Goal: Task Accomplishment & Management: Manage account settings

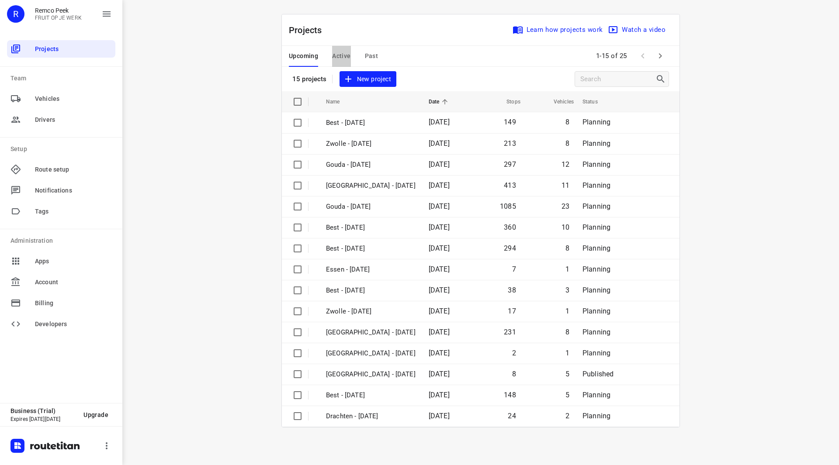
click at [338, 57] on span "Active" at bounding box center [341, 56] width 18 height 11
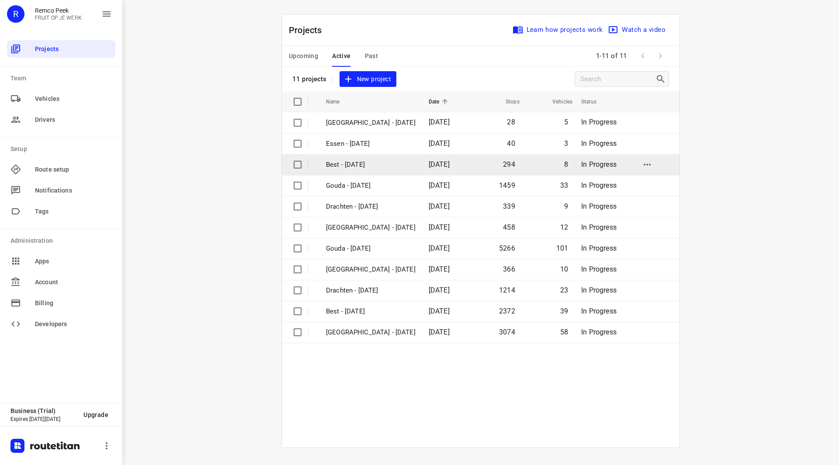
click at [357, 165] on p "Best - [DATE]" at bounding box center [371, 165] width 90 height 10
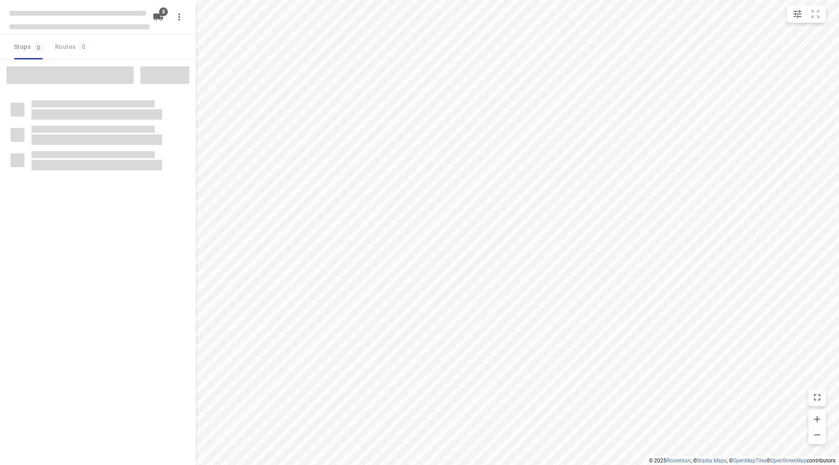
checkbox input "true"
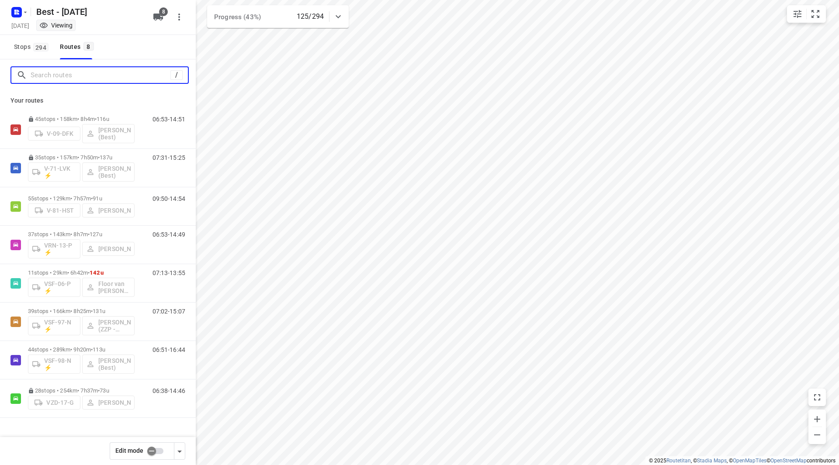
click at [91, 79] on input "Search routes" at bounding box center [101, 76] width 140 height 14
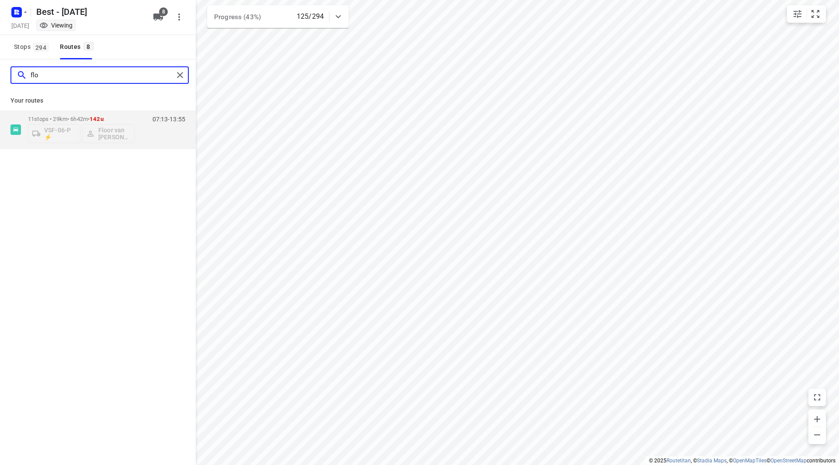
type input "flo"
drag, startPoint x: 97, startPoint y: 109, endPoint x: 95, endPoint y: 113, distance: 5.1
click at [97, 110] on div "Your routes 11 stops • 29km • 6h42m • 142u VSF-06-P ⚡ Floor van Donzel (Best) 0…" at bounding box center [98, 120] width 196 height 58
click at [94, 115] on div "11 stops • 29km • 6h42m • 142u VSF-06-P ⚡ Floor van Donzel (Best)" at bounding box center [81, 129] width 107 height 36
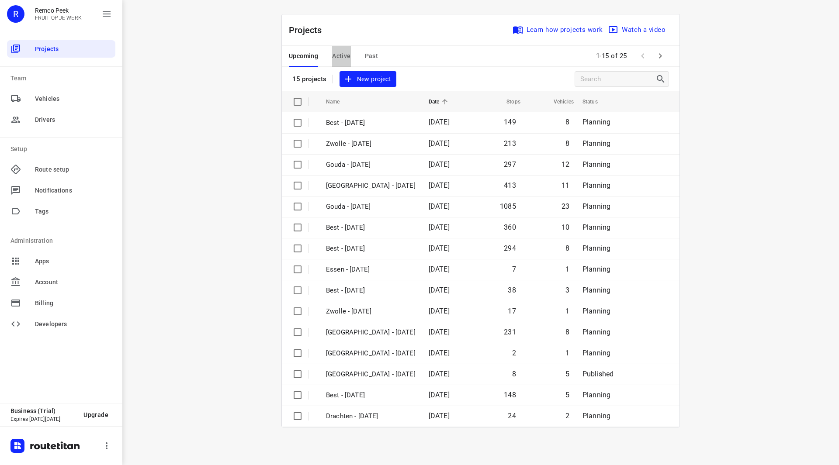
click at [336, 53] on span "Active" at bounding box center [341, 56] width 18 height 11
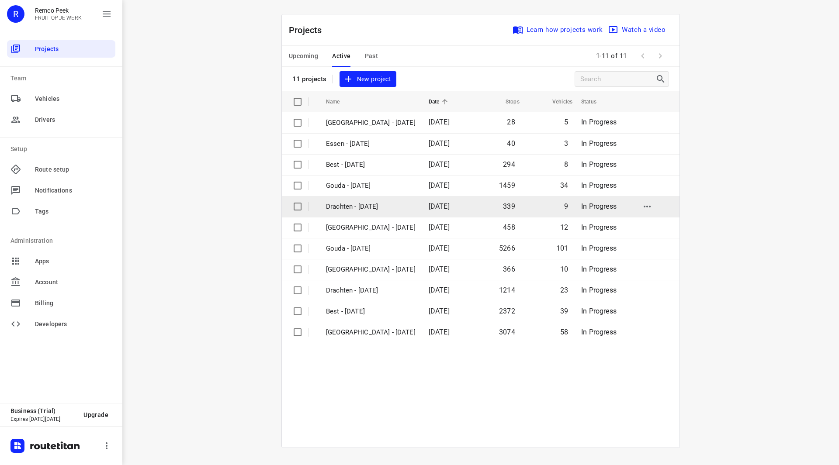
click at [354, 201] on td "Drachten - Tuesday" at bounding box center [369, 206] width 104 height 21
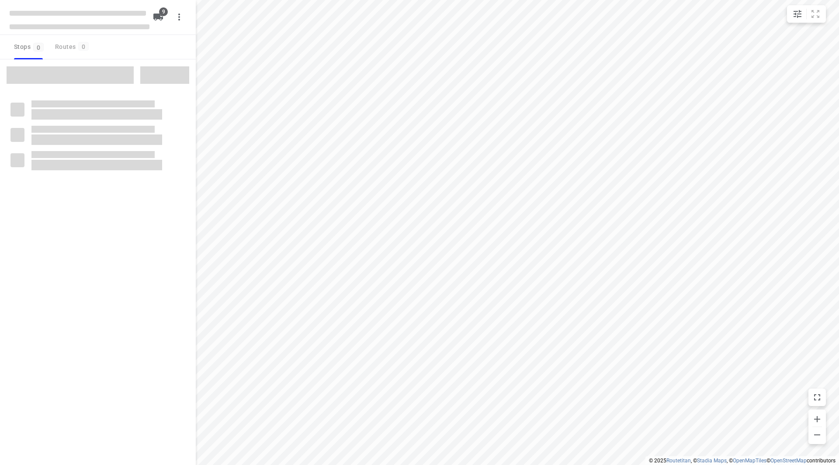
checkbox input "true"
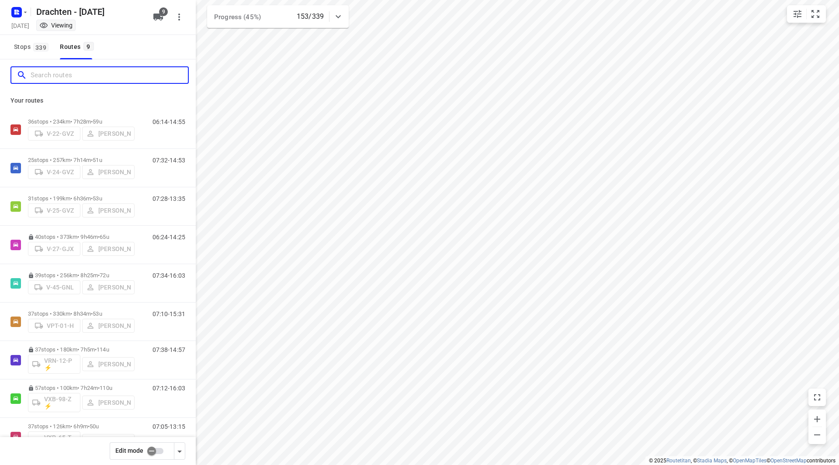
click at [75, 77] on input "Search routes" at bounding box center [109, 76] width 157 height 14
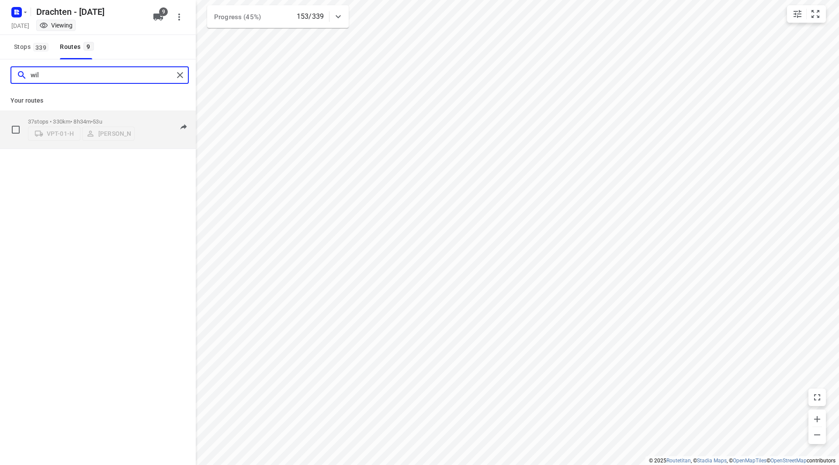
type input "wil"
click at [118, 114] on div "37 stops • 330km • 8h34m • 53u VPT-01-H Wilma Wijma-Boonstra" at bounding box center [81, 129] width 107 height 31
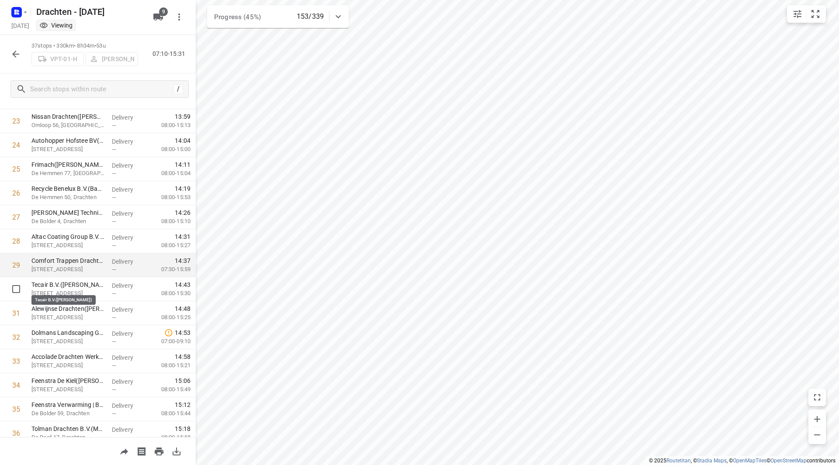
scroll to position [481, 0]
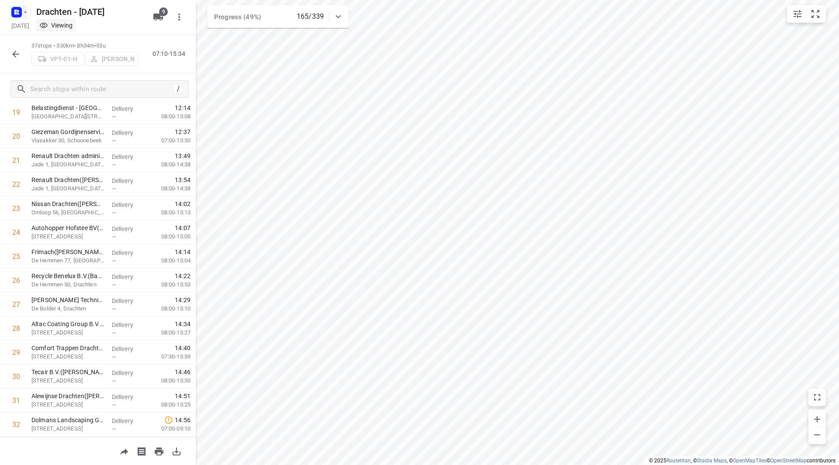
click at [22, 15] on icon "button" at bounding box center [25, 12] width 7 height 7
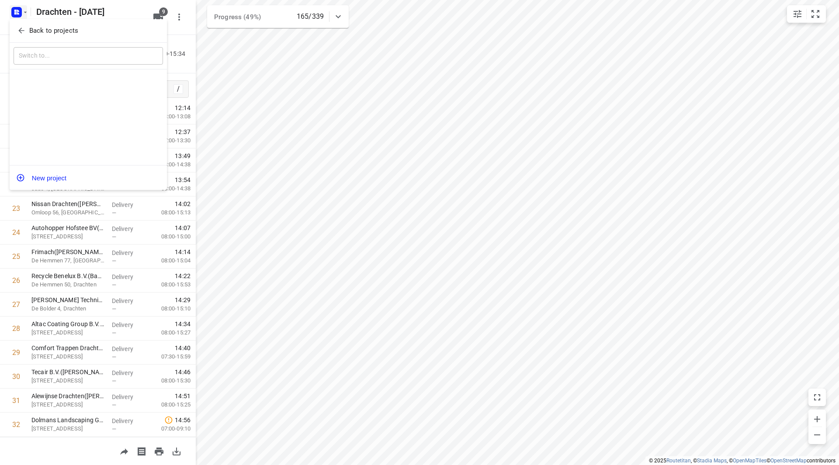
click at [31, 34] on p "Back to projects" at bounding box center [53, 31] width 49 height 10
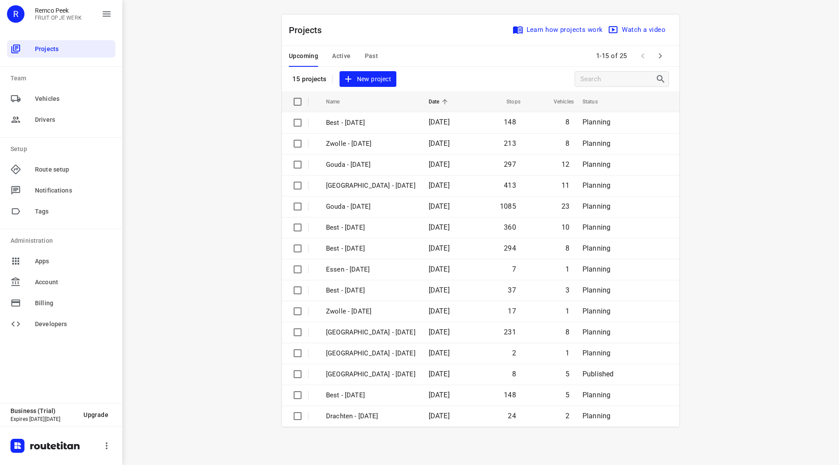
click at [656, 50] on button "button" at bounding box center [659, 55] width 17 height 17
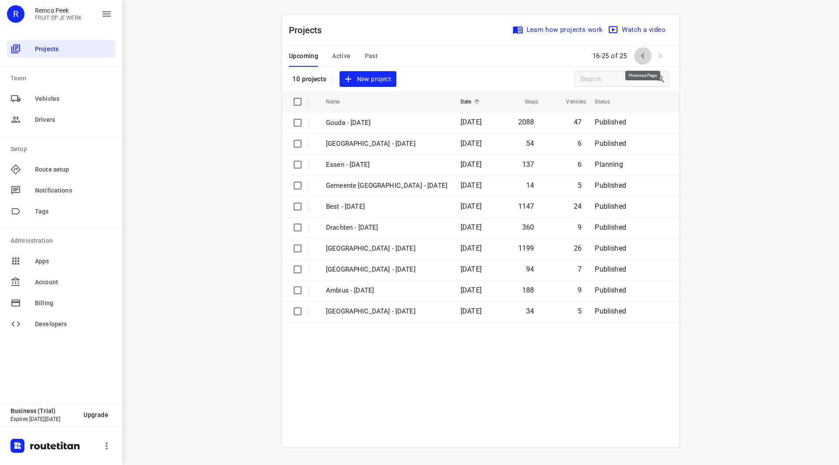
click at [643, 55] on icon "button" at bounding box center [642, 56] width 10 height 10
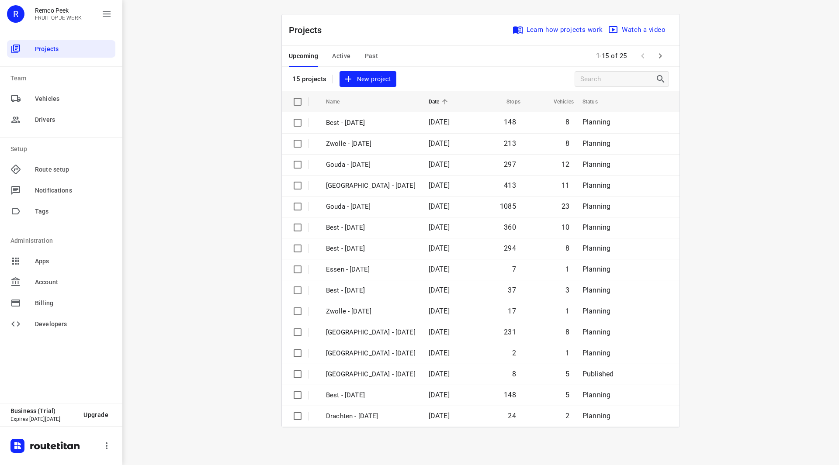
click at [661, 55] on icon "button" at bounding box center [660, 56] width 10 height 10
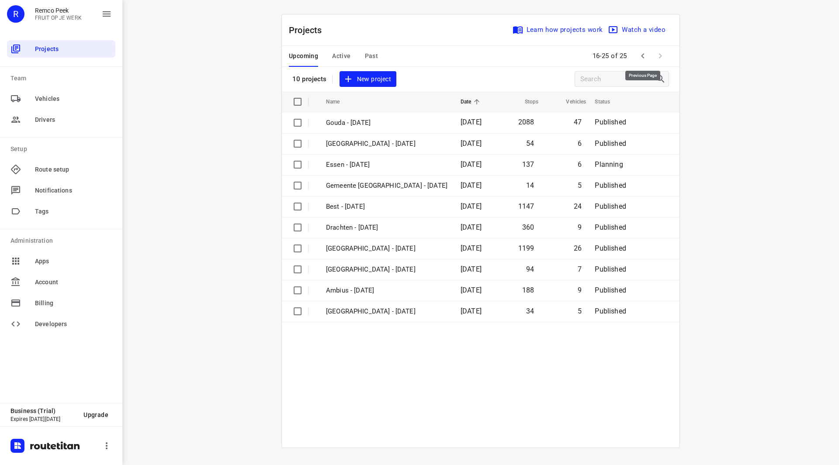
click at [643, 57] on icon "button" at bounding box center [642, 55] width 3 height 5
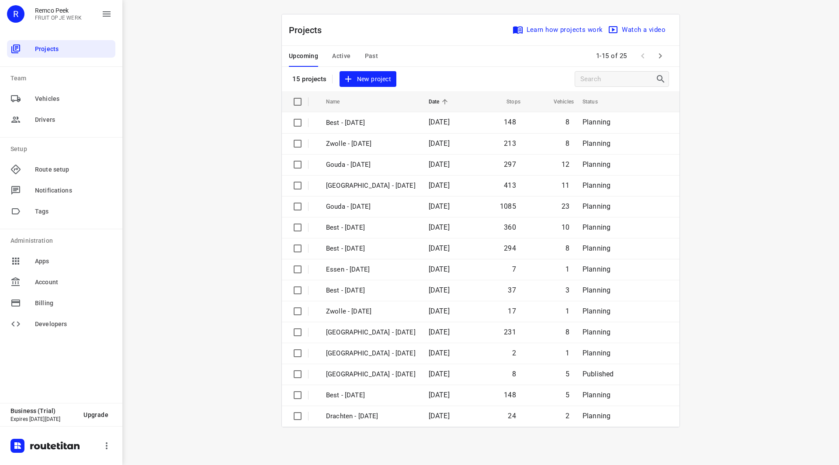
click at [371, 56] on span "Past" at bounding box center [372, 56] width 14 height 11
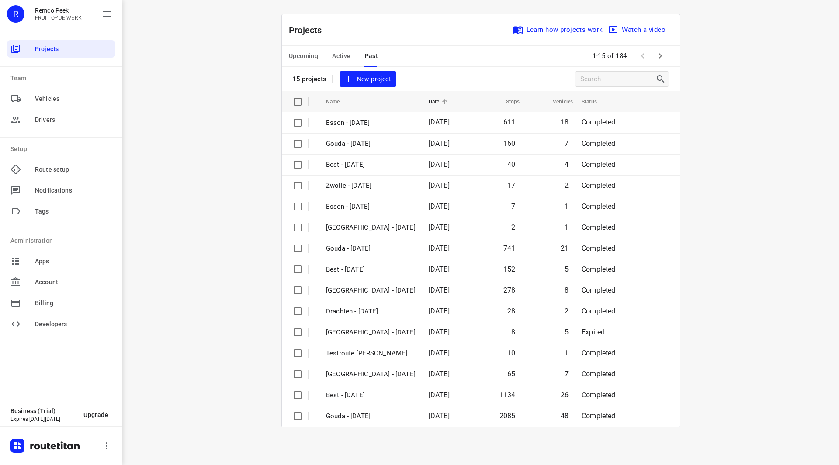
click at [347, 57] on span "Active" at bounding box center [341, 56] width 18 height 11
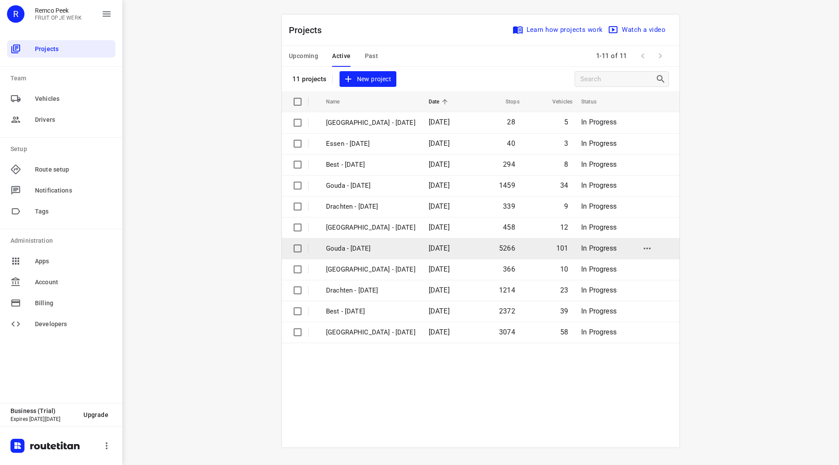
click at [361, 247] on p "Gouda - [DATE]" at bounding box center [371, 249] width 90 height 10
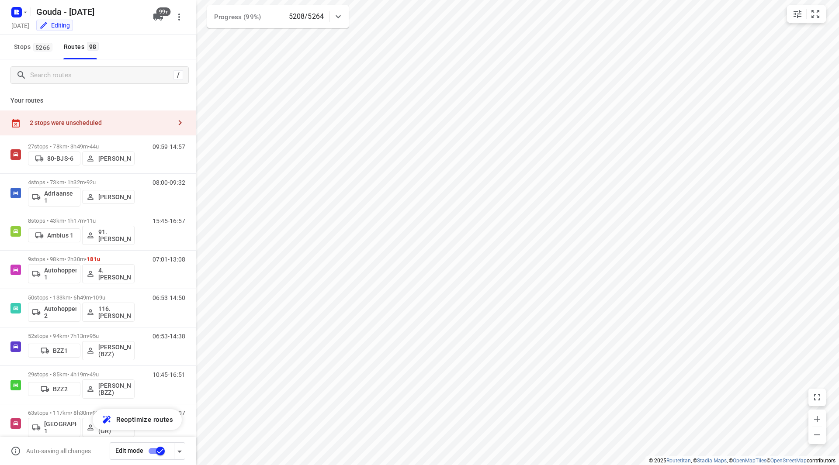
checkbox input "true"
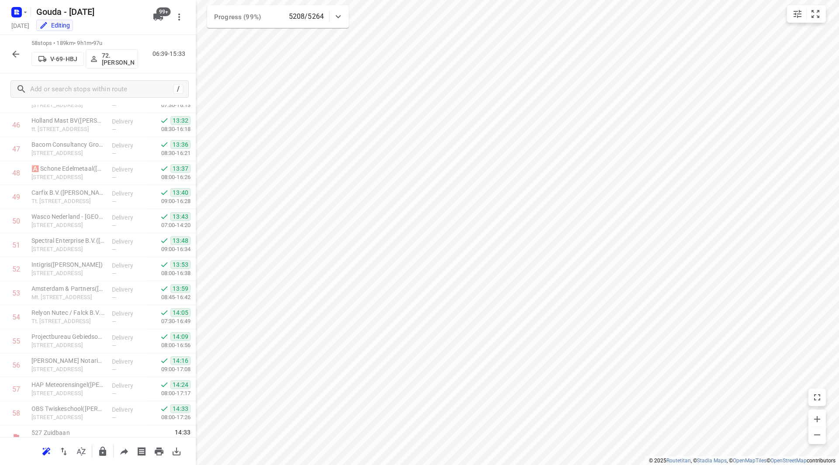
scroll to position [1154, 0]
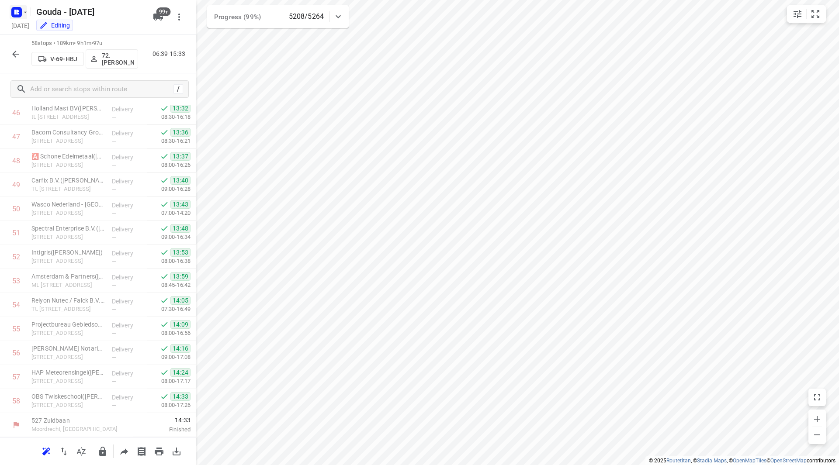
click at [26, 18] on button "button" at bounding box center [18, 12] width 17 height 14
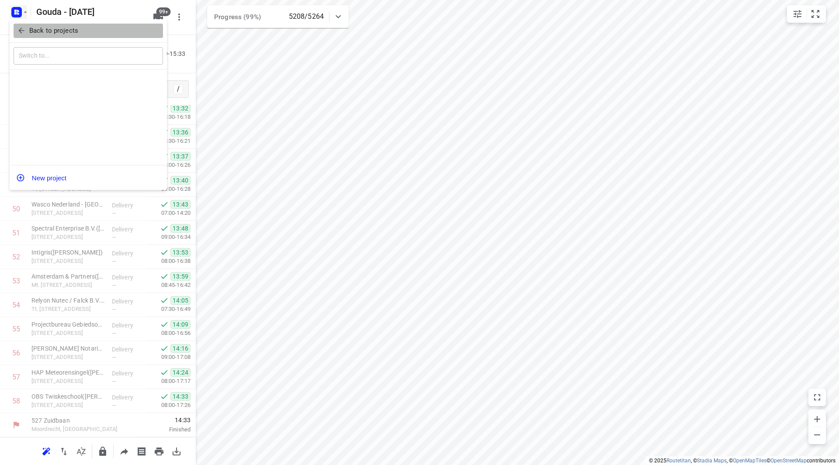
click at [27, 28] on span "Back to projects" at bounding box center [88, 31] width 142 height 10
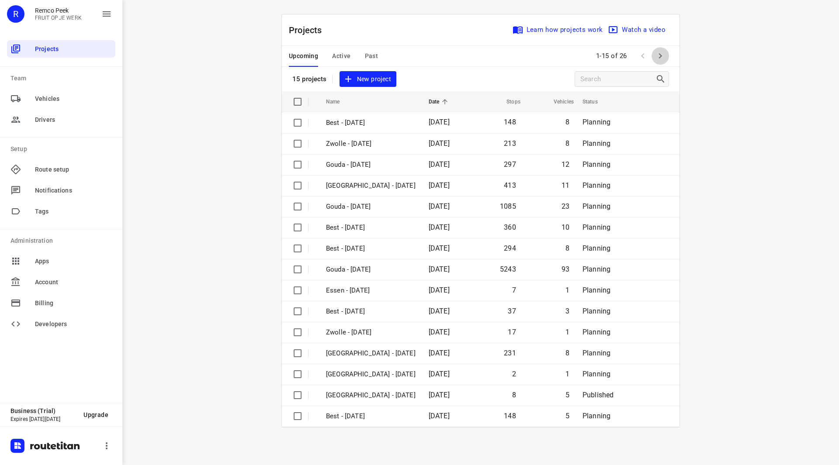
click at [653, 52] on button "button" at bounding box center [659, 55] width 17 height 17
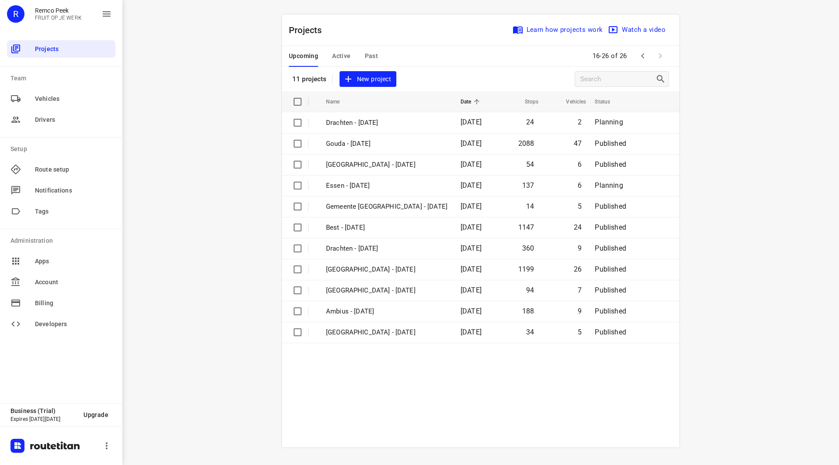
click at [351, 56] on div "Upcoming Active Past" at bounding box center [340, 56] width 103 height 21
click at [339, 55] on span "Active" at bounding box center [341, 56] width 18 height 11
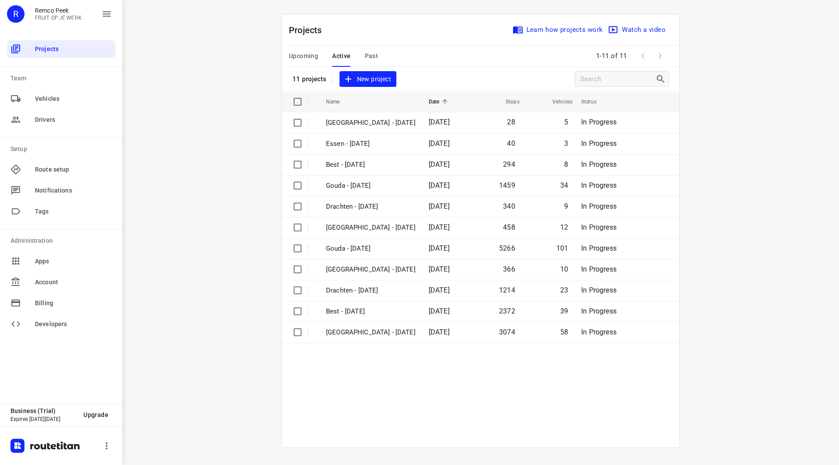
click at [287, 55] on div "Upcoming Active Past 1-11 of 11" at bounding box center [481, 56] width 398 height 21
click at [294, 57] on span "Upcoming" at bounding box center [303, 56] width 29 height 11
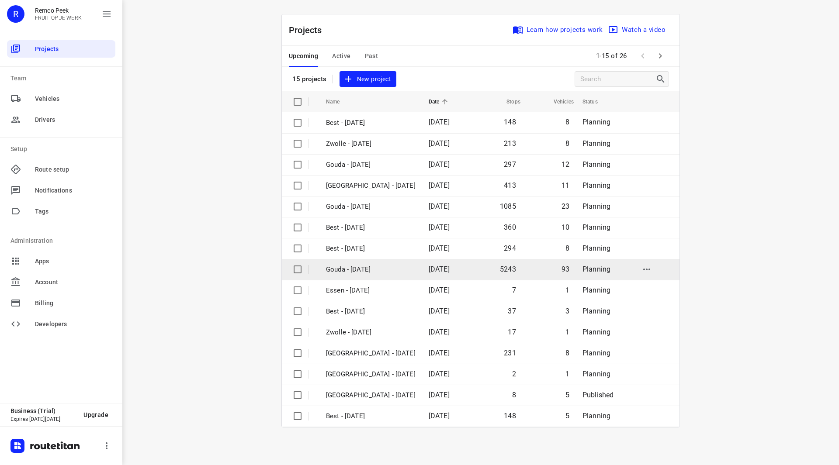
click at [365, 272] on p "Gouda - [DATE]" at bounding box center [371, 270] width 90 height 10
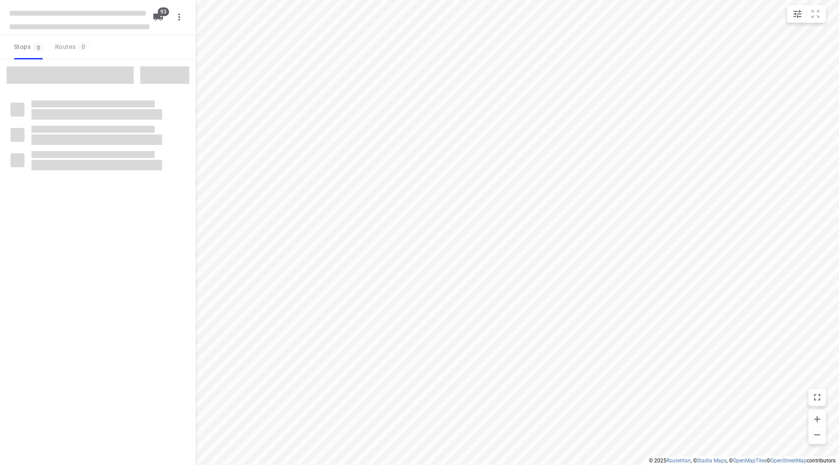
checkbox input "true"
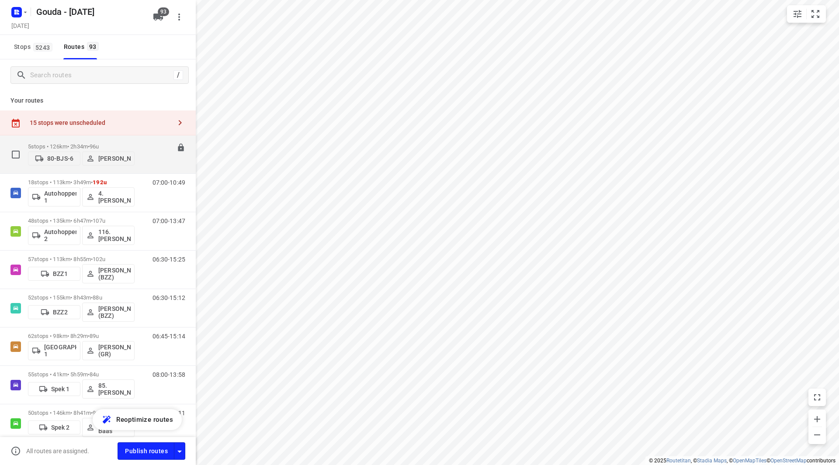
click at [99, 143] on span "96u" at bounding box center [94, 146] width 9 height 7
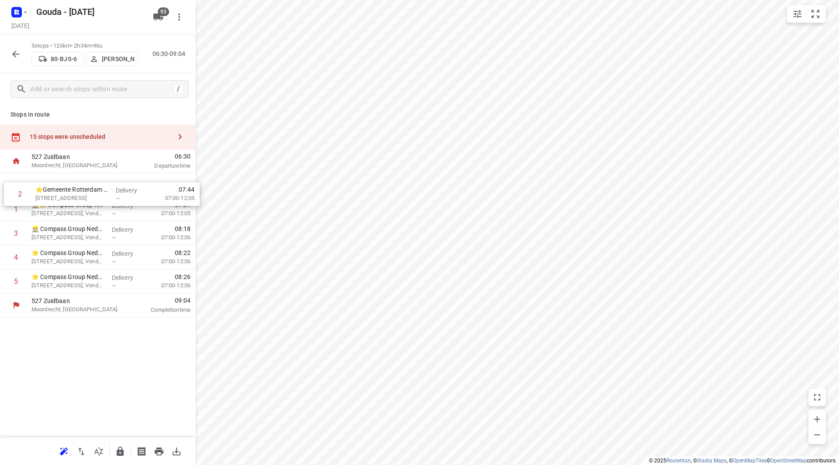
drag, startPoint x: 77, startPoint y: 210, endPoint x: 82, endPoint y: 187, distance: 23.7
click at [82, 187] on div "1 👷🏻⭐ Compass Group Nederland B.V. - Shell Pernis(Postkamer (Contactpersoon loc…" at bounding box center [98, 233] width 196 height 120
click at [118, 448] on icon "button" at bounding box center [120, 451] width 10 height 10
click at [14, 53] on icon "button" at bounding box center [15, 54] width 7 height 7
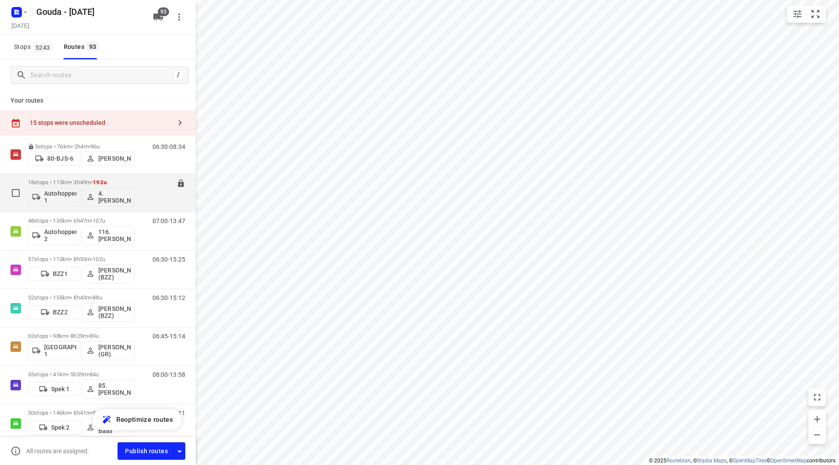
click at [123, 180] on p "18 stops • 113km • 3h49m • 192u" at bounding box center [81, 182] width 107 height 7
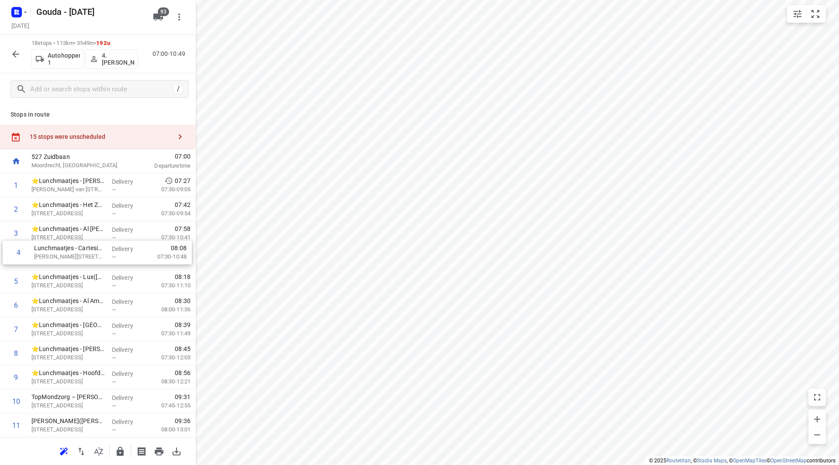
drag, startPoint x: 117, startPoint y: 258, endPoint x: 118, endPoint y: 235, distance: 23.6
click at [118, 234] on div "1 ⭐Lunchmaatjes - Sri Krishna(Nick van Ginderen) Van Lawick van Pabstlaan 3, Ut…" at bounding box center [98, 389] width 196 height 432
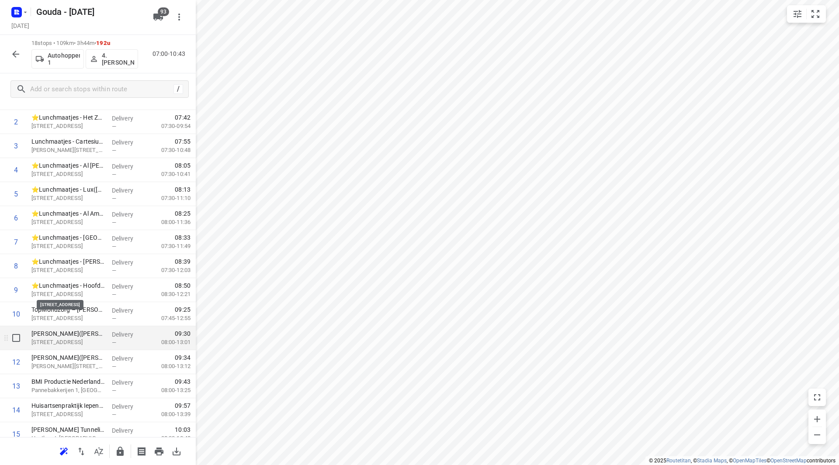
scroll to position [131, 0]
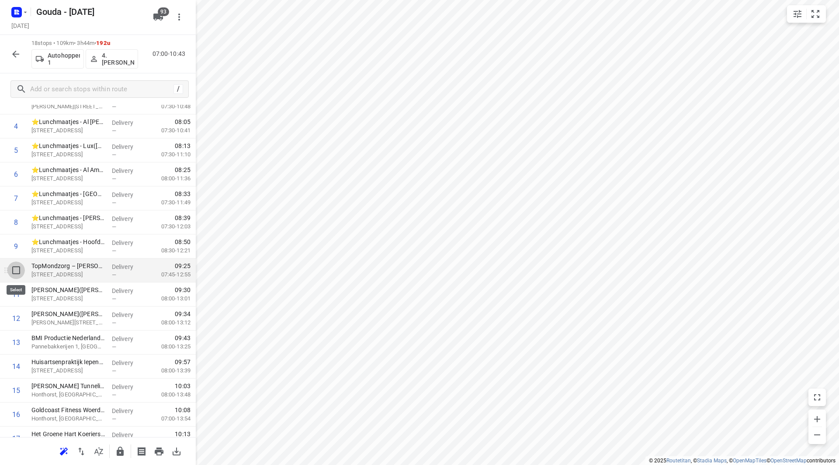
click at [15, 272] on input "checkbox" at bounding box center [15, 270] width 17 height 17
checkbox input "true"
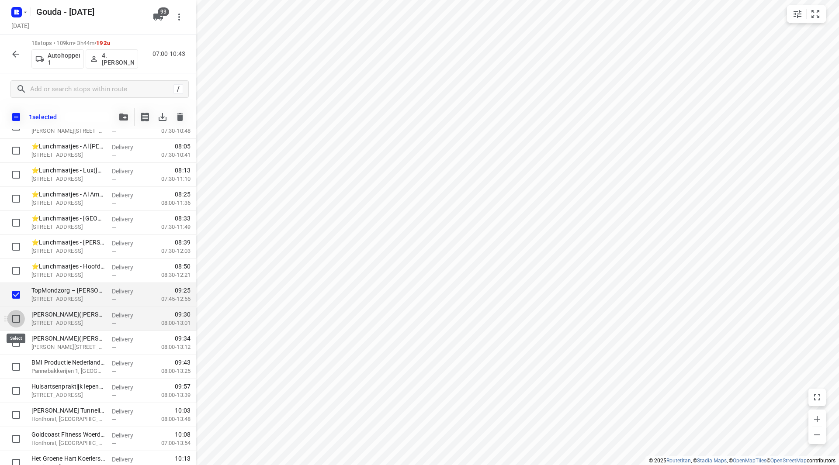
click at [16, 320] on input "checkbox" at bounding box center [15, 318] width 17 height 17
checkbox input "true"
click at [15, 338] on input "checkbox" at bounding box center [15, 342] width 17 height 17
checkbox input "true"
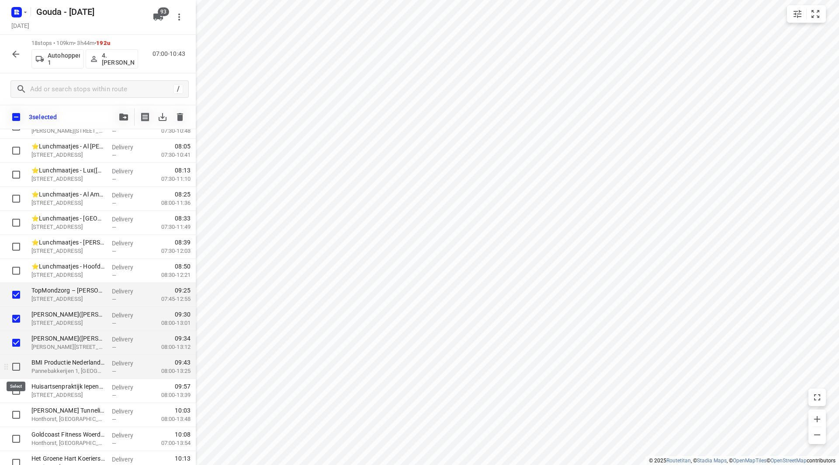
click at [18, 366] on input "checkbox" at bounding box center [15, 366] width 17 height 17
checkbox input "true"
click at [15, 386] on input "checkbox" at bounding box center [15, 390] width 17 height 17
checkbox input "true"
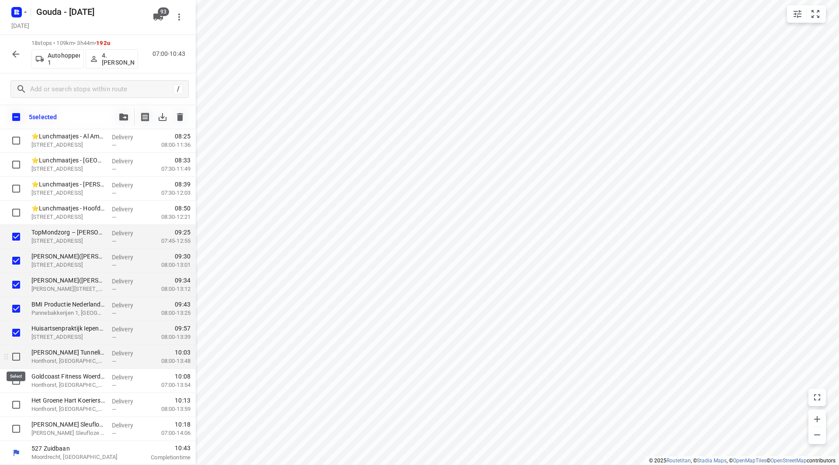
click at [21, 356] on input "checkbox" at bounding box center [15, 356] width 17 height 17
checkbox input "true"
click at [16, 381] on input "checkbox" at bounding box center [15, 380] width 17 height 17
checkbox input "true"
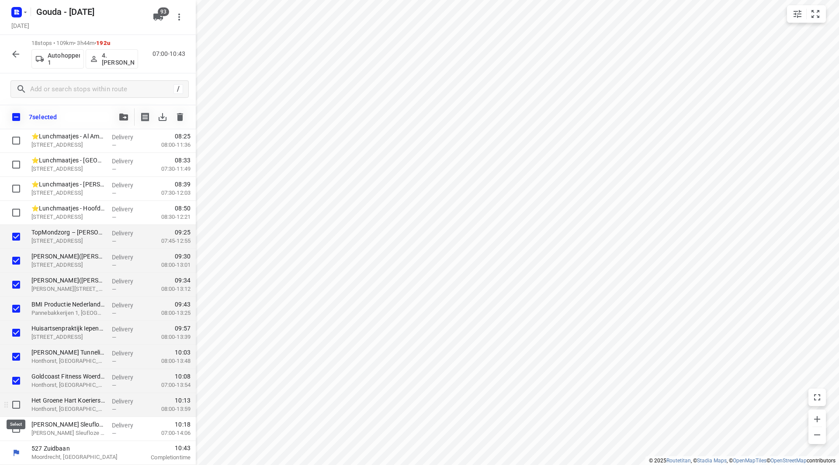
click at [17, 401] on input "checkbox" at bounding box center [15, 404] width 17 height 17
checkbox input "true"
click at [14, 435] on input "checkbox" at bounding box center [15, 428] width 17 height 17
checkbox input "true"
click at [124, 118] on icon "button" at bounding box center [123, 117] width 9 height 7
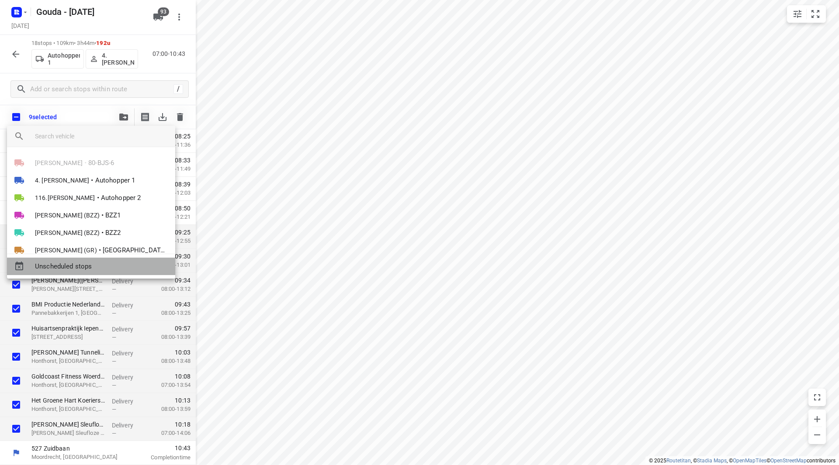
click at [78, 265] on span "Unscheduled stops" at bounding box center [101, 267] width 133 height 10
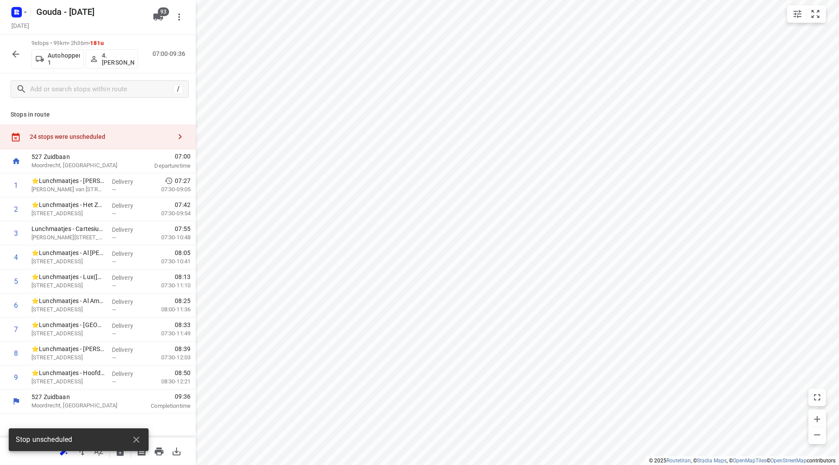
scroll to position [0, 0]
drag, startPoint x: 133, startPoint y: 440, endPoint x: 125, endPoint y: 430, distance: 12.8
click at [133, 440] on icon "button" at bounding box center [136, 440] width 10 height 10
click at [122, 450] on icon "button" at bounding box center [120, 451] width 7 height 9
click at [20, 56] on icon "button" at bounding box center [15, 54] width 10 height 10
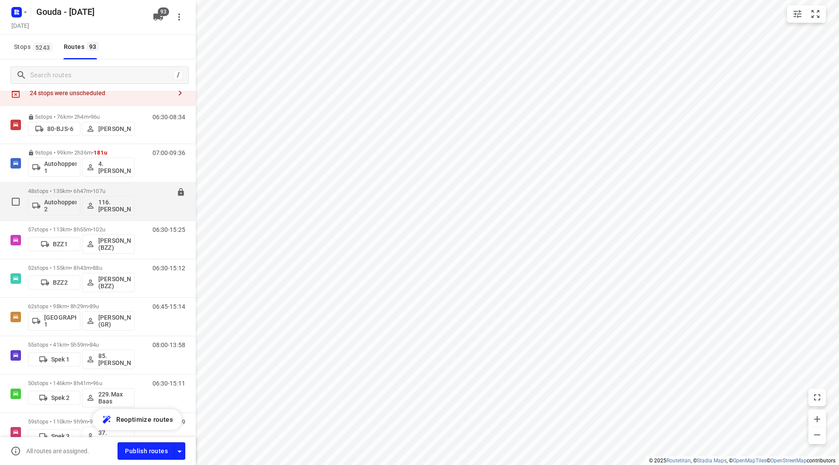
scroll to position [44, 0]
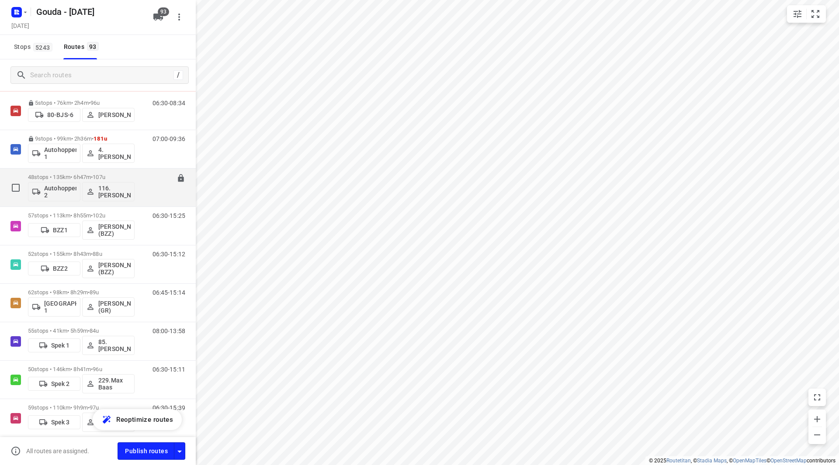
click at [121, 173] on div "48 stops • 135km • 6h47m • 107u Autohopper 2 116.Joline Karels" at bounding box center [81, 187] width 107 height 36
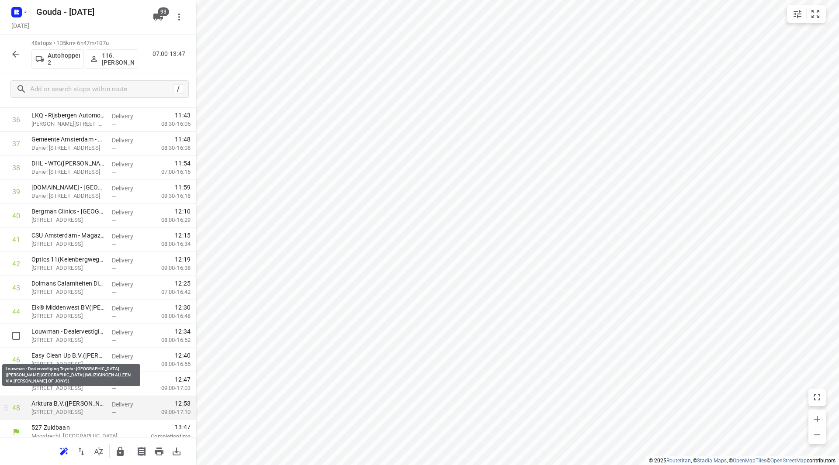
scroll to position [913, 0]
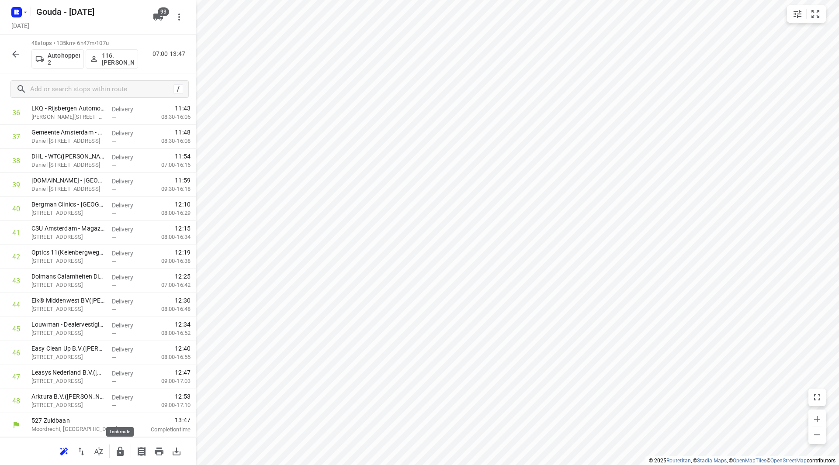
click at [123, 450] on icon "button" at bounding box center [120, 451] width 7 height 9
click at [16, 53] on icon "button" at bounding box center [15, 54] width 10 height 10
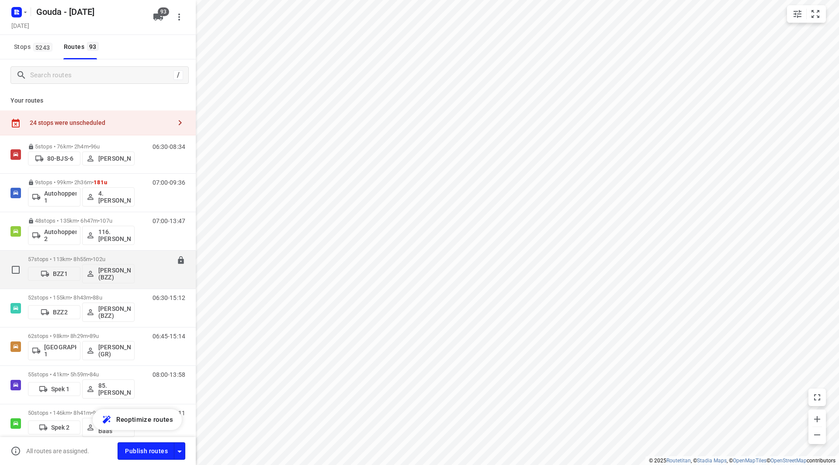
click at [105, 262] on span "102u" at bounding box center [99, 259] width 13 height 7
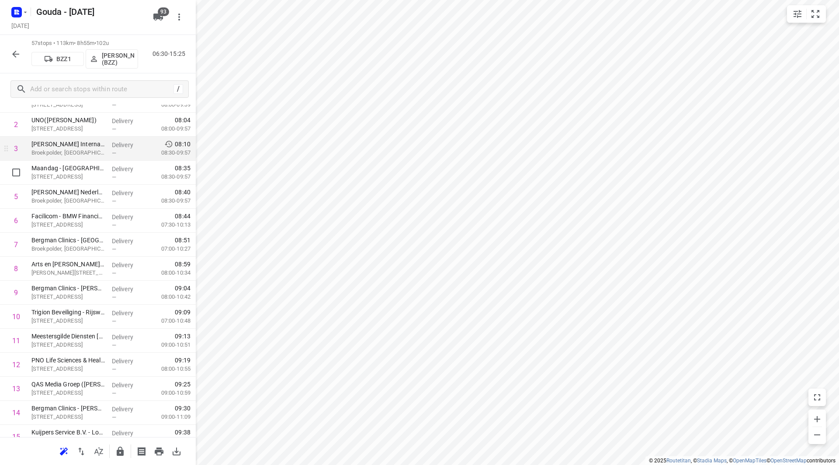
scroll to position [44, 0]
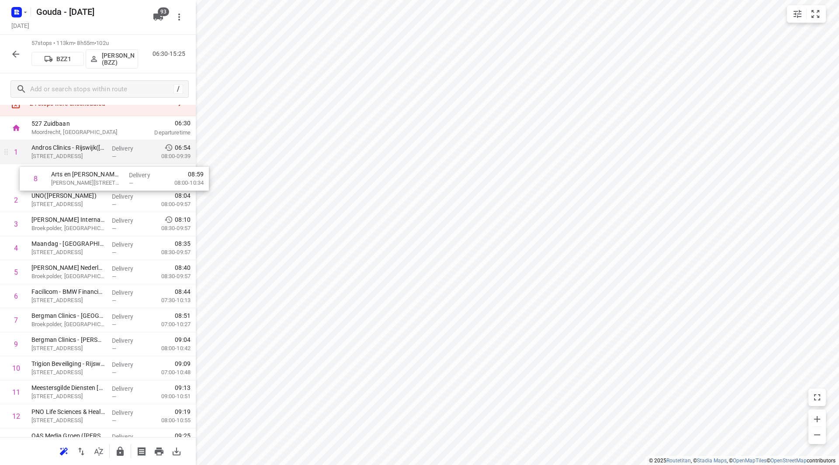
drag, startPoint x: 78, startPoint y: 307, endPoint x: 98, endPoint y: 157, distance: 151.1
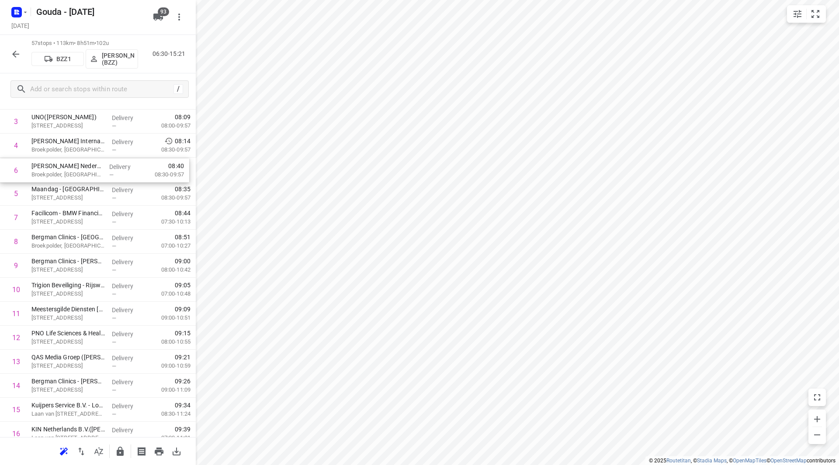
scroll to position [100, 0]
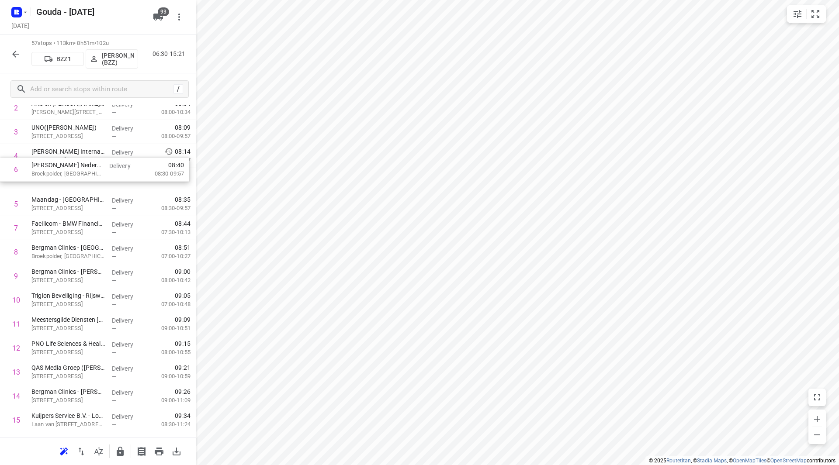
drag, startPoint x: 93, startPoint y: 191, endPoint x: 93, endPoint y: 173, distance: 17.9
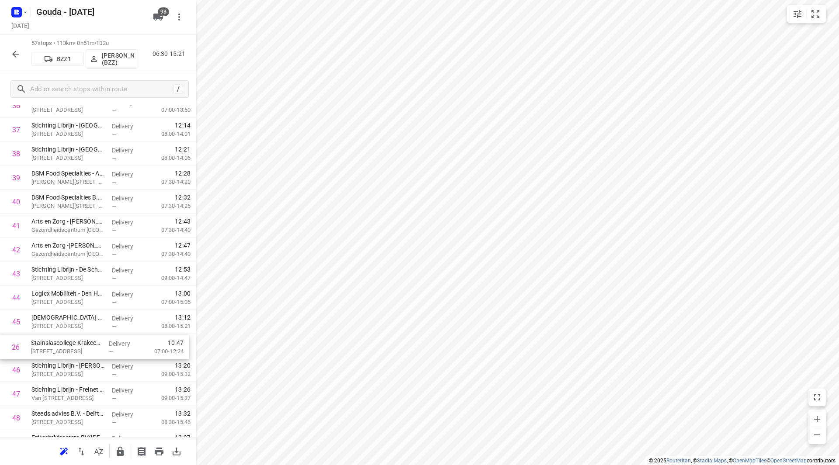
scroll to position [898, 0]
drag, startPoint x: 90, startPoint y: 204, endPoint x: 90, endPoint y: 345, distance: 141.5
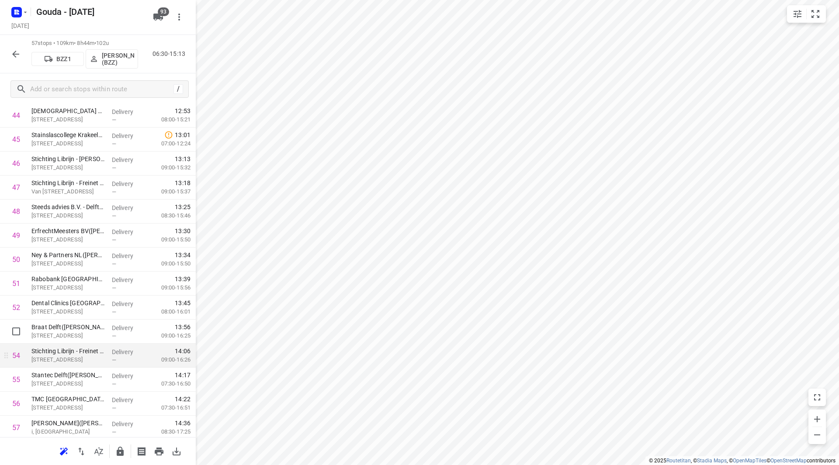
scroll to position [1116, 0]
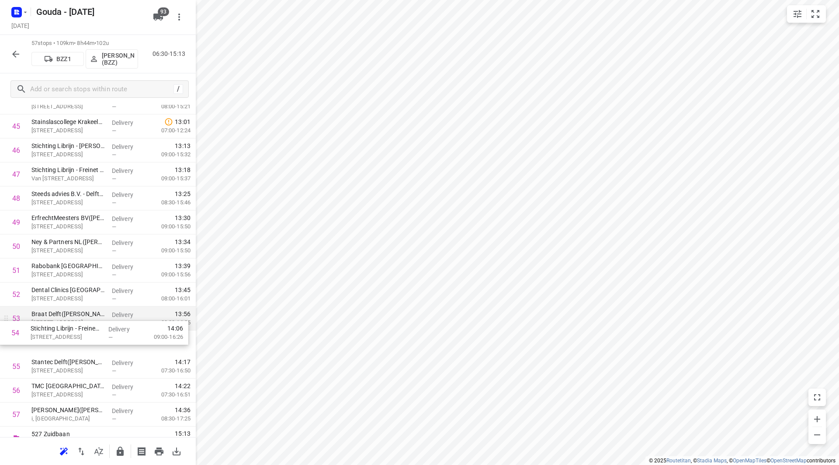
drag, startPoint x: 127, startPoint y: 335, endPoint x: 124, endPoint y: 317, distance: 18.5
drag, startPoint x: 108, startPoint y: 340, endPoint x: 117, endPoint y: 309, distance: 32.2
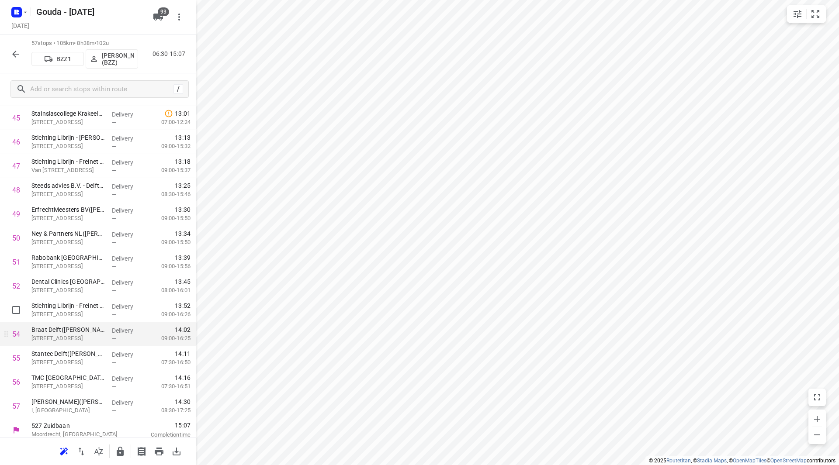
scroll to position [1130, 0]
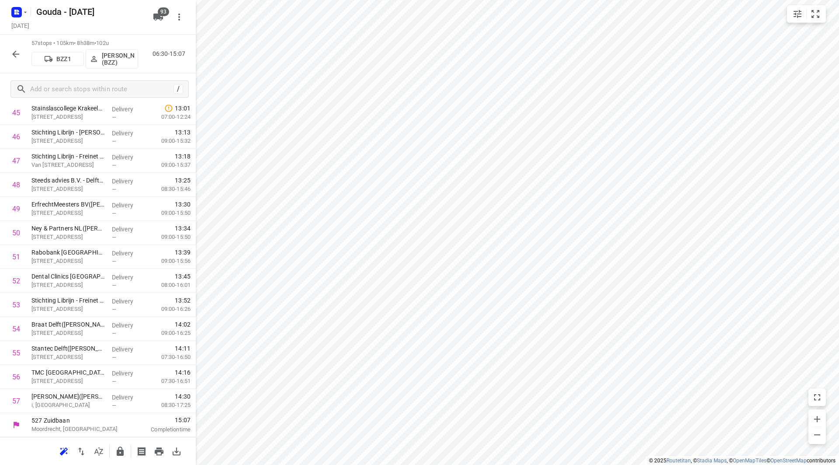
click at [117, 448] on icon "button" at bounding box center [120, 451] width 10 height 10
click at [15, 55] on icon "button" at bounding box center [15, 54] width 10 height 10
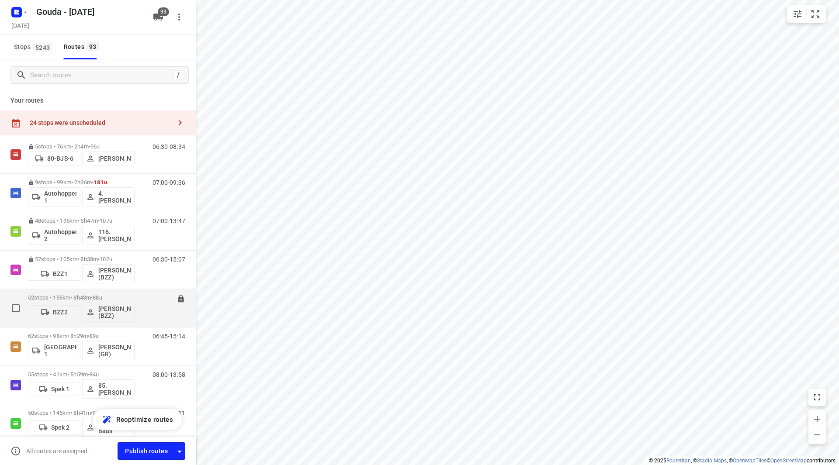
click at [102, 295] on span "88u" at bounding box center [97, 297] width 9 height 7
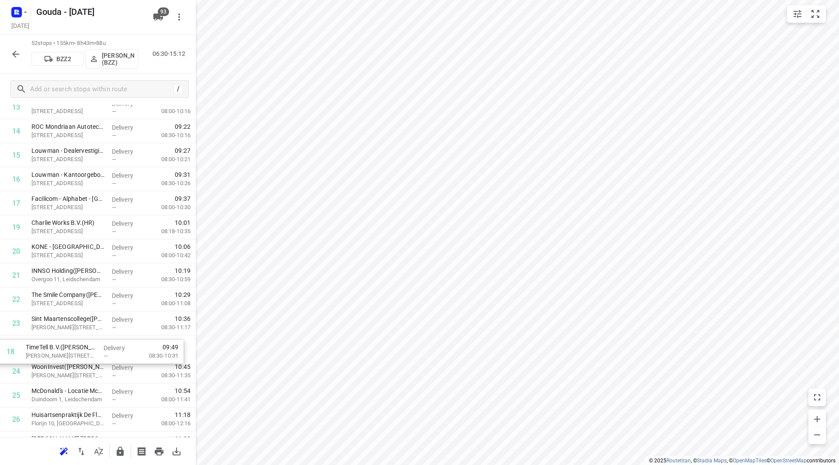
scroll to position [370, 0]
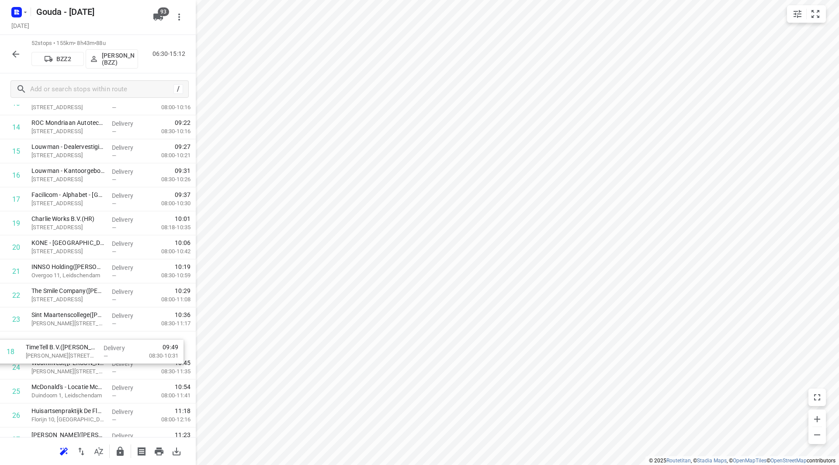
drag, startPoint x: 126, startPoint y: 290, endPoint x: 120, endPoint y: 350, distance: 61.0
click at [120, 350] on div "1 APC Groep(Laura van den Ende - Vijverberg ) Donau 90, Den Haag Delivery — 06:…" at bounding box center [98, 427] width 196 height 1249
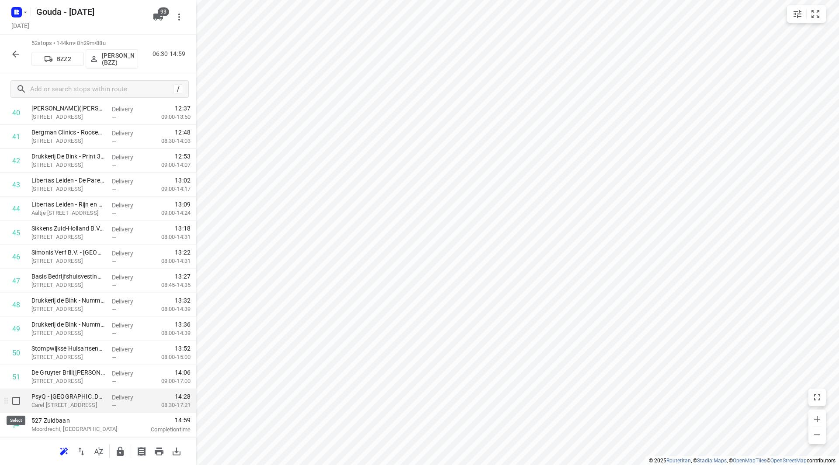
click at [11, 402] on input "checkbox" at bounding box center [15, 400] width 17 height 17
checkbox input "true"
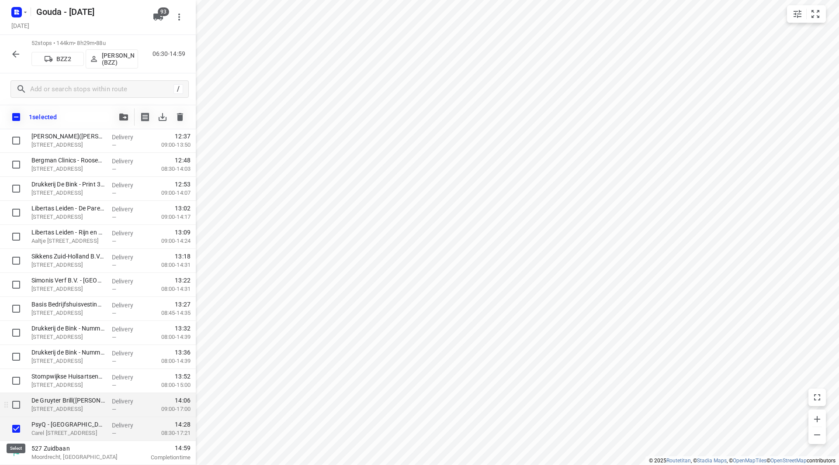
scroll to position [1006, 0]
click at [122, 119] on icon "button" at bounding box center [123, 117] width 9 height 7
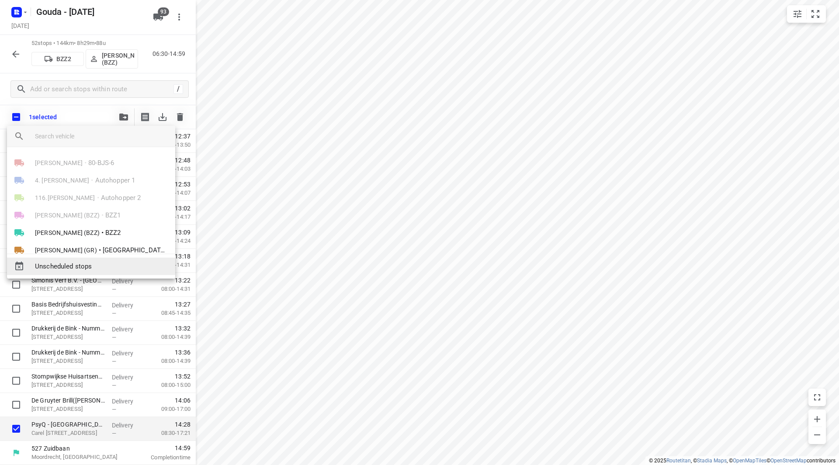
click at [78, 268] on span "Unscheduled stops" at bounding box center [101, 267] width 133 height 10
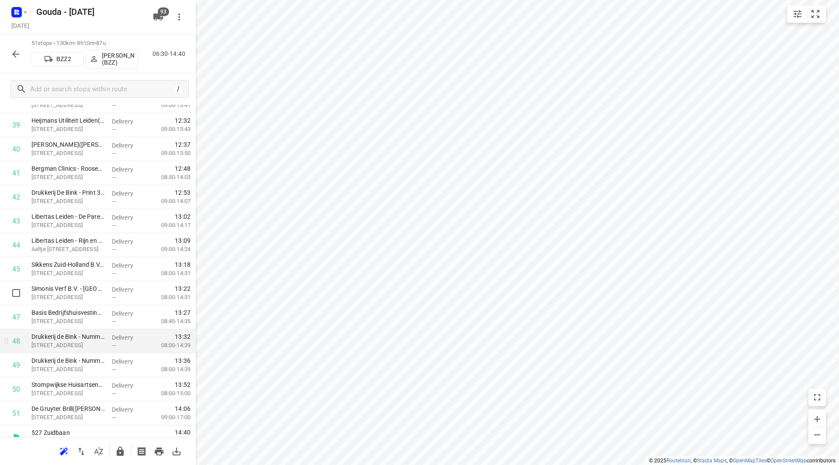
scroll to position [985, 0]
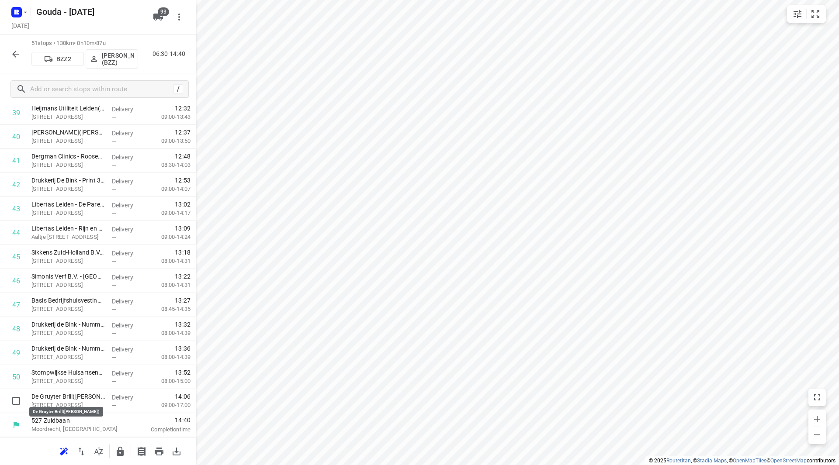
drag, startPoint x: 100, startPoint y: 399, endPoint x: 106, endPoint y: 370, distance: 30.2
click at [122, 450] on icon "button" at bounding box center [120, 451] width 7 height 9
click at [16, 55] on icon "button" at bounding box center [15, 54] width 10 height 10
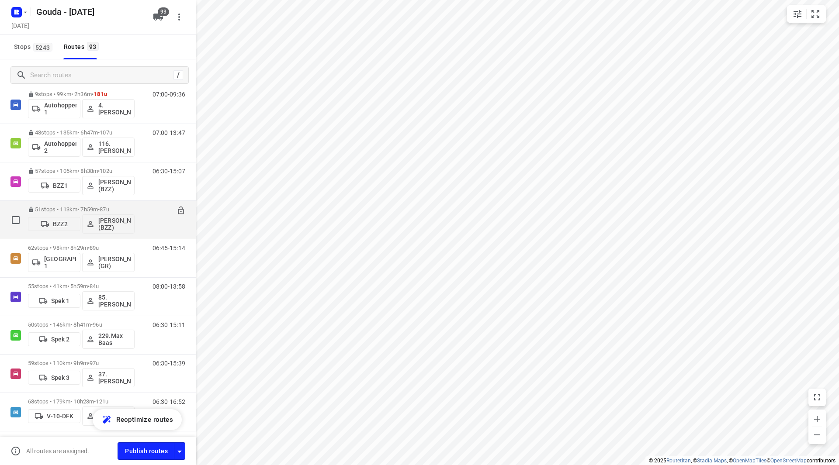
scroll to position [87, 0]
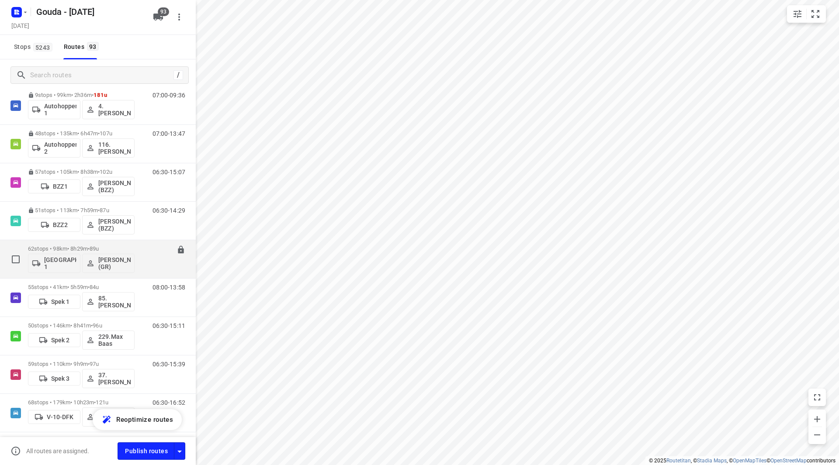
click at [107, 246] on p "62 stops • 98km • 8h29m • 89u" at bounding box center [81, 248] width 107 height 7
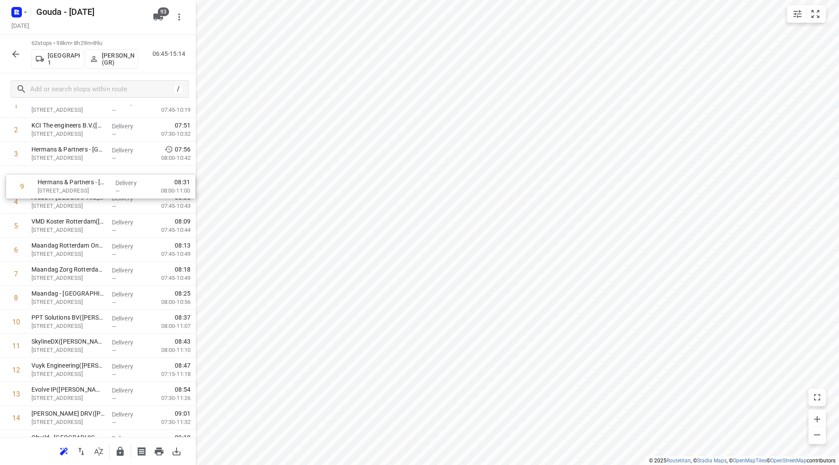
drag, startPoint x: 82, startPoint y: 292, endPoint x: 88, endPoint y: 183, distance: 108.9
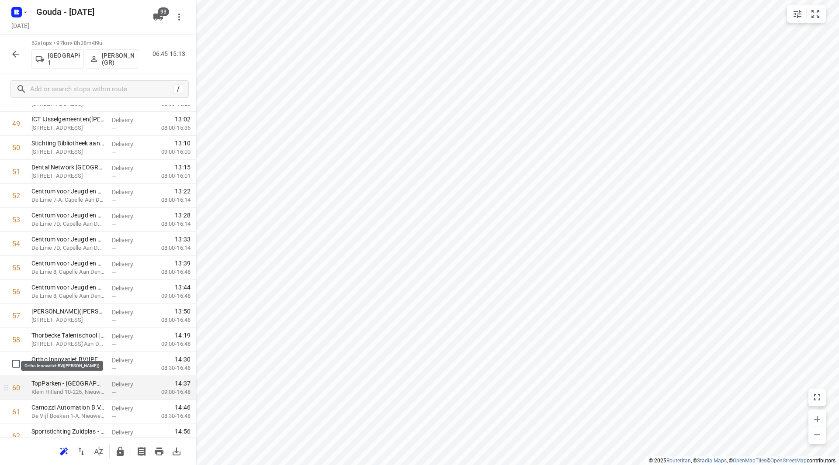
scroll to position [1250, 0]
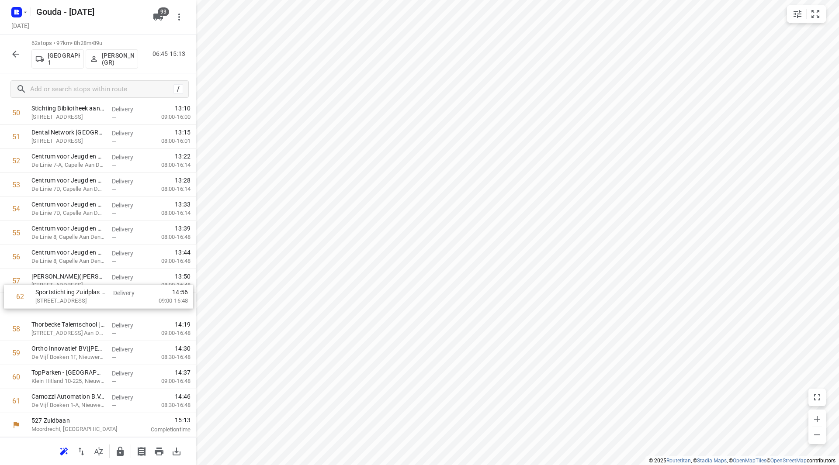
drag, startPoint x: 60, startPoint y: 408, endPoint x: 64, endPoint y: 300, distance: 108.0
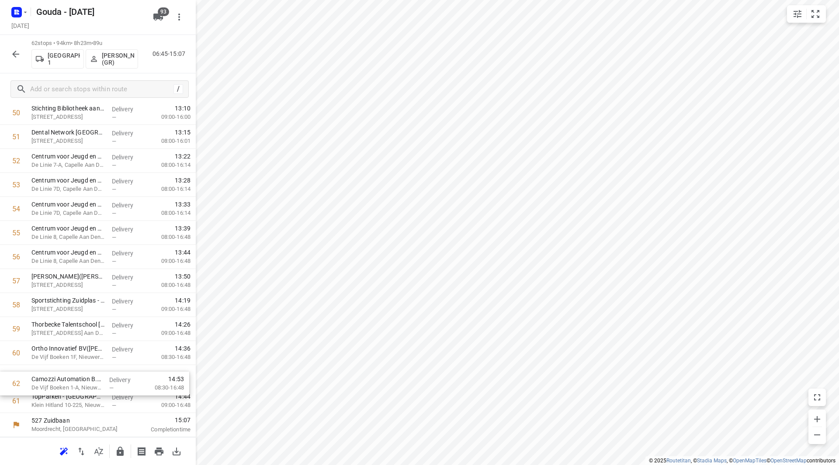
drag, startPoint x: 89, startPoint y: 401, endPoint x: 89, endPoint y: 377, distance: 24.0
click at [119, 450] on icon "button" at bounding box center [120, 451] width 7 height 9
click at [18, 57] on icon "button" at bounding box center [15, 54] width 10 height 10
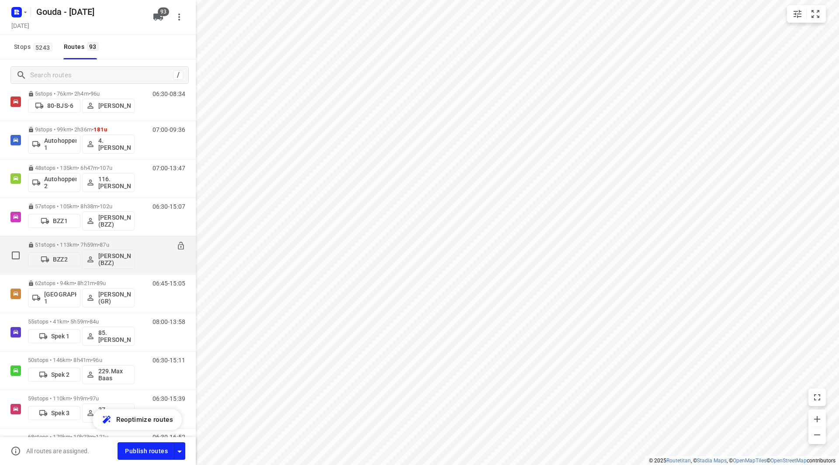
scroll to position [131, 0]
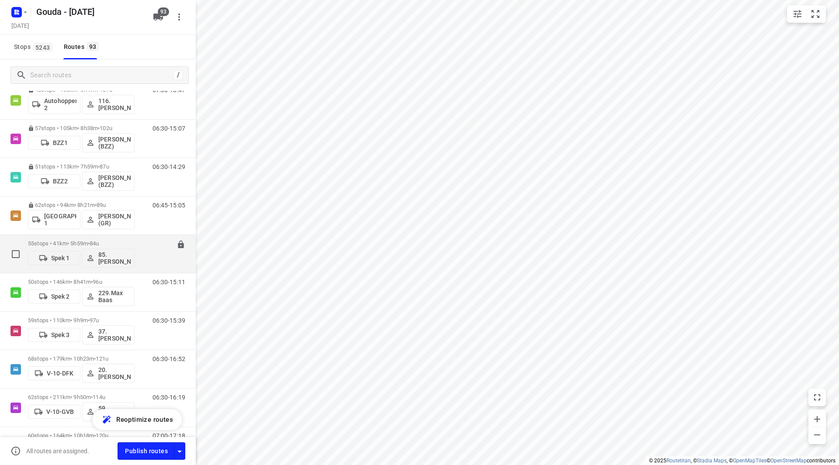
click at [112, 240] on div "55 stops • 41km • 5h59m • 84u Spek 1 85.Shahram Poorramszani" at bounding box center [81, 254] width 107 height 36
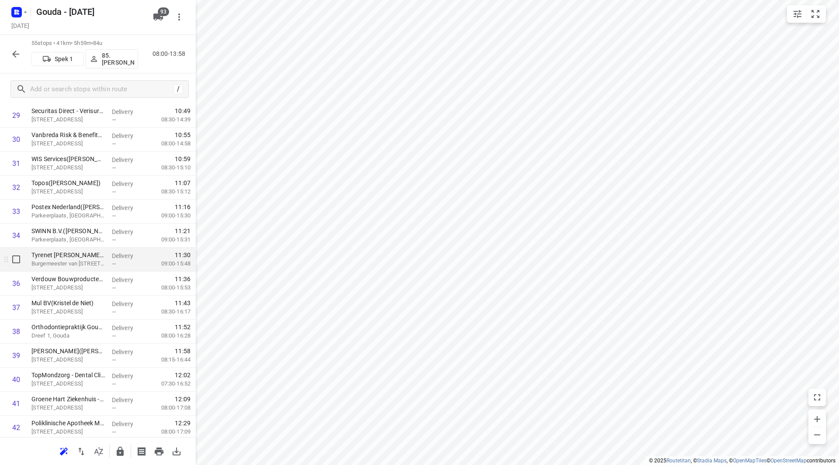
scroll to position [786, 0]
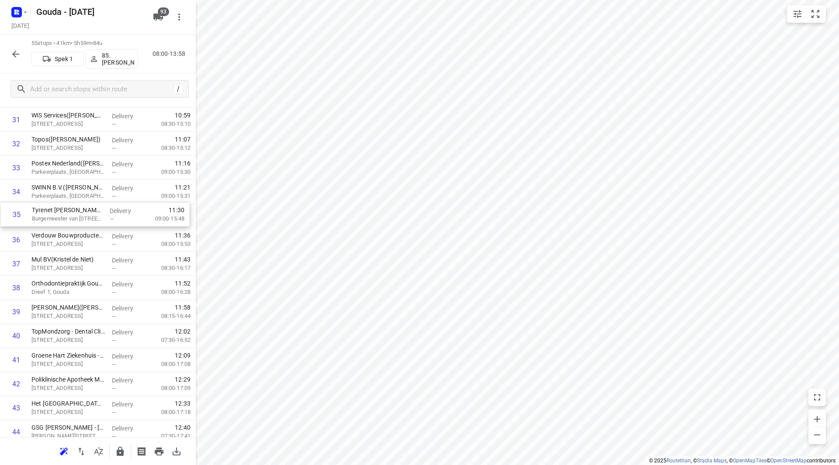
click at [60, 221] on div "1 Gouda Constructie B.V.(Baan Burggraaf) Zuidbaan 525, Moordrecht Delivery — 08…" at bounding box center [98, 47] width 196 height 1321
drag, startPoint x: 106, startPoint y: 218, endPoint x: 105, endPoint y: 199, distance: 18.8
click at [105, 197] on div "1 Gouda Constructie B.V.(Baan Burggraaf) Zuidbaan 525, Moordrecht Delivery — 08…" at bounding box center [98, 47] width 196 height 1321
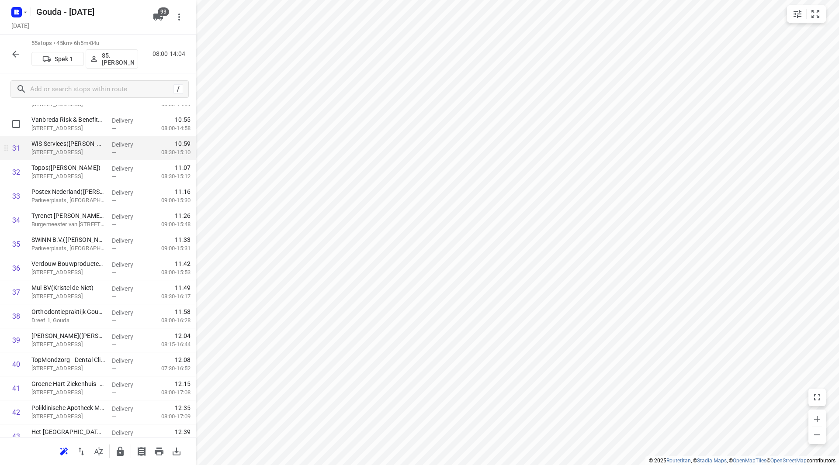
scroll to position [743, 0]
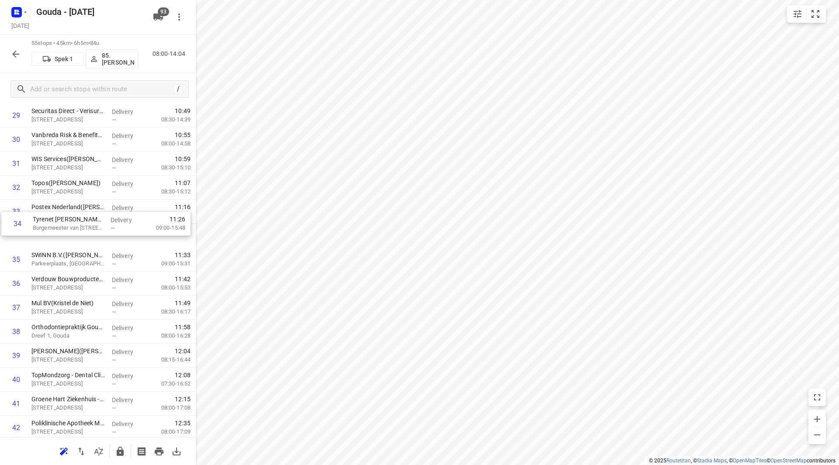
drag, startPoint x: 93, startPoint y: 232, endPoint x: 94, endPoint y: 218, distance: 14.0
click at [94, 218] on div "1 Gouda Constructie B.V.(Baan Burggraaf) Zuidbaan 525, Moordrecht Delivery — 08…" at bounding box center [98, 91] width 196 height 1321
drag, startPoint x: 86, startPoint y: 239, endPoint x: 83, endPoint y: 217, distance: 22.4
click at [83, 217] on div "1 Gouda Constructie B.V.(Baan Burggraaf) Zuidbaan 525, Moordrecht Delivery — 08…" at bounding box center [98, 91] width 196 height 1321
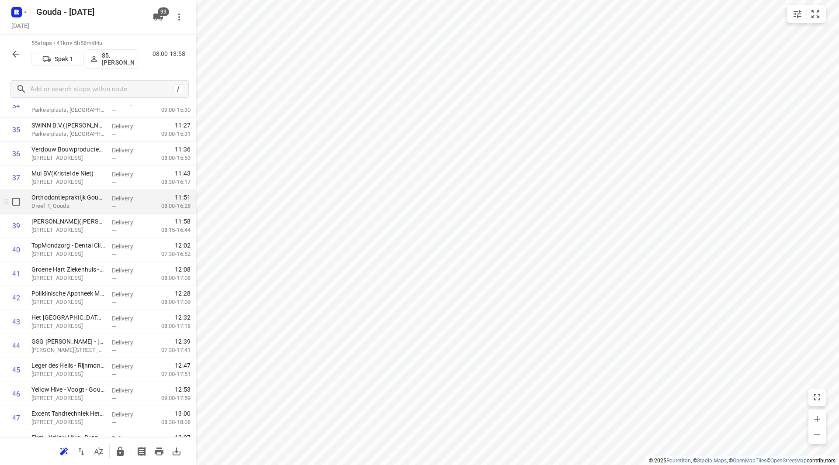
scroll to position [874, 0]
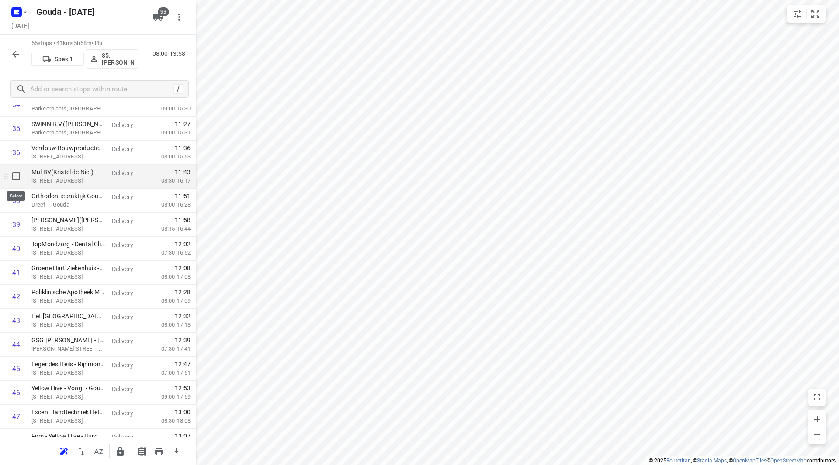
click at [12, 178] on input "checkbox" at bounding box center [15, 176] width 17 height 17
checkbox input "true"
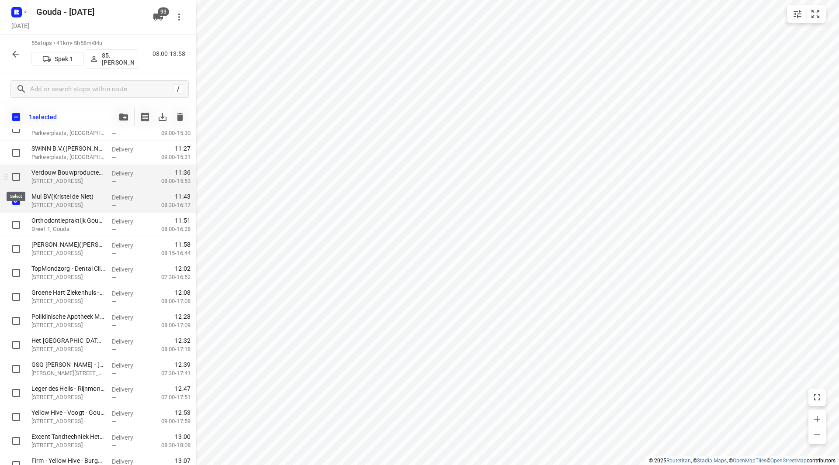
click at [15, 176] on input "checkbox" at bounding box center [15, 176] width 17 height 17
checkbox input "true"
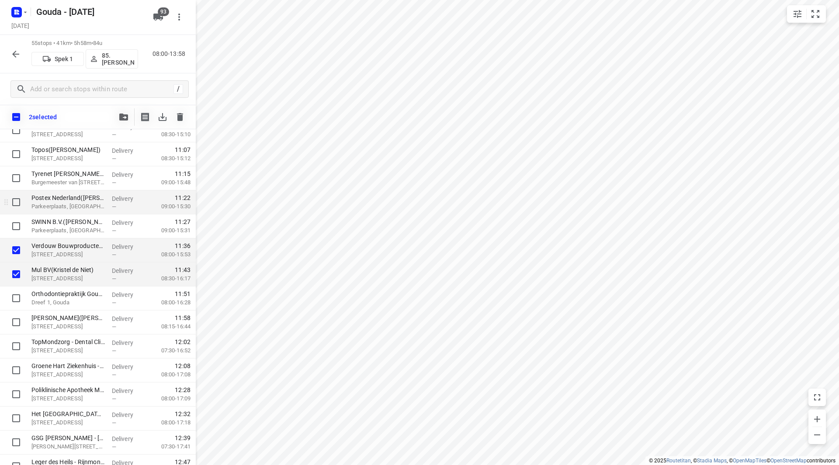
scroll to position [786, 0]
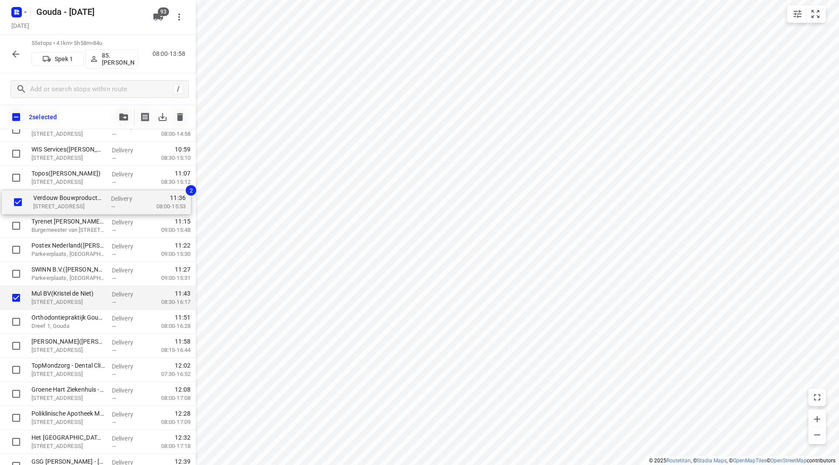
drag, startPoint x: 52, startPoint y: 265, endPoint x: 55, endPoint y: 197, distance: 68.2
click at [55, 196] on div "Gouda Constructie B.V.(Baan Burggraaf) Zuidbaan 525, Moordrecht Delivery — 08:0…" at bounding box center [98, 81] width 196 height 1321
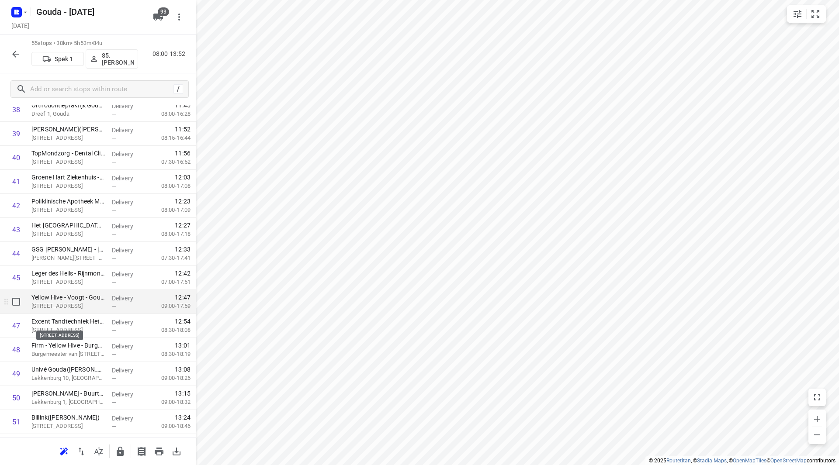
scroll to position [951, 0]
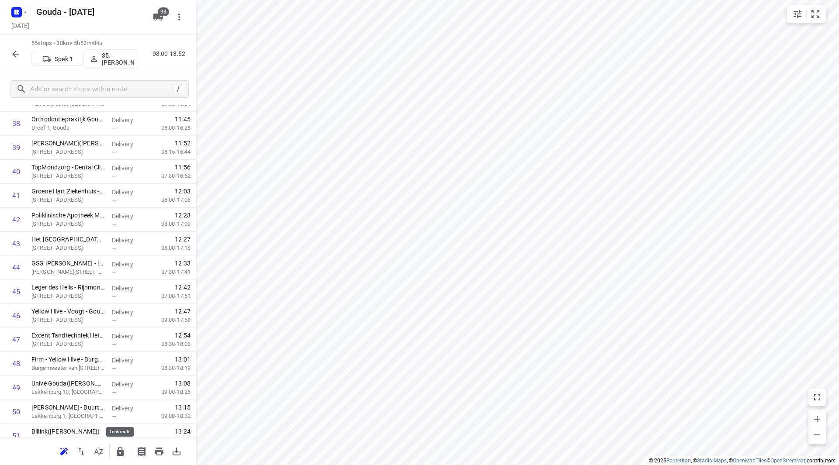
click at [118, 450] on icon "button" at bounding box center [120, 451] width 7 height 9
click at [19, 55] on icon "button" at bounding box center [15, 54] width 10 height 10
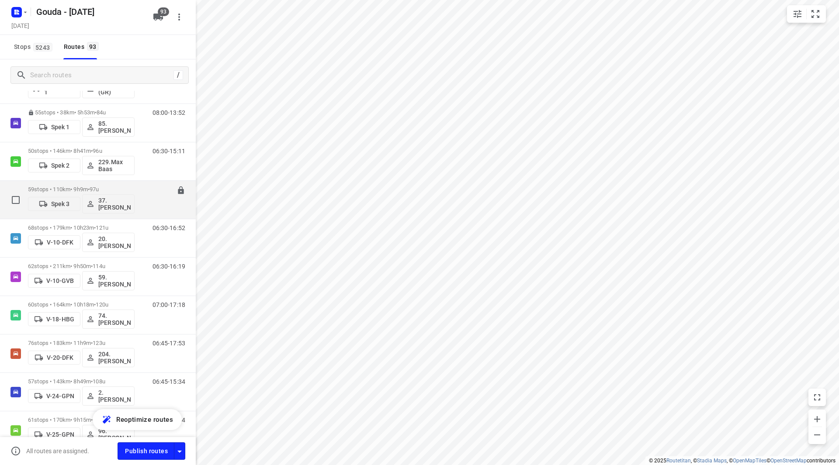
scroll to position [175, 0]
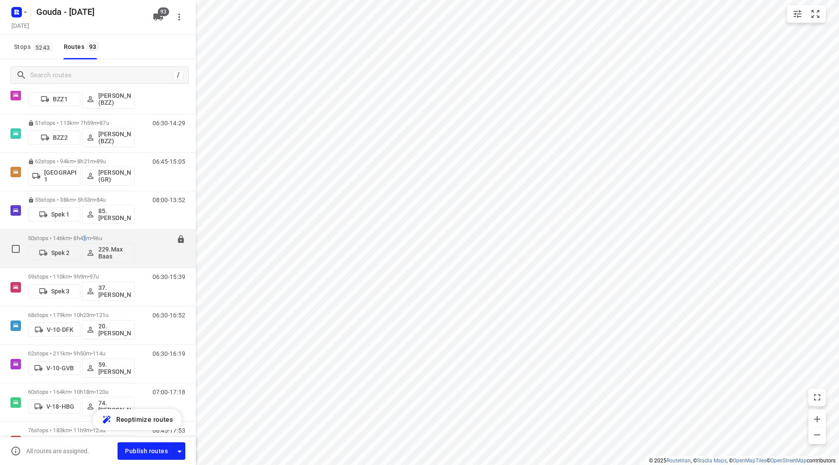
click at [90, 233] on div "50 stops • 146km • 8h41m • 96u Spek 2 229.Max Baas" at bounding box center [81, 249] width 107 height 36
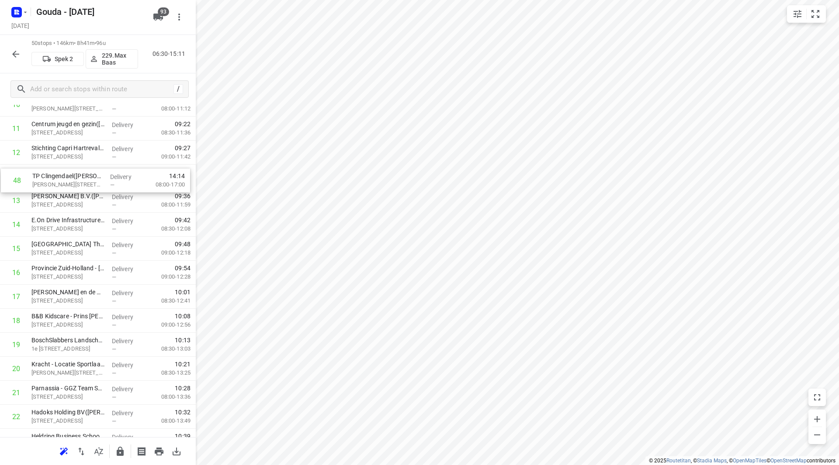
scroll to position [292, 0]
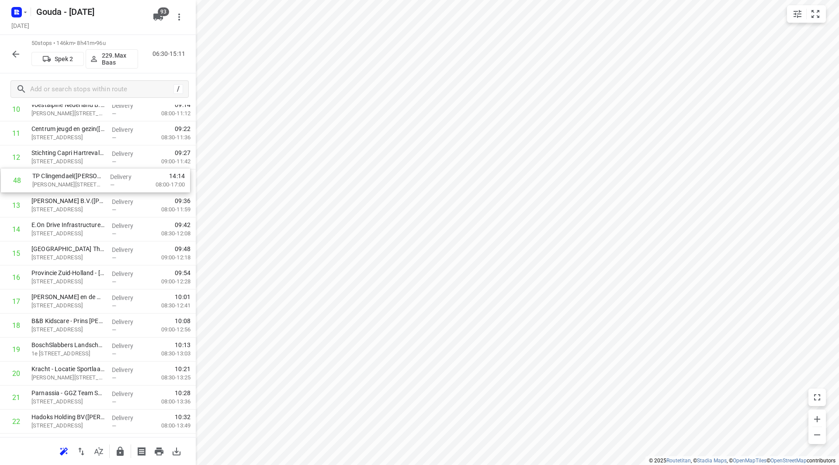
drag, startPoint x: 56, startPoint y: 414, endPoint x: 57, endPoint y: 177, distance: 236.3
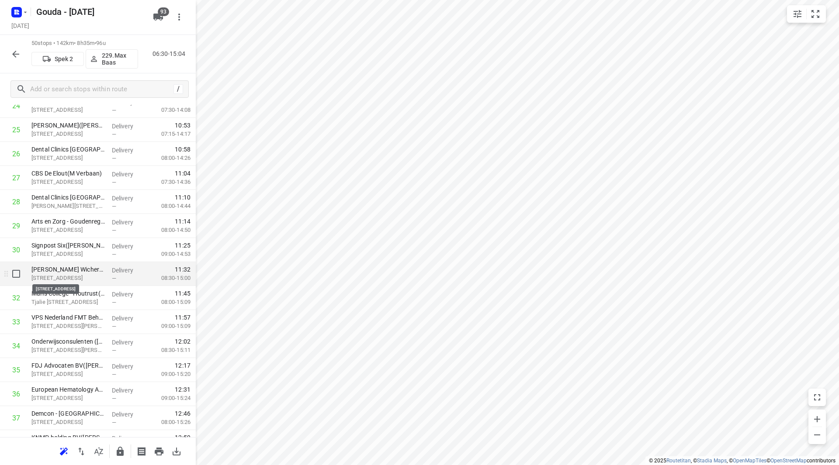
scroll to position [641, 0]
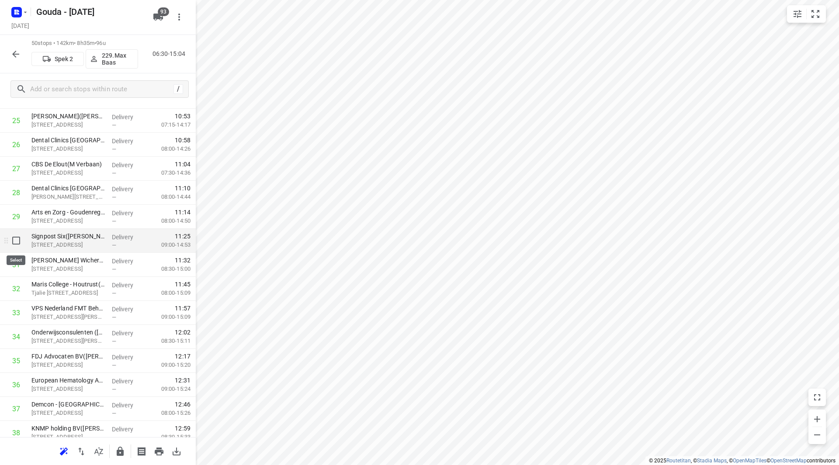
click at [14, 241] on input "checkbox" at bounding box center [15, 240] width 17 height 17
checkbox input "true"
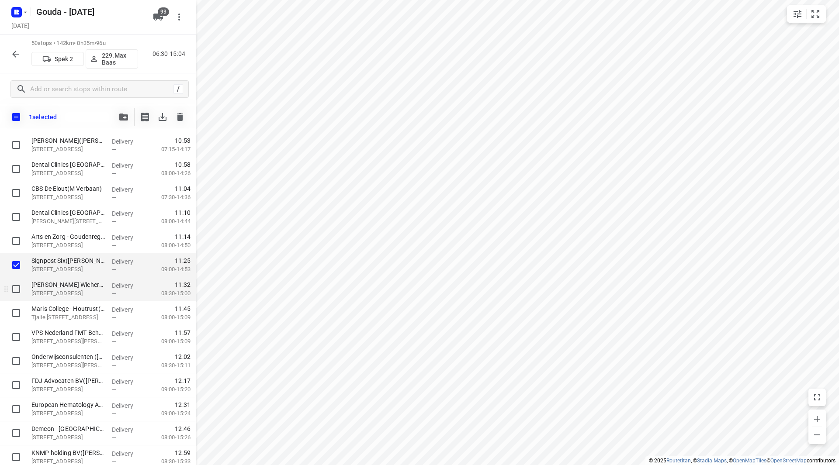
click at [18, 293] on input "checkbox" at bounding box center [15, 288] width 17 height 17
checkbox input "true"
drag, startPoint x: 14, startPoint y: 307, endPoint x: 14, endPoint y: 325, distance: 18.4
click at [13, 307] on input "checkbox" at bounding box center [15, 312] width 17 height 17
click at [14, 316] on input "checkbox" at bounding box center [15, 312] width 17 height 17
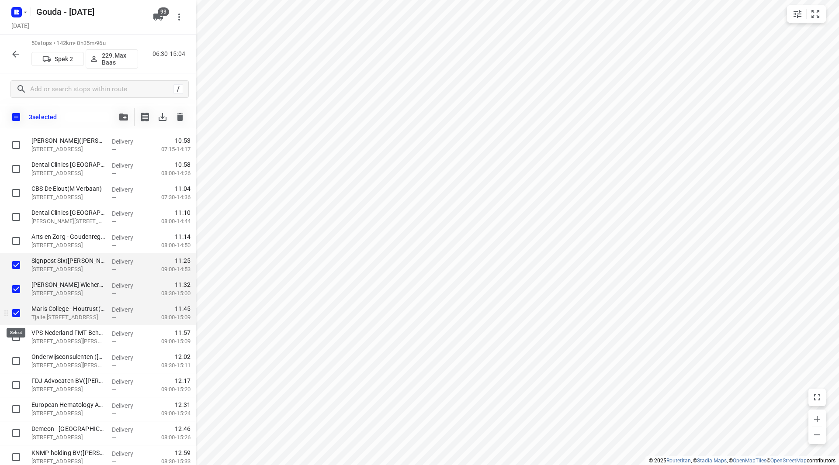
checkbox input "false"
click at [17, 340] on input "checkbox" at bounding box center [15, 336] width 17 height 17
checkbox input "true"
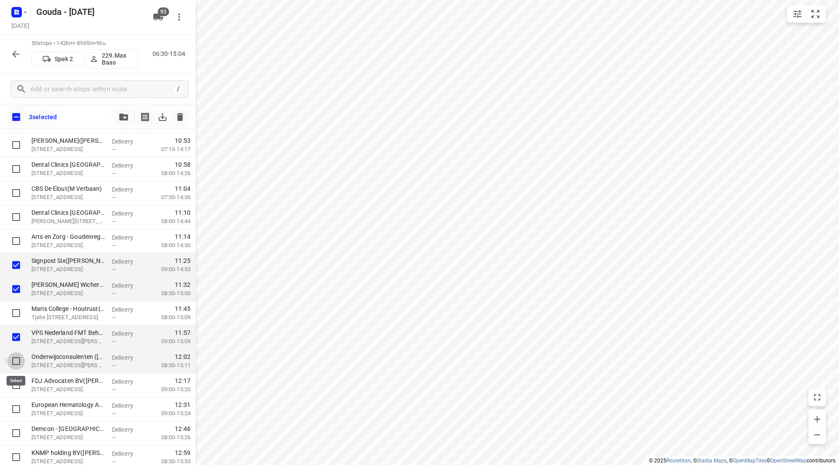
click at [18, 363] on input "checkbox" at bounding box center [15, 361] width 17 height 17
checkbox input "true"
click at [17, 391] on input "checkbox" at bounding box center [15, 385] width 17 height 17
drag, startPoint x: 14, startPoint y: 389, endPoint x: 12, endPoint y: 399, distance: 10.4
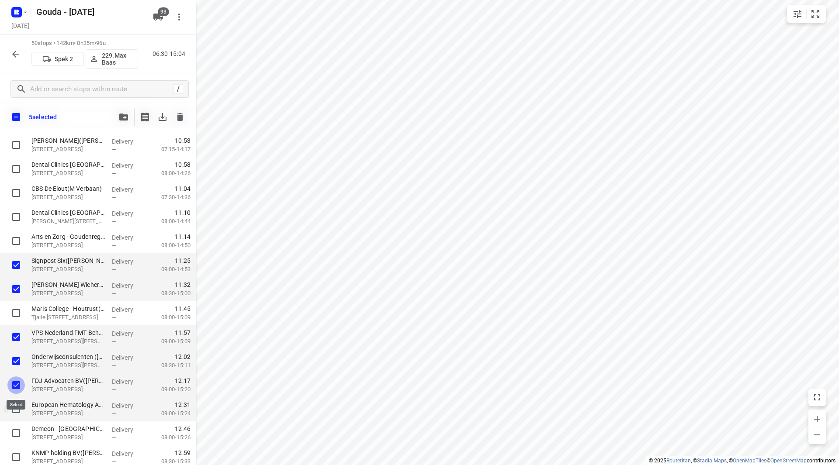
click at [14, 388] on input "checkbox" at bounding box center [15, 385] width 17 height 17
checkbox input "false"
click at [14, 411] on input "checkbox" at bounding box center [15, 409] width 17 height 17
checkbox input "true"
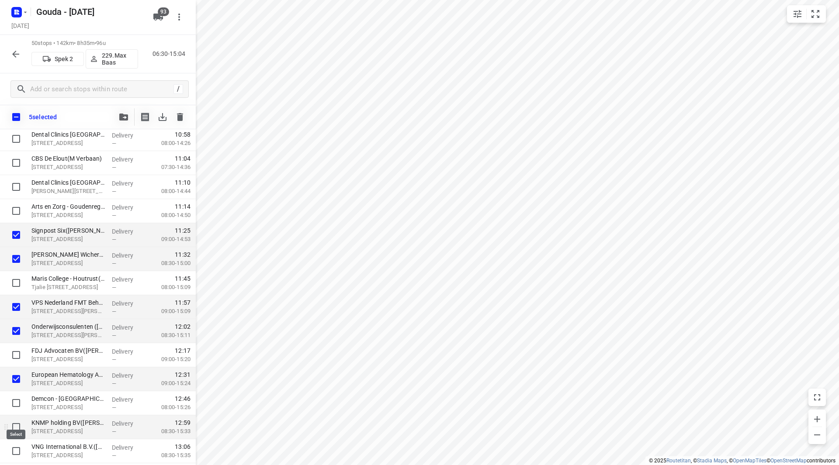
scroll to position [685, 0]
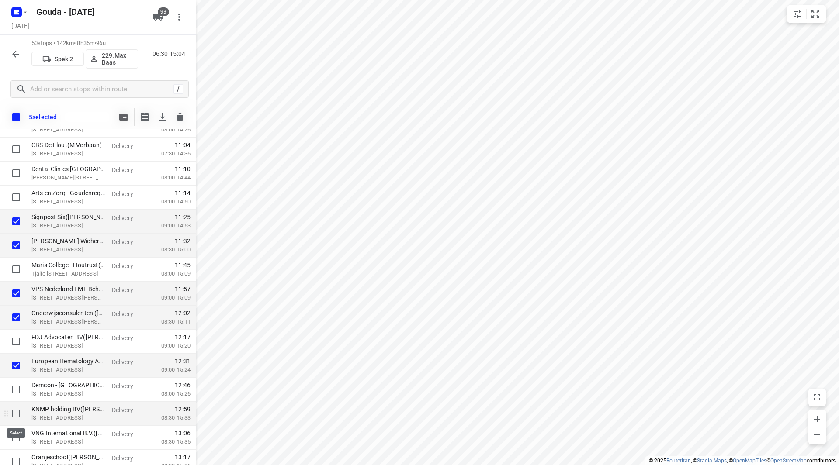
click at [14, 415] on input "checkbox" at bounding box center [15, 413] width 17 height 17
checkbox input "true"
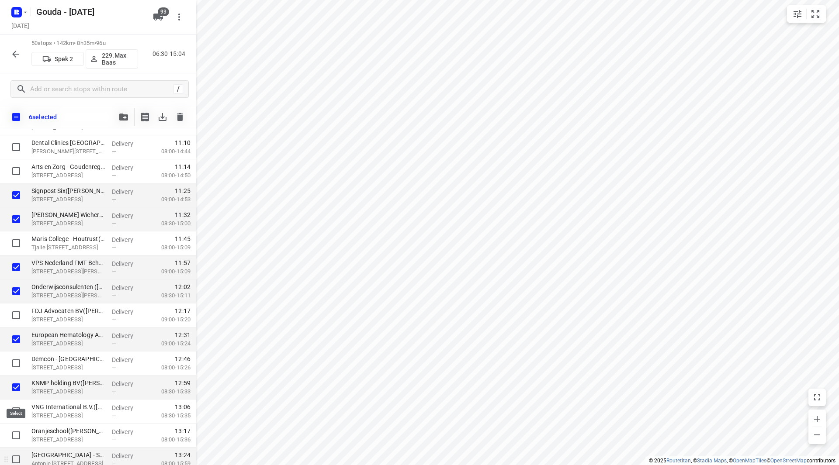
scroll to position [729, 0]
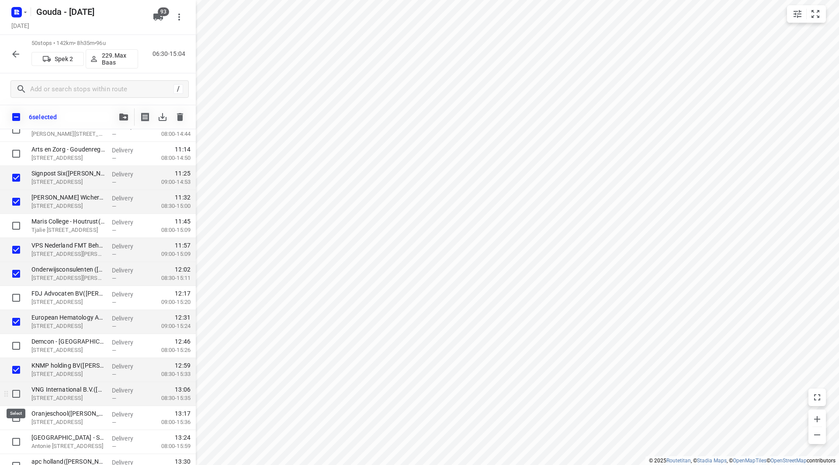
click at [18, 394] on input "checkbox" at bounding box center [15, 393] width 17 height 17
checkbox input "true"
click at [124, 114] on icon "button" at bounding box center [123, 117] width 9 height 7
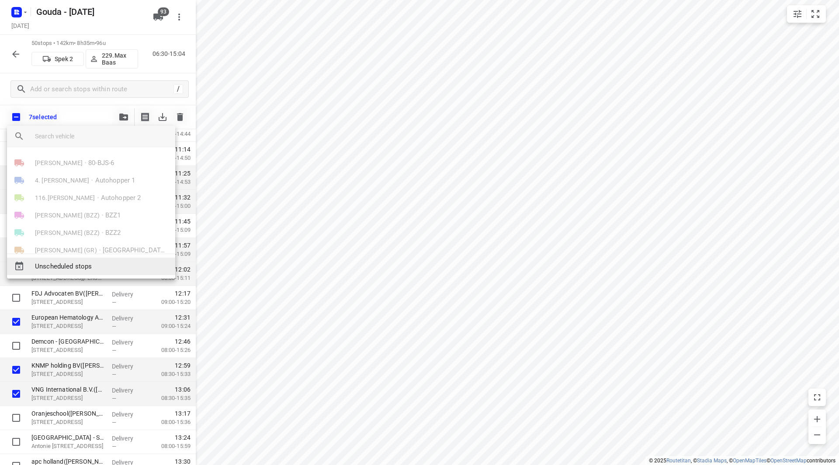
click at [72, 268] on span "Unscheduled stops" at bounding box center [101, 267] width 133 height 10
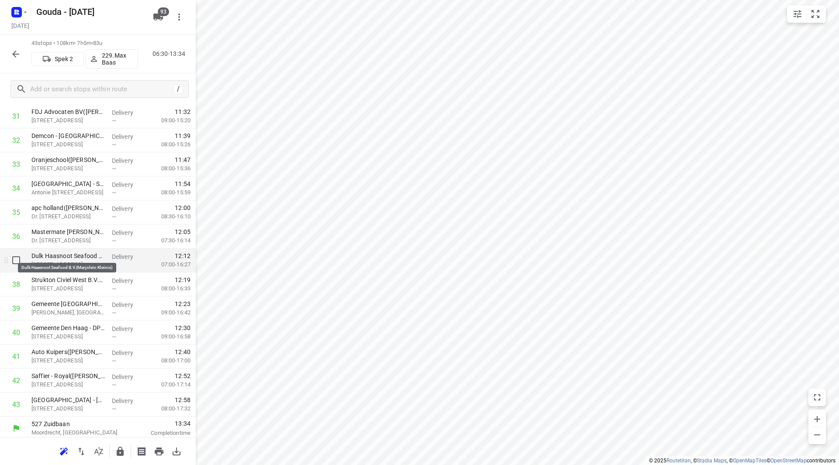
scroll to position [793, 0]
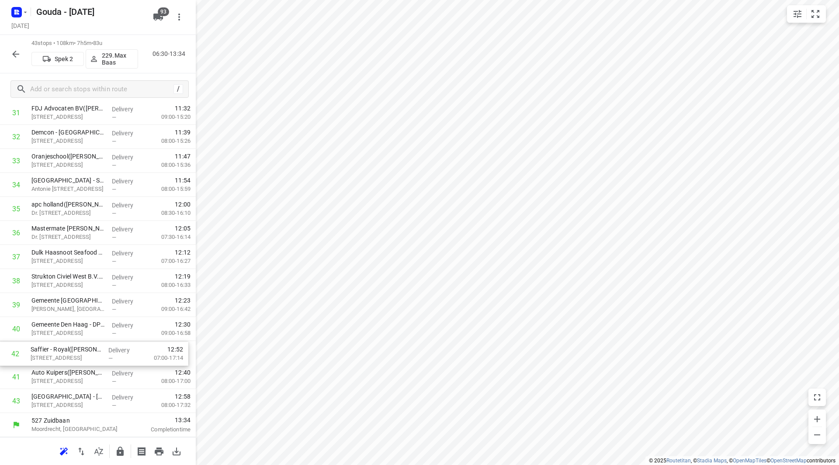
drag, startPoint x: 70, startPoint y: 378, endPoint x: 69, endPoint y: 353, distance: 25.4
drag, startPoint x: 76, startPoint y: 399, endPoint x: 83, endPoint y: 377, distance: 22.3
click at [121, 450] on icon "button" at bounding box center [120, 451] width 7 height 9
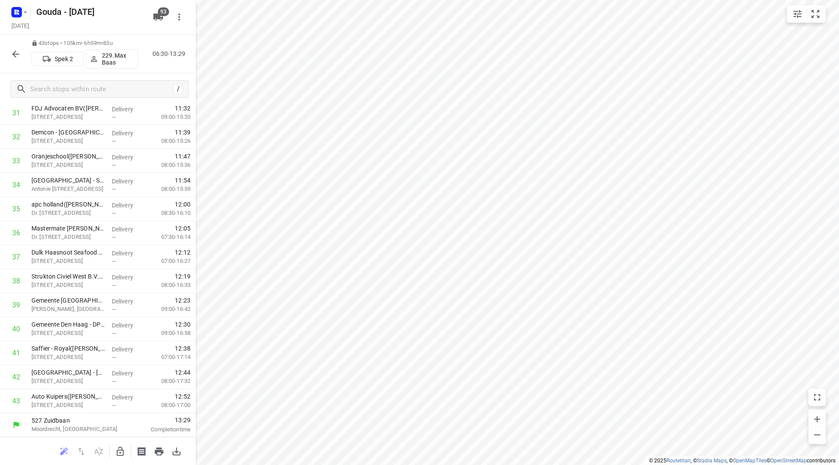
click at [10, 50] on button "button" at bounding box center [15, 53] width 17 height 17
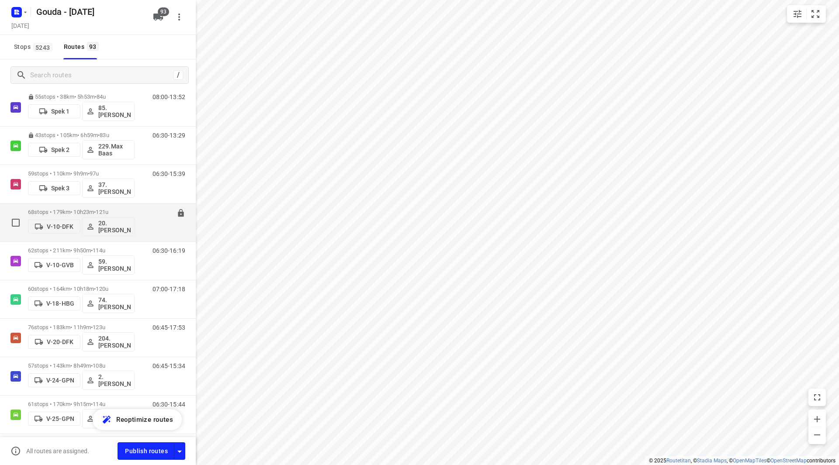
scroll to position [262, 0]
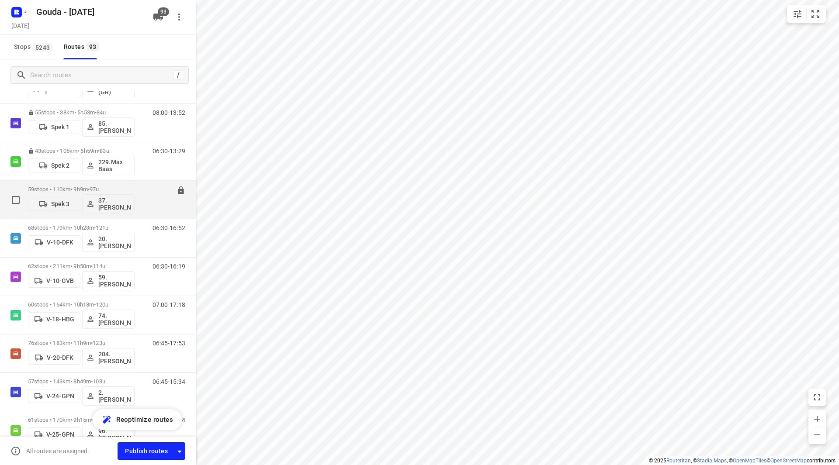
click at [99, 189] on span "97u" at bounding box center [94, 189] width 9 height 7
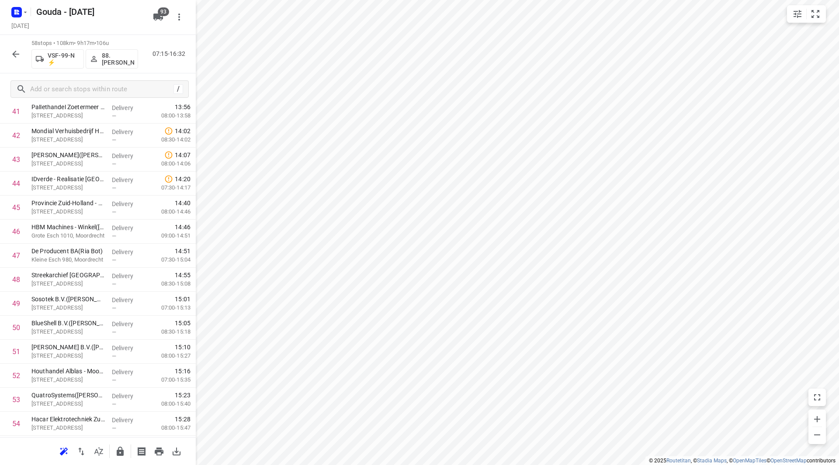
scroll to position [1154, 0]
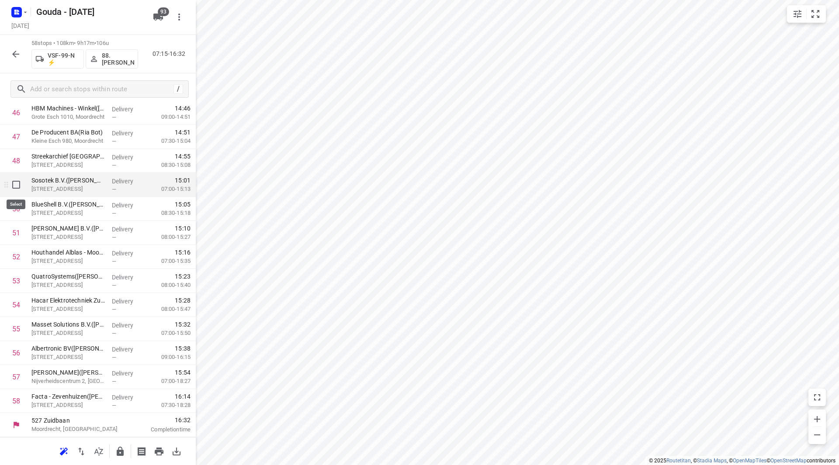
click at [18, 186] on input "checkbox" at bounding box center [15, 184] width 17 height 17
checkbox input "true"
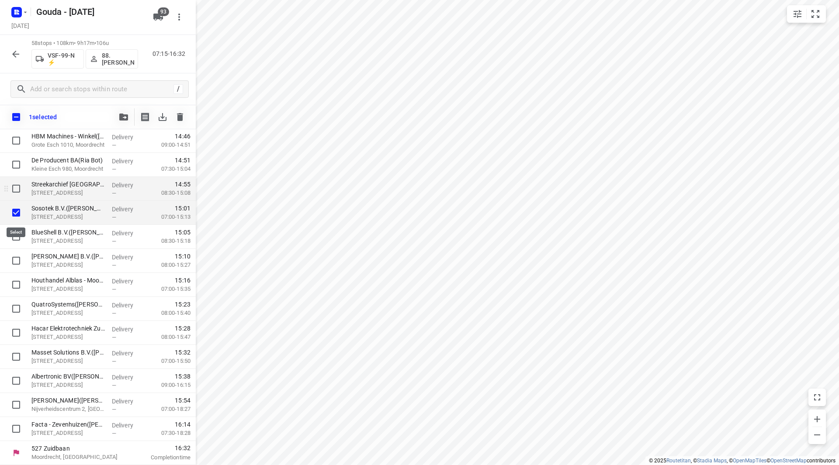
scroll to position [1150, 0]
click at [128, 119] on button "button" at bounding box center [123, 116] width 17 height 17
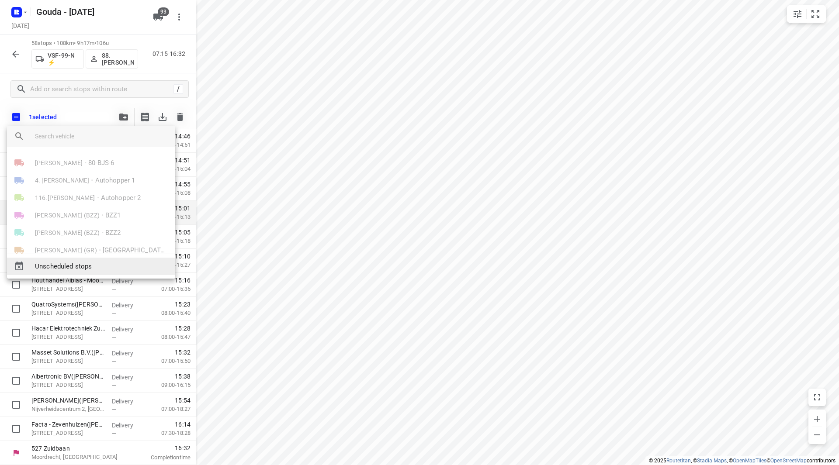
click at [89, 274] on div "Unscheduled stops" at bounding box center [91, 266] width 168 height 17
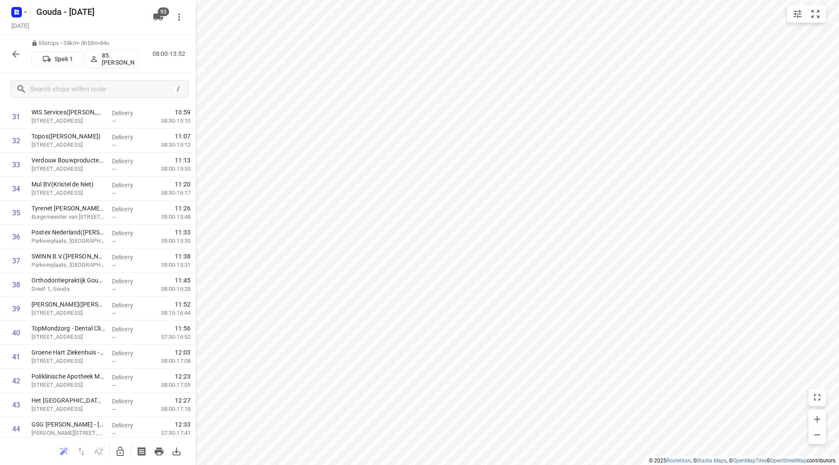
scroll to position [0, 0]
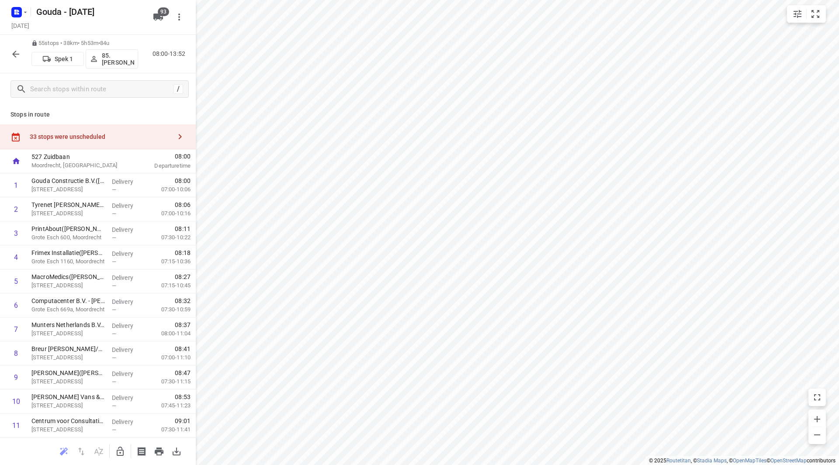
click at [133, 137] on div "33 stops were unscheduled" at bounding box center [101, 136] width 142 height 7
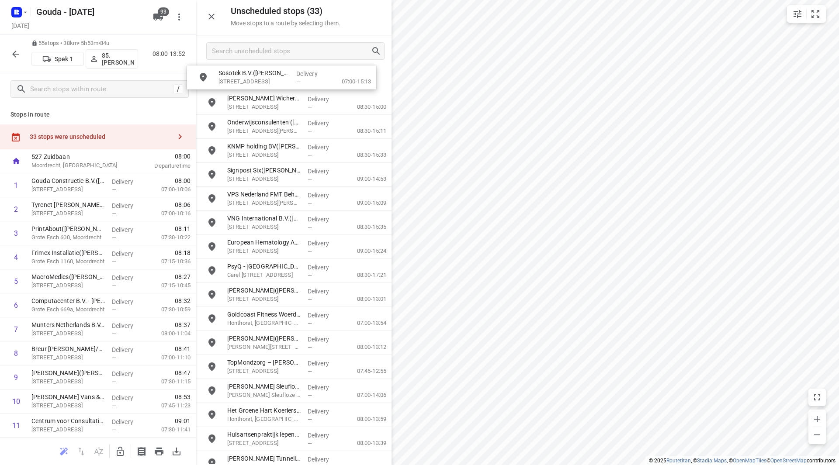
drag, startPoint x: 284, startPoint y: 77, endPoint x: 273, endPoint y: 77, distance: 10.9
click at [122, 450] on icon "button" at bounding box center [120, 451] width 10 height 10
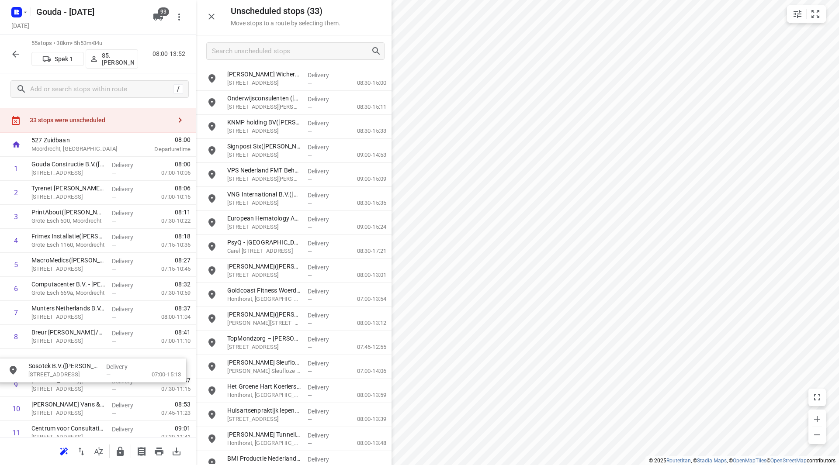
drag, startPoint x: 267, startPoint y: 75, endPoint x: 67, endPoint y: 366, distance: 353.0
click at [121, 450] on icon "button" at bounding box center [120, 451] width 10 height 10
click at [117, 450] on icon "button" at bounding box center [120, 451] width 7 height 9
click at [83, 310] on div at bounding box center [98, 232] width 196 height 465
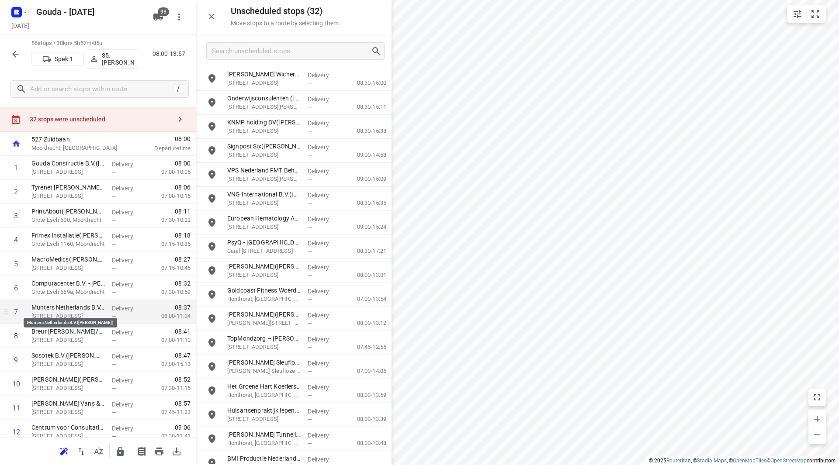
click at [93, 308] on p "Munters Netherlands B.V.(Admira Softic)" at bounding box center [67, 307] width 73 height 9
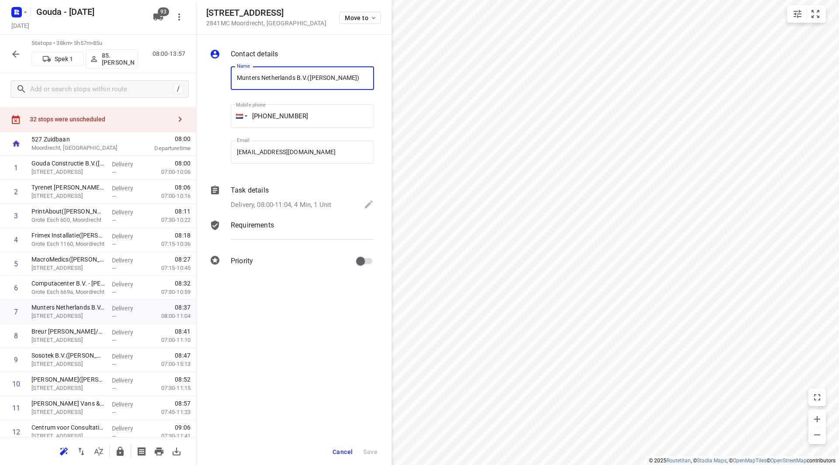
click at [270, 204] on p "Delivery, 08:00-11:04, 4 Min, 1 Unit" at bounding box center [281, 205] width 100 height 10
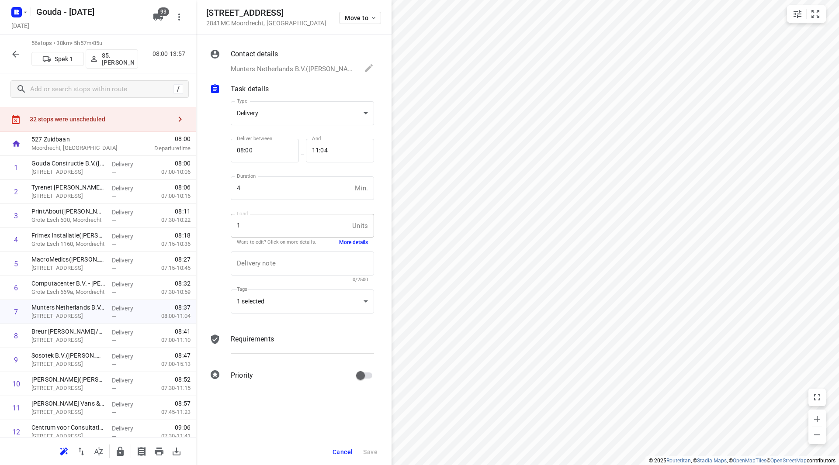
click at [359, 246] on button "More details" at bounding box center [353, 242] width 29 height 7
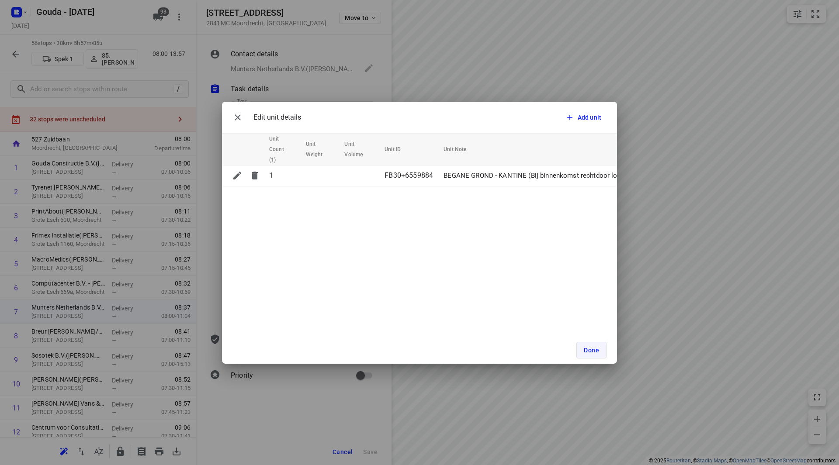
click at [584, 347] on span "Done" at bounding box center [591, 350] width 15 height 7
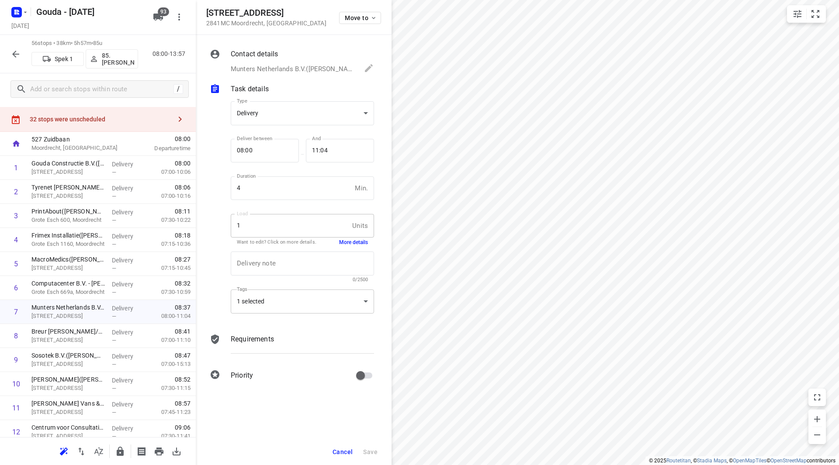
click at [346, 300] on div "1 selected" at bounding box center [302, 302] width 143 height 24
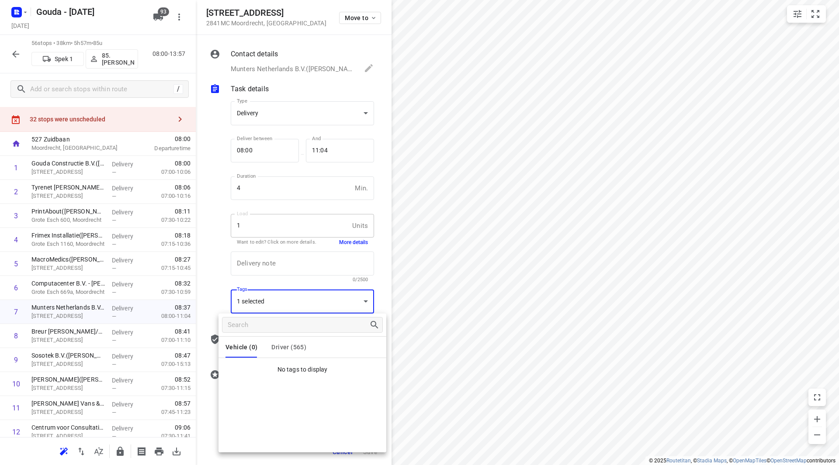
click at [301, 350] on span "Driver (565)" at bounding box center [288, 347] width 35 height 7
click at [436, 288] on div at bounding box center [419, 232] width 839 height 465
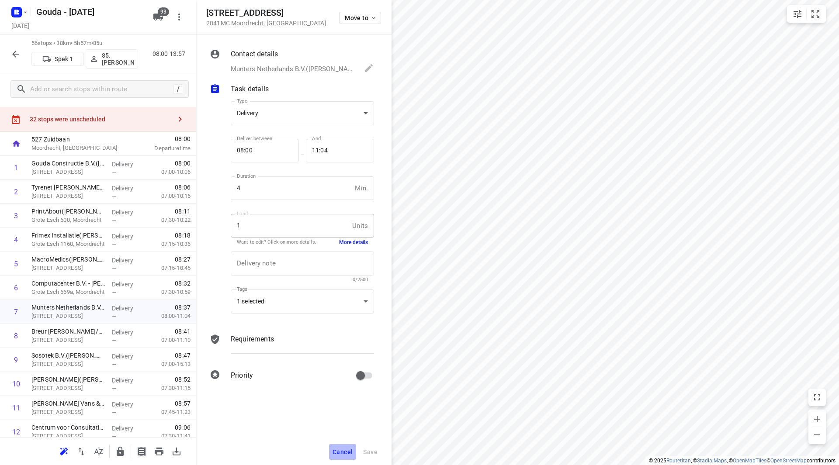
click at [340, 450] on span "Cancel" at bounding box center [342, 452] width 20 height 7
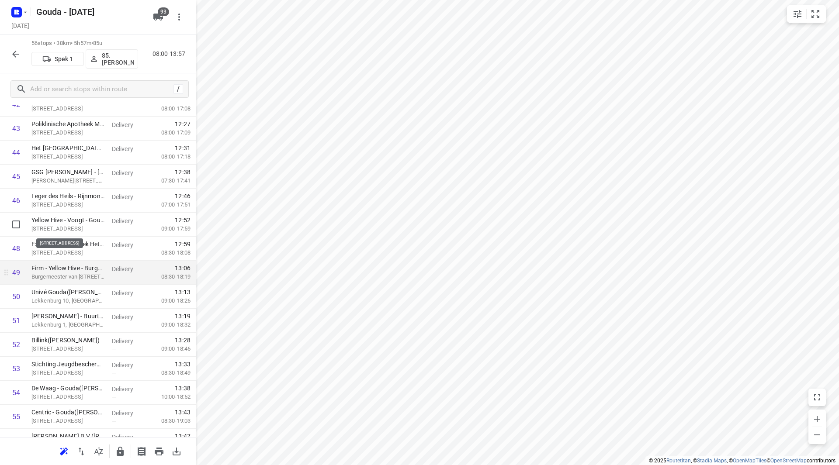
scroll to position [1106, 0]
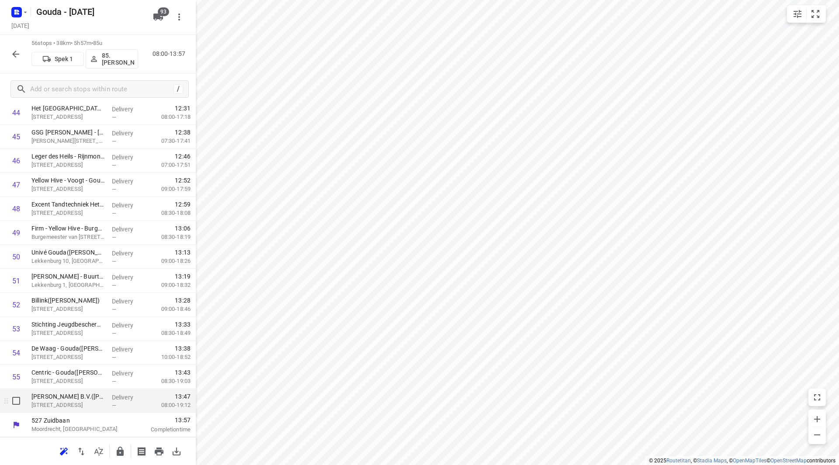
click at [90, 405] on p "Antwerpseweg 11, Gouda" at bounding box center [67, 405] width 73 height 9
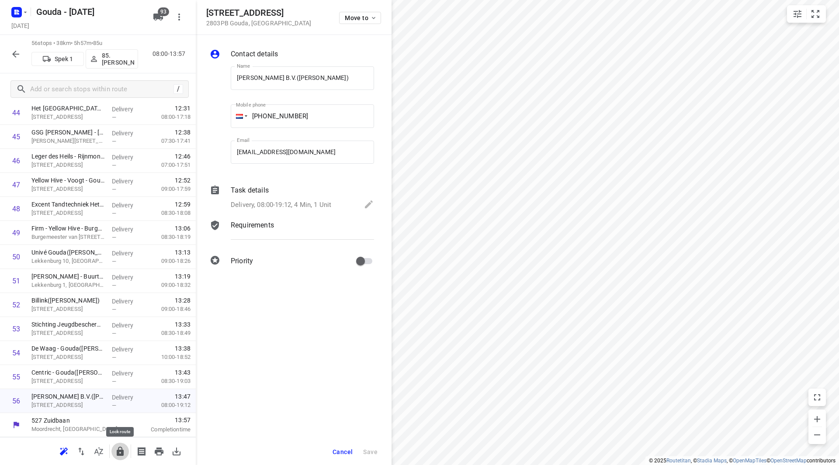
click at [124, 450] on icon "button" at bounding box center [120, 451] width 10 height 10
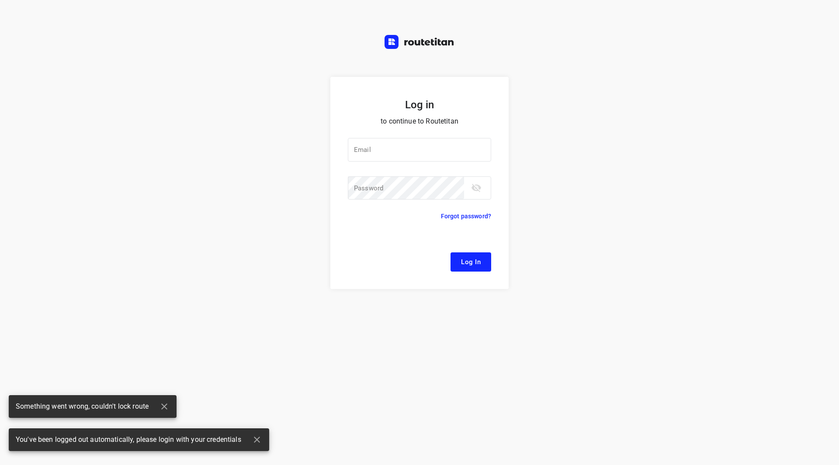
click at [339, 450] on div "Log in to continue to Routetitan Email Email ​ Password Password ​ Forgot passw…" at bounding box center [419, 271] width 839 height 388
click at [400, 148] on input "email" at bounding box center [419, 150] width 143 height 24
type input "remco@fruitopjewerk.nl"
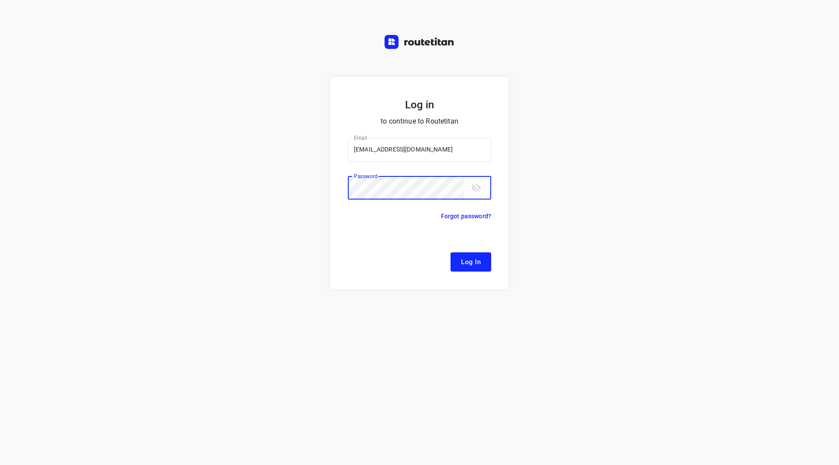
click at [450, 252] on button "Log In" at bounding box center [470, 261] width 41 height 19
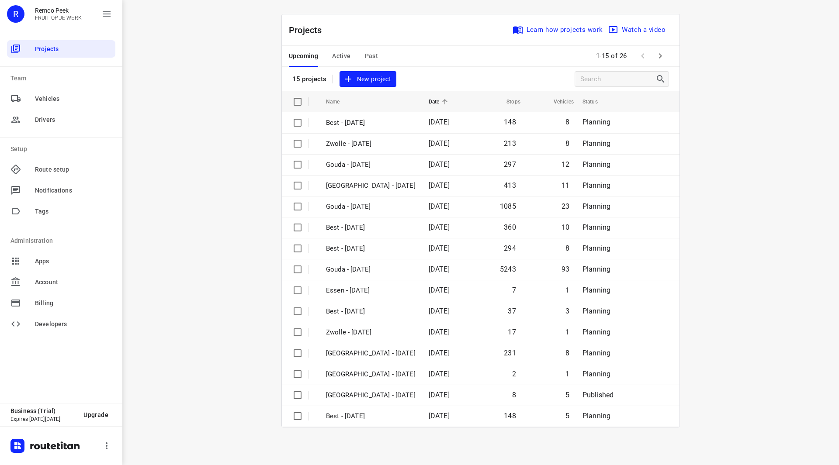
click at [349, 55] on span "Active" at bounding box center [341, 56] width 18 height 11
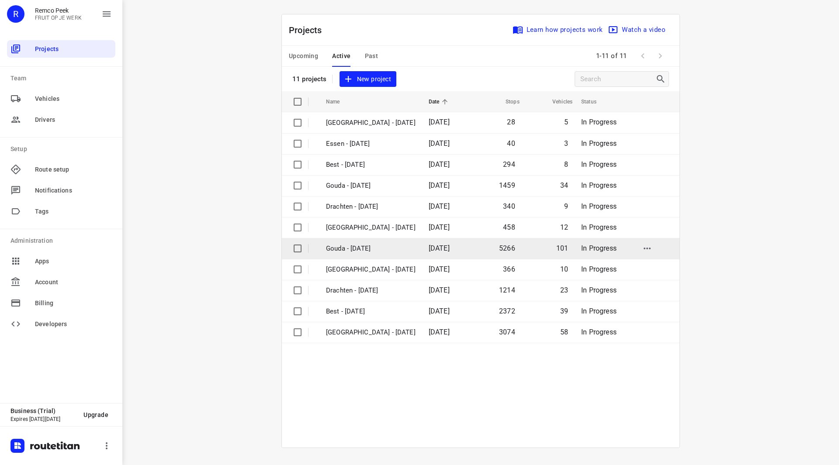
click at [365, 249] on p "Gouda - [DATE]" at bounding box center [371, 249] width 90 height 10
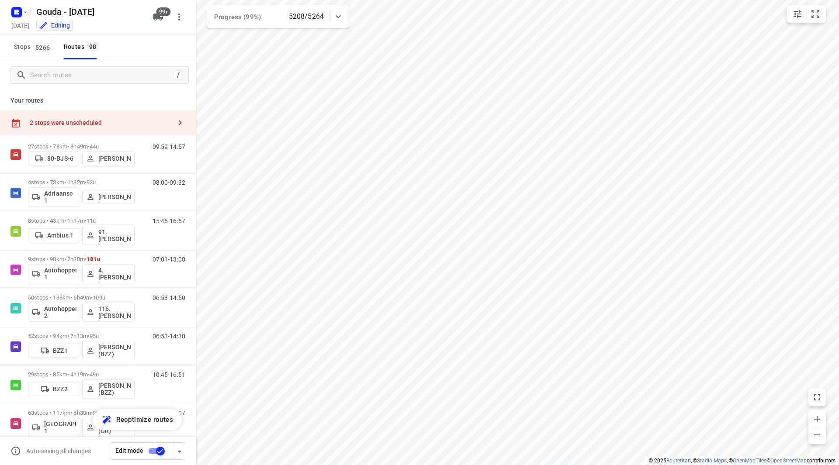
checkbox input "true"
click at [24, 14] on icon "button" at bounding box center [25, 12] width 7 height 7
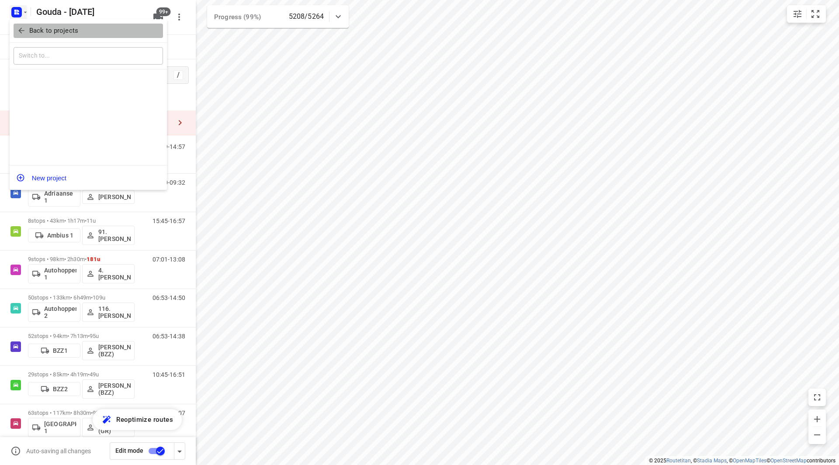
click at [29, 31] on p "Back to projects" at bounding box center [53, 31] width 49 height 10
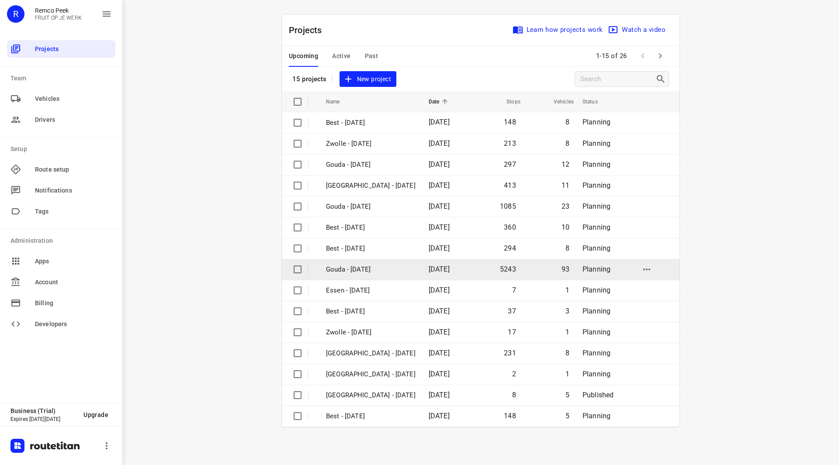
click at [359, 265] on p "Gouda - [DATE]" at bounding box center [371, 270] width 90 height 10
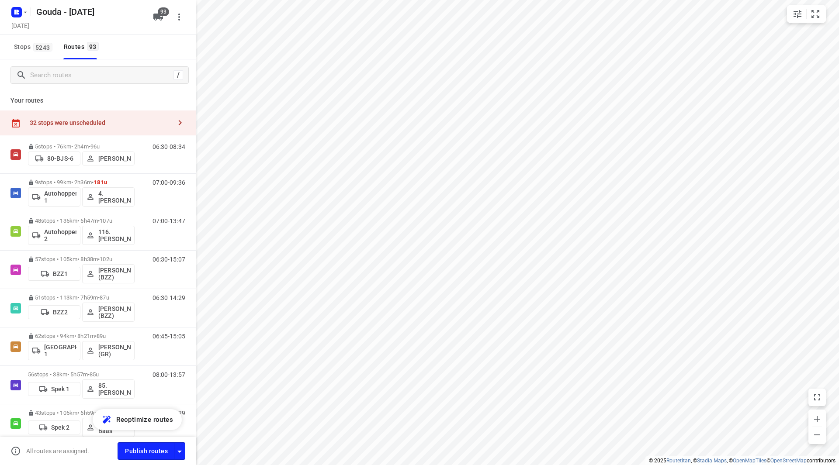
checkbox input "true"
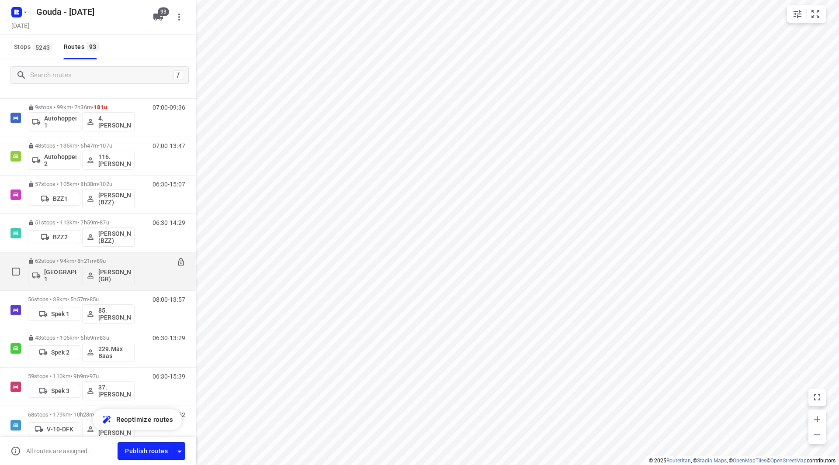
scroll to position [175, 0]
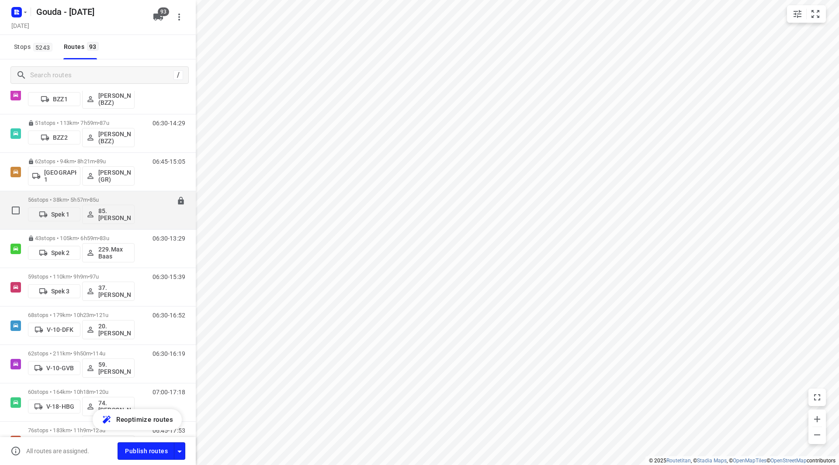
click at [89, 195] on div "56 stops • 38km • 5h57m • 85u Spek 1 85.Shahram Poorramszani" at bounding box center [81, 210] width 107 height 36
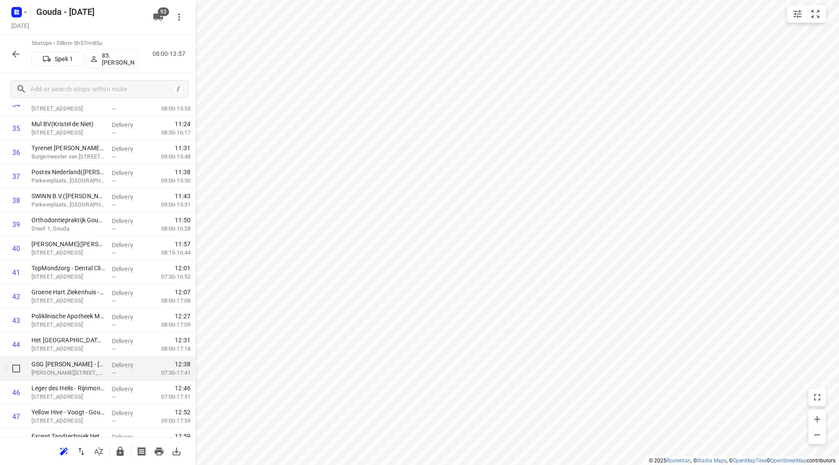
scroll to position [1048, 0]
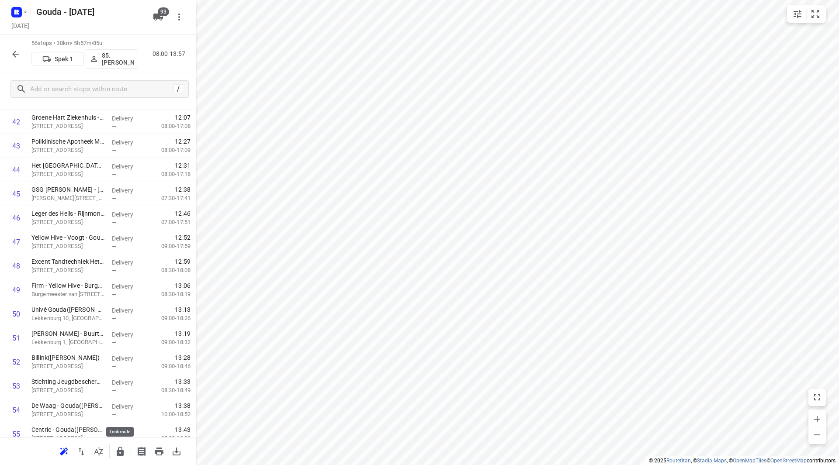
click at [118, 450] on icon "button" at bounding box center [120, 451] width 7 height 9
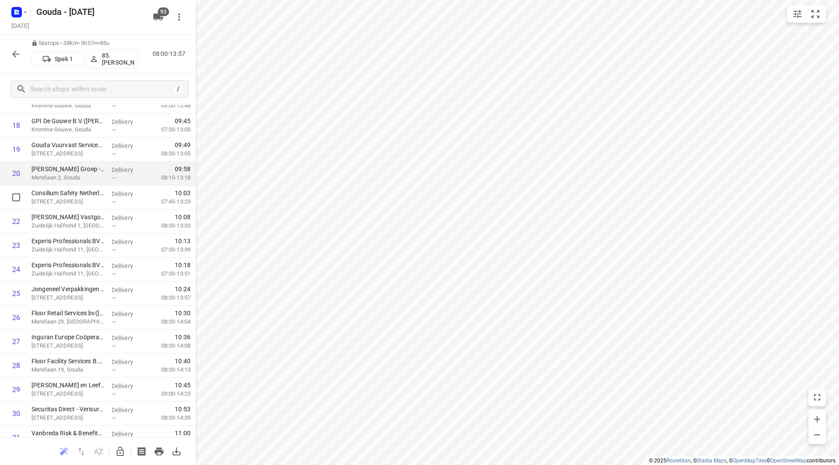
scroll to position [437, 0]
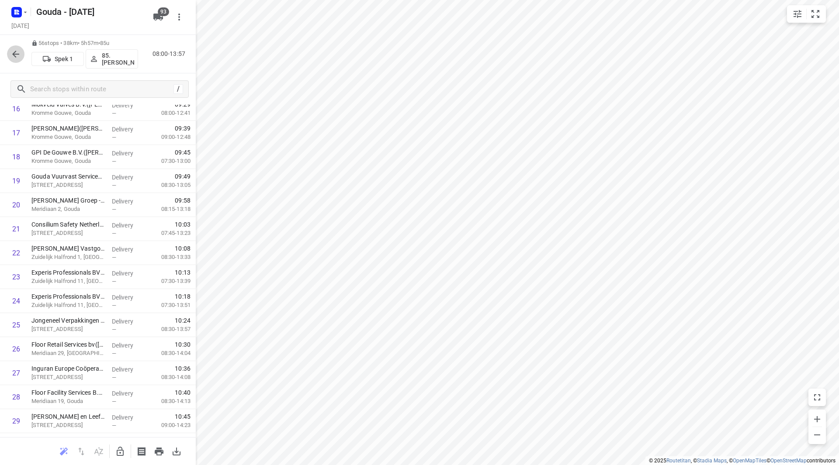
click at [14, 53] on icon "button" at bounding box center [15, 54] width 10 height 10
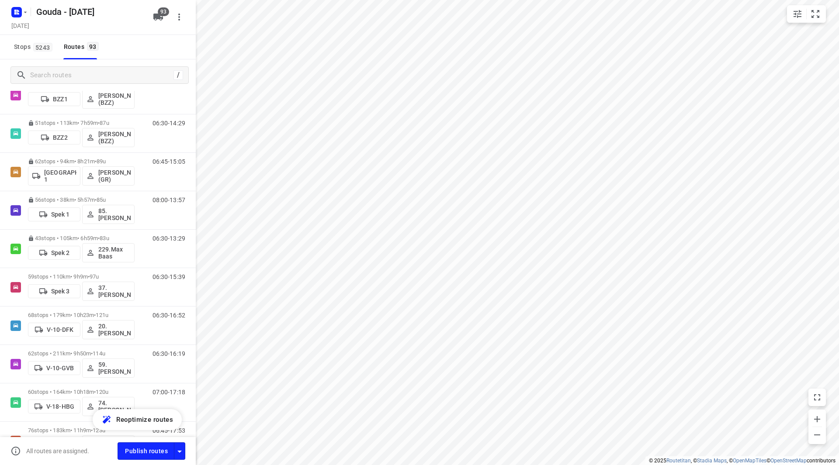
scroll to position [218, 0]
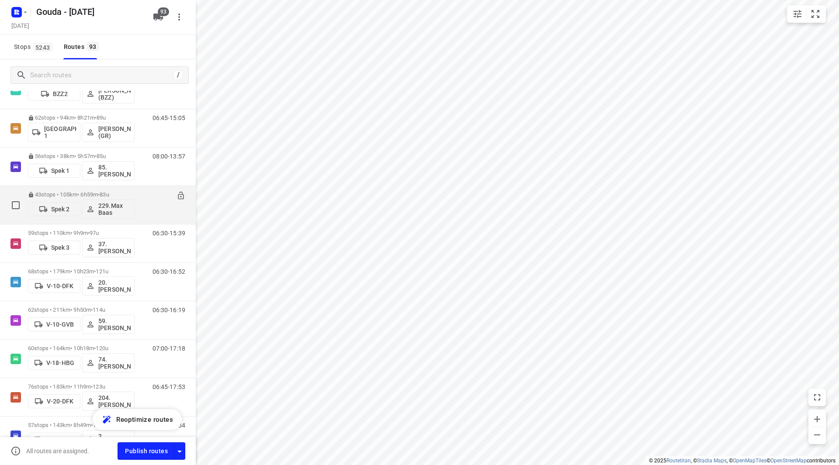
click at [96, 189] on div "43 stops • 105km • 6h59m • 83u Spek 2 229.Max Baas" at bounding box center [81, 205] width 107 height 36
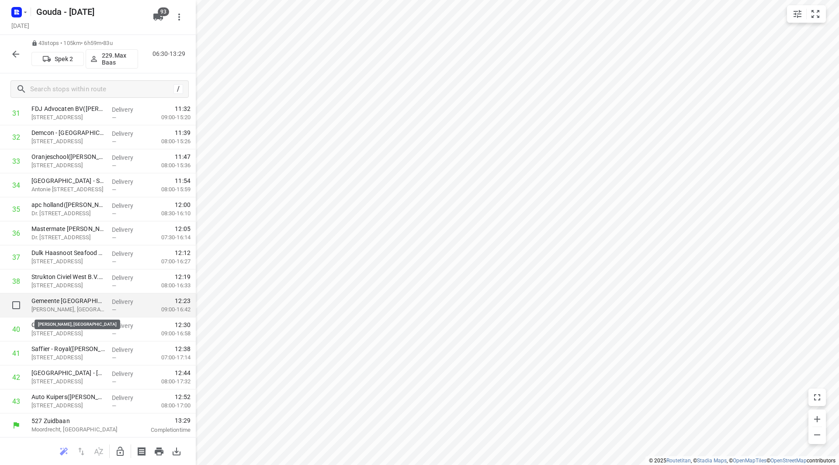
scroll to position [793, 0]
click at [17, 52] on icon "button" at bounding box center [15, 54] width 10 height 10
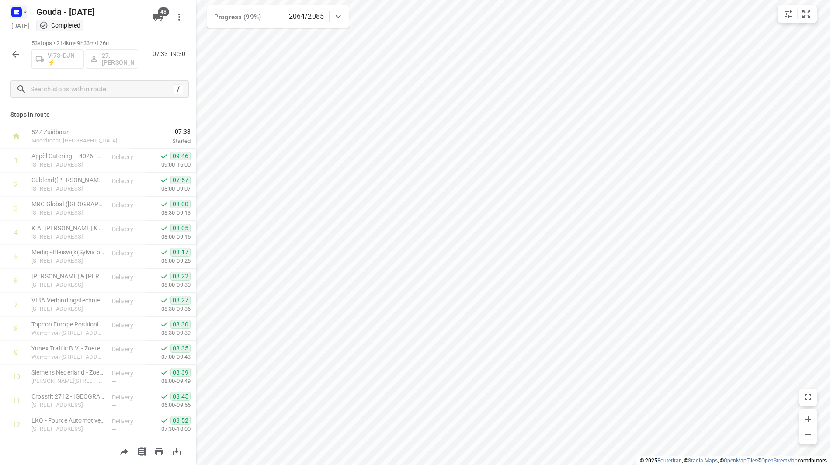
scroll to position [1009, 0]
click at [24, 15] on icon "button" at bounding box center [25, 12] width 7 height 7
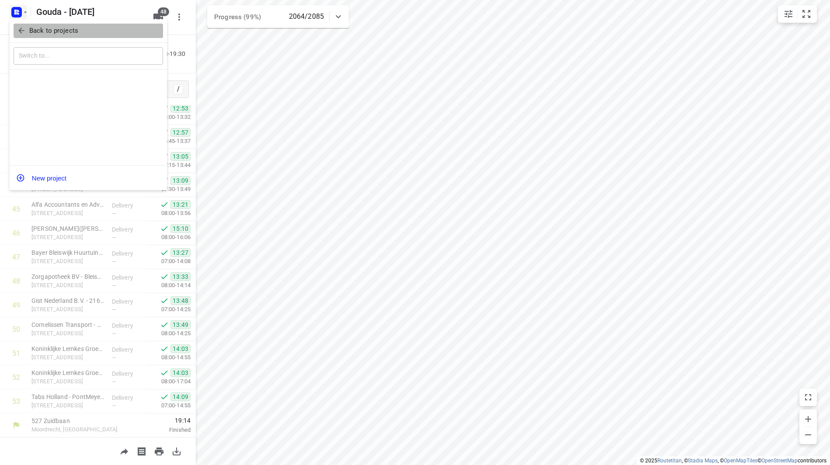
click at [31, 29] on p "Back to projects" at bounding box center [53, 31] width 49 height 10
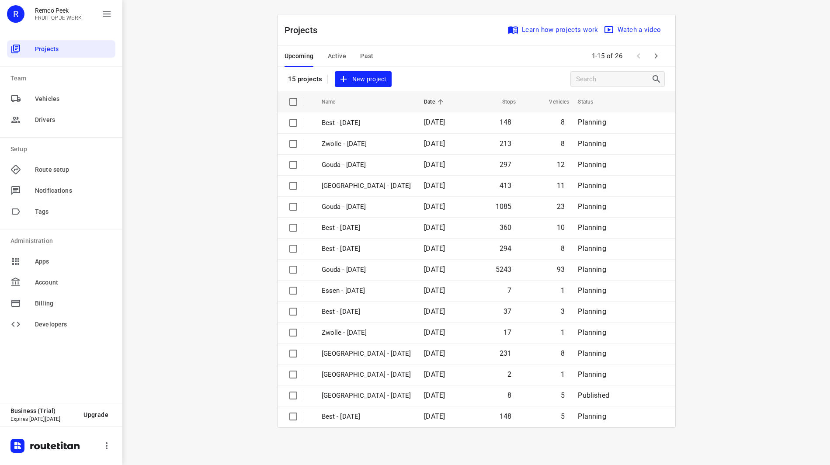
click at [367, 58] on span "Past" at bounding box center [367, 56] width 14 height 11
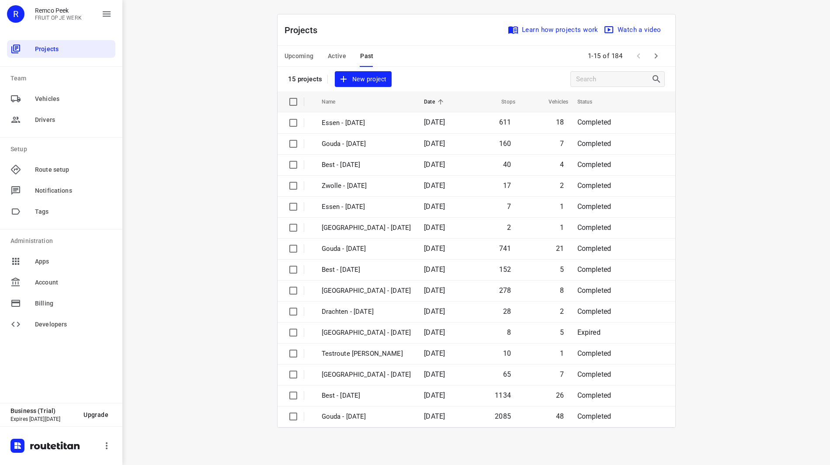
click at [336, 53] on span "Active" at bounding box center [337, 56] width 18 height 11
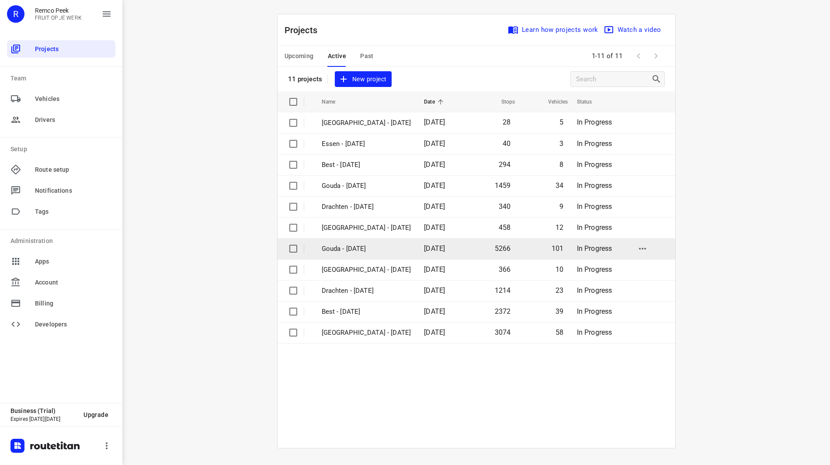
click at [361, 249] on p "Gouda - [DATE]" at bounding box center [367, 249] width 90 height 10
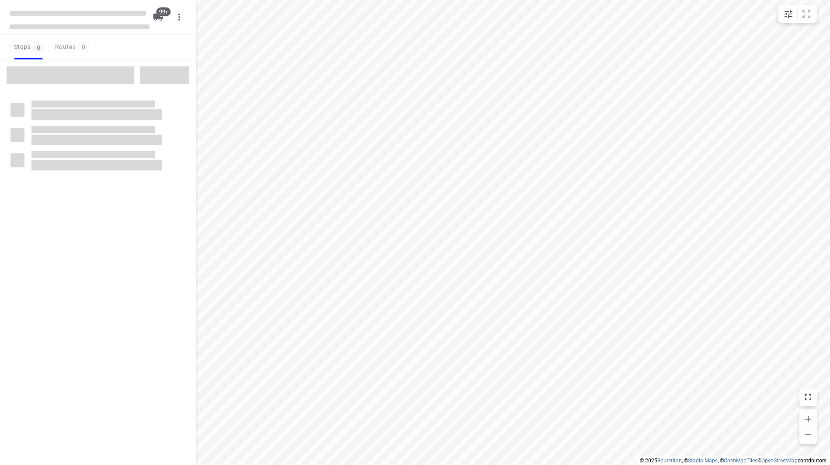
checkbox input "true"
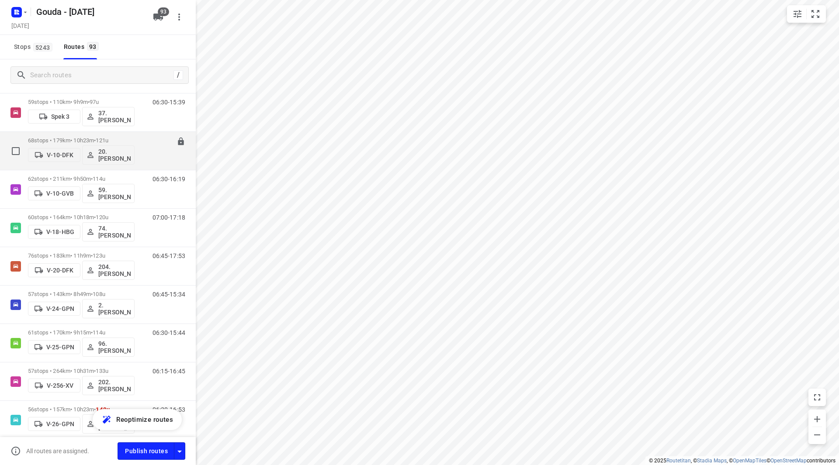
scroll to position [262, 0]
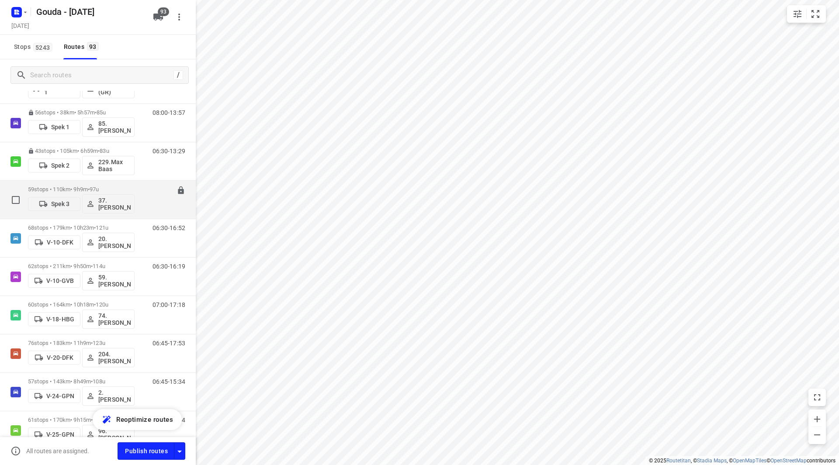
click at [97, 181] on div "59 stops • 110km • 9h9m • 97u Spek 3 37.Marcha Dekker 06:30-15:39" at bounding box center [98, 200] width 196 height 38
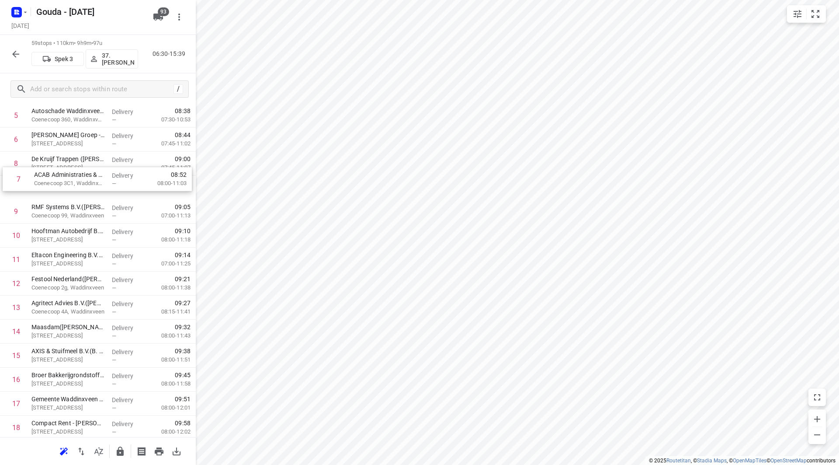
scroll to position [163, 0]
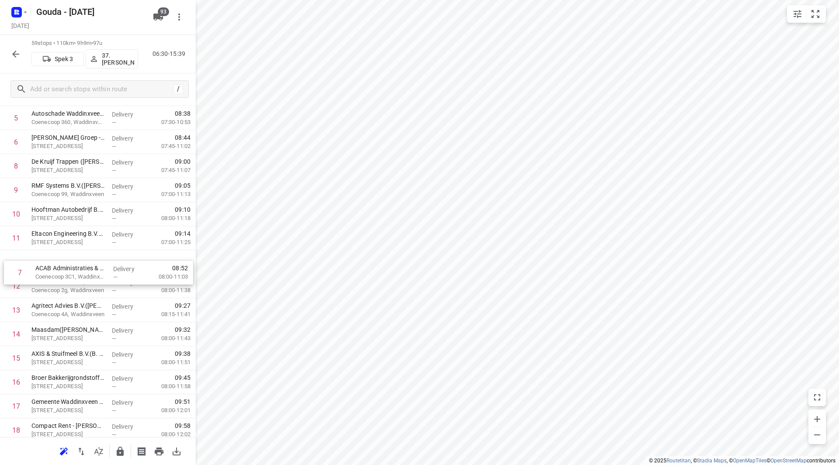
drag, startPoint x: 47, startPoint y: 156, endPoint x: 53, endPoint y: 274, distance: 118.1
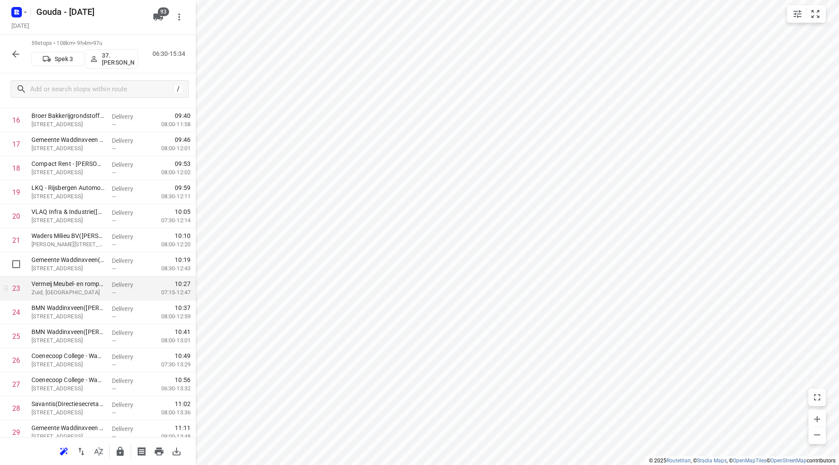
scroll to position [469, 0]
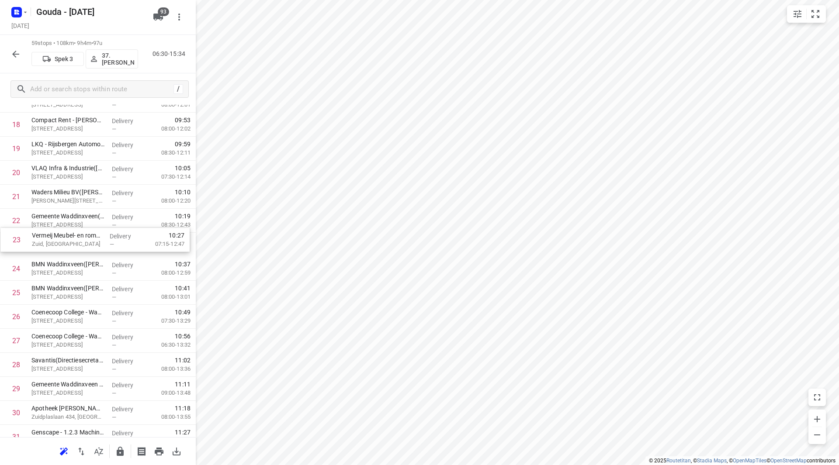
drag, startPoint x: 63, startPoint y: 239, endPoint x: 67, endPoint y: 218, distance: 21.8
click at [67, 218] on div "1 Holland Haag(Samantha van den Bosch) Coenecoop 801, Waddinxveen Delivery — 06…" at bounding box center [98, 413] width 196 height 1418
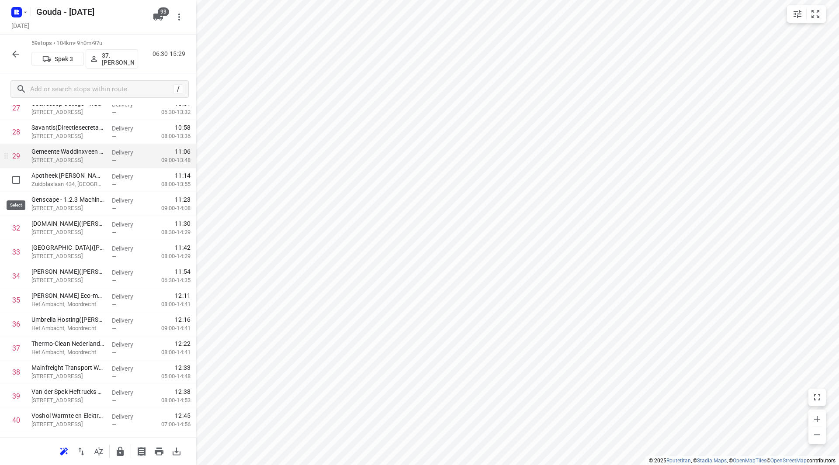
scroll to position [688, 0]
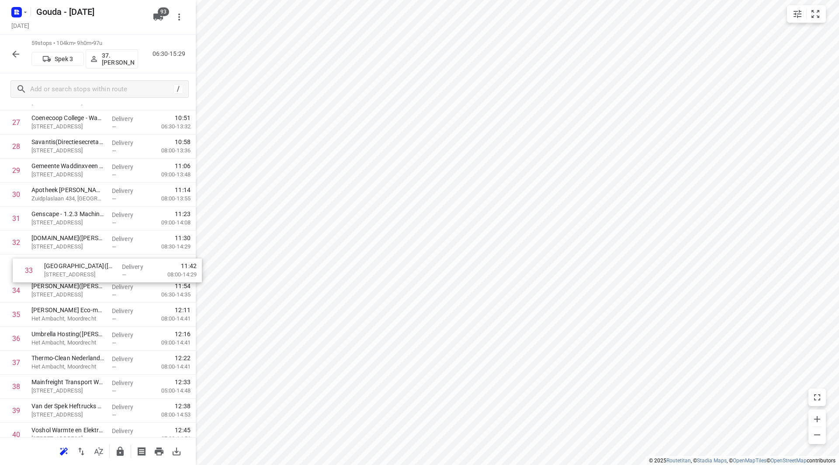
drag, startPoint x: 89, startPoint y: 266, endPoint x: 86, endPoint y: 270, distance: 4.5
click at [87, 270] on div "1 Holland Haag(Samantha van den Bosch) Coenecoop 801, Waddinxveen Delivery — 06…" at bounding box center [98, 195] width 196 height 1418
click at [16, 267] on input "checkbox" at bounding box center [15, 266] width 17 height 17
checkbox input "true"
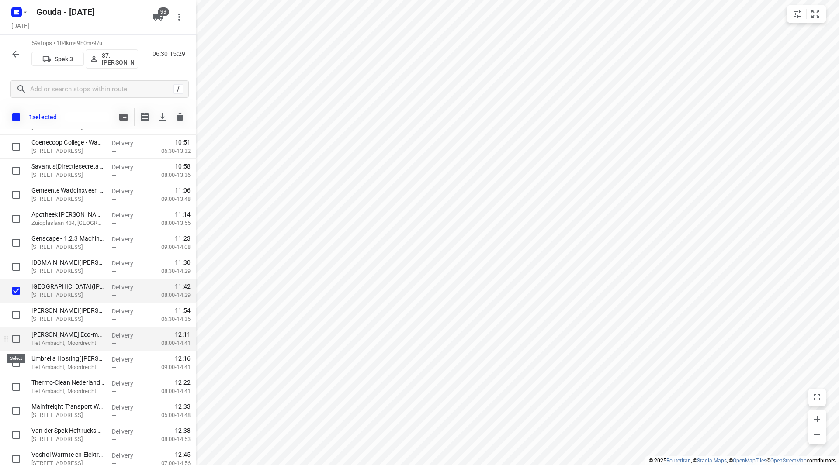
click at [16, 332] on input "checkbox" at bounding box center [15, 338] width 17 height 17
checkbox input "true"
click at [17, 362] on input "checkbox" at bounding box center [15, 362] width 17 height 17
checkbox input "true"
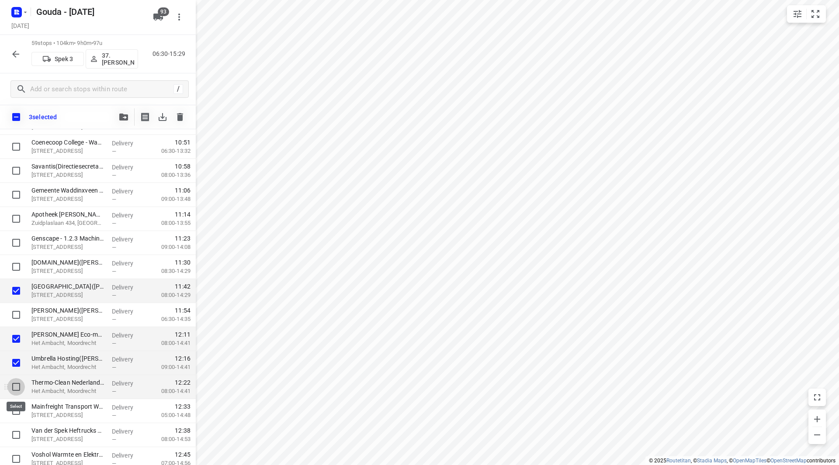
click at [15, 387] on input "checkbox" at bounding box center [15, 386] width 17 height 17
checkbox input "true"
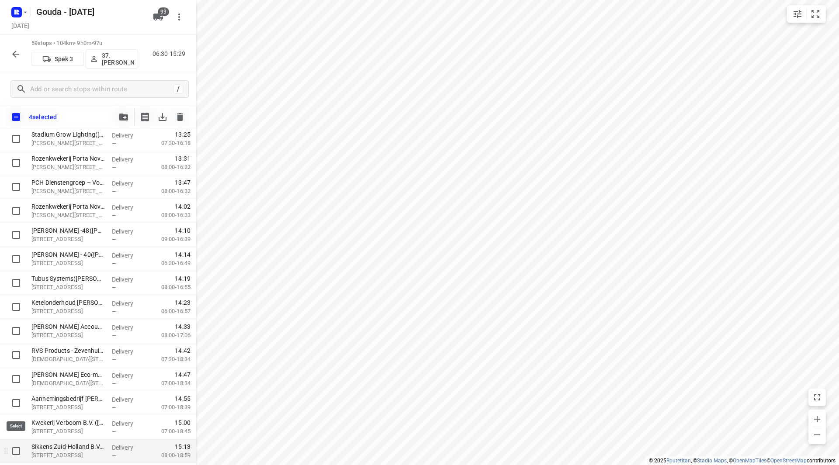
scroll to position [1174, 0]
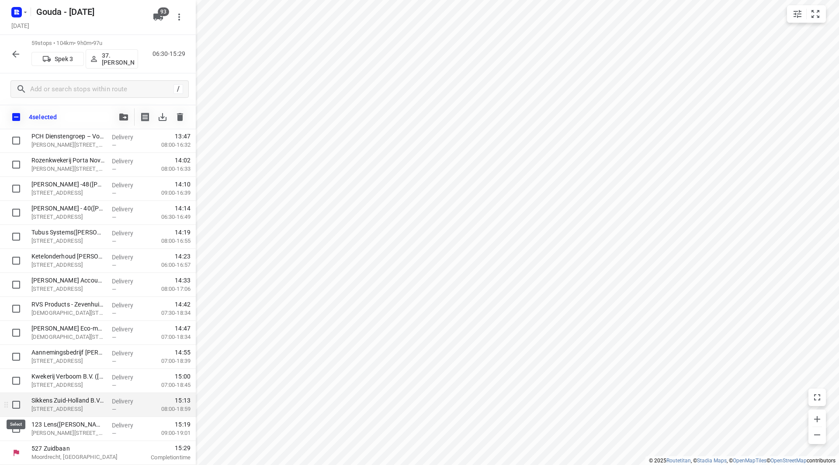
click at [15, 406] on input "checkbox" at bounding box center [15, 404] width 17 height 17
checkbox input "true"
click at [15, 429] on input "checkbox" at bounding box center [15, 428] width 17 height 17
checkbox input "true"
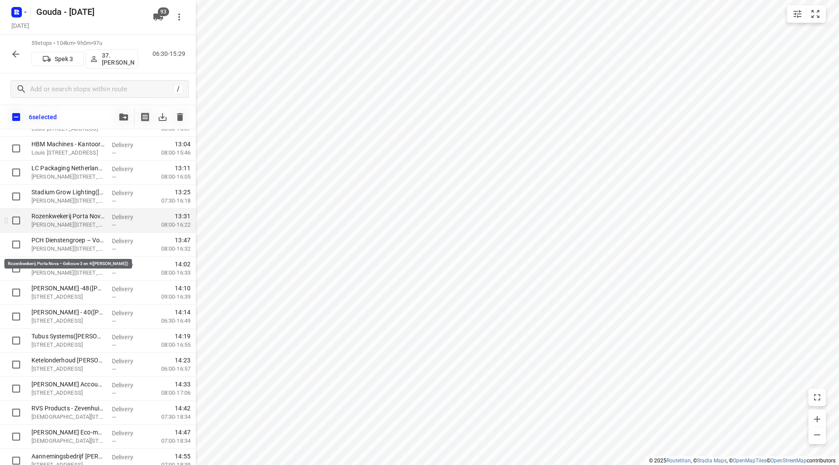
scroll to position [1043, 0]
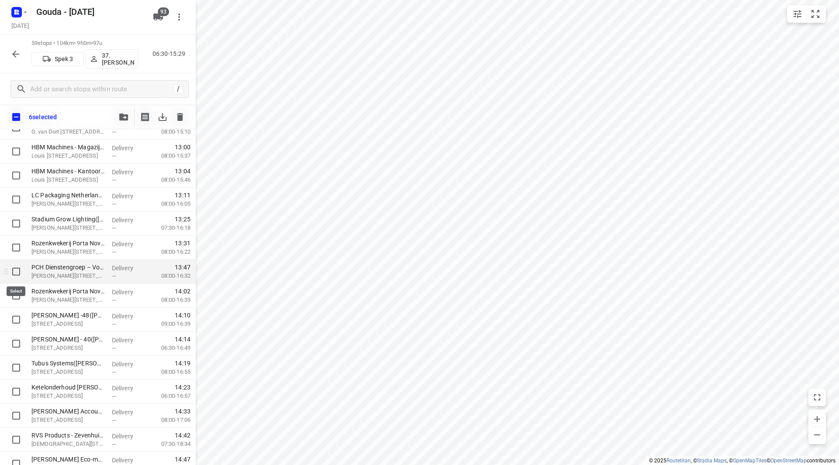
click at [17, 270] on input "checkbox" at bounding box center [15, 271] width 17 height 17
checkbox input "true"
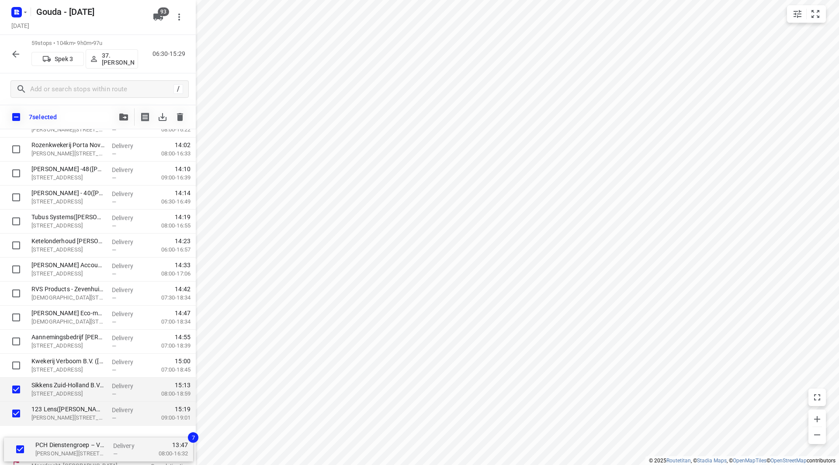
scroll to position [1174, 0]
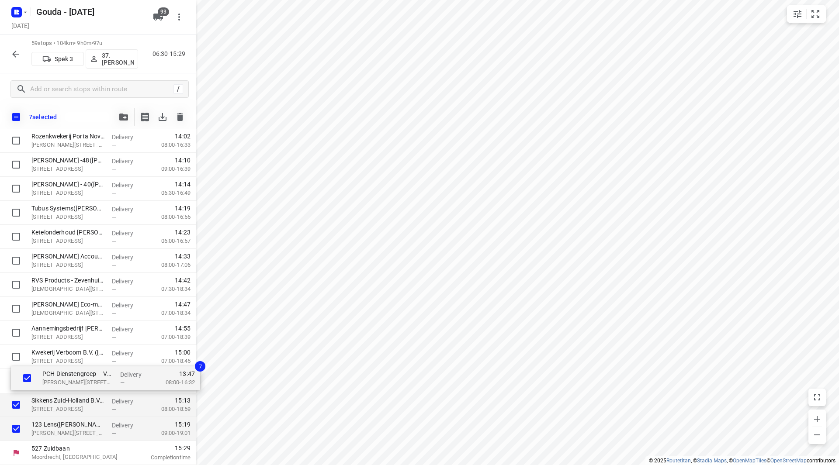
drag, startPoint x: 49, startPoint y: 272, endPoint x: 60, endPoint y: 383, distance: 111.9
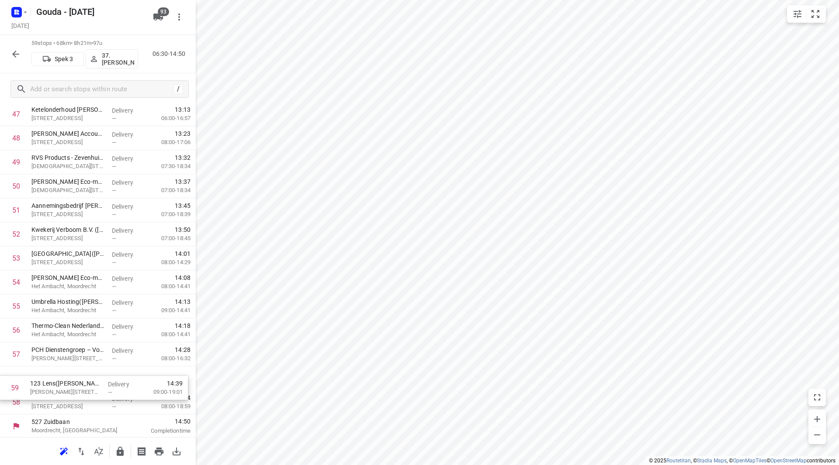
drag, startPoint x: 92, startPoint y: 403, endPoint x: 89, endPoint y: 382, distance: 21.1
click at [17, 399] on input "checkbox" at bounding box center [15, 400] width 17 height 17
checkbox input "true"
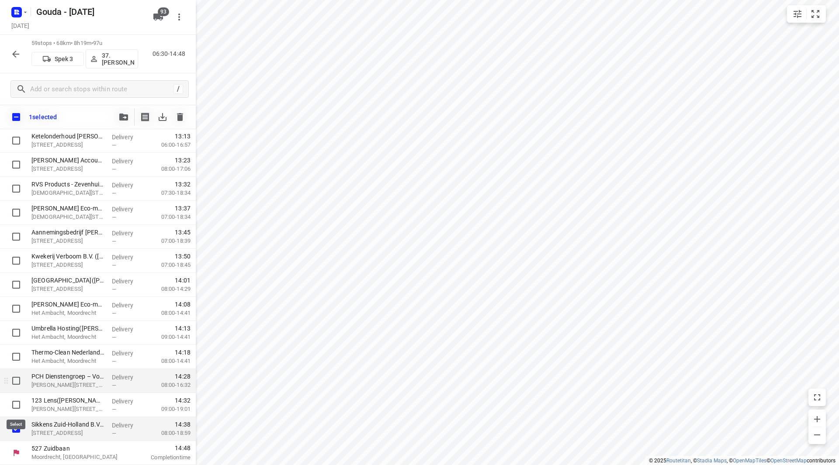
scroll to position [1174, 0]
click at [122, 121] on button "button" at bounding box center [123, 116] width 17 height 17
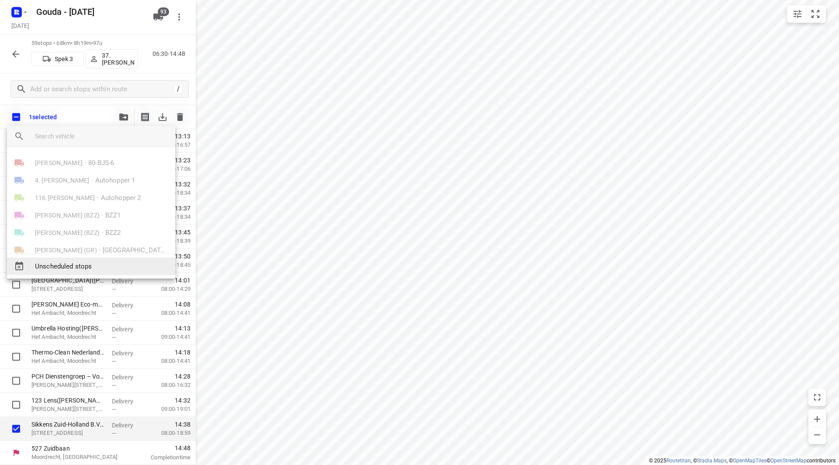
click at [69, 269] on span "Unscheduled stops" at bounding box center [101, 267] width 133 height 10
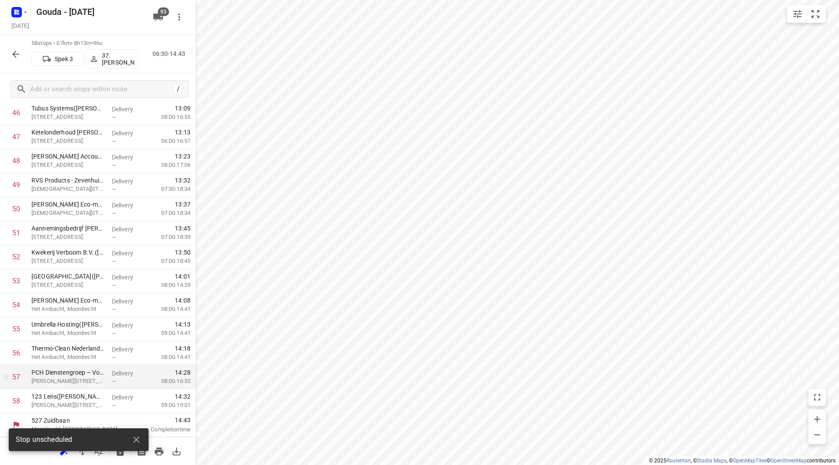
scroll to position [1154, 0]
click at [17, 380] on input "checkbox" at bounding box center [15, 376] width 17 height 17
checkbox input "true"
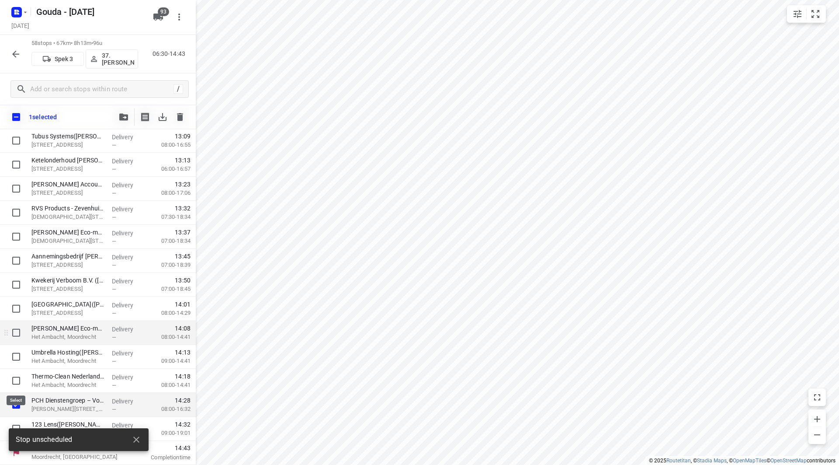
scroll to position [1150, 0]
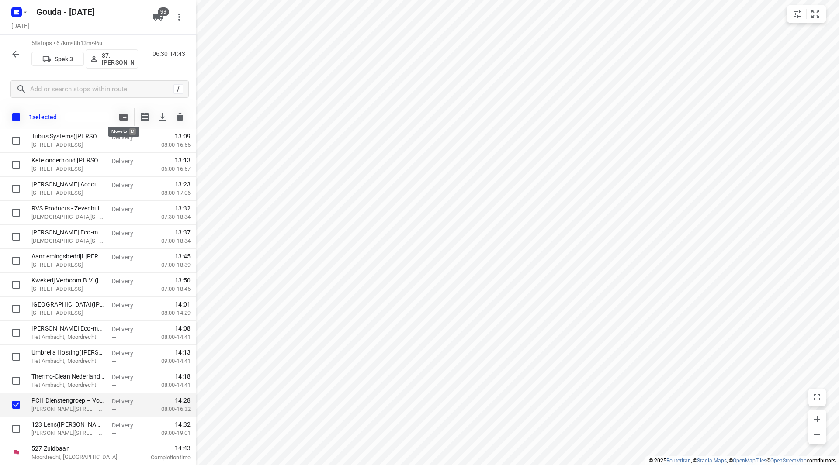
click at [119, 120] on span "button" at bounding box center [123, 117] width 10 height 7
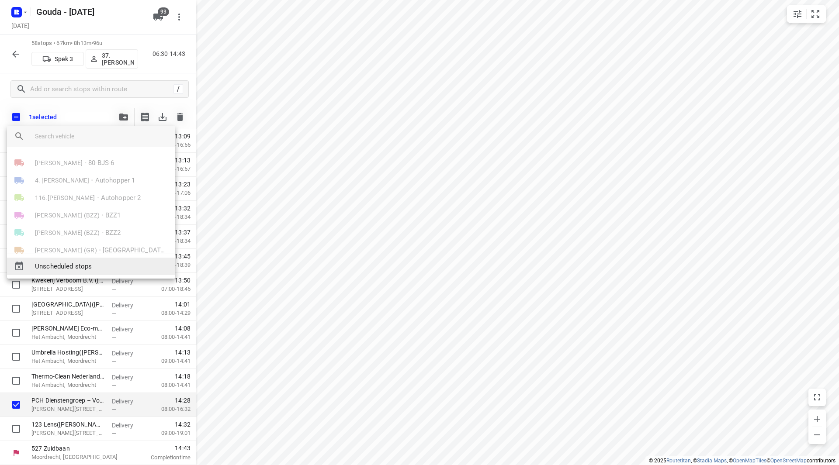
click at [71, 258] on div "Unscheduled stops" at bounding box center [91, 266] width 168 height 17
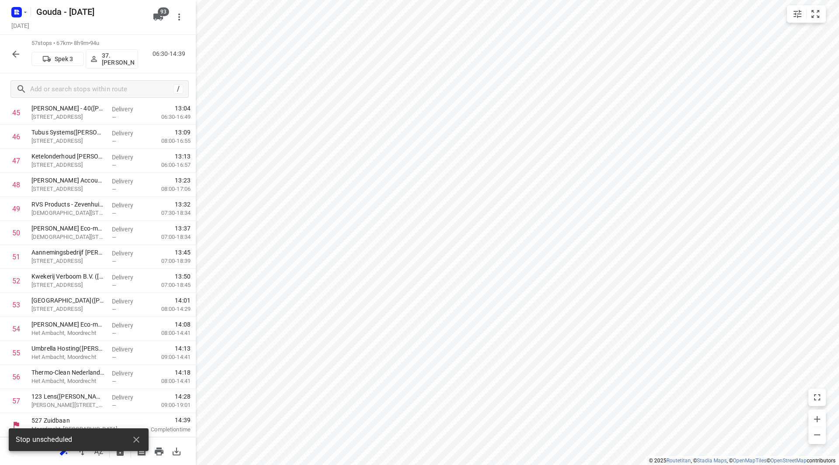
scroll to position [1130, 0]
click at [140, 437] on icon "button" at bounding box center [136, 440] width 10 height 10
click at [124, 453] on icon "button" at bounding box center [120, 451] width 7 height 9
click at [16, 53] on icon "button" at bounding box center [15, 54] width 10 height 10
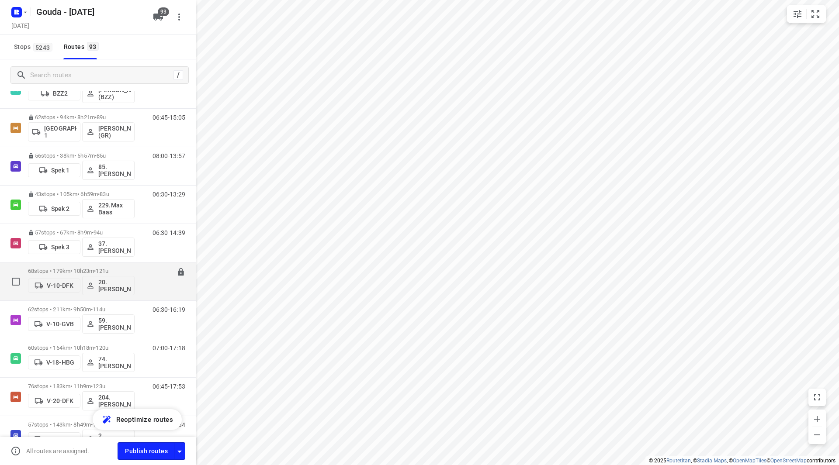
scroll to position [306, 0]
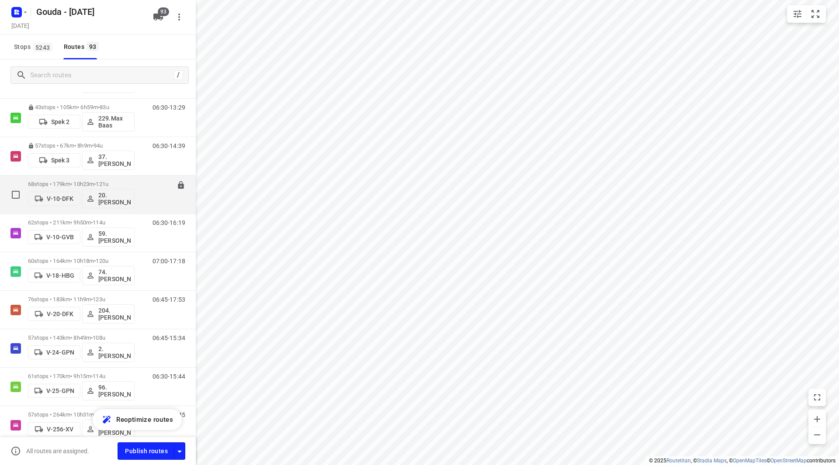
click at [89, 183] on p "68 stops • 179km • 10h23m • 121u" at bounding box center [81, 184] width 107 height 7
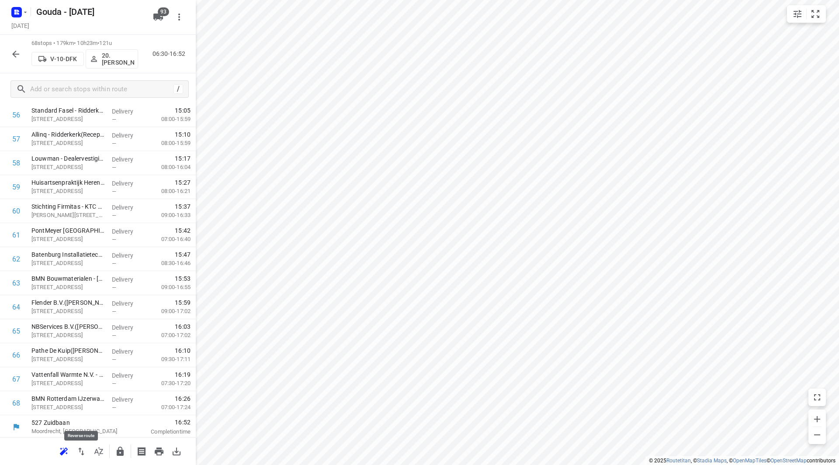
scroll to position [1394, 0]
click at [118, 448] on icon "button" at bounding box center [120, 451] width 10 height 10
click at [15, 54] on icon "button" at bounding box center [15, 54] width 10 height 10
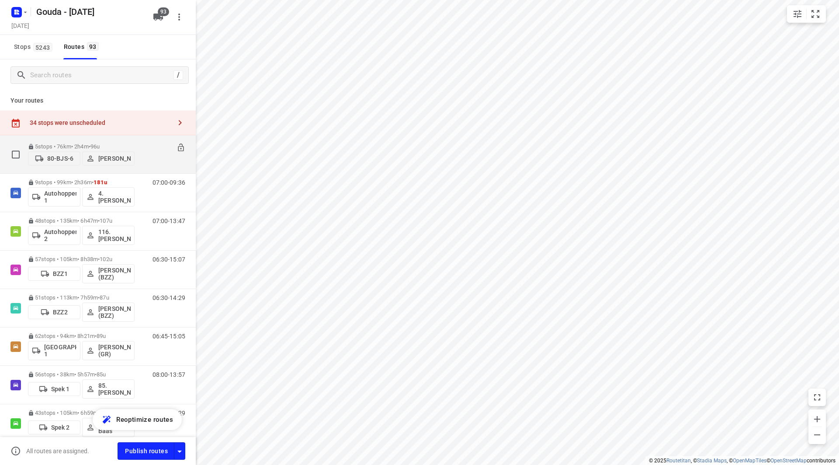
scroll to position [218, 0]
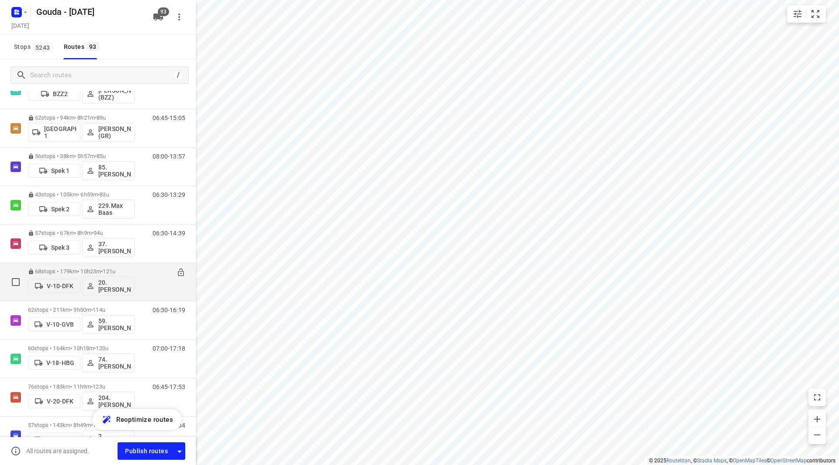
click at [103, 301] on div "68 stops • 179km • 10h23m • 121u V-10-DFK 20.Lisanne Pouw 06:30-16:52" at bounding box center [98, 282] width 196 height 38
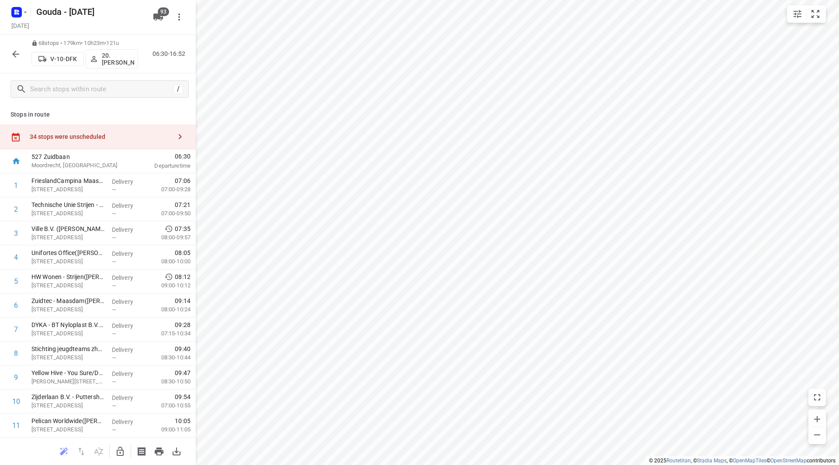
click at [12, 53] on icon "button" at bounding box center [15, 54] width 10 height 10
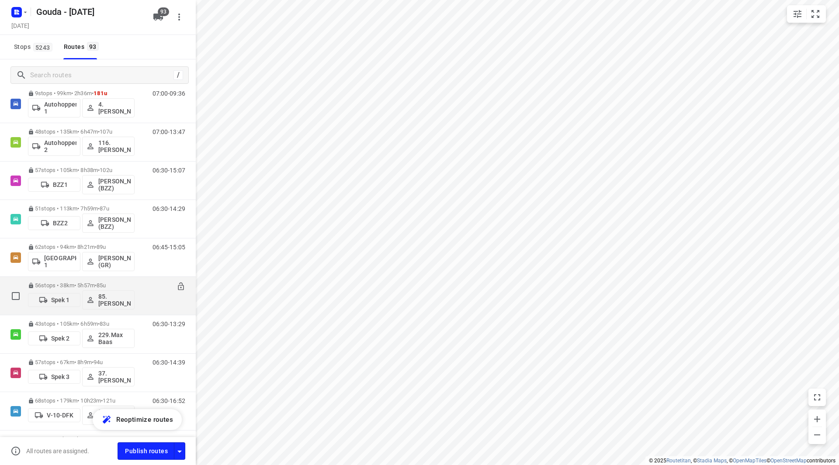
scroll to position [262, 0]
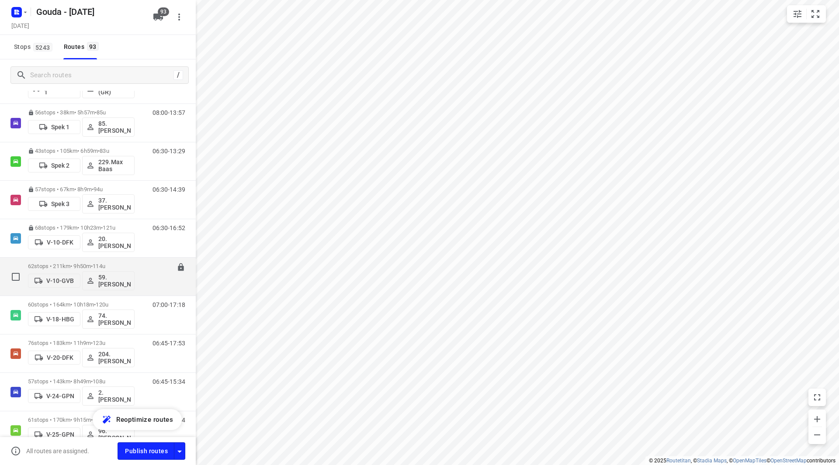
click at [93, 266] on p "62 stops • 211km • 9h50m • 114u" at bounding box center [81, 266] width 107 height 7
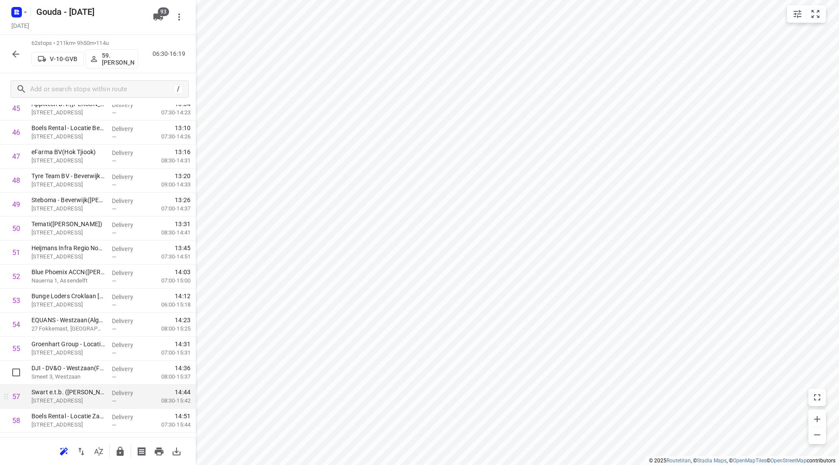
scroll to position [1136, 0]
drag, startPoint x: 59, startPoint y: 403, endPoint x: 65, endPoint y: 424, distance: 21.2
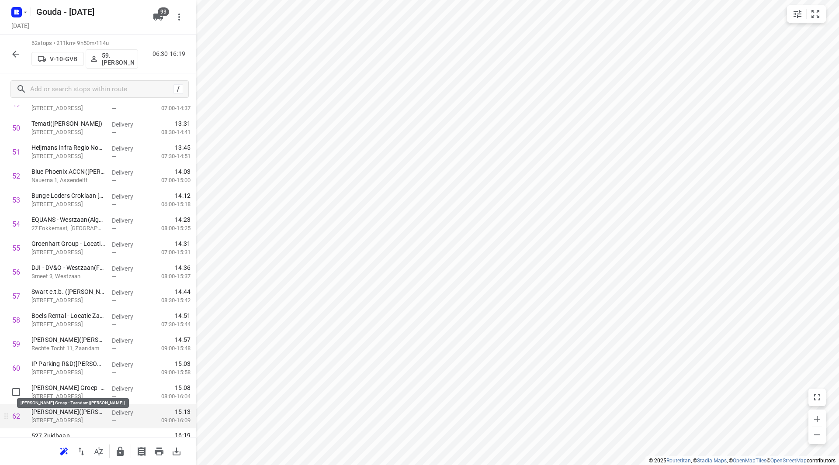
scroll to position [1250, 0]
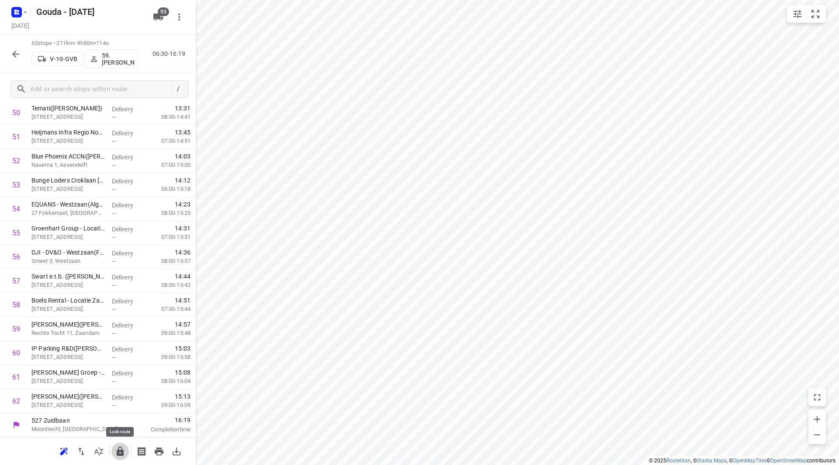
click at [117, 453] on icon "button" at bounding box center [120, 451] width 7 height 9
click at [19, 51] on icon "button" at bounding box center [15, 54] width 10 height 10
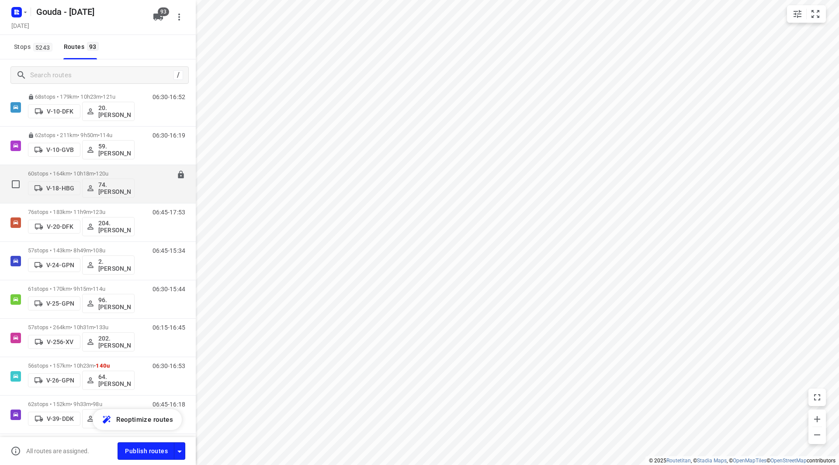
scroll to position [262, 0]
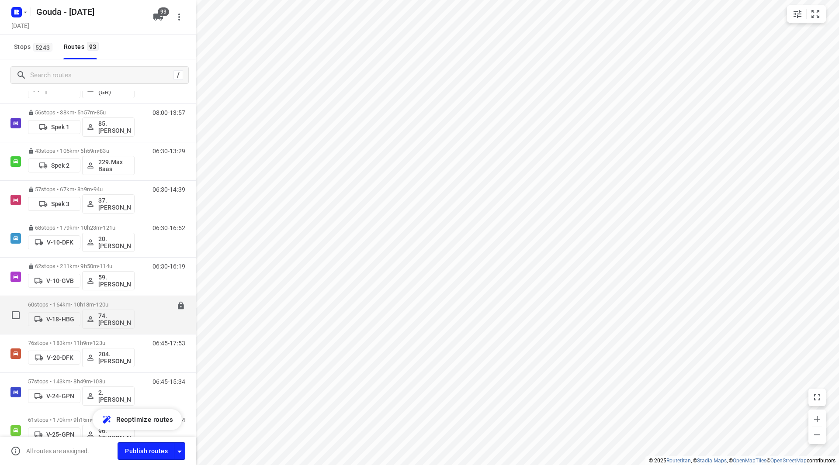
click at [96, 302] on span "•" at bounding box center [95, 304] width 2 height 7
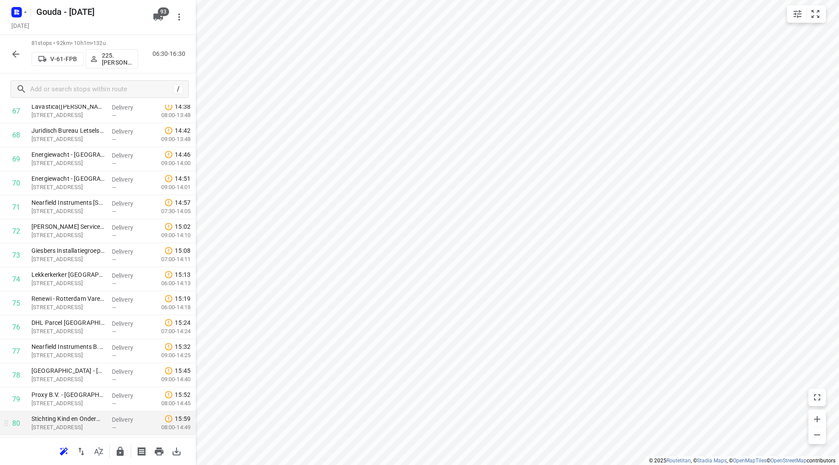
scroll to position [1704, 0]
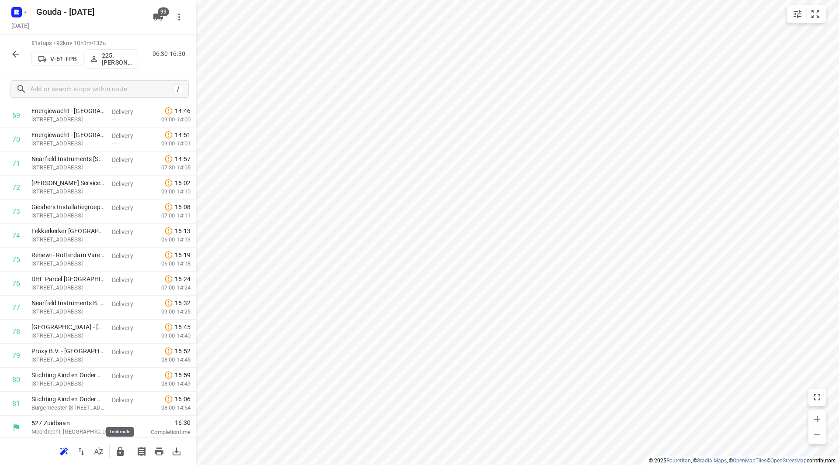
click at [124, 449] on icon "button" at bounding box center [120, 451] width 10 height 10
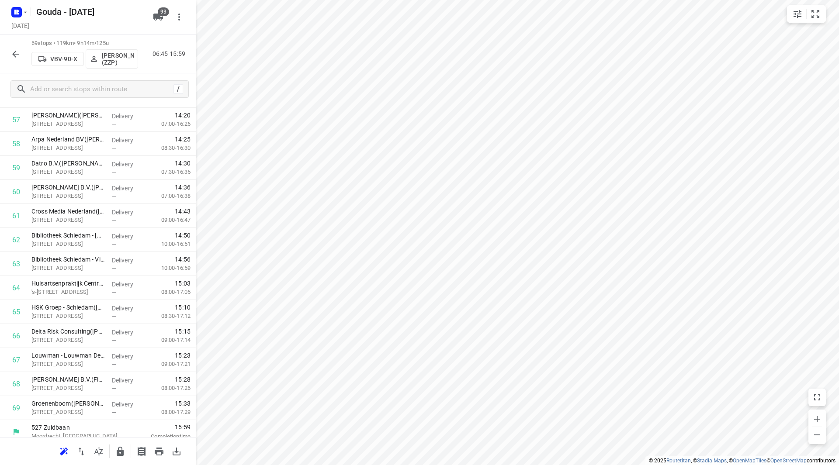
scroll to position [1418, 0]
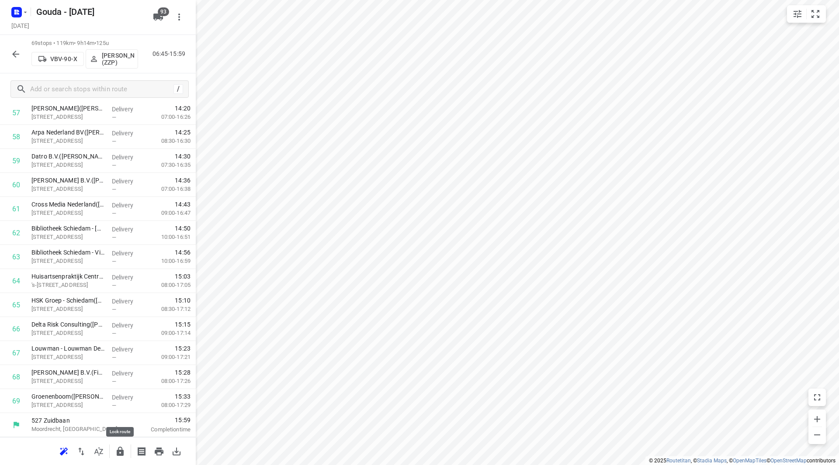
click at [121, 448] on icon "button" at bounding box center [120, 451] width 10 height 10
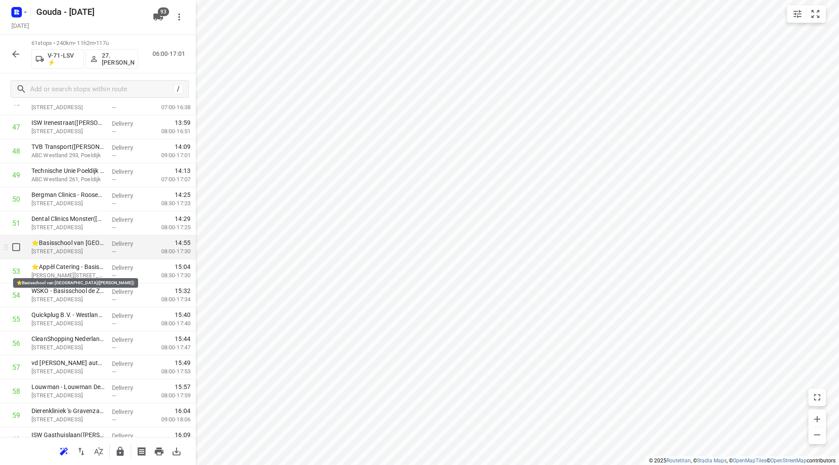
scroll to position [1138, 0]
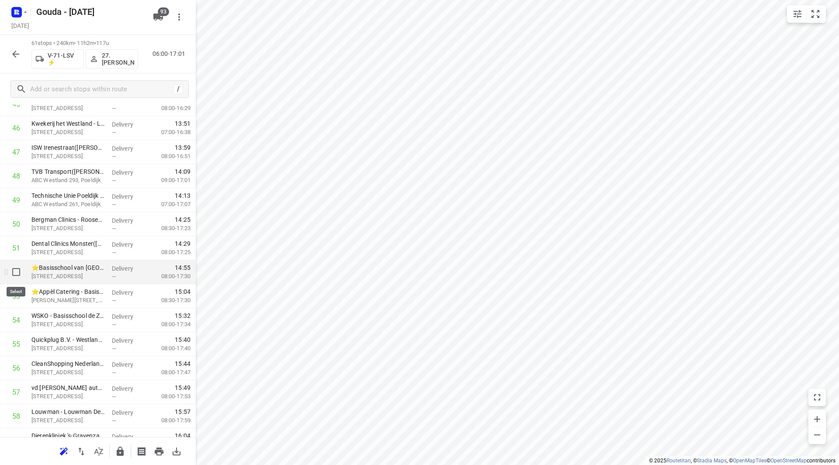
drag, startPoint x: 19, startPoint y: 274, endPoint x: 17, endPoint y: 286, distance: 12.4
click at [18, 273] on input "checkbox" at bounding box center [15, 271] width 17 height 17
checkbox input "true"
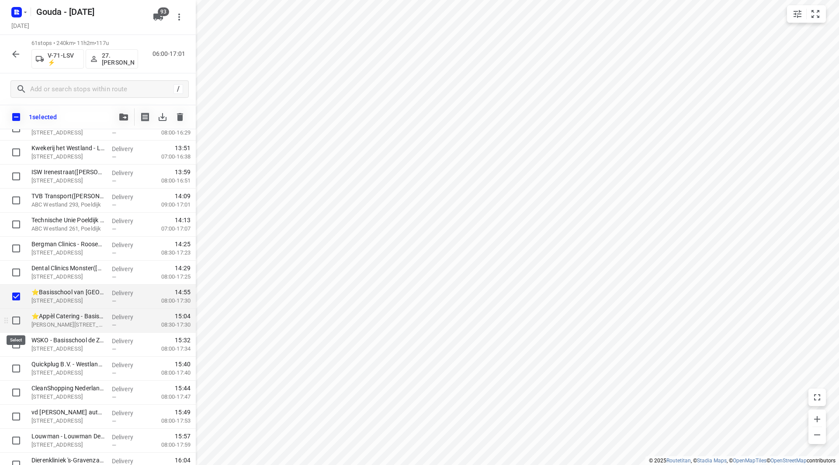
click at [17, 315] on input "checkbox" at bounding box center [15, 320] width 17 height 17
checkbox input "true"
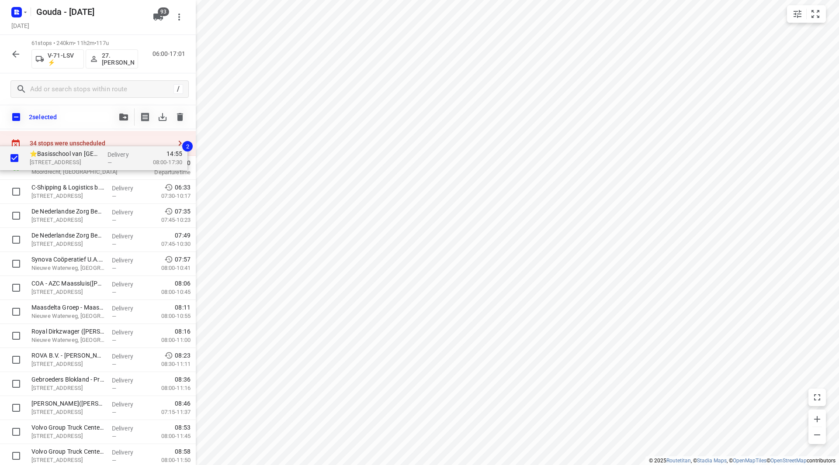
scroll to position [0, 0]
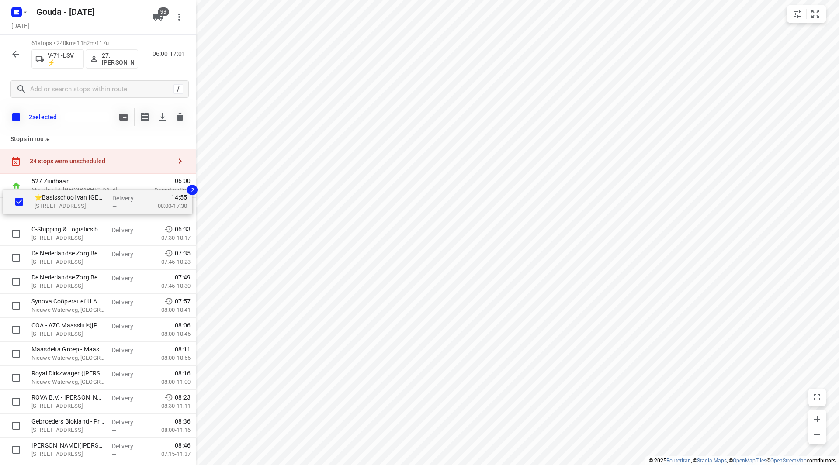
drag, startPoint x: 50, startPoint y: 297, endPoint x: 55, endPoint y: 198, distance: 98.9
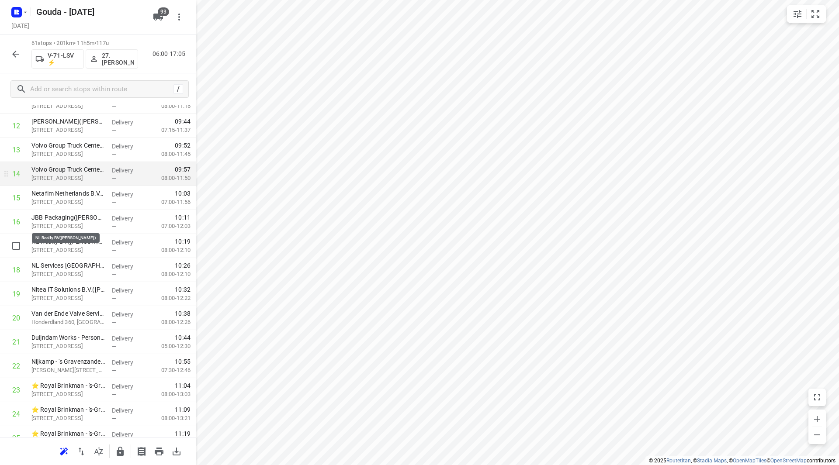
scroll to position [306, 0]
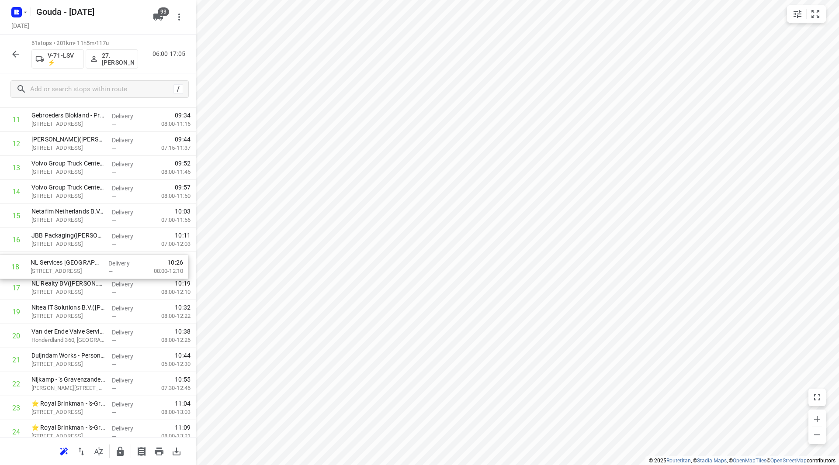
drag, startPoint x: 107, startPoint y: 292, endPoint x: 107, endPoint y: 261, distance: 30.6
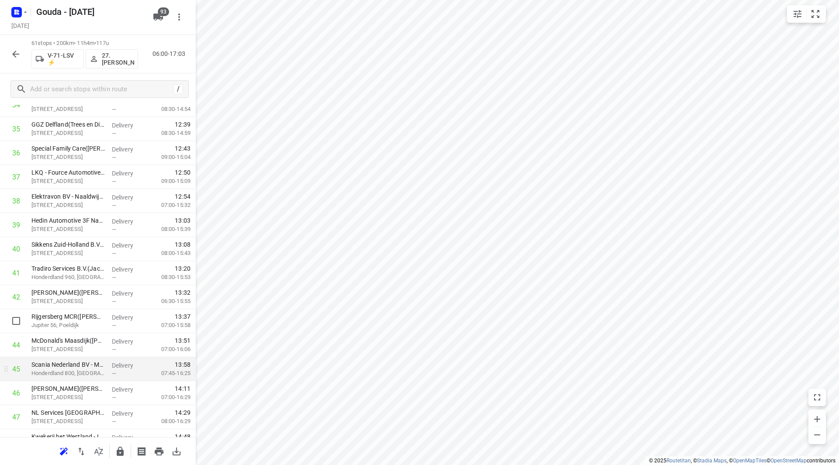
scroll to position [917, 0]
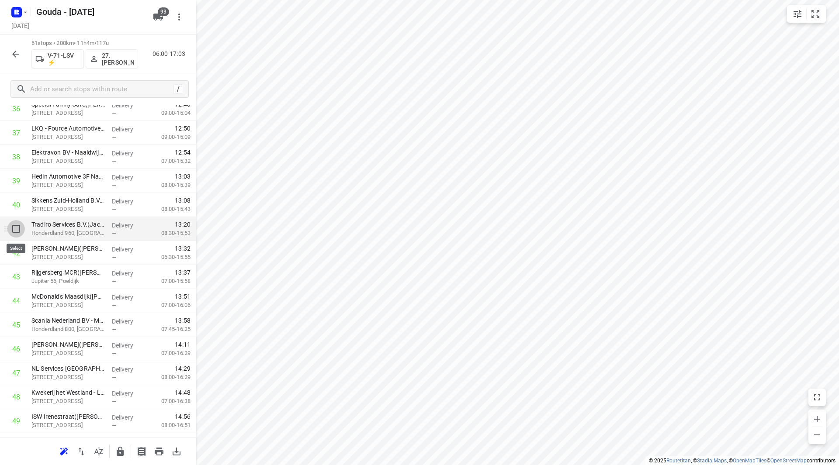
click at [11, 230] on input "checkbox" at bounding box center [15, 228] width 17 height 17
checkbox input "true"
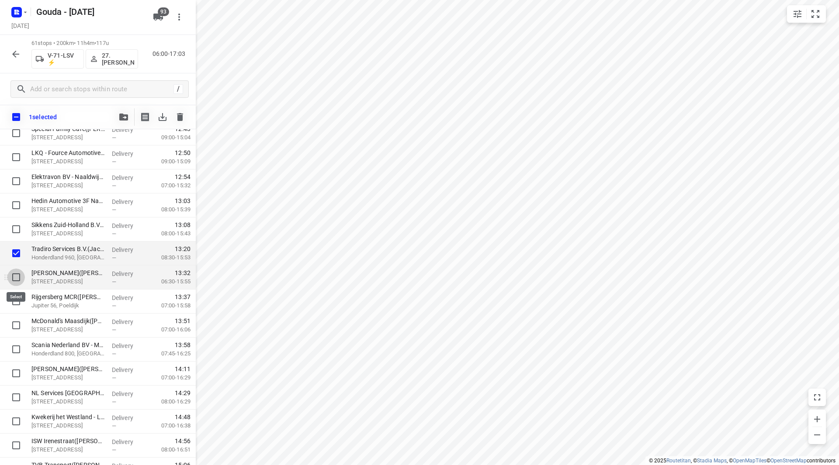
click at [15, 273] on input "checkbox" at bounding box center [15, 277] width 17 height 17
click at [15, 276] on input "checkbox" at bounding box center [15, 277] width 17 height 17
checkbox input "false"
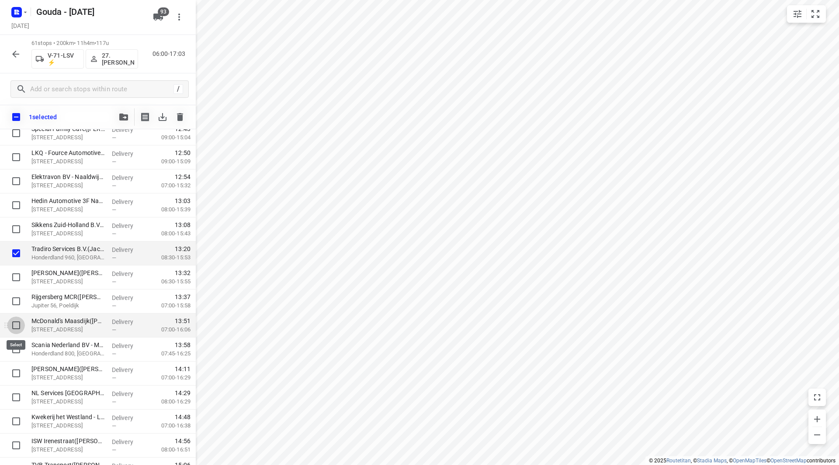
drag, startPoint x: 13, startPoint y: 327, endPoint x: 14, endPoint y: 332, distance: 5.4
click at [13, 327] on input "checkbox" at bounding box center [15, 325] width 17 height 17
checkbox input "true"
click at [13, 348] on input "checkbox" at bounding box center [15, 349] width 17 height 17
checkbox input "true"
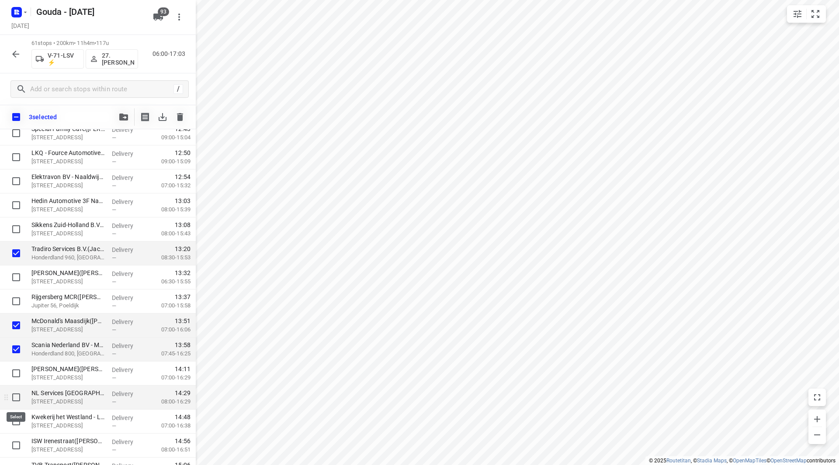
click at [14, 400] on input "checkbox" at bounding box center [15, 397] width 17 height 17
checkbox input "true"
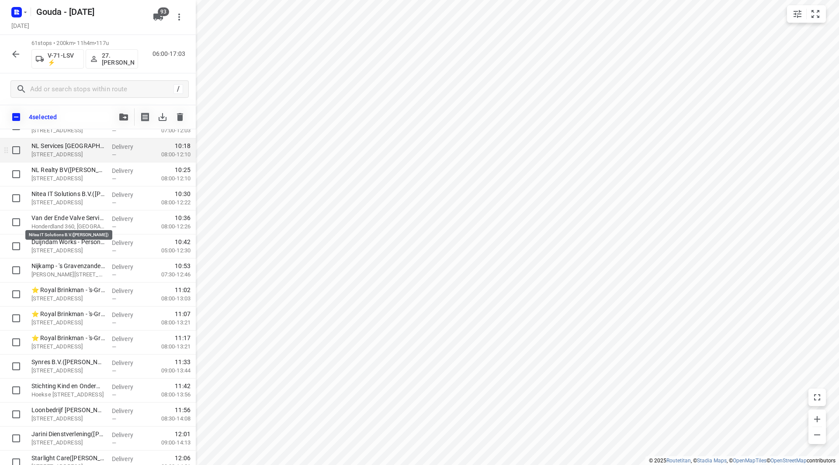
scroll to position [393, 0]
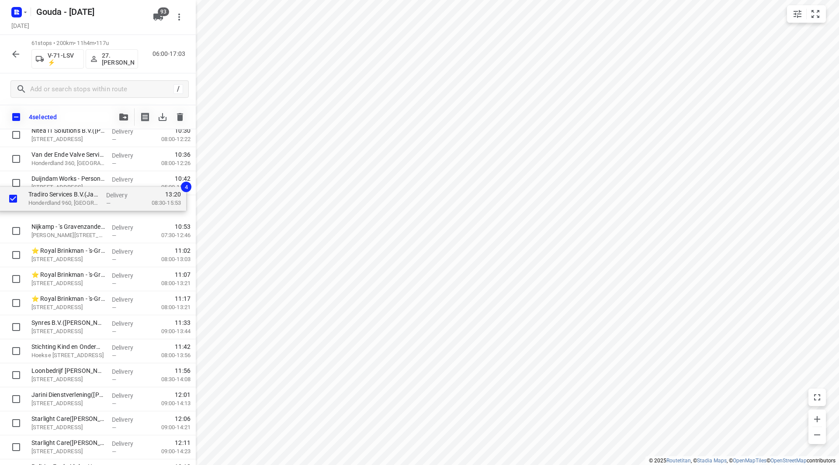
drag, startPoint x: 55, startPoint y: 344, endPoint x: 52, endPoint y: 198, distance: 145.9
click at [52, 198] on div "⭐Basisschool van Kampen - Paterstraat(Luc Smit) Paterstraat 1, Vlaardingen Deli…" at bounding box center [98, 424] width 196 height 1466
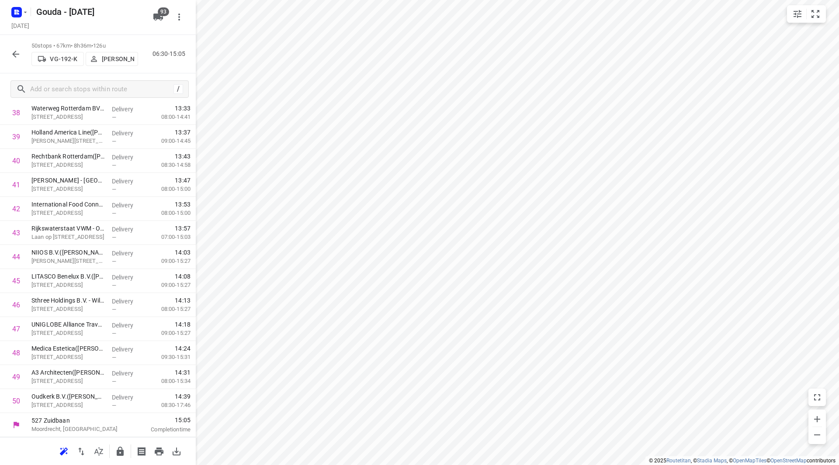
scroll to position [961, 0]
drag, startPoint x: 119, startPoint y: 42, endPoint x: 103, endPoint y: 42, distance: 16.2
click at [103, 42] on p "58 stops • 221km • 10h24m • 132u" at bounding box center [84, 43] width 107 height 8
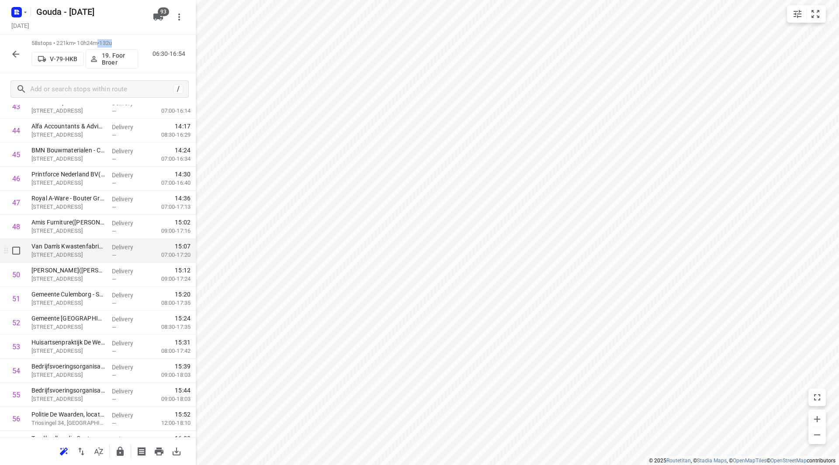
scroll to position [1023, 0]
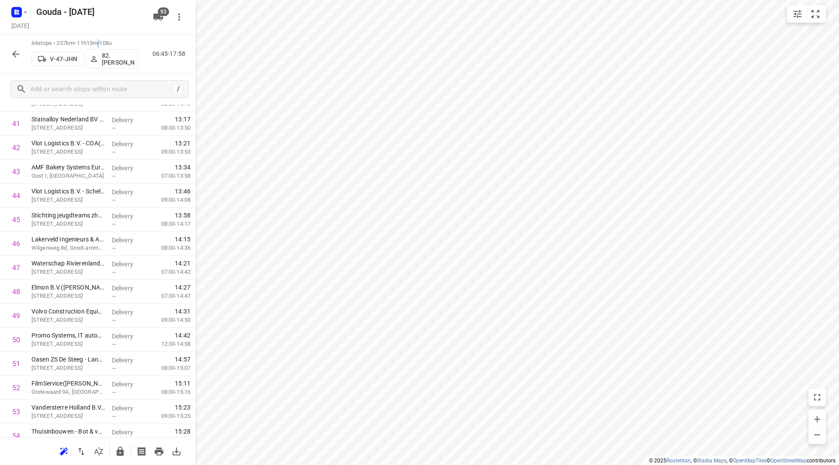
click at [156, 18] on icon "button" at bounding box center [158, 17] width 10 height 7
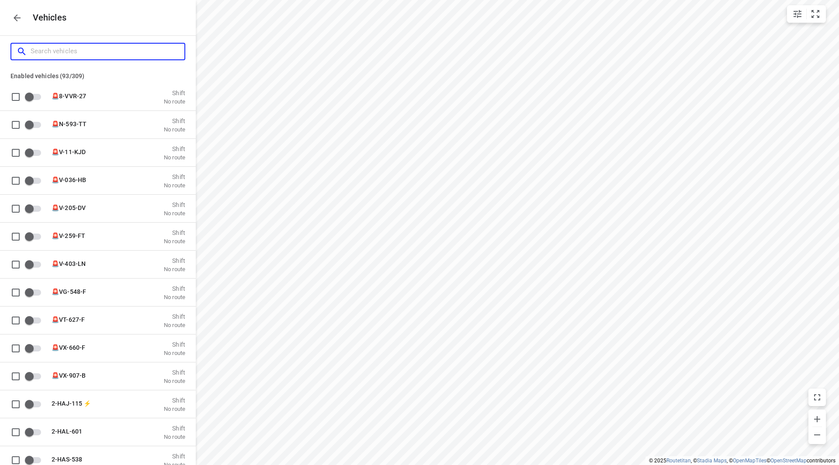
click at [106, 50] on input "Search vehicles" at bounding box center [108, 52] width 154 height 14
type input "a"
checkbox input "true"
type input "au"
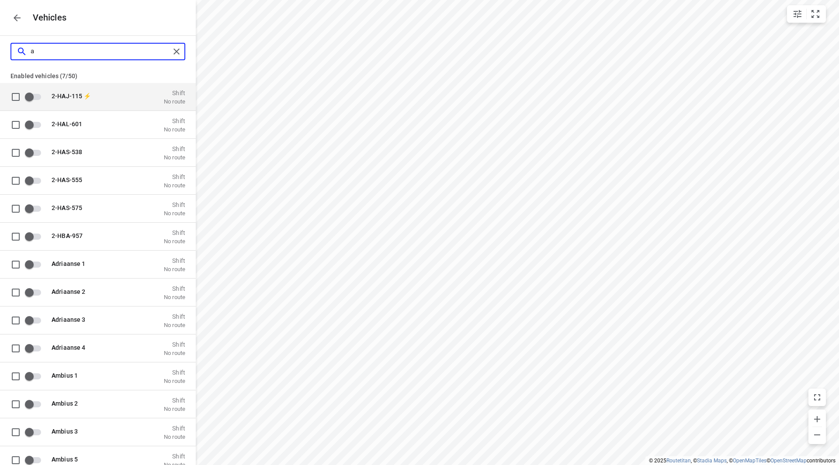
checkbox input "true"
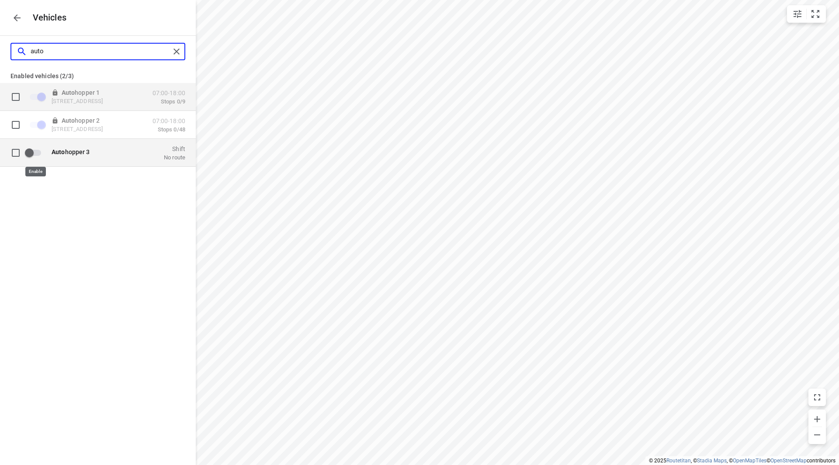
type input "auto"
click at [33, 150] on input "grid" at bounding box center [29, 152] width 50 height 17
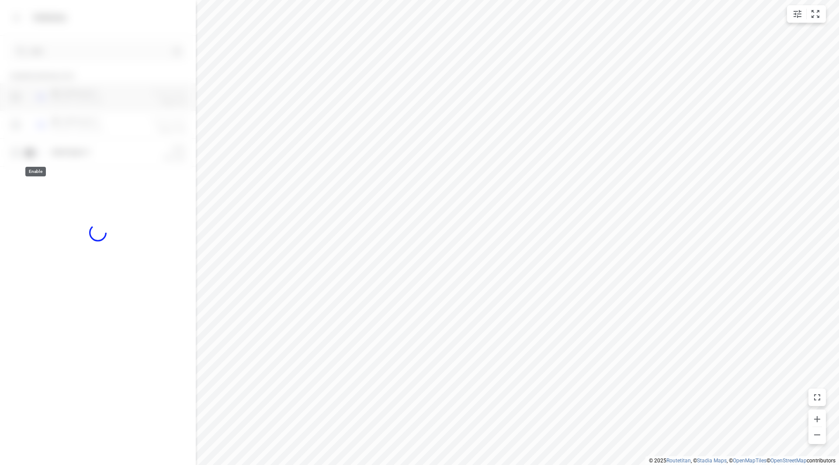
checkbox input "true"
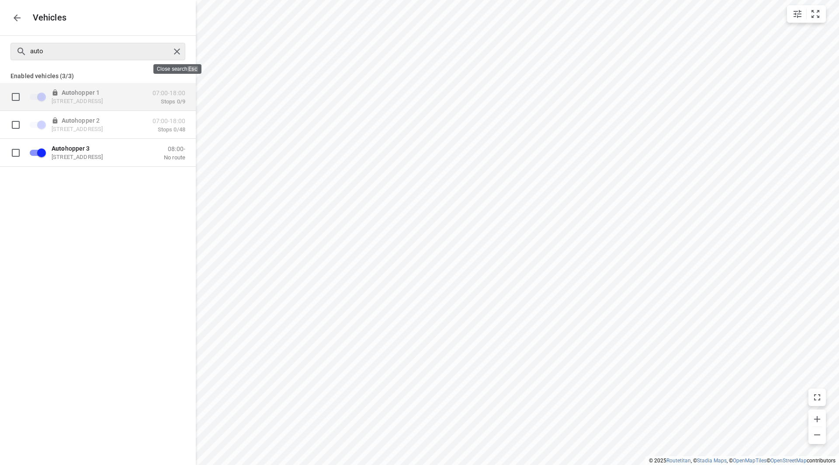
checkbox input "false"
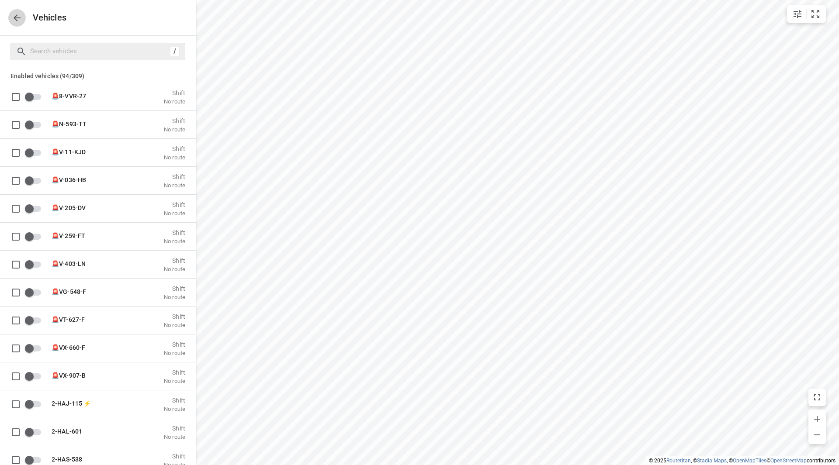
click at [16, 21] on icon "button" at bounding box center [17, 18] width 10 height 10
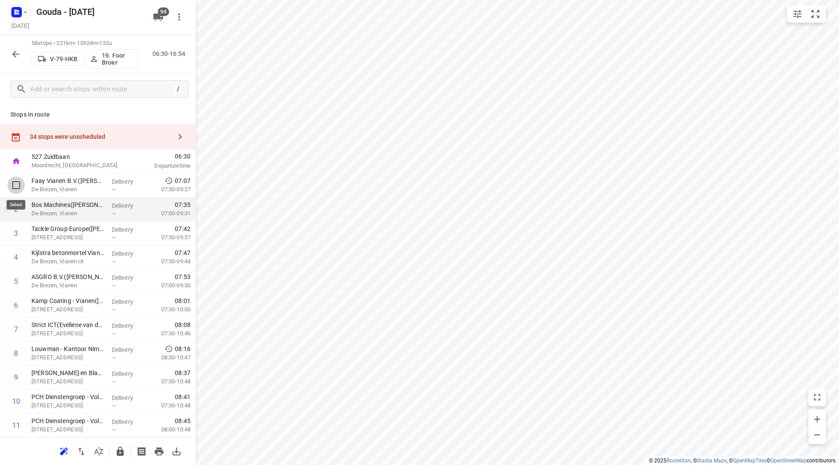
drag, startPoint x: 14, startPoint y: 190, endPoint x: 17, endPoint y: 223, distance: 32.9
click at [15, 190] on input "checkbox" at bounding box center [15, 184] width 17 height 17
checkbox input "true"
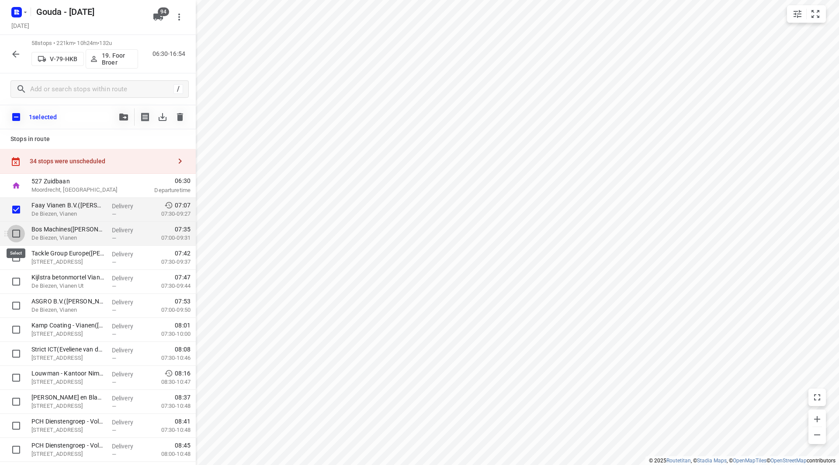
click at [17, 237] on input "checkbox" at bounding box center [15, 233] width 17 height 17
checkbox input "true"
click at [20, 259] on input "checkbox" at bounding box center [15, 257] width 17 height 17
checkbox input "true"
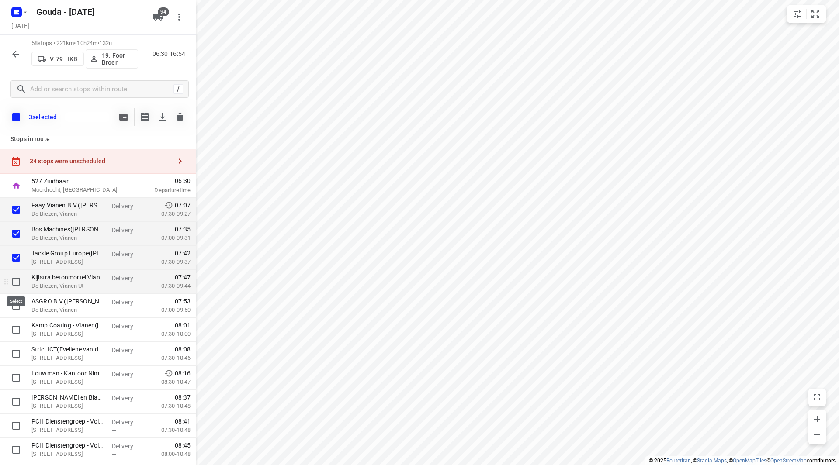
click at [14, 292] on div at bounding box center [14, 282] width 28 height 24
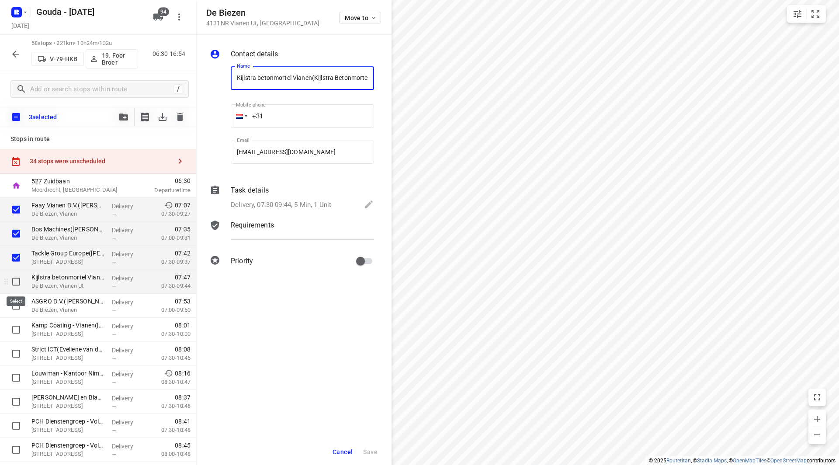
scroll to position [0, 37]
click at [17, 281] on input "checkbox" at bounding box center [15, 281] width 17 height 17
checkbox input "true"
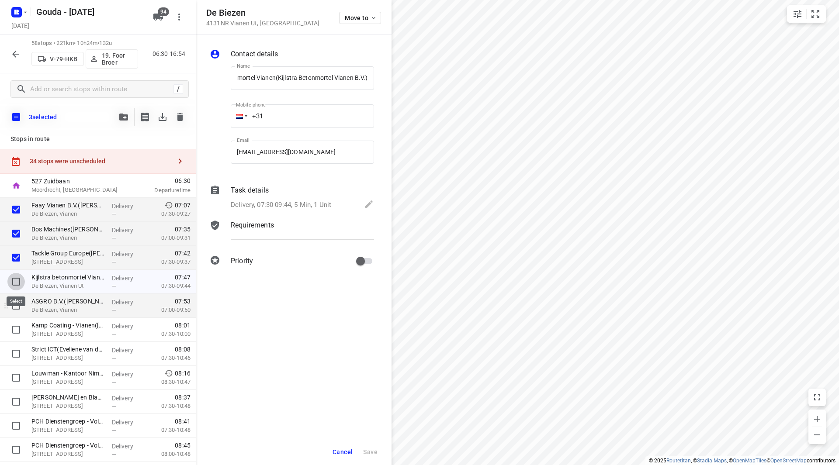
scroll to position [0, 0]
click at [19, 306] on input "checkbox" at bounding box center [15, 305] width 17 height 17
checkbox input "true"
click at [343, 453] on span "Cancel" at bounding box center [342, 452] width 20 height 7
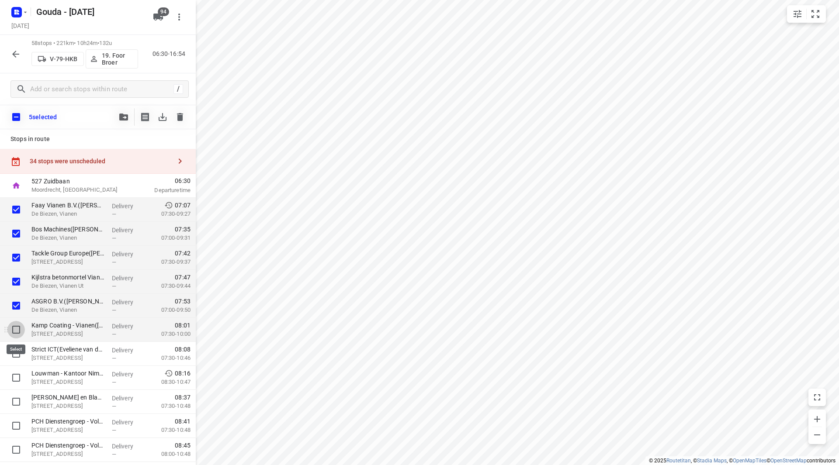
click at [19, 333] on input "checkbox" at bounding box center [15, 329] width 17 height 17
checkbox input "true"
drag, startPoint x: 18, startPoint y: 357, endPoint x: 20, endPoint y: 375, distance: 18.4
click at [19, 358] on input "checkbox" at bounding box center [15, 353] width 17 height 17
checkbox input "true"
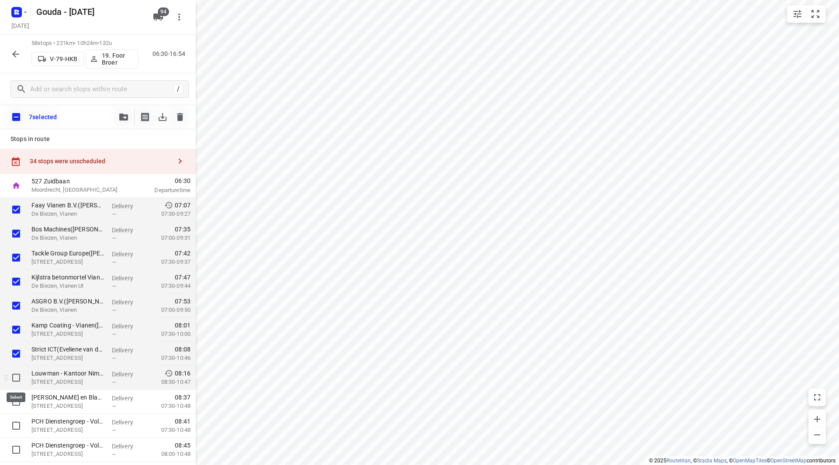
click at [19, 377] on input "checkbox" at bounding box center [15, 377] width 17 height 17
checkbox input "true"
click at [16, 398] on input "checkbox" at bounding box center [15, 401] width 17 height 17
checkbox input "true"
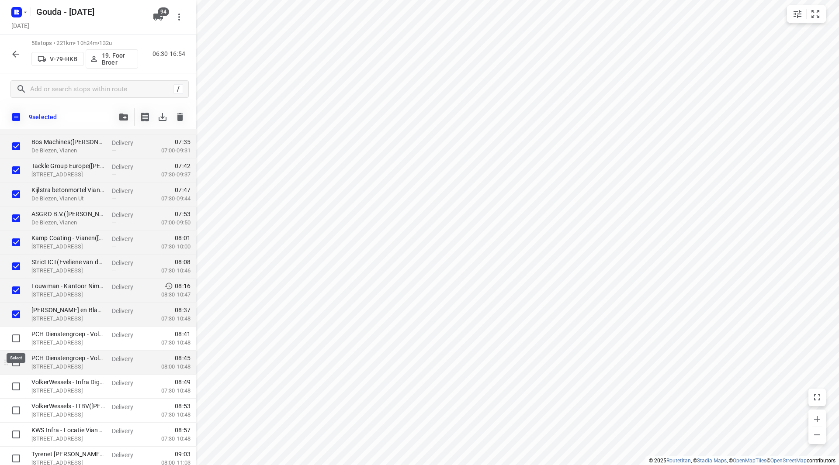
click at [13, 337] on input "checkbox" at bounding box center [15, 338] width 17 height 17
checkbox input "true"
click at [18, 364] on input "checkbox" at bounding box center [15, 362] width 17 height 17
checkbox input "true"
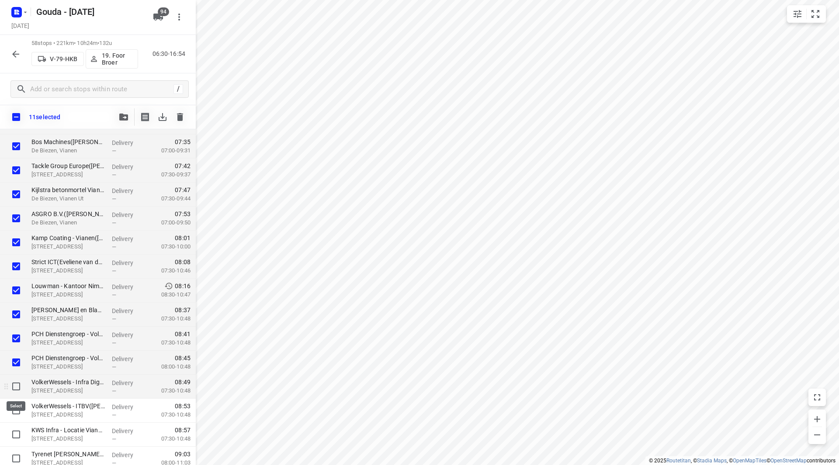
click at [17, 387] on input "checkbox" at bounding box center [15, 386] width 17 height 17
checkbox input "true"
click at [11, 411] on input "checkbox" at bounding box center [15, 410] width 17 height 17
checkbox input "true"
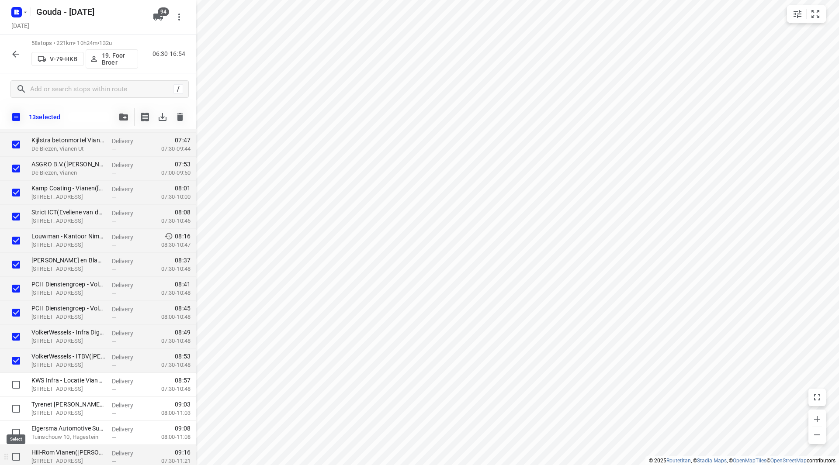
scroll to position [175, 0]
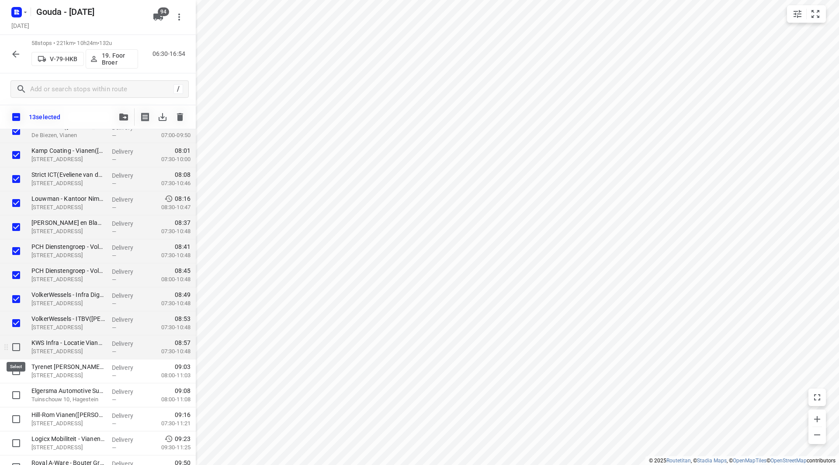
click at [16, 344] on input "checkbox" at bounding box center [15, 347] width 17 height 17
checkbox input "true"
click at [14, 371] on input "checkbox" at bounding box center [15, 371] width 17 height 17
checkbox input "true"
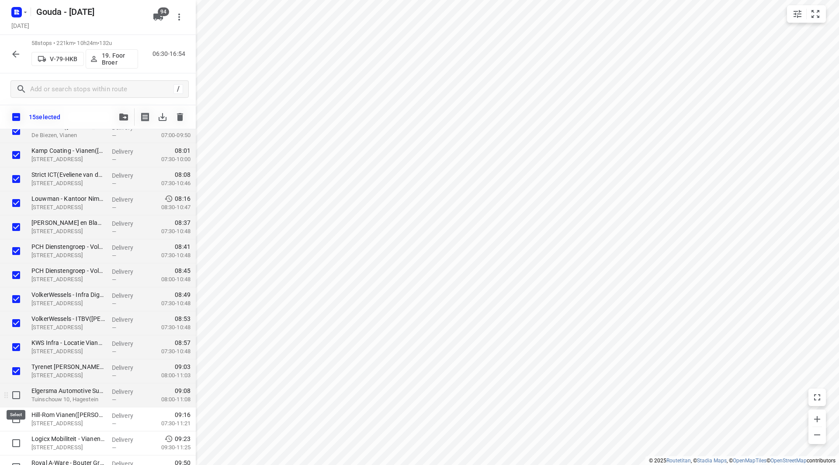
click at [13, 395] on input "checkbox" at bounding box center [15, 395] width 17 height 17
checkbox input "true"
click at [16, 420] on input "checkbox" at bounding box center [15, 419] width 17 height 17
checkbox input "true"
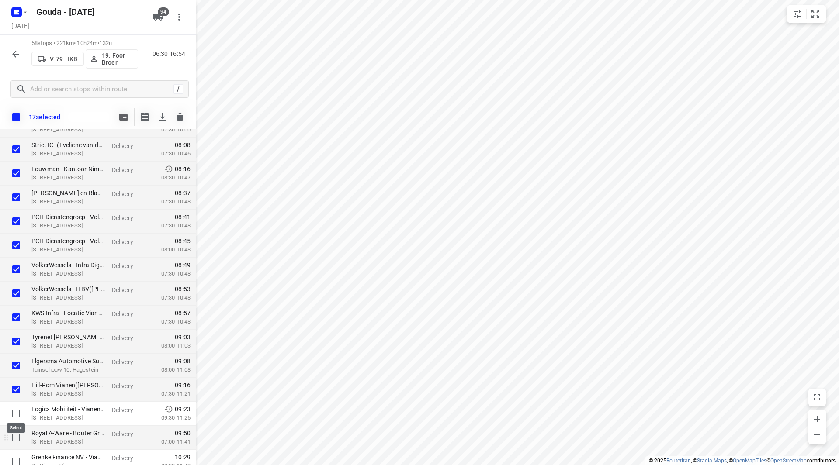
scroll to position [218, 0]
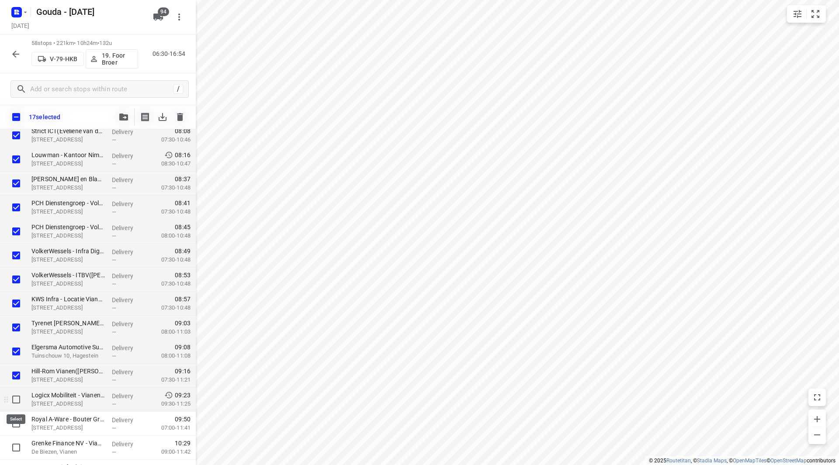
click at [18, 404] on input "checkbox" at bounding box center [15, 399] width 17 height 17
checkbox input "true"
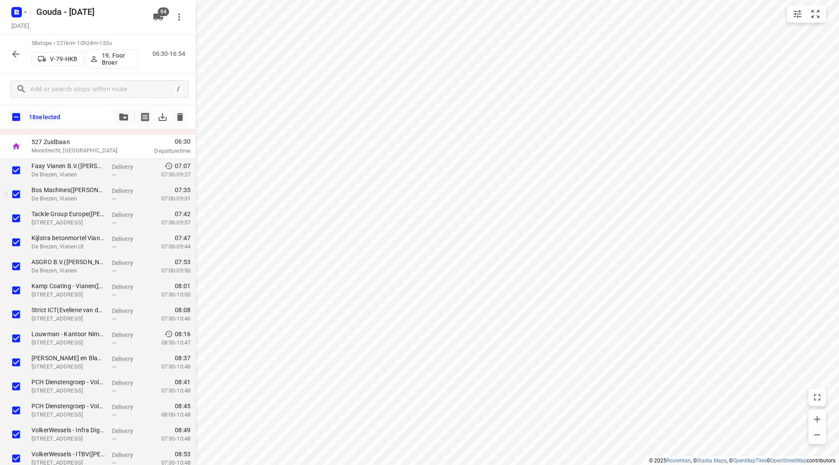
scroll to position [0, 0]
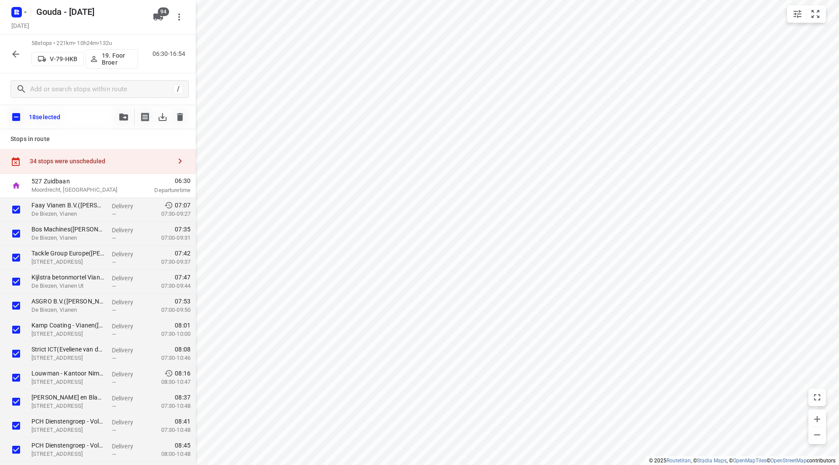
click at [122, 114] on button "button" at bounding box center [123, 116] width 17 height 17
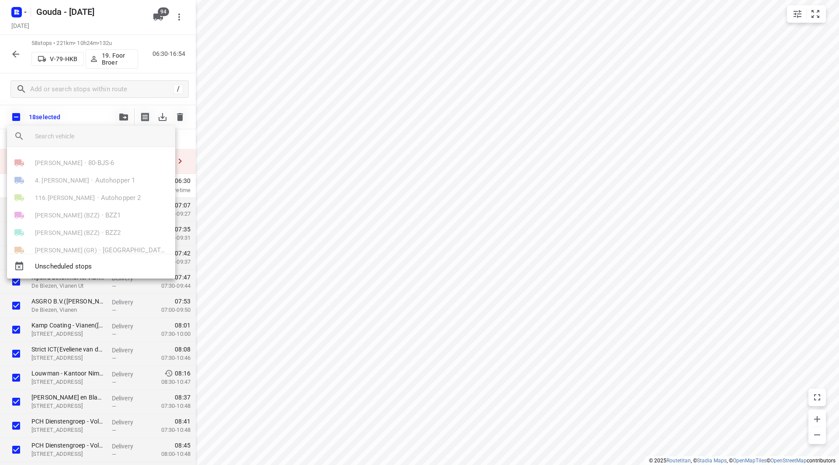
click at [88, 139] on input "search vehicle" at bounding box center [101, 136] width 133 height 13
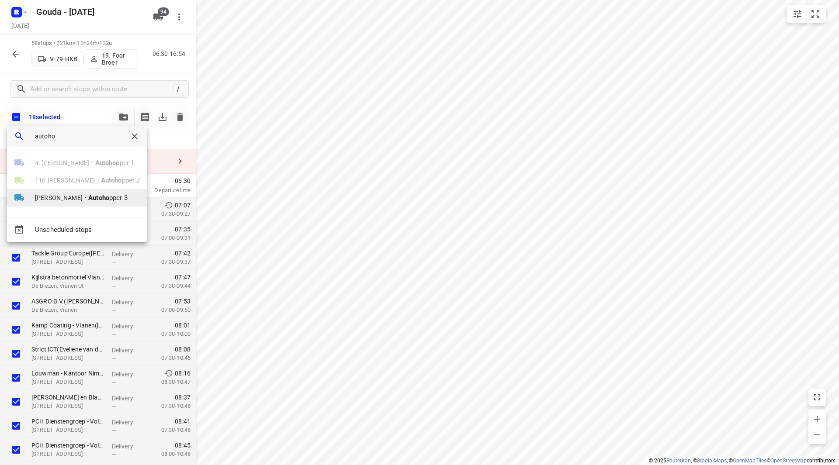
type input "autoho"
click at [98, 196] on b "Autoho" at bounding box center [98, 198] width 21 height 8
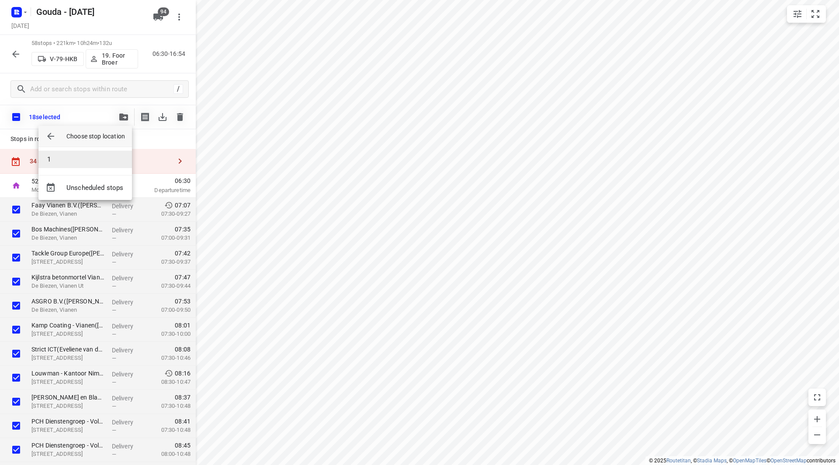
click at [85, 153] on li "1" at bounding box center [84, 159] width 93 height 17
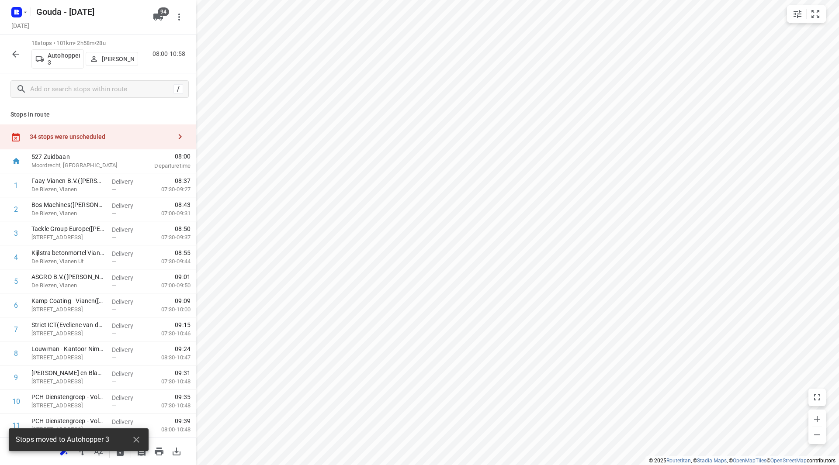
click at [115, 56] on p "Harco Wattimena" at bounding box center [118, 58] width 32 height 7
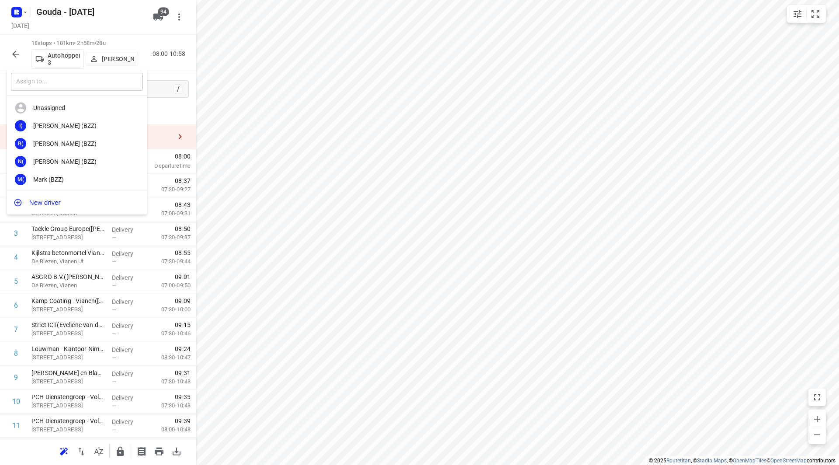
click at [96, 81] on input "text" at bounding box center [77, 82] width 132 height 18
type input "patr"
click at [74, 126] on div "Patr ick Boekhout" at bounding box center [79, 125] width 92 height 7
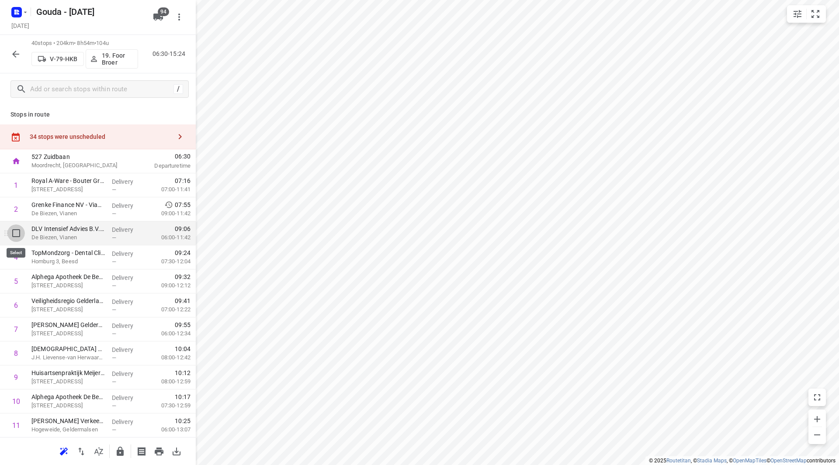
click at [15, 239] on input "checkbox" at bounding box center [15, 233] width 17 height 17
checkbox input "true"
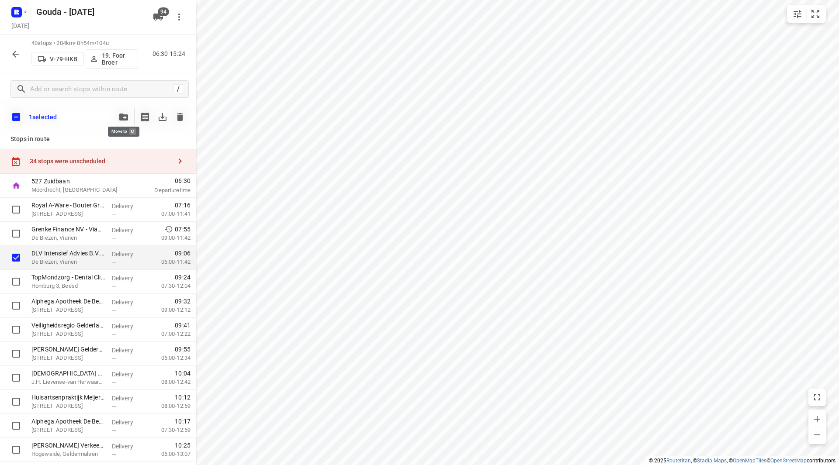
click at [120, 118] on icon "button" at bounding box center [123, 117] width 9 height 7
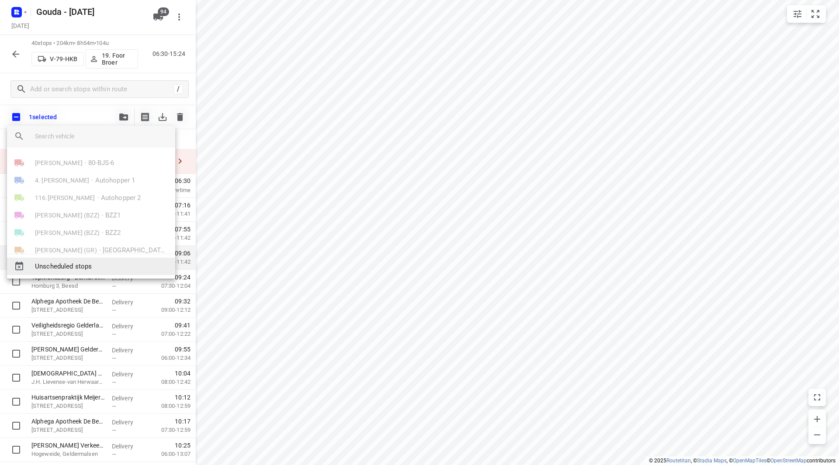
click at [73, 263] on span "Unscheduled stops" at bounding box center [101, 267] width 133 height 10
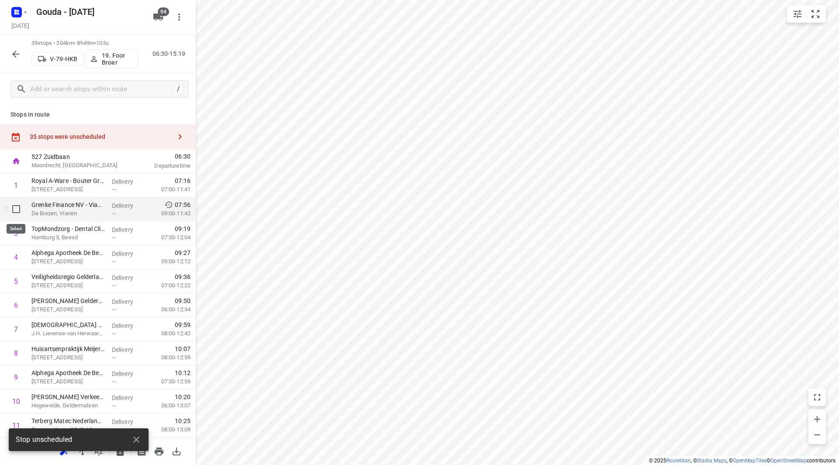
click at [14, 211] on input "checkbox" at bounding box center [15, 209] width 17 height 17
checkbox input "true"
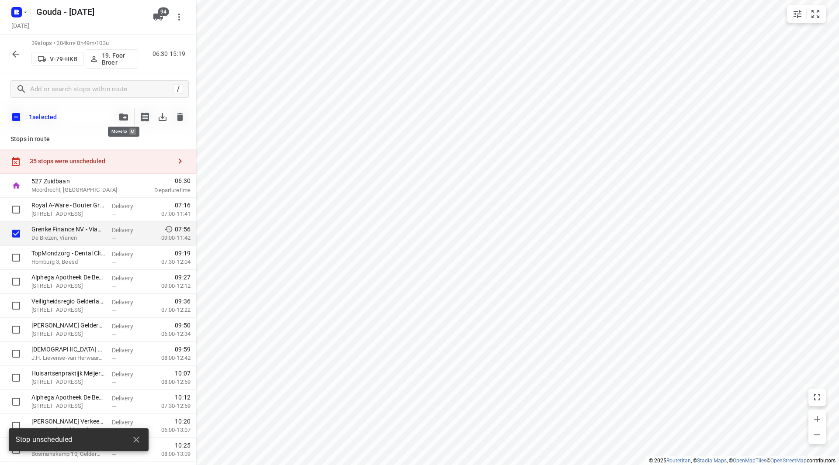
click at [122, 116] on icon "button" at bounding box center [123, 117] width 9 height 7
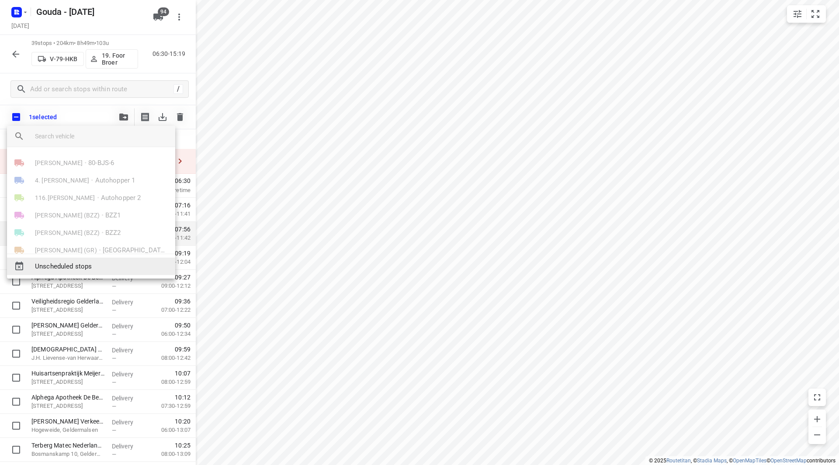
click at [76, 262] on span "Unscheduled stops" at bounding box center [101, 267] width 133 height 10
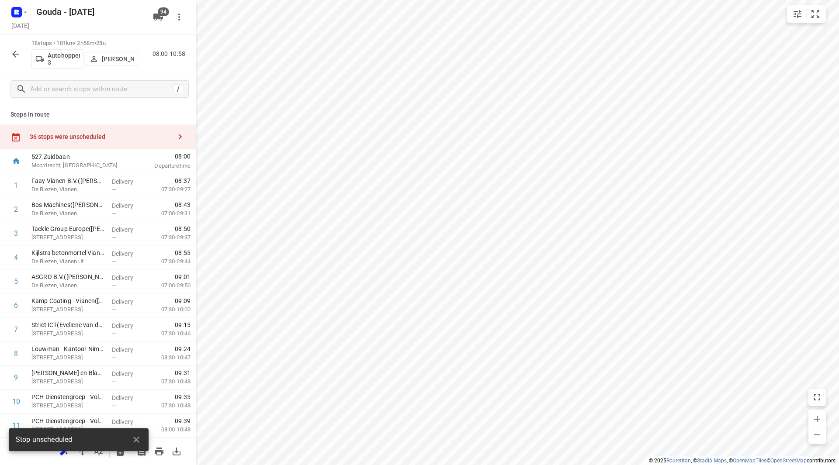
click at [104, 139] on div "36 stops were unscheduled" at bounding box center [101, 136] width 142 height 7
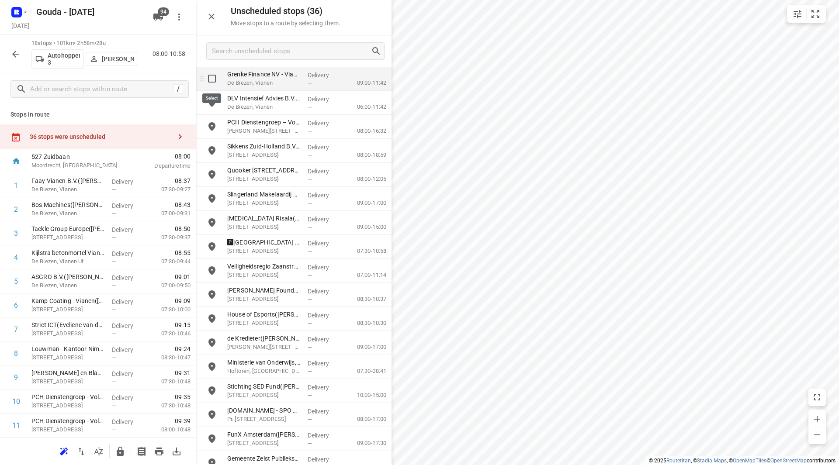
click at [214, 84] on input "grid" at bounding box center [211, 78] width 17 height 17
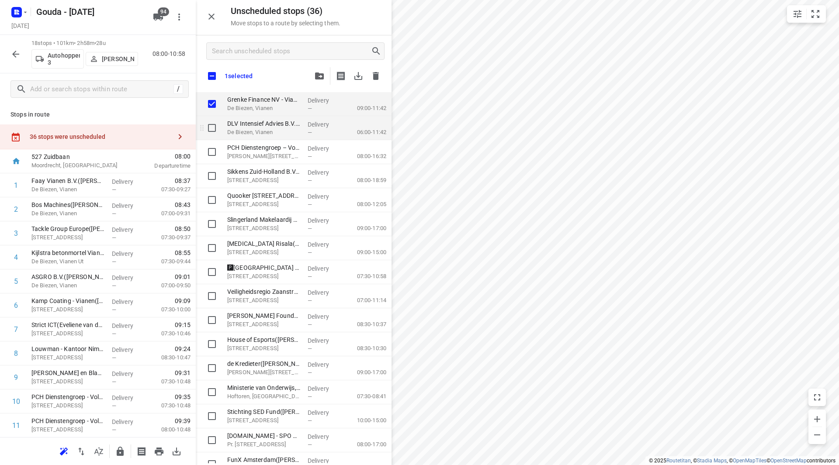
checkbox input "true"
drag, startPoint x: 210, startPoint y: 128, endPoint x: 215, endPoint y: 126, distance: 5.7
click at [210, 128] on input "grid" at bounding box center [211, 127] width 17 height 17
checkbox input "true"
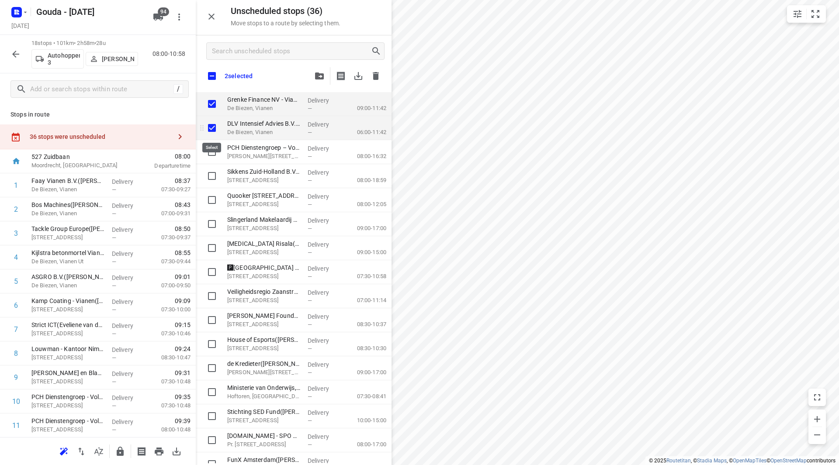
checkbox input "true"
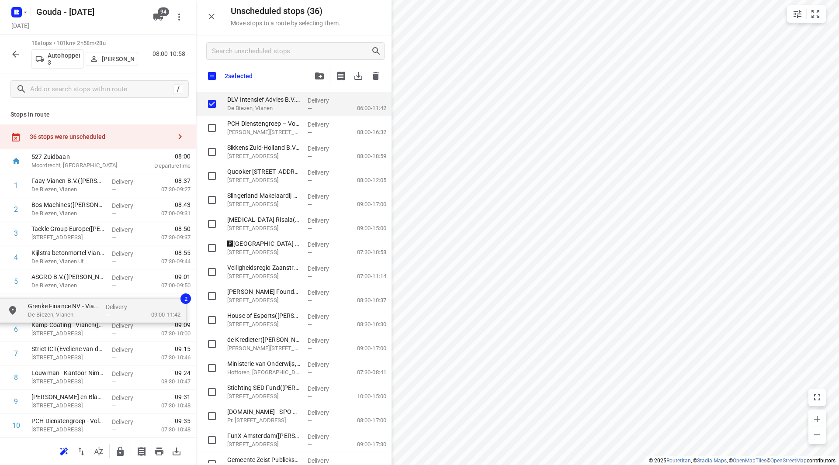
drag, startPoint x: 253, startPoint y: 102, endPoint x: 48, endPoint y: 304, distance: 287.3
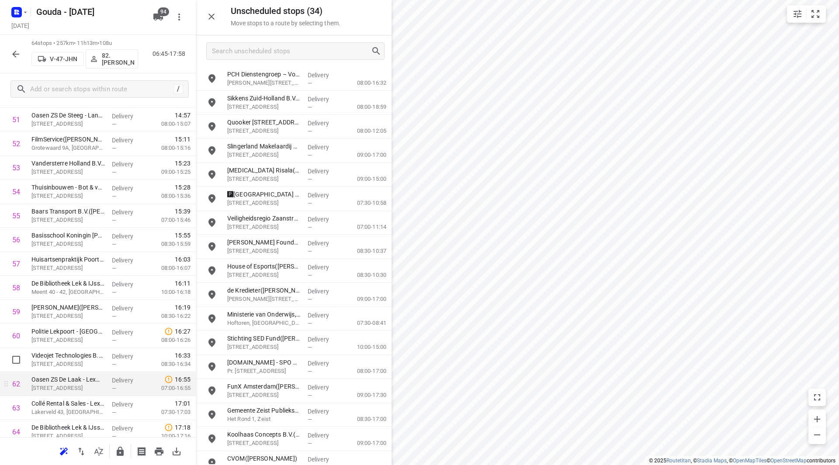
scroll to position [1298, 0]
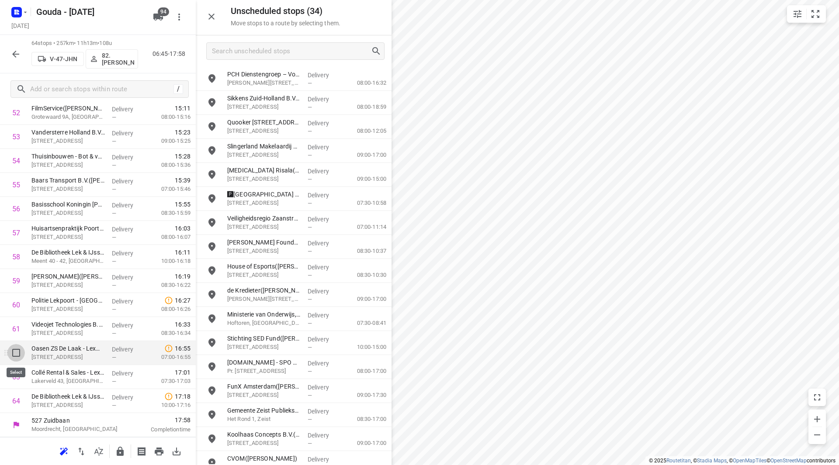
click at [18, 355] on input "checkbox" at bounding box center [15, 352] width 17 height 17
checkbox input "true"
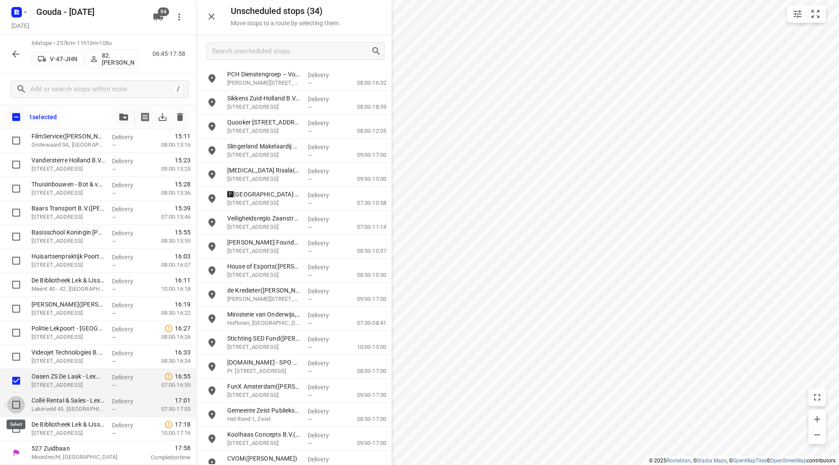
click at [18, 399] on input "checkbox" at bounding box center [15, 404] width 17 height 17
checkbox input "true"
click at [17, 427] on input "checkbox" at bounding box center [15, 428] width 17 height 17
checkbox input "true"
click at [123, 115] on icon "button" at bounding box center [123, 117] width 9 height 7
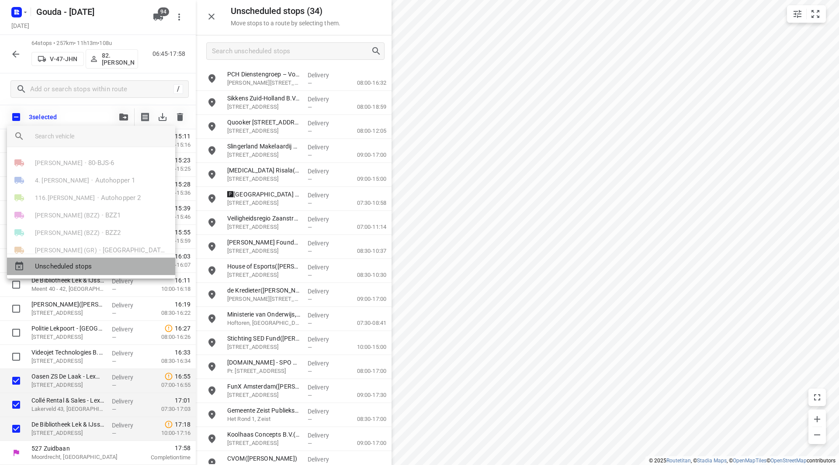
click at [83, 267] on span "Unscheduled stops" at bounding box center [101, 267] width 133 height 10
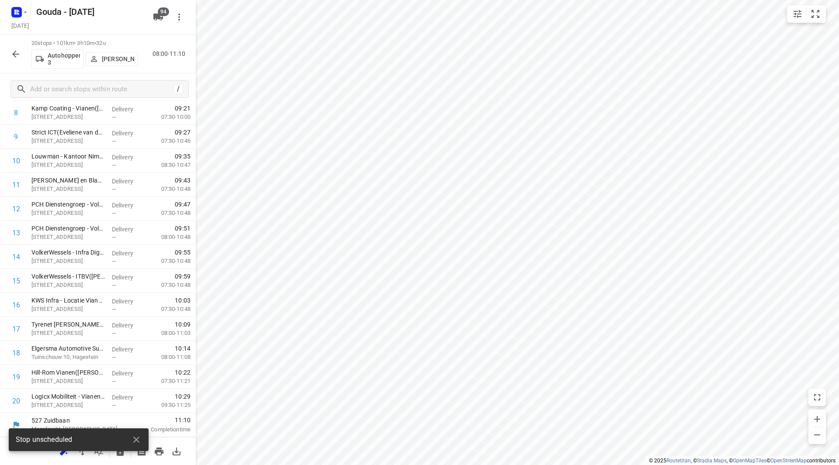
scroll to position [0, 0]
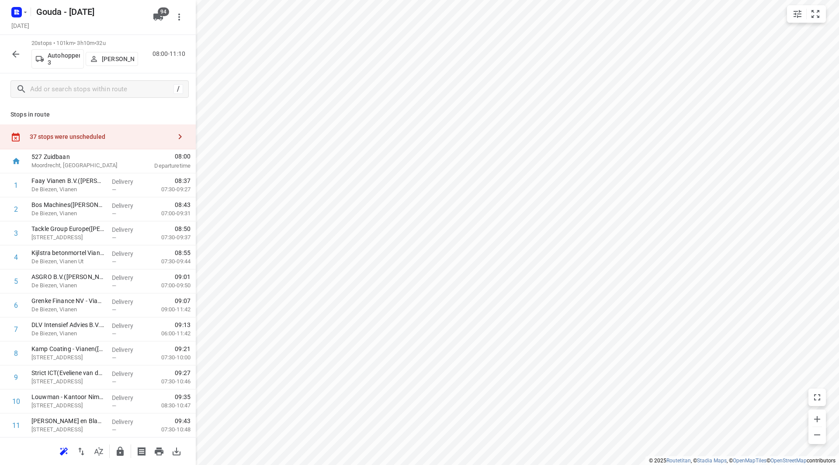
click at [128, 150] on div at bounding box center [129, 161] width 7 height 24
click at [129, 141] on div "37 stops were unscheduled" at bounding box center [98, 136] width 196 height 25
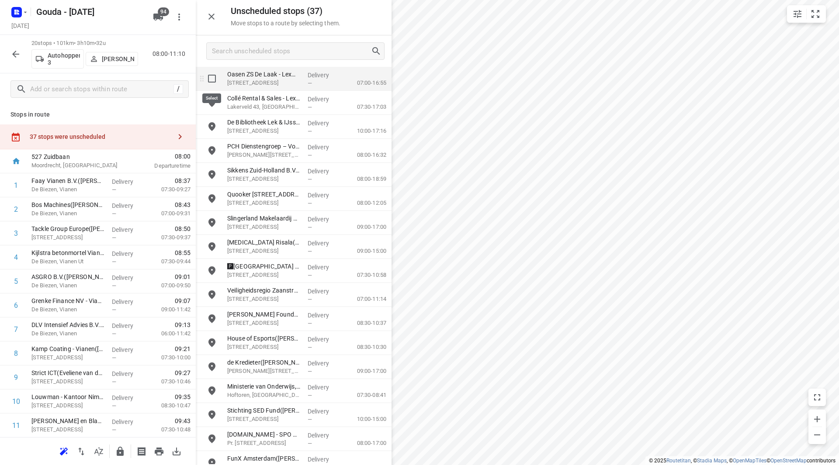
click at [204, 79] on input "grid" at bounding box center [211, 78] width 17 height 17
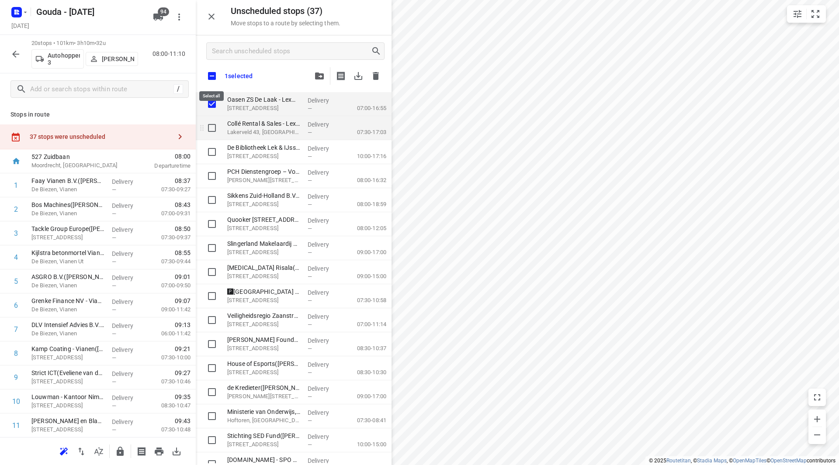
checkbox input "true"
drag, startPoint x: 214, startPoint y: 126, endPoint x: 132, endPoint y: 156, distance: 86.9
click at [211, 126] on input "grid" at bounding box center [211, 127] width 17 height 17
checkbox input "true"
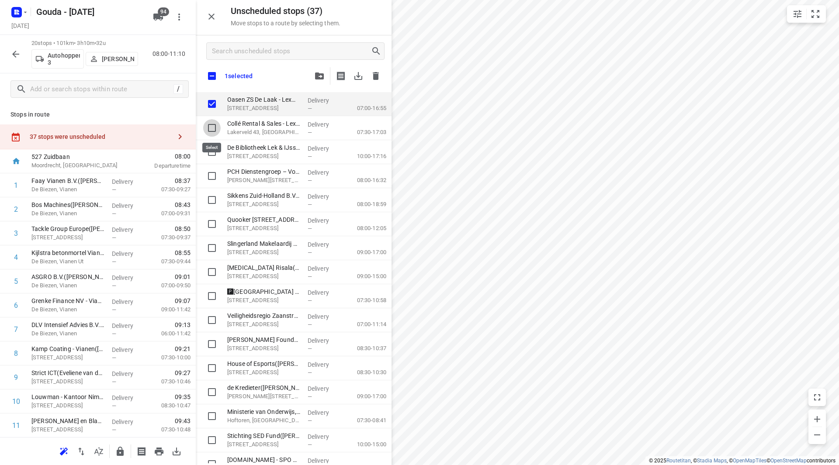
checkbox input "true"
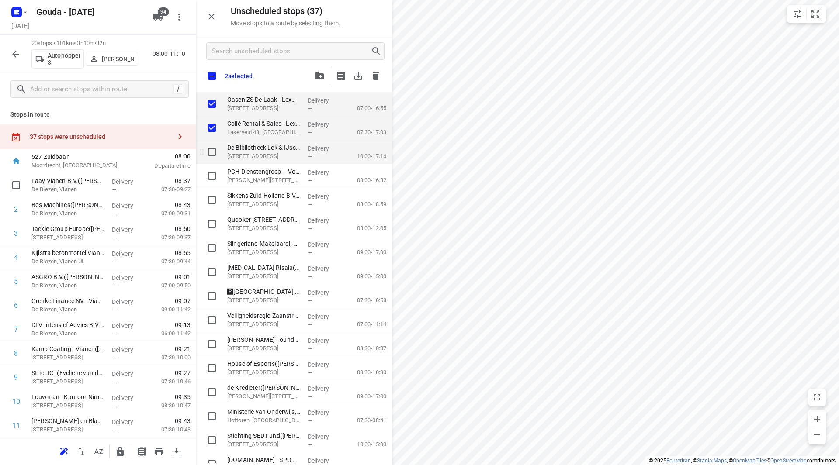
checkbox input "true"
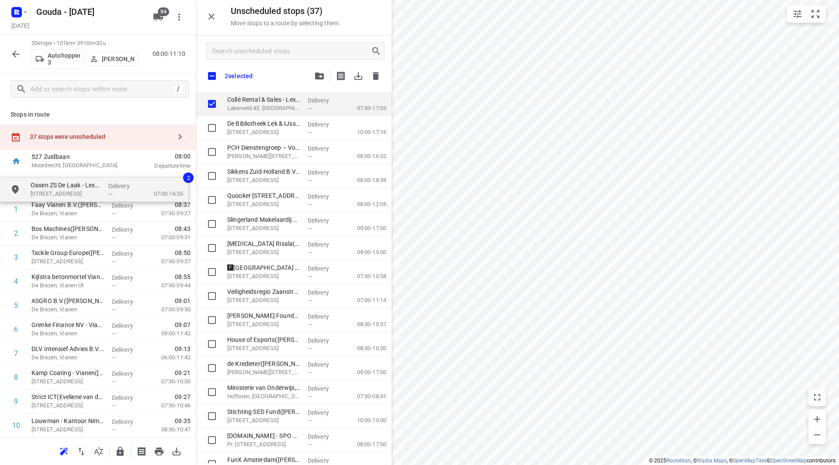
drag, startPoint x: 239, startPoint y: 105, endPoint x: 42, endPoint y: 185, distance: 212.6
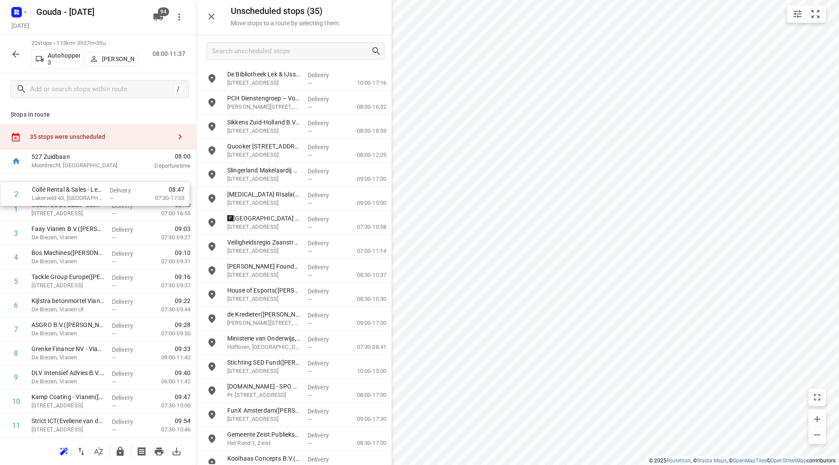
drag, startPoint x: 59, startPoint y: 203, endPoint x: 59, endPoint y: 179, distance: 23.6
click at [59, 179] on div "1 Oasen ZS De Laak - Lexmond(Marijn de Vries) Heicopperweg 5, Lexmond Delivery …" at bounding box center [98, 437] width 196 height 529
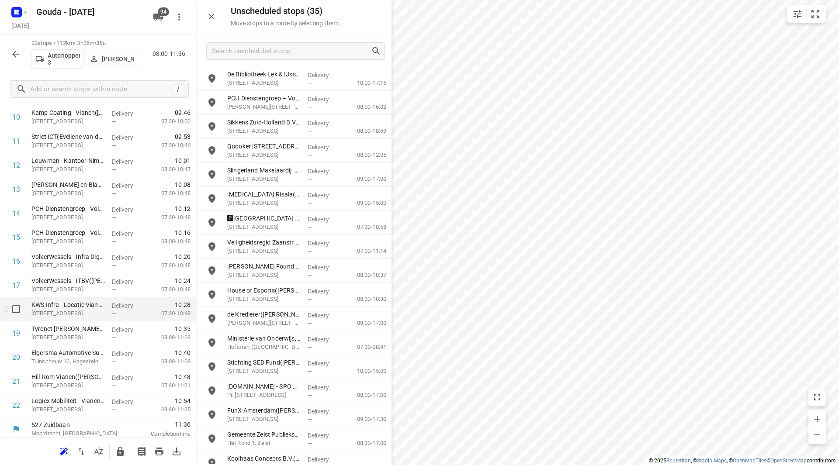
scroll to position [289, 0]
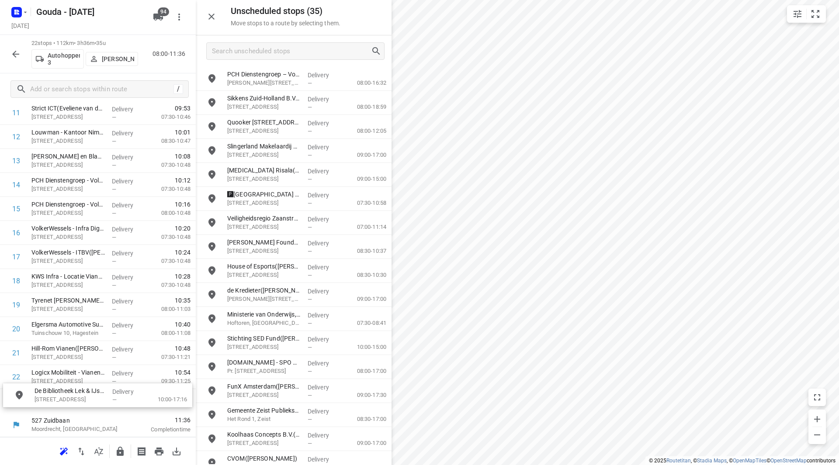
drag, startPoint x: 264, startPoint y: 76, endPoint x: 58, endPoint y: 396, distance: 381.2
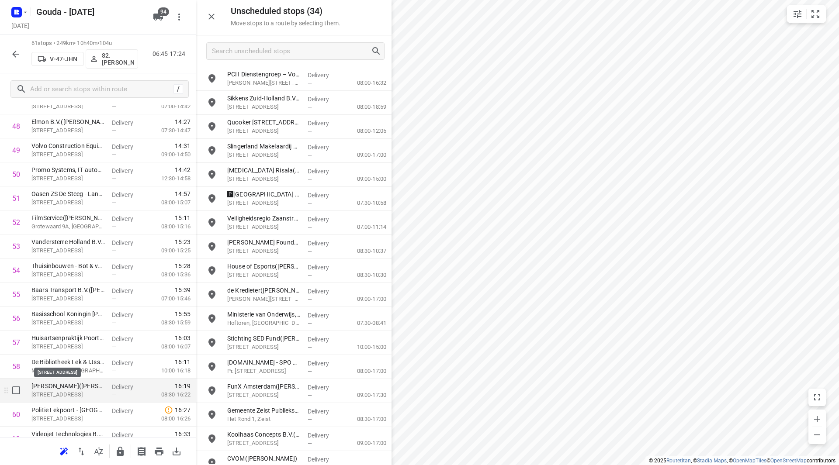
scroll to position [1226, 0]
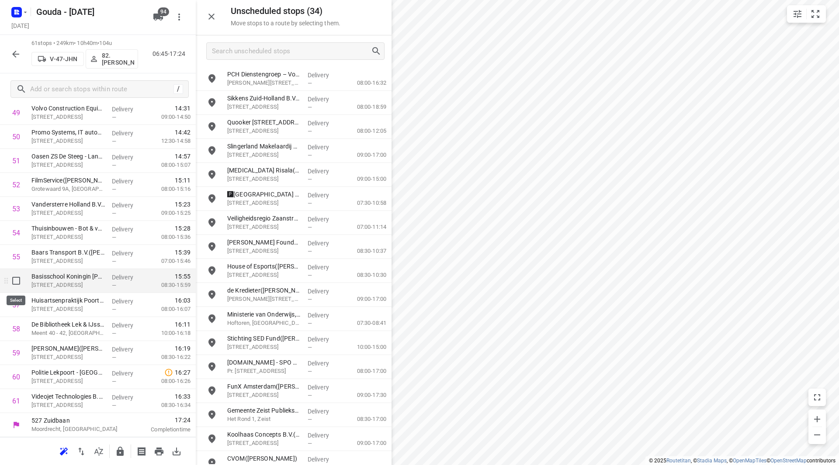
click at [15, 281] on input "checkbox" at bounding box center [15, 280] width 17 height 17
checkbox input "true"
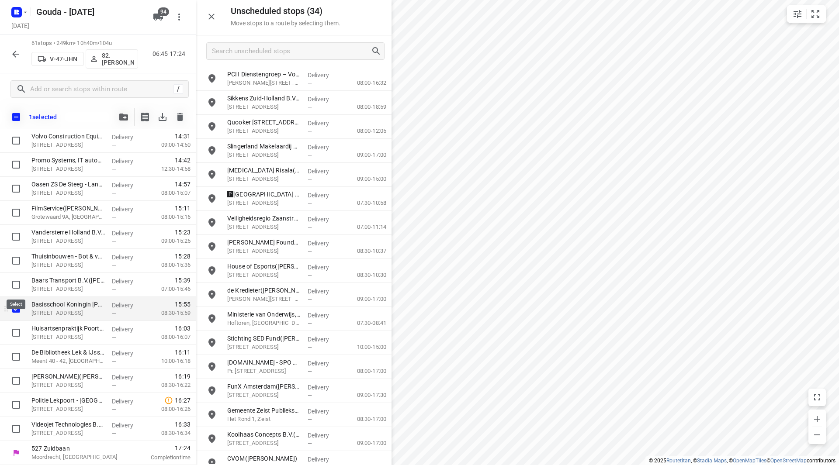
scroll to position [1222, 0]
click at [15, 335] on input "checkbox" at bounding box center [15, 332] width 17 height 17
checkbox input "true"
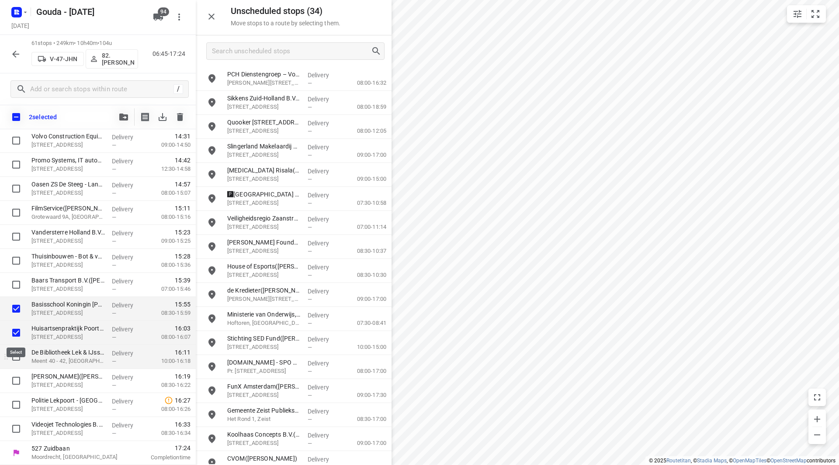
click at [14, 359] on input "checkbox" at bounding box center [15, 356] width 17 height 17
checkbox input "true"
click at [15, 383] on input "checkbox" at bounding box center [15, 380] width 17 height 17
checkbox input "true"
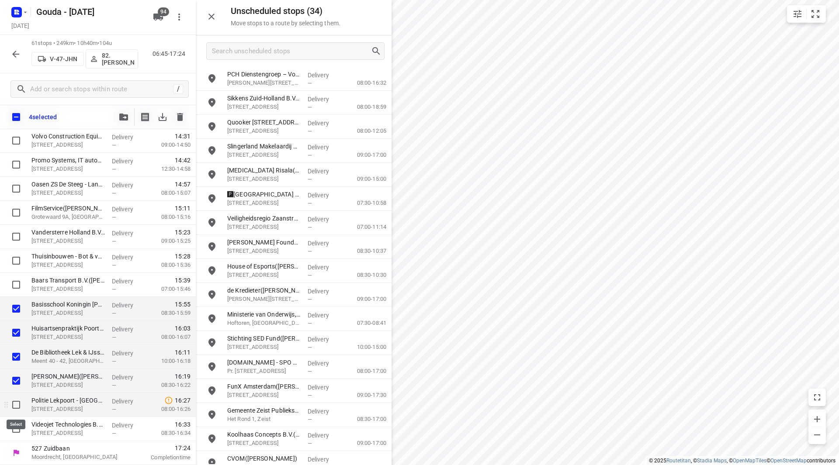
click at [16, 410] on input "checkbox" at bounding box center [15, 404] width 17 height 17
checkbox input "true"
click at [17, 433] on input "checkbox" at bounding box center [15, 428] width 17 height 17
checkbox input "true"
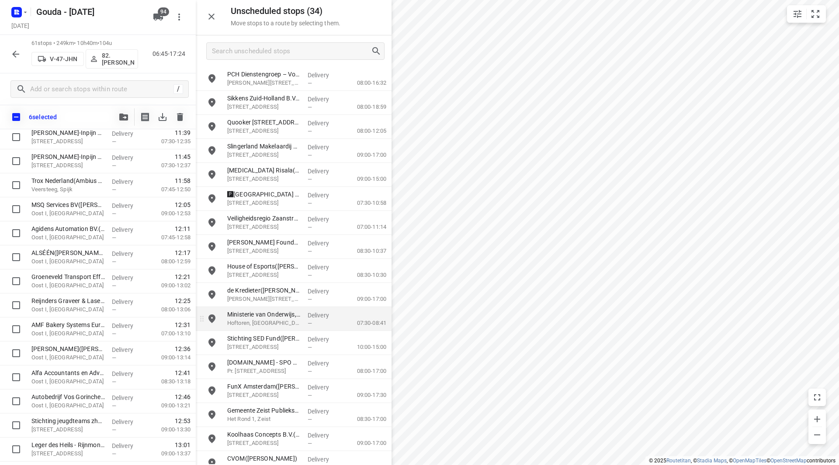
scroll to position [670, 0]
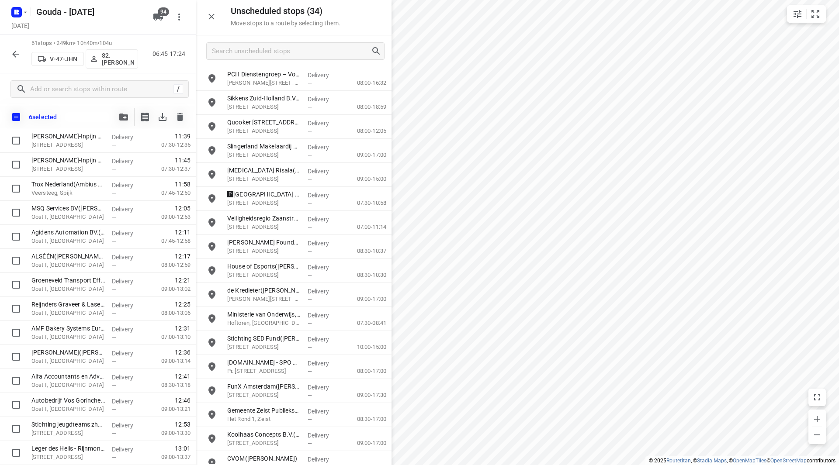
click at [125, 117] on icon "button" at bounding box center [123, 117] width 9 height 7
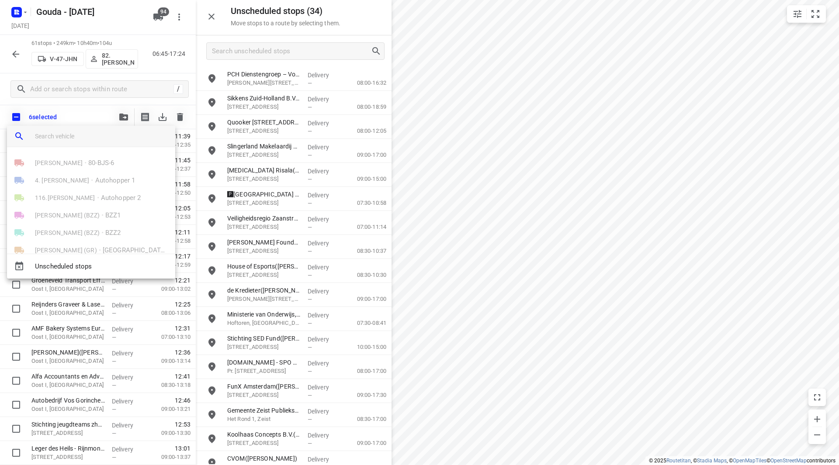
click at [88, 135] on input "search vehicle" at bounding box center [101, 136] width 133 height 13
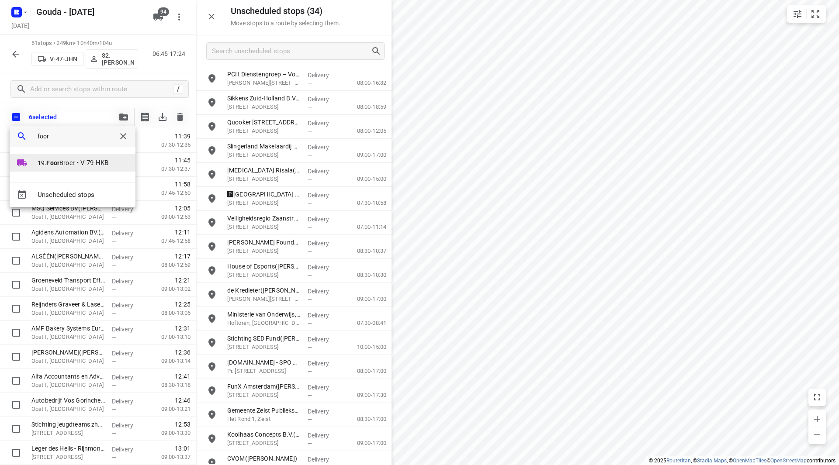
type input "foor"
click at [95, 162] on span "V-79-HKB" at bounding box center [94, 163] width 28 height 10
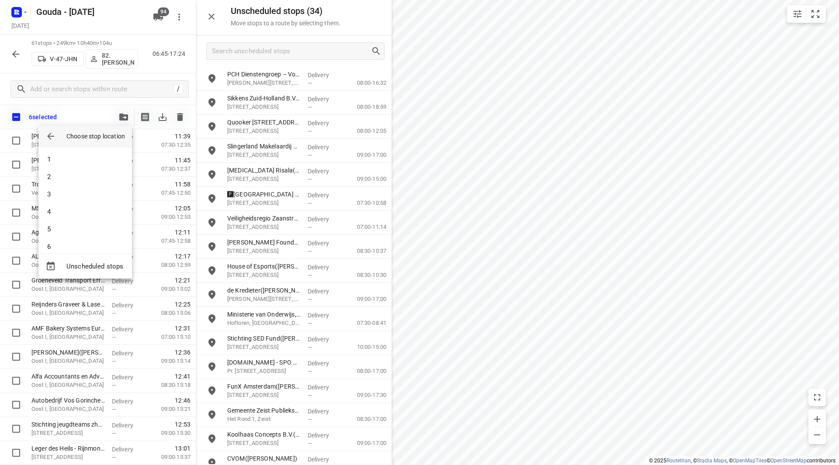
scroll to position [568, 0]
click at [71, 241] on li "38" at bounding box center [84, 237] width 93 height 17
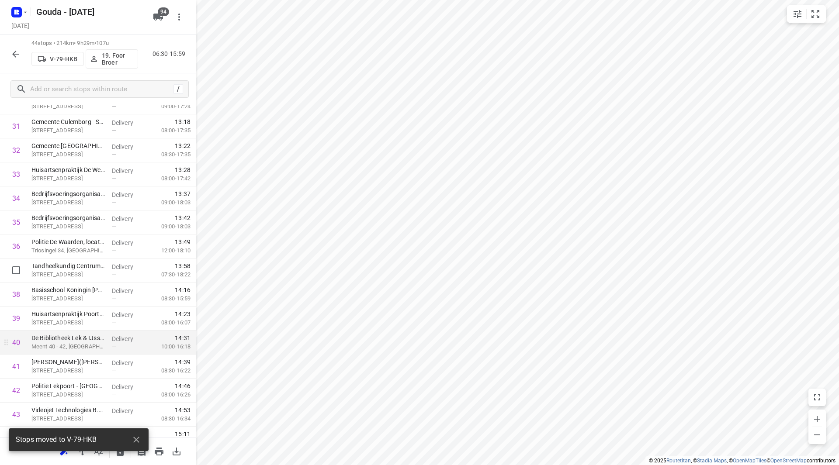
scroll to position [817, 0]
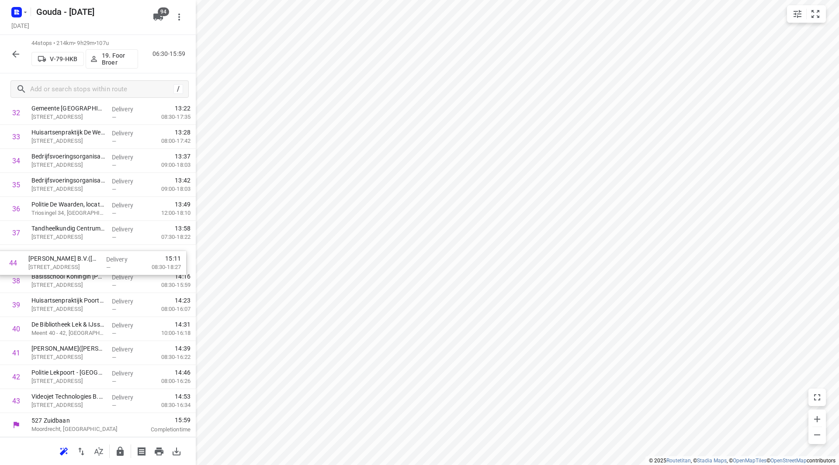
drag, startPoint x: 71, startPoint y: 399, endPoint x: 69, endPoint y: 250, distance: 148.5
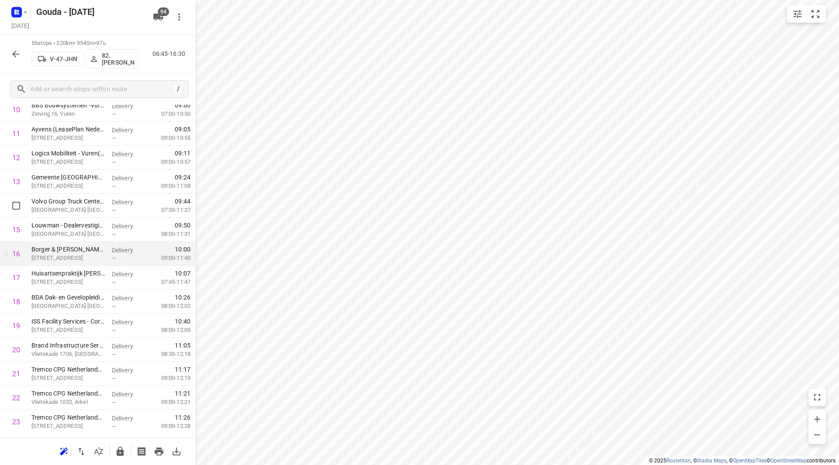
scroll to position [306, 0]
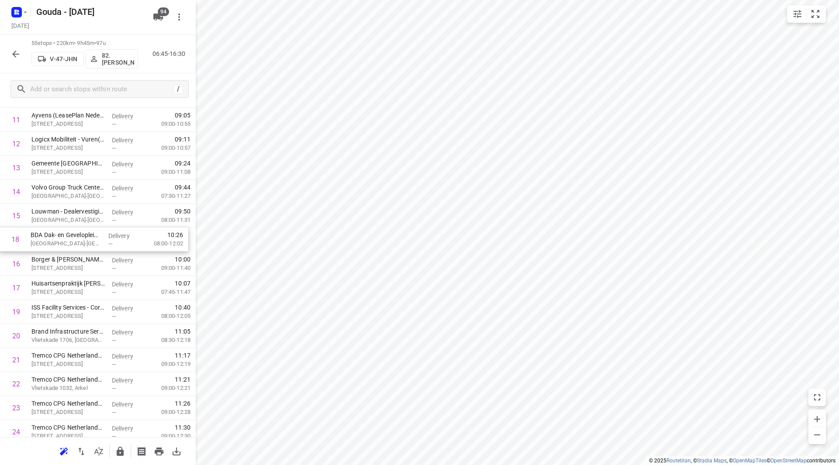
drag, startPoint x: 93, startPoint y: 287, endPoint x: 93, endPoint y: 234, distance: 52.9
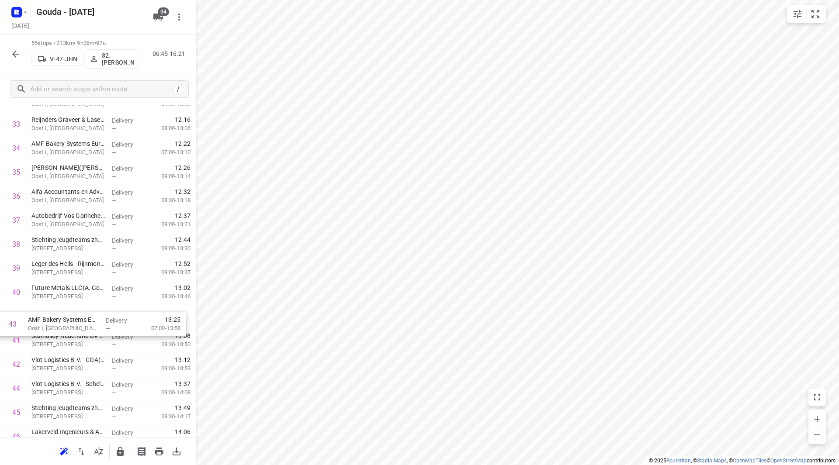
scroll to position [831, 0]
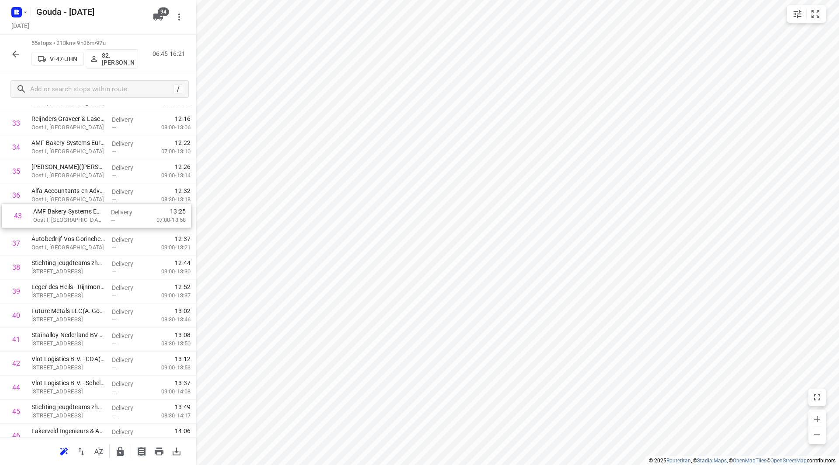
drag, startPoint x: 74, startPoint y: 367, endPoint x: 77, endPoint y: 218, distance: 149.9
click at [78, 218] on div "1 PontMeyer - Gronichem(Ties Godthelp) Timorstraat 5, Gorinchem Delivery — 07:3…" at bounding box center [98, 3] width 196 height 1321
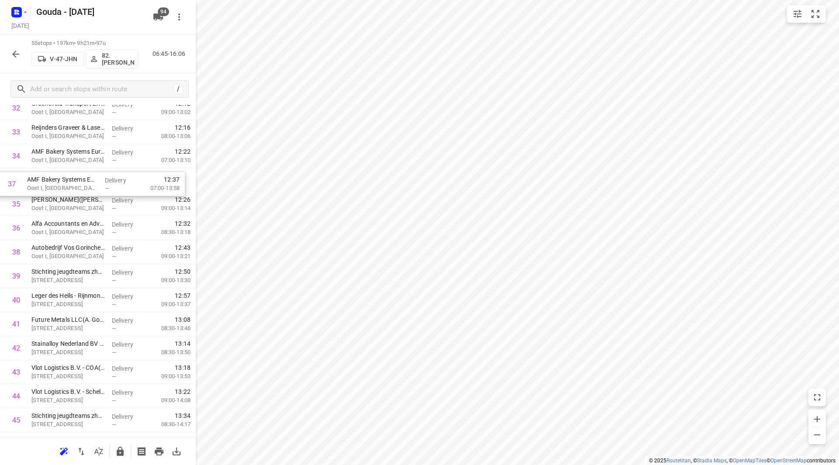
drag, startPoint x: 82, startPoint y: 229, endPoint x: 78, endPoint y: 187, distance: 41.6
click at [78, 188] on div "1 PontMeyer - Gronichem(Ties Godthelp) Timorstraat 5, Gorinchem Delivery — 07:3…" at bounding box center [98, 11] width 196 height 1321
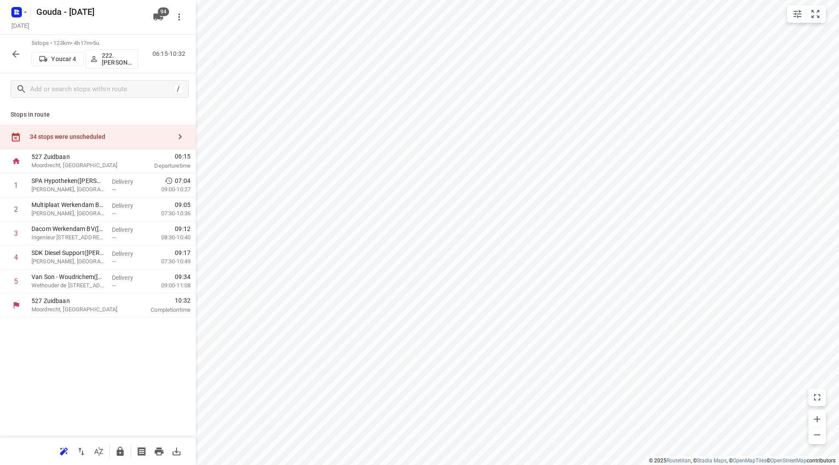
scroll to position [0, 0]
click at [16, 186] on input "checkbox" at bounding box center [15, 184] width 17 height 17
checkbox input "true"
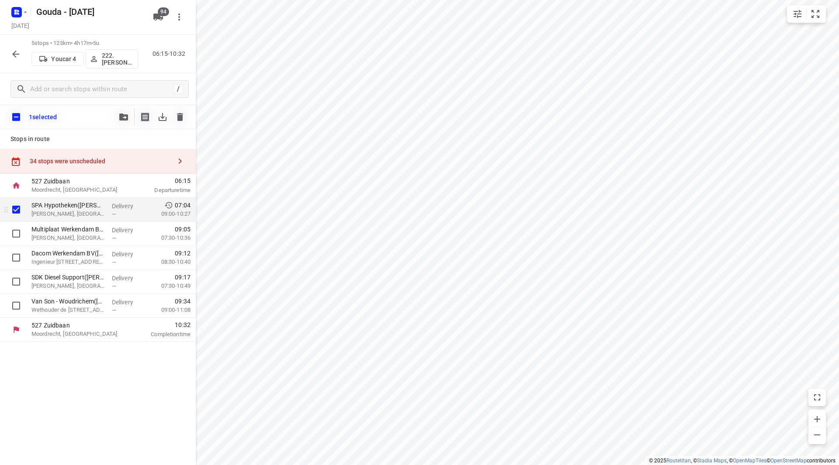
click at [16, 206] on input "checkbox" at bounding box center [15, 209] width 17 height 17
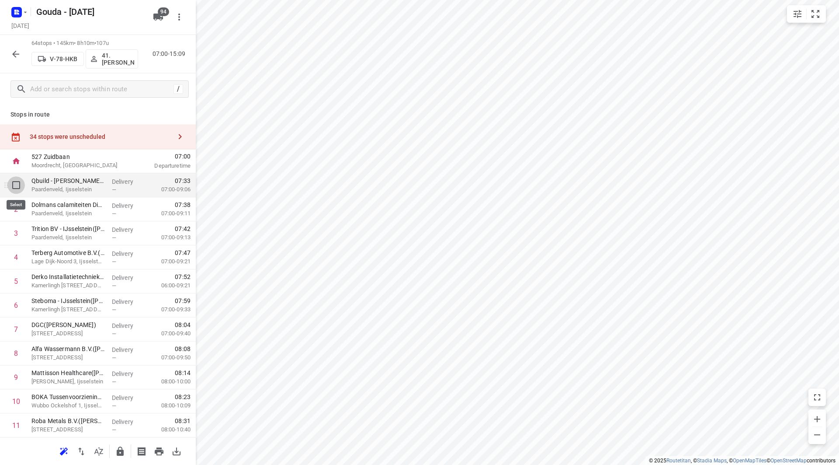
click at [11, 184] on input "checkbox" at bounding box center [15, 184] width 17 height 17
checkbox input "true"
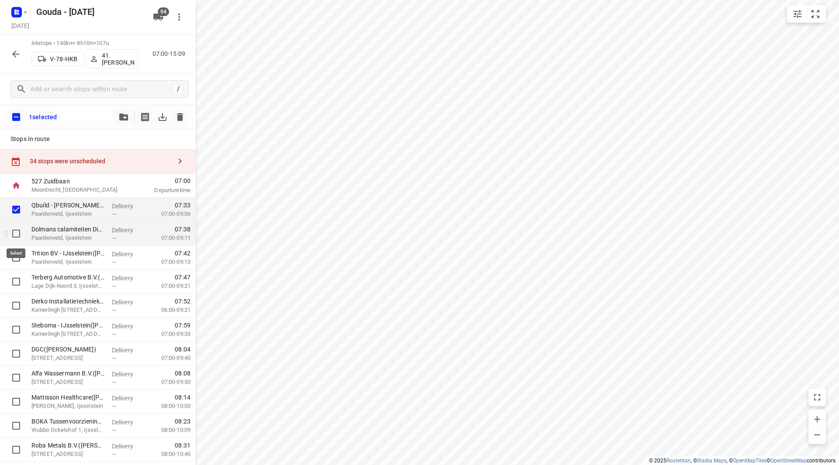
click at [14, 229] on input "checkbox" at bounding box center [15, 233] width 17 height 17
checkbox input "true"
click at [15, 260] on input "checkbox" at bounding box center [15, 257] width 17 height 17
checkbox input "true"
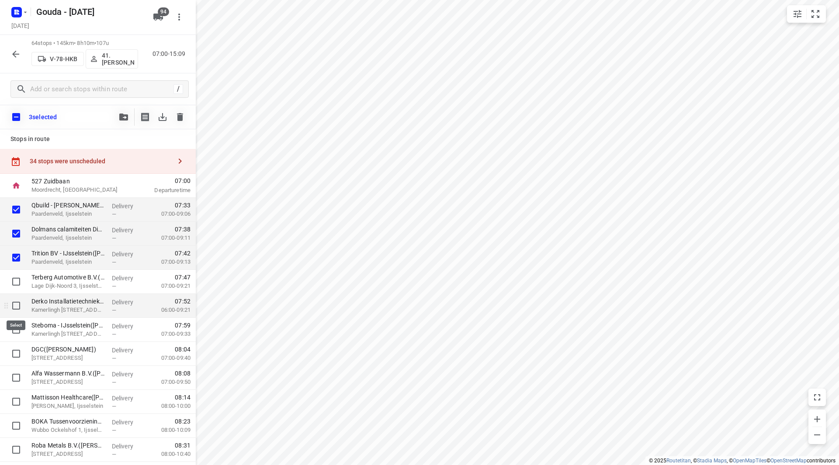
click at [15, 303] on input "checkbox" at bounding box center [15, 305] width 17 height 17
checkbox input "true"
drag, startPoint x: 16, startPoint y: 283, endPoint x: 17, endPoint y: 293, distance: 10.1
click at [17, 285] on input "checkbox" at bounding box center [15, 281] width 17 height 17
checkbox input "true"
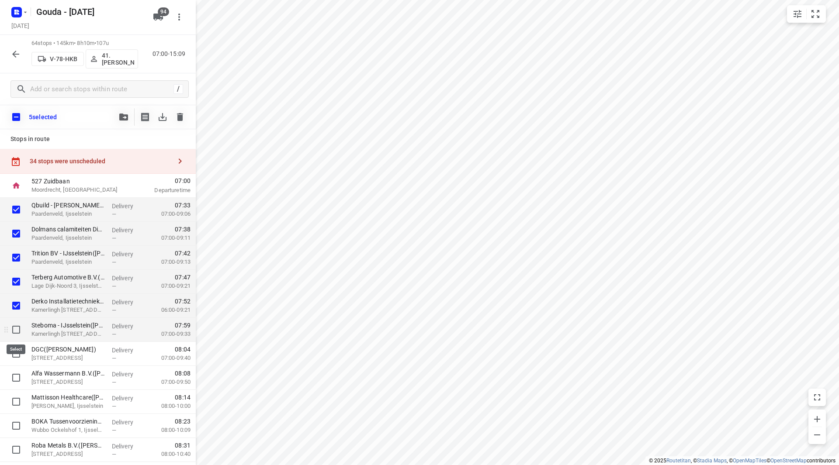
click at [15, 327] on input "checkbox" at bounding box center [15, 329] width 17 height 17
checkbox input "true"
click at [15, 348] on input "checkbox" at bounding box center [15, 353] width 17 height 17
checkbox input "true"
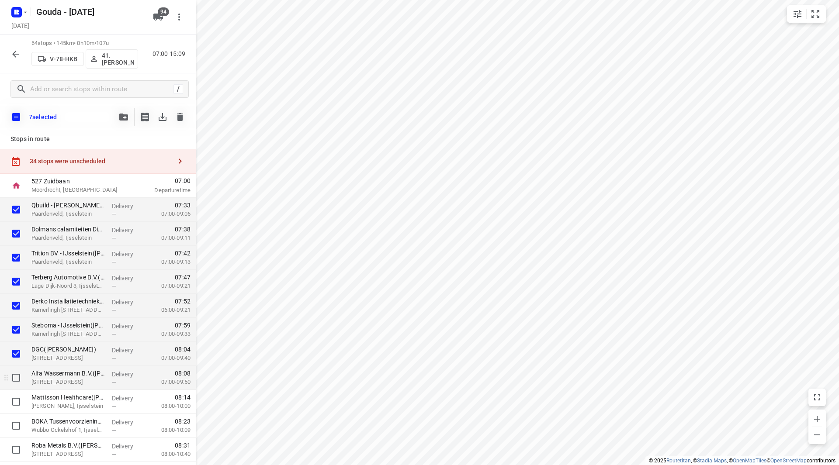
drag, startPoint x: 17, startPoint y: 370, endPoint x: 16, endPoint y: 380, distance: 10.5
click at [17, 370] on input "checkbox" at bounding box center [15, 377] width 17 height 17
checkbox input "true"
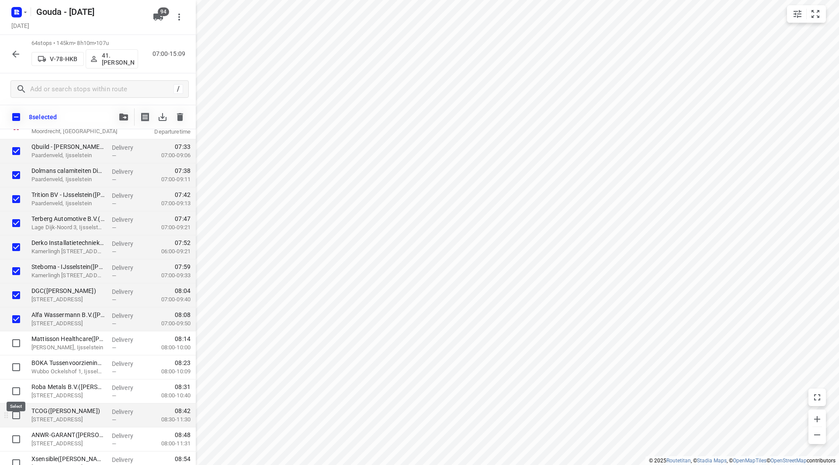
scroll to position [87, 0]
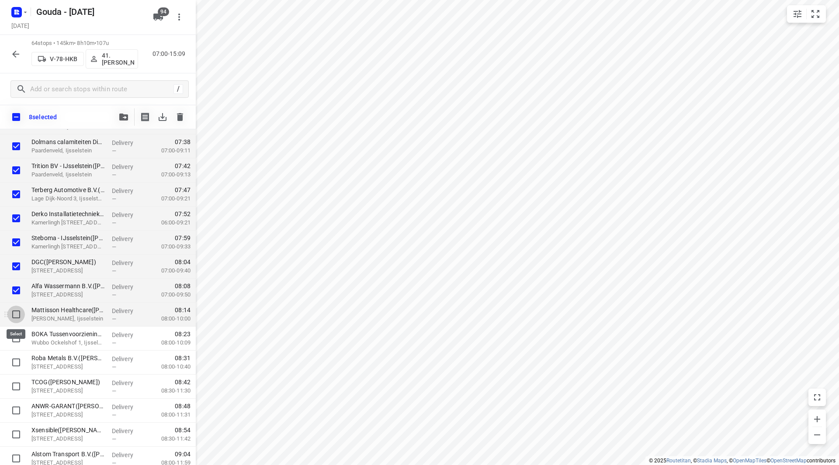
click at [13, 310] on input "checkbox" at bounding box center [15, 314] width 17 height 17
checkbox input "true"
click at [13, 339] on input "checkbox" at bounding box center [15, 338] width 17 height 17
checkbox input "true"
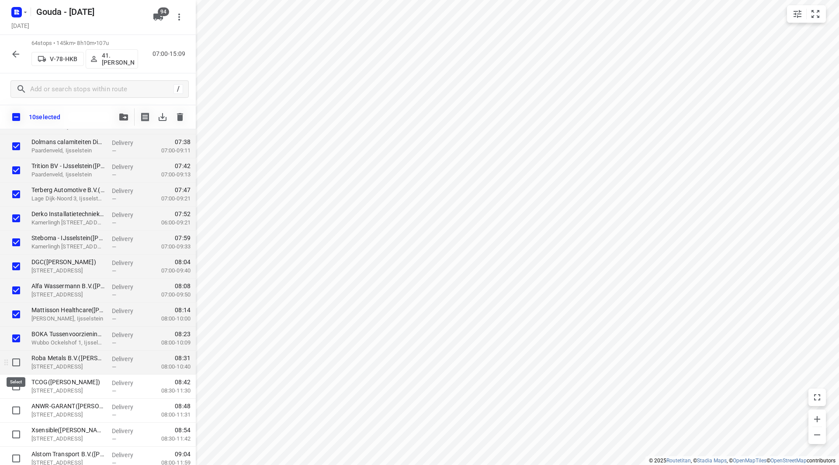
click at [18, 360] on input "checkbox" at bounding box center [15, 362] width 17 height 17
checkbox input "true"
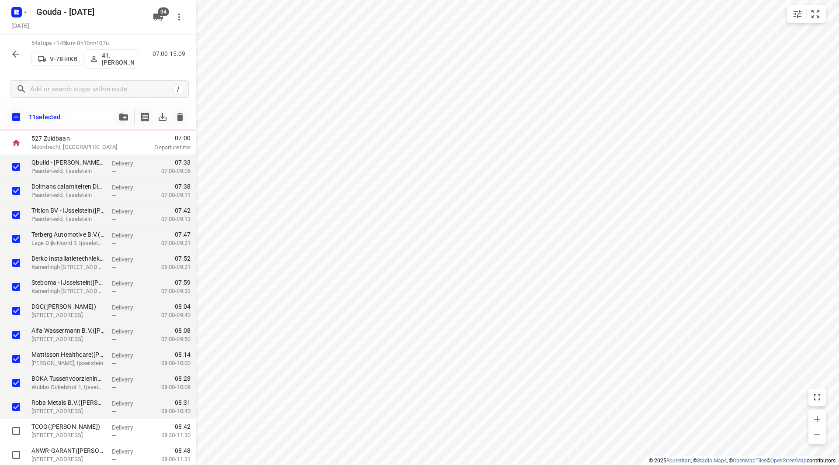
scroll to position [0, 0]
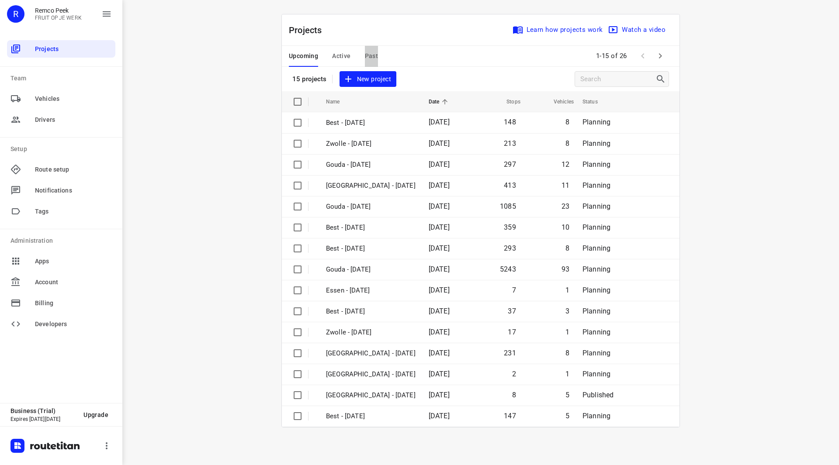
click at [366, 56] on span "Past" at bounding box center [372, 56] width 14 height 11
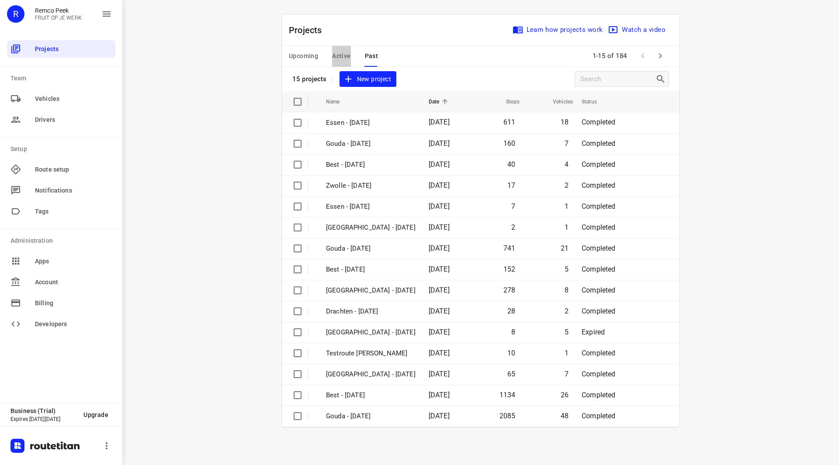
click at [340, 59] on span "Active" at bounding box center [341, 56] width 18 height 11
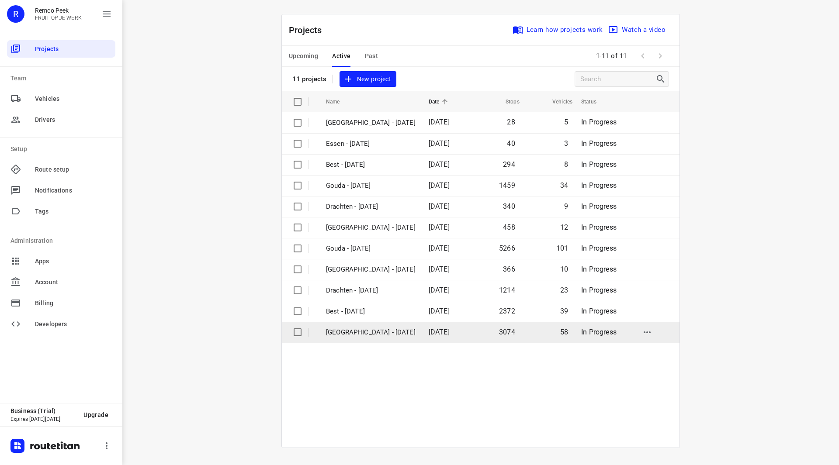
click at [363, 332] on p "[GEOGRAPHIC_DATA] - [DATE]" at bounding box center [371, 333] width 90 height 10
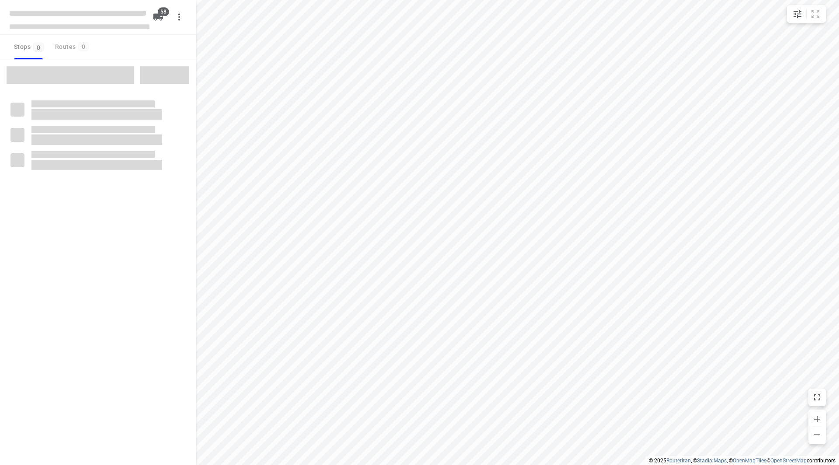
checkbox input "true"
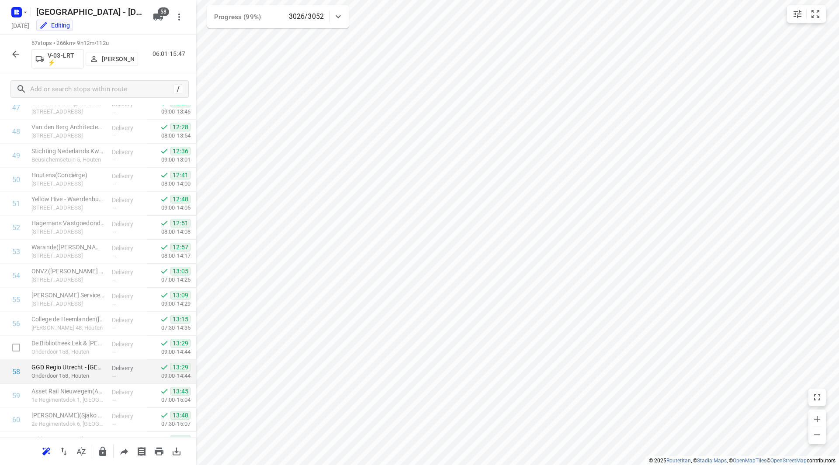
scroll to position [1195, 0]
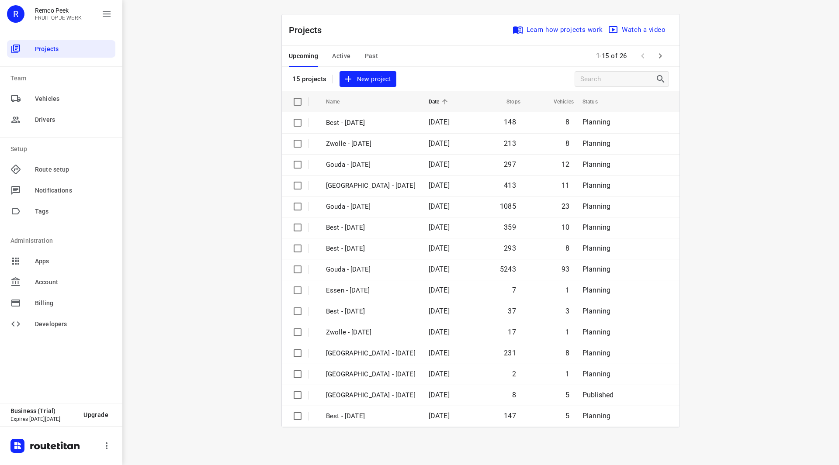
click at [370, 51] on span "Past" at bounding box center [372, 56] width 14 height 11
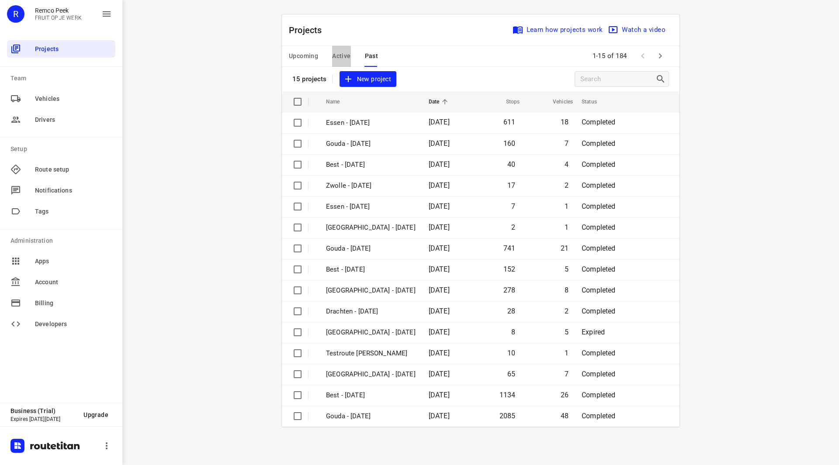
click at [341, 56] on span "Active" at bounding box center [341, 56] width 18 height 11
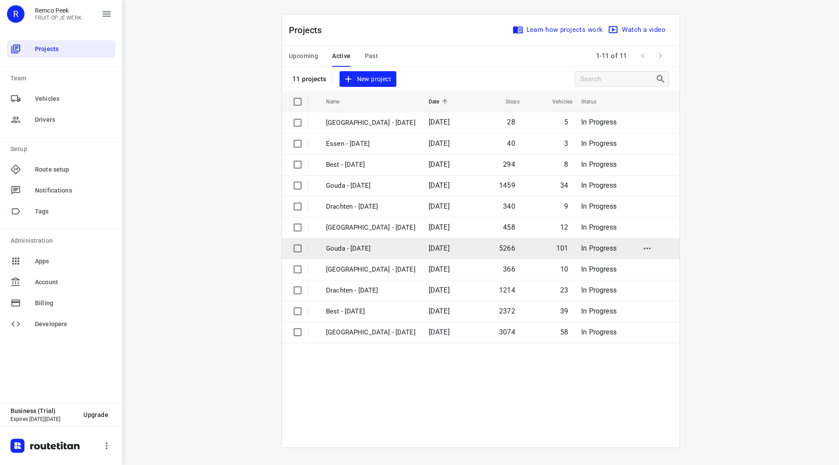
click at [353, 248] on p "Gouda - [DATE]" at bounding box center [371, 249] width 90 height 10
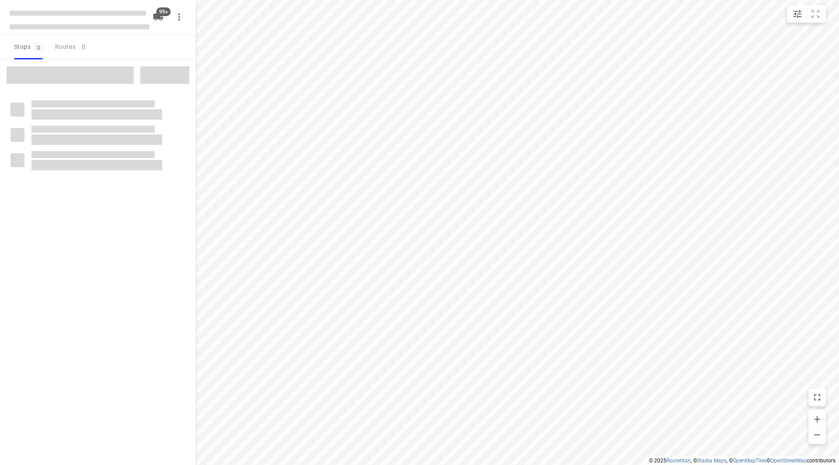
checkbox input "true"
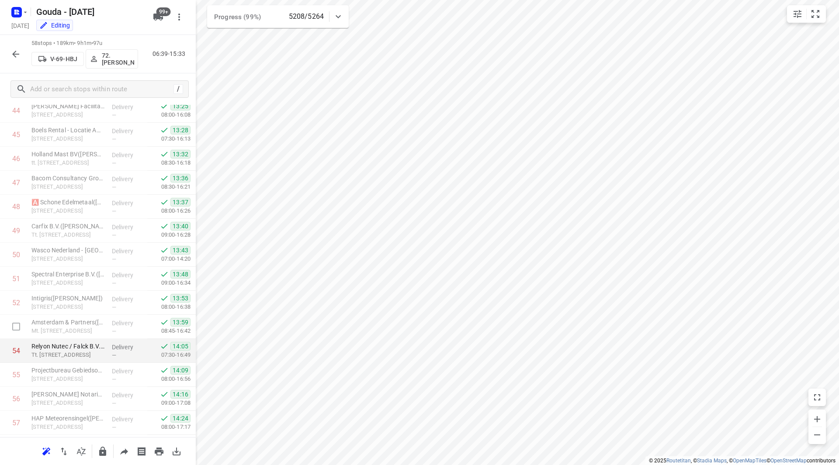
scroll to position [1154, 0]
click at [11, 55] on icon "button" at bounding box center [15, 54] width 10 height 10
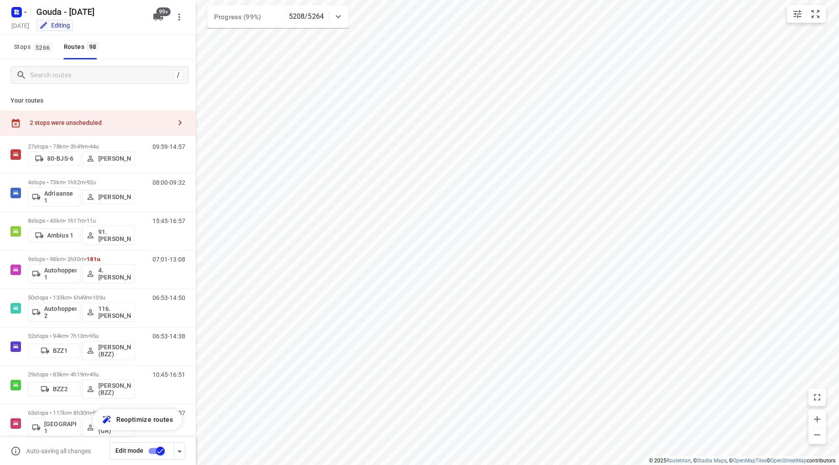
click at [28, 51] on span "Stops 5266" at bounding box center [34, 46] width 41 height 11
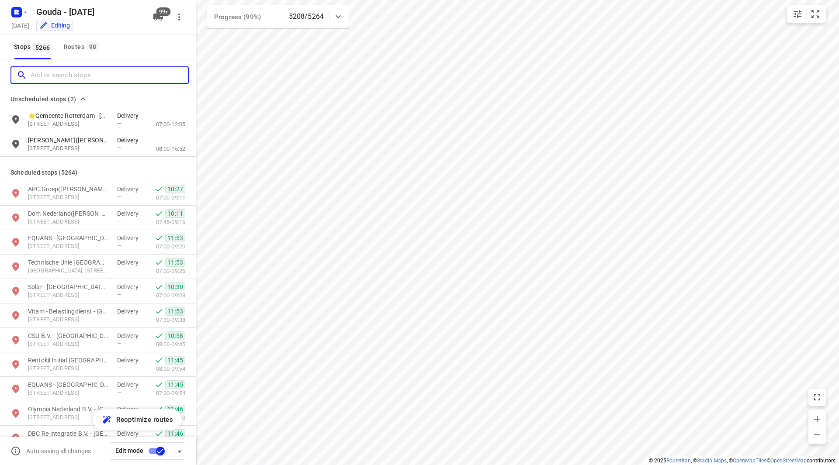
click at [46, 73] on input "Add or search stops" at bounding box center [109, 76] width 157 height 14
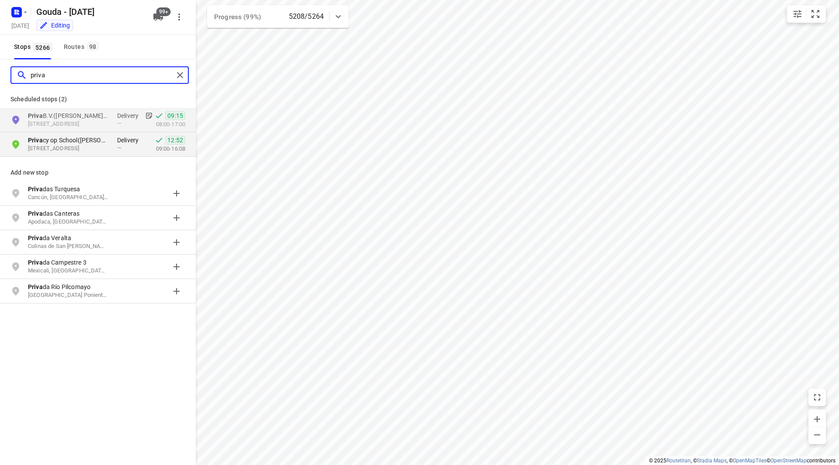
type input "priva"
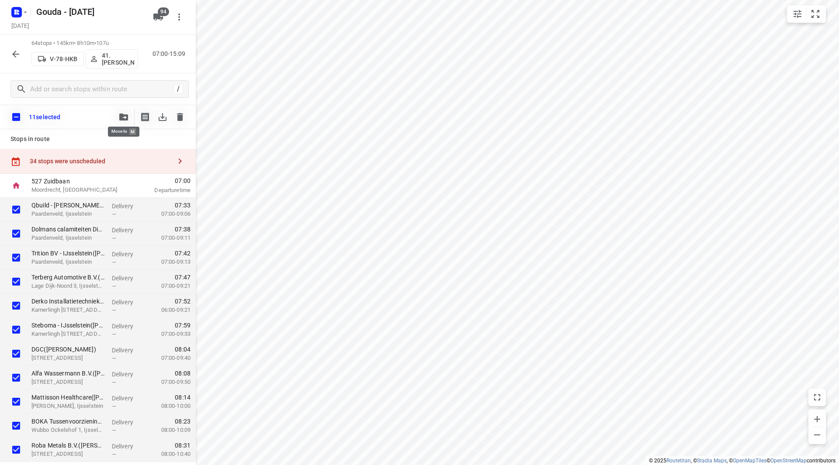
click at [126, 116] on icon "button" at bounding box center [123, 117] width 9 height 7
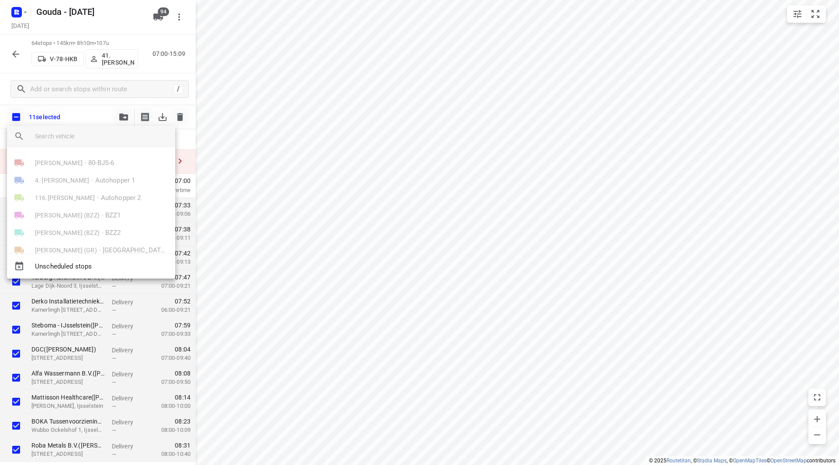
click at [97, 137] on input "search vehicle" at bounding box center [101, 136] width 133 height 13
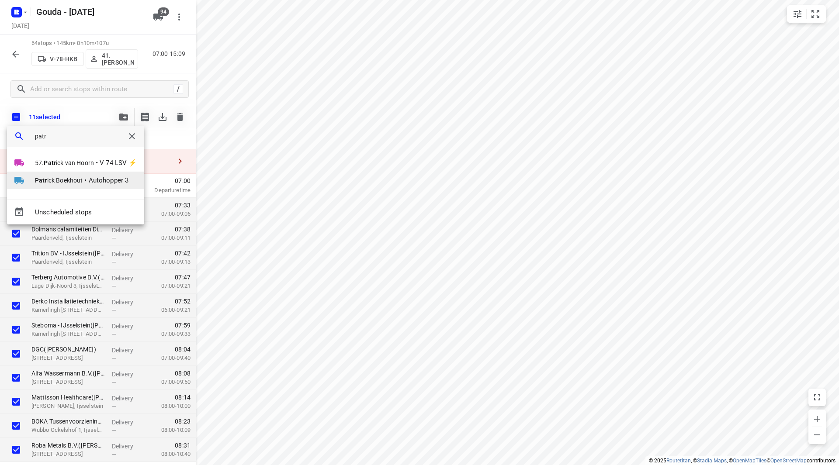
type input "patr"
click at [53, 174] on li "Patr ick Boekhout • Autohopper 3" at bounding box center [75, 180] width 137 height 17
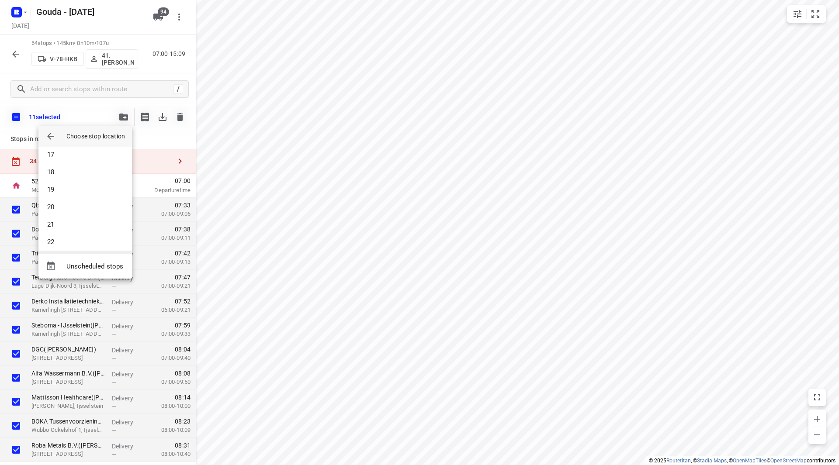
scroll to position [306, 0]
click at [59, 237] on li "23" at bounding box center [84, 237] width 93 height 17
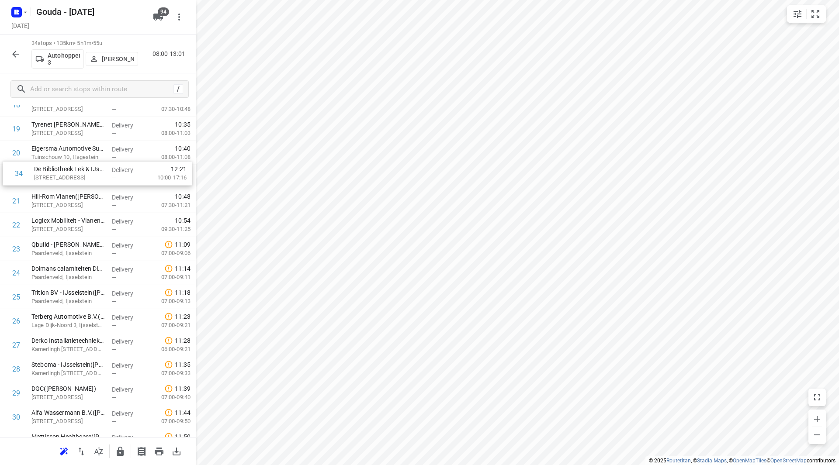
scroll to position [489, 0]
drag, startPoint x: 81, startPoint y: 408, endPoint x: 84, endPoint y: 205, distance: 203.6
click at [84, 205] on div "1 Collé Rental & Sales - Lexmond([PERSON_NAME]) Lakerveld 43, Lexmond Delivery …" at bounding box center [98, 93] width 196 height 817
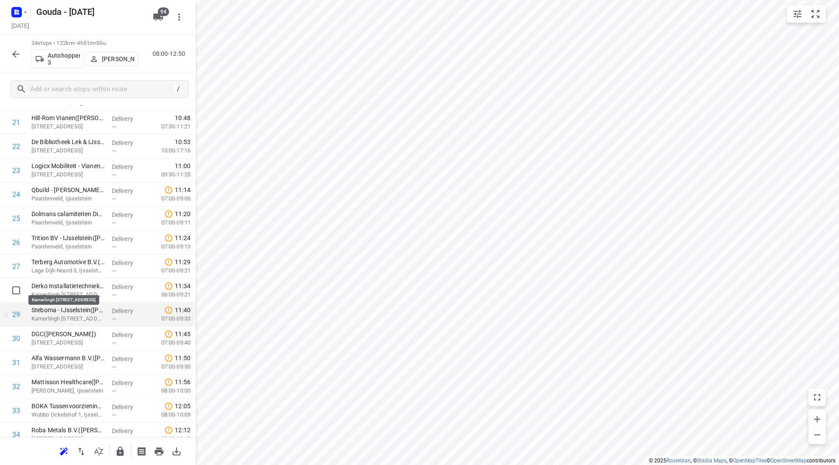
scroll to position [576, 0]
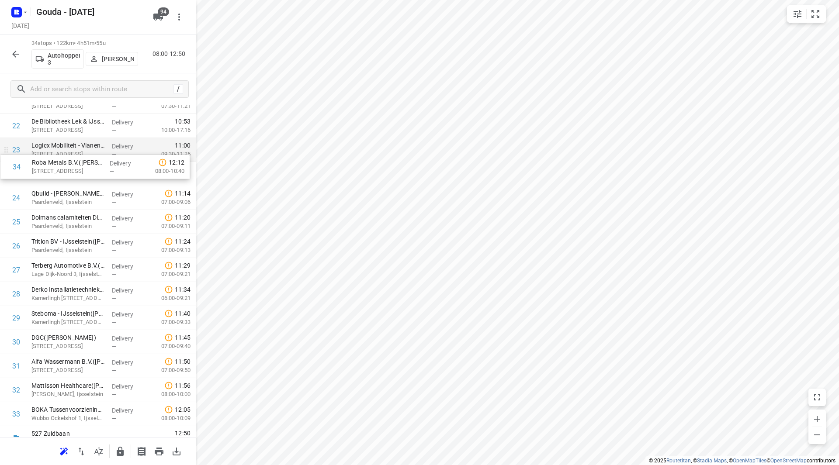
drag, startPoint x: 70, startPoint y: 405, endPoint x: 71, endPoint y: 170, distance: 235.0
click at [71, 168] on div "1 Collé Rental & Sales - Lexmond([PERSON_NAME]) Lakerveld 43, Lexmond Delivery …" at bounding box center [98, 17] width 196 height 817
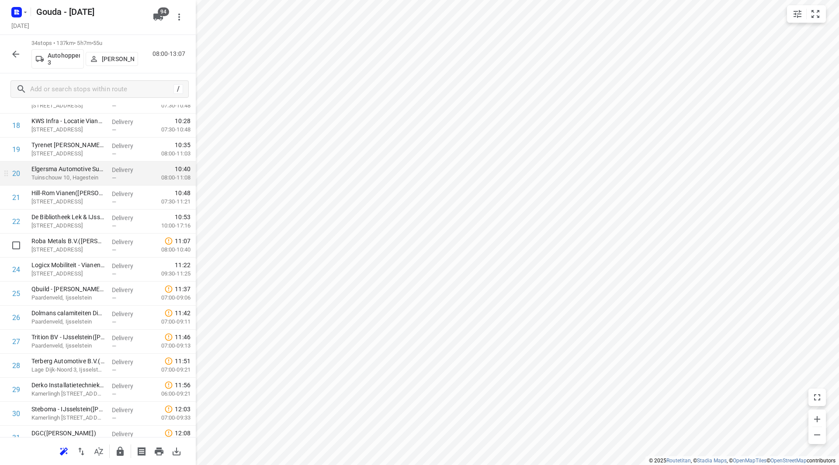
scroll to position [425, 0]
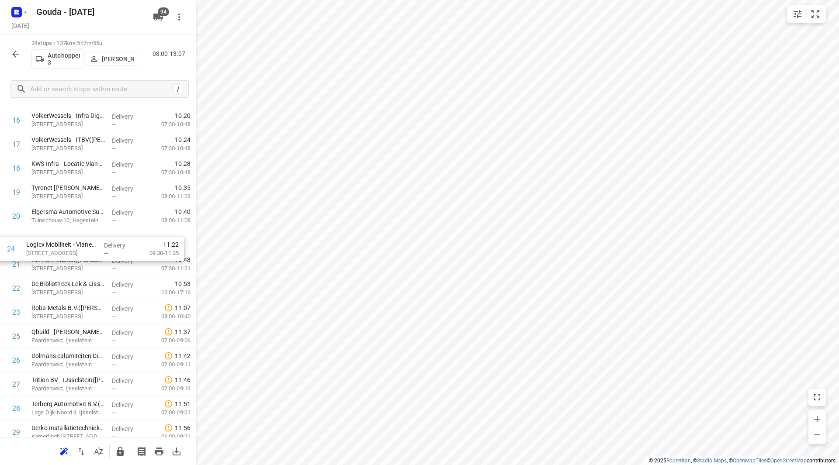
drag, startPoint x: 81, startPoint y: 297, endPoint x: 77, endPoint y: 242, distance: 55.6
click at [77, 242] on div "1 Collé Rental & Sales - Lexmond([PERSON_NAME]) Lakerveld 43, Lexmond Delivery …" at bounding box center [98, 156] width 196 height 817
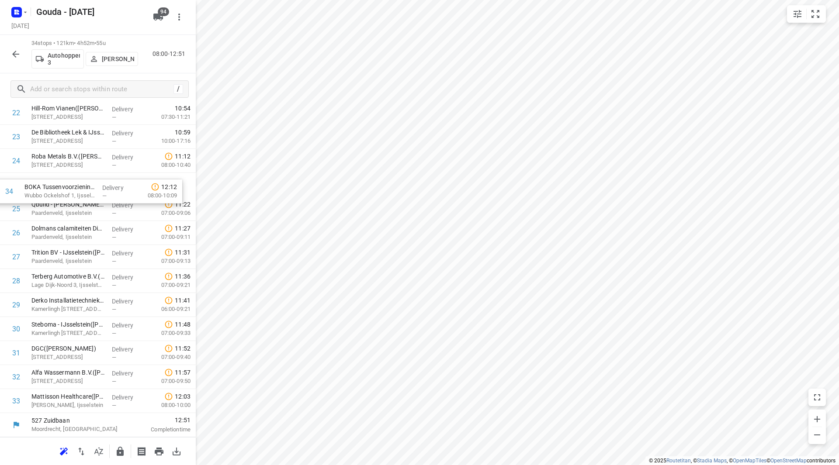
drag, startPoint x: 74, startPoint y: 405, endPoint x: 67, endPoint y: 193, distance: 212.4
click at [67, 193] on div "1 Collé Rental & Sales - Lexmond([PERSON_NAME]) Lakerveld 43, Lexmond Delivery …" at bounding box center [98, 4] width 196 height 817
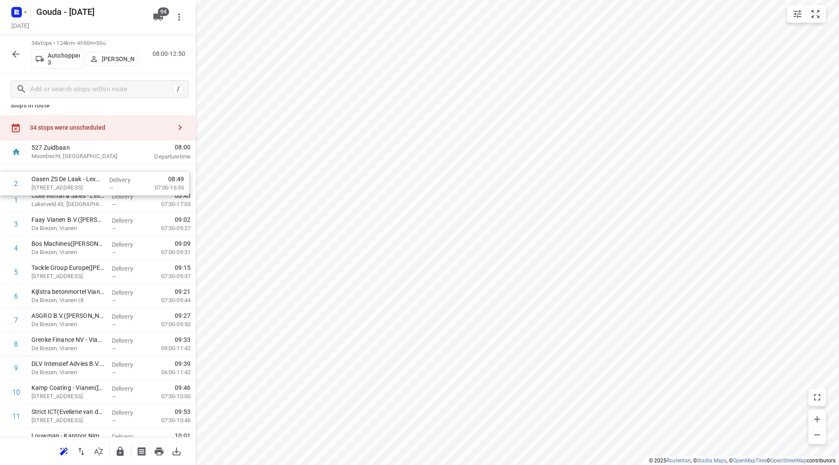
scroll to position [6, 0]
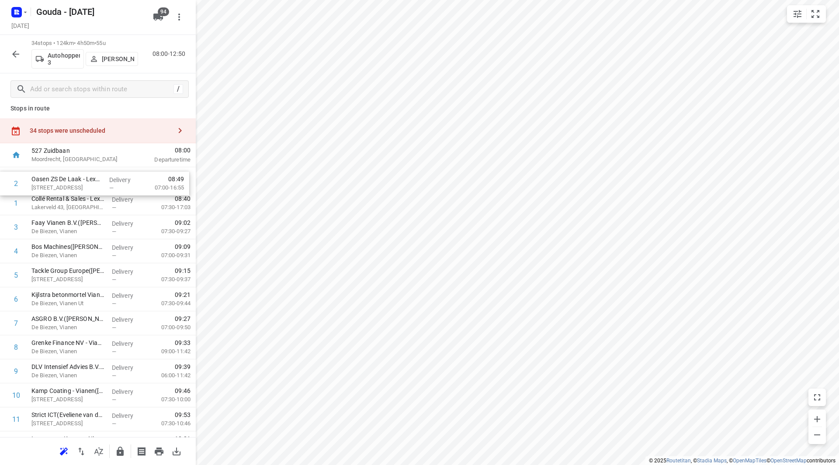
drag, startPoint x: 81, startPoint y: 202, endPoint x: 82, endPoint y: 178, distance: 23.6
click at [17, 183] on input "checkbox" at bounding box center [15, 178] width 17 height 17
checkbox input "true"
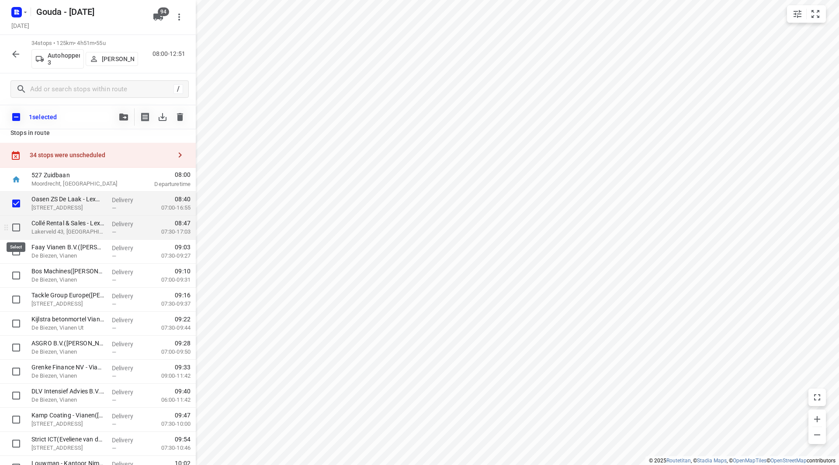
click at [22, 223] on input "checkbox" at bounding box center [15, 227] width 17 height 17
checkbox input "true"
click at [119, 111] on button "button" at bounding box center [123, 116] width 17 height 17
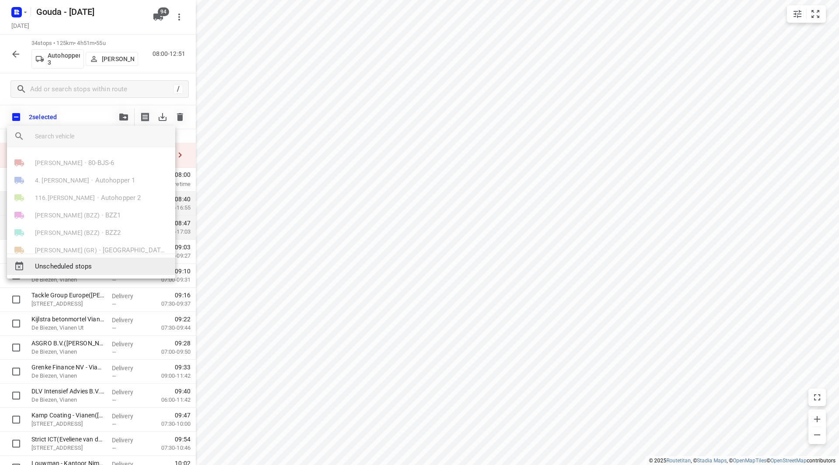
click at [76, 269] on span "Unscheduled stops" at bounding box center [101, 267] width 133 height 10
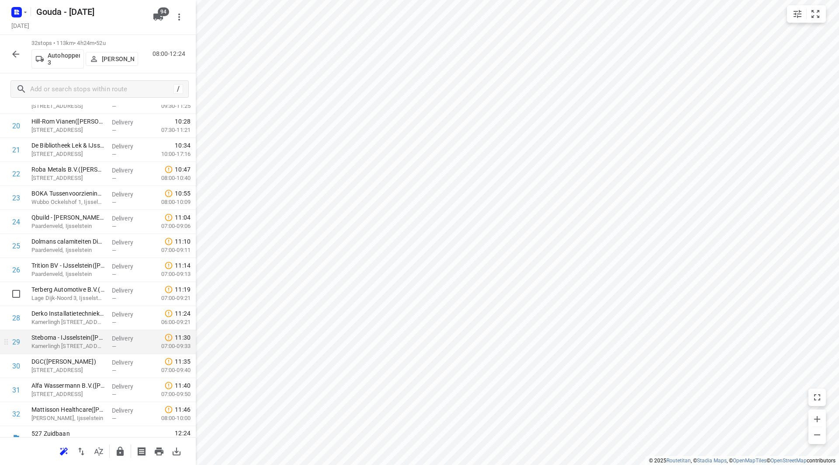
scroll to position [529, 0]
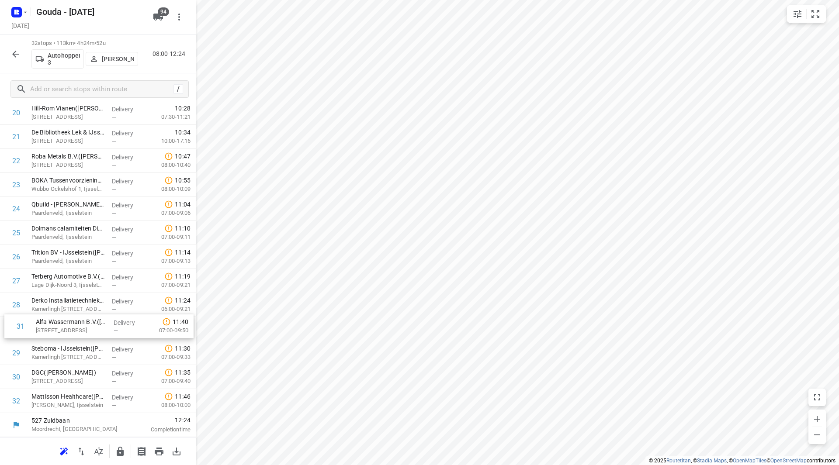
drag, startPoint x: 69, startPoint y: 380, endPoint x: 73, endPoint y: 332, distance: 47.8
click at [73, 328] on div "1 Faay Vianen B.V.([PERSON_NAME]) De Biezen, Vianen Delivery — 08:37 07:30-09:2…" at bounding box center [98, 28] width 196 height 769
drag, startPoint x: 62, startPoint y: 380, endPoint x: 67, endPoint y: 308, distance: 72.7
click at [67, 307] on div "1 Faay Vianen B.V.([PERSON_NAME]) De Biezen, Vianen Delivery — 08:37 07:30-09:2…" at bounding box center [98, 28] width 196 height 769
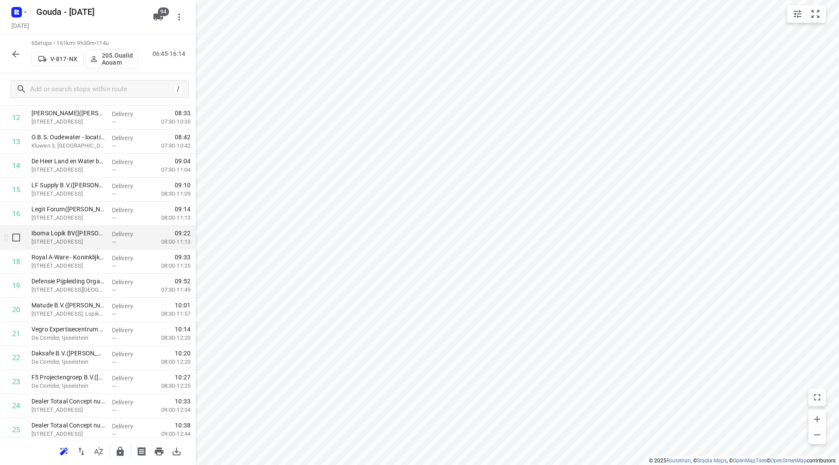
scroll to position [311, 0]
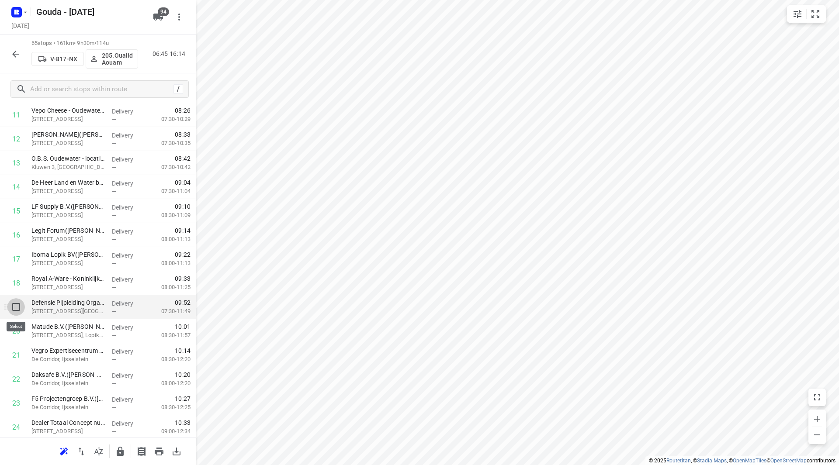
click at [17, 312] on input "checkbox" at bounding box center [15, 306] width 17 height 17
checkbox input "true"
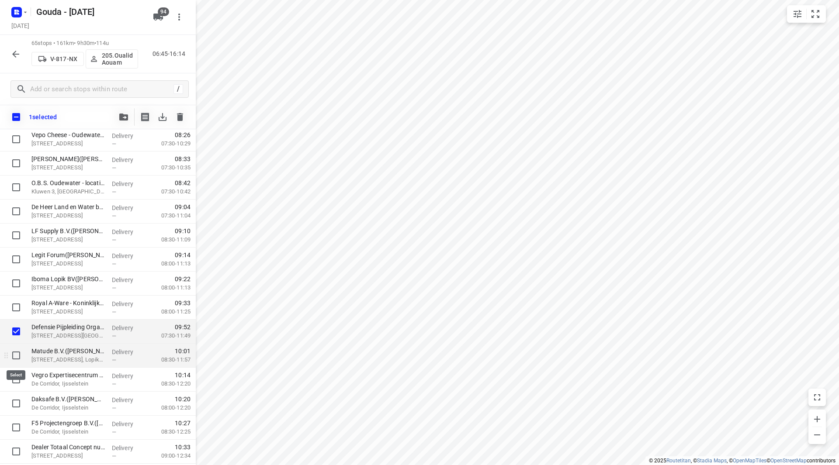
drag, startPoint x: 17, startPoint y: 353, endPoint x: 15, endPoint y: 364, distance: 12.0
click at [17, 353] on input "checkbox" at bounding box center [15, 355] width 17 height 17
checkbox input "true"
click at [13, 379] on input "checkbox" at bounding box center [15, 379] width 17 height 17
checkbox input "true"
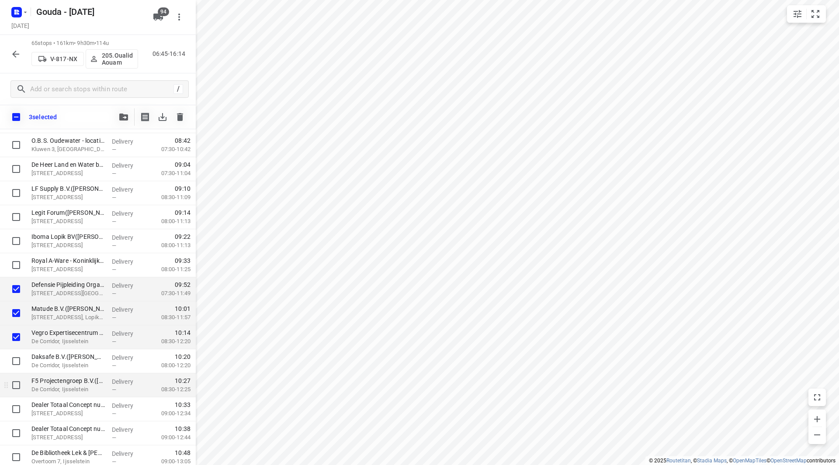
scroll to position [354, 0]
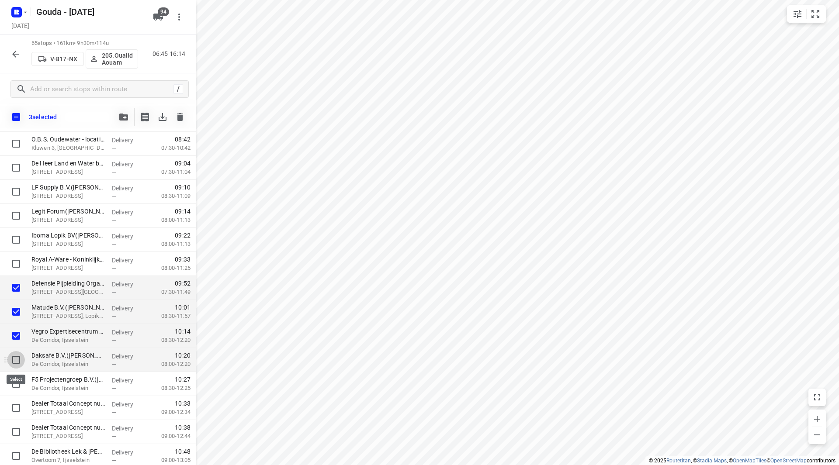
drag, startPoint x: 18, startPoint y: 356, endPoint x: 16, endPoint y: 365, distance: 9.4
click at [18, 356] on input "checkbox" at bounding box center [15, 359] width 17 height 17
checkbox input "true"
click at [14, 385] on input "checkbox" at bounding box center [15, 383] width 17 height 17
checkbox input "true"
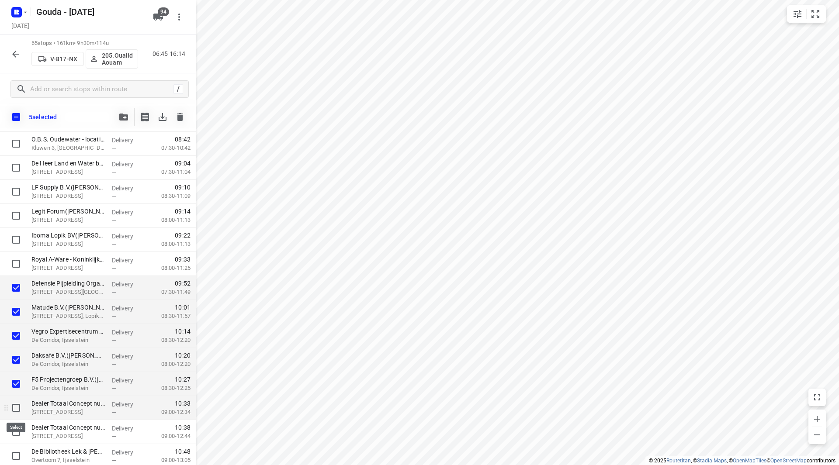
click at [14, 406] on input "checkbox" at bounding box center [15, 407] width 17 height 17
checkbox input "true"
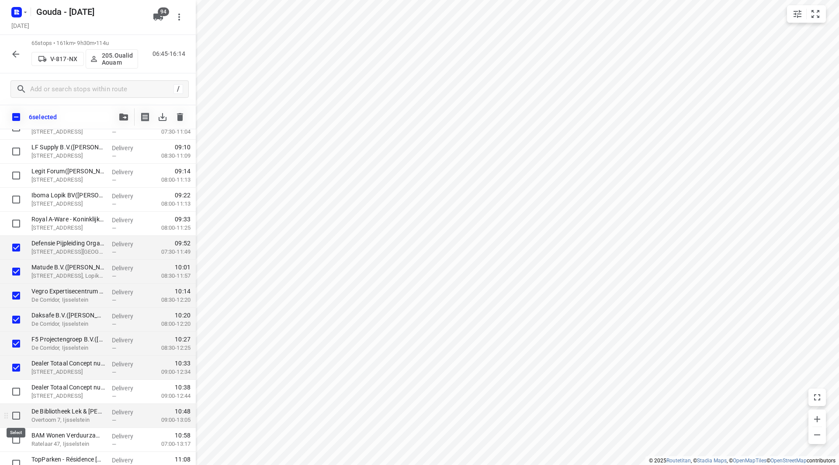
scroll to position [398, 0]
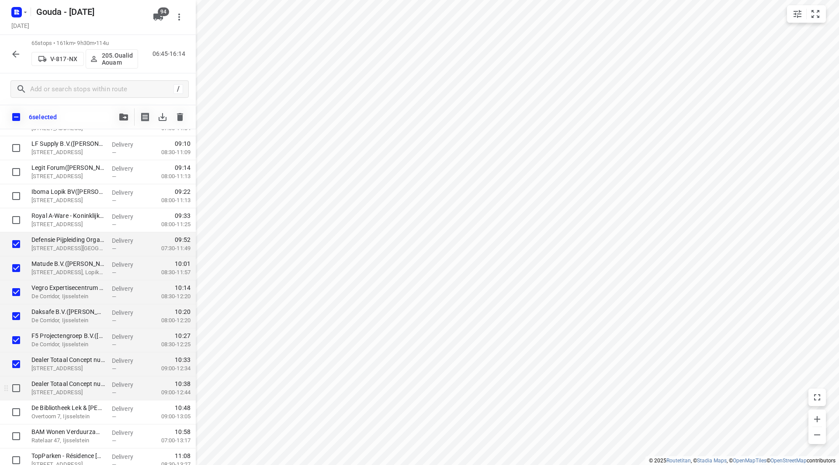
click at [21, 387] on input "checkbox" at bounding box center [15, 388] width 17 height 17
checkbox input "true"
click at [12, 415] on input "checkbox" at bounding box center [15, 412] width 17 height 17
checkbox input "true"
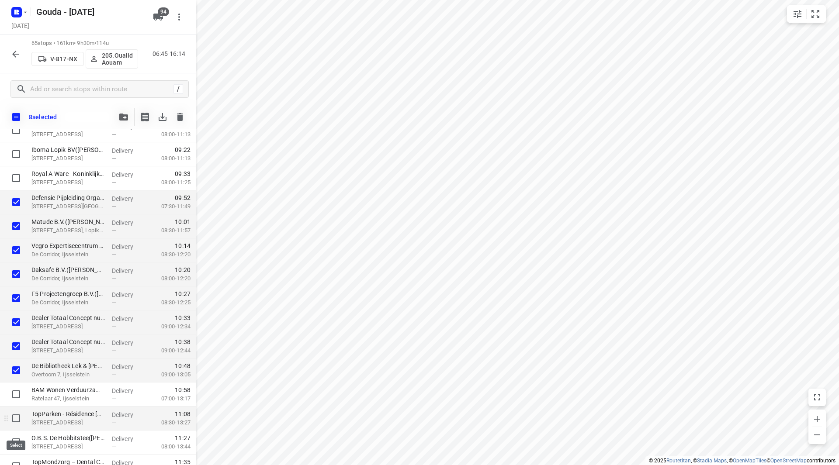
scroll to position [442, 0]
click at [13, 394] on input "checkbox" at bounding box center [15, 392] width 17 height 17
checkbox input "true"
click at [14, 422] on input "checkbox" at bounding box center [15, 416] width 17 height 17
checkbox input "true"
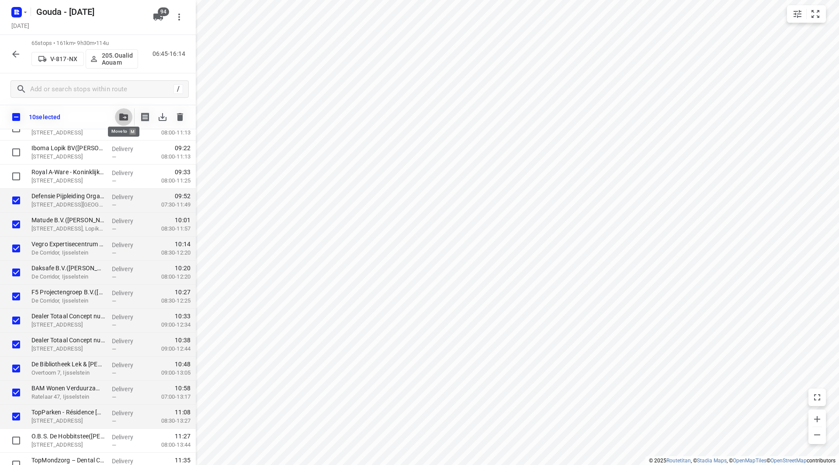
click at [125, 114] on icon "button" at bounding box center [123, 117] width 9 height 7
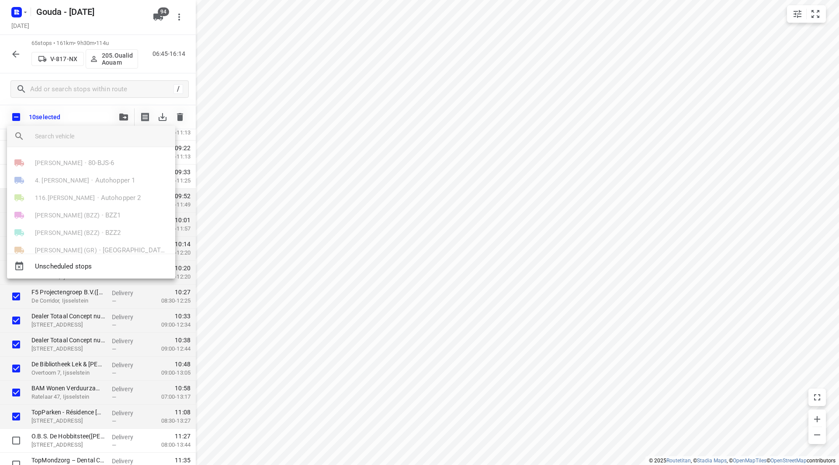
click at [97, 140] on input "search vehicle" at bounding box center [101, 136] width 133 height 13
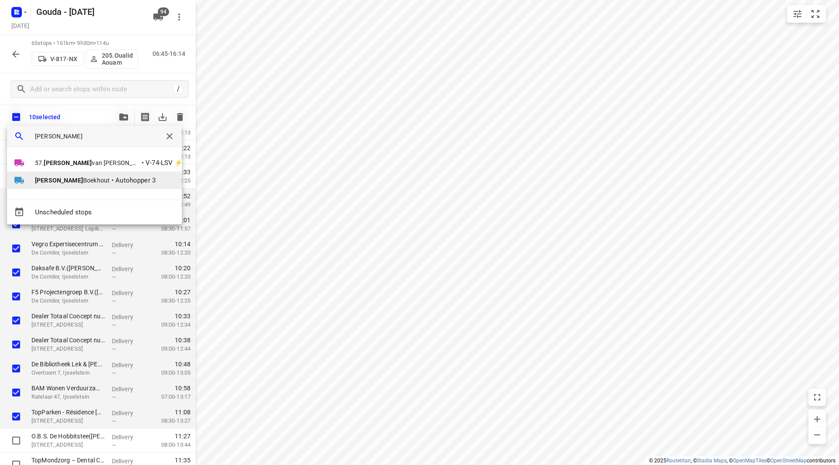
type input "[PERSON_NAME]"
click at [115, 178] on span "Autohopper 3" at bounding box center [135, 181] width 40 height 10
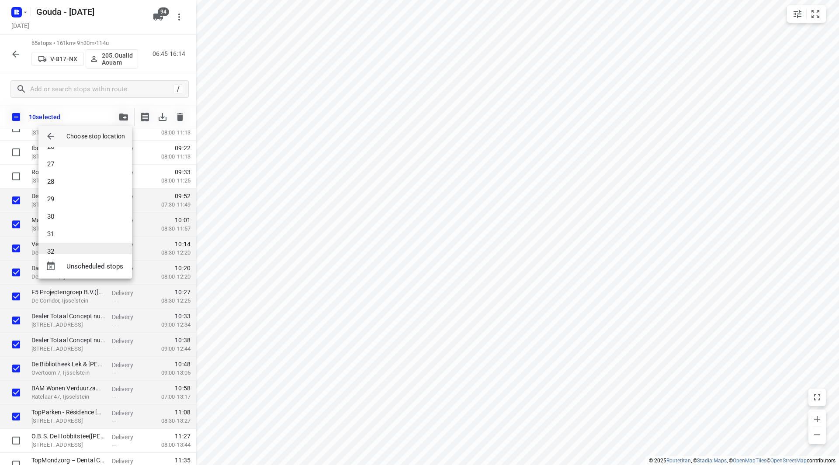
scroll to position [463, 0]
click at [58, 236] on li "32" at bounding box center [84, 237] width 93 height 17
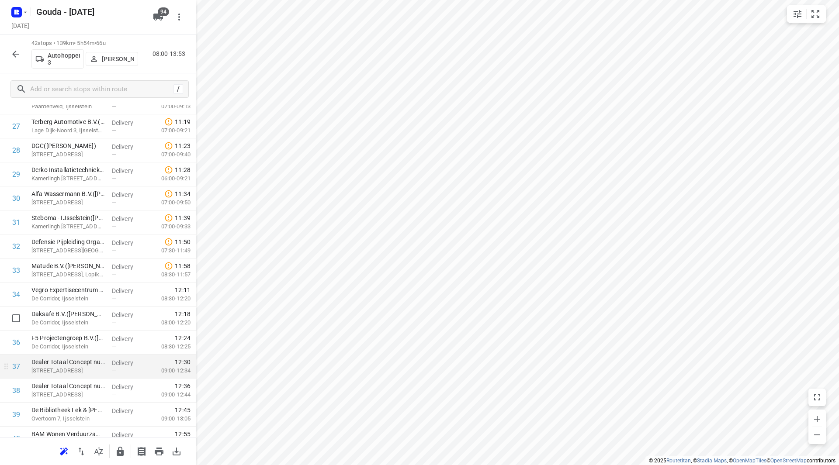
scroll to position [704, 0]
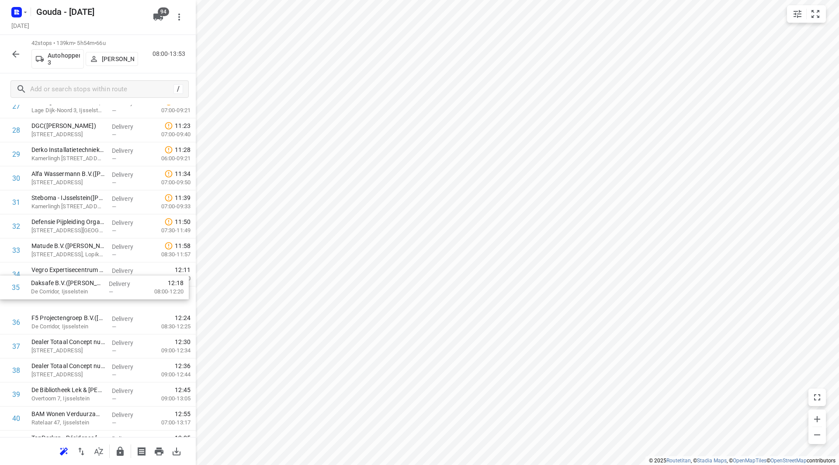
drag, startPoint x: 49, startPoint y: 283, endPoint x: 48, endPoint y: 279, distance: 4.6
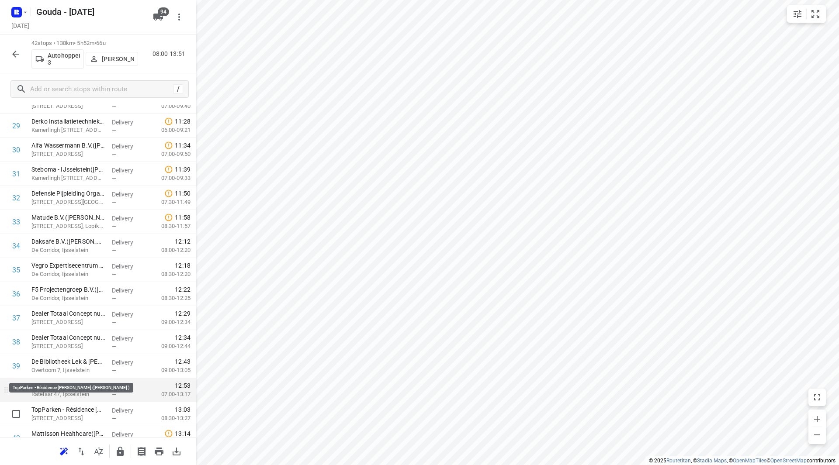
scroll to position [769, 0]
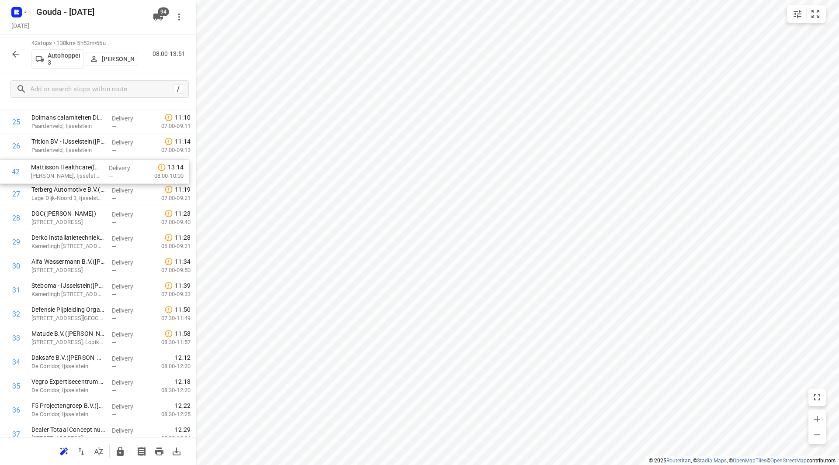
drag, startPoint x: 56, startPoint y: 400, endPoint x: 55, endPoint y: 165, distance: 235.0
click at [55, 165] on div "1 Faay Vianen B.V.([PERSON_NAME]) De Biezen, Vianen Delivery — 08:37 07:30-09:2…" at bounding box center [98, 37] width 196 height 1009
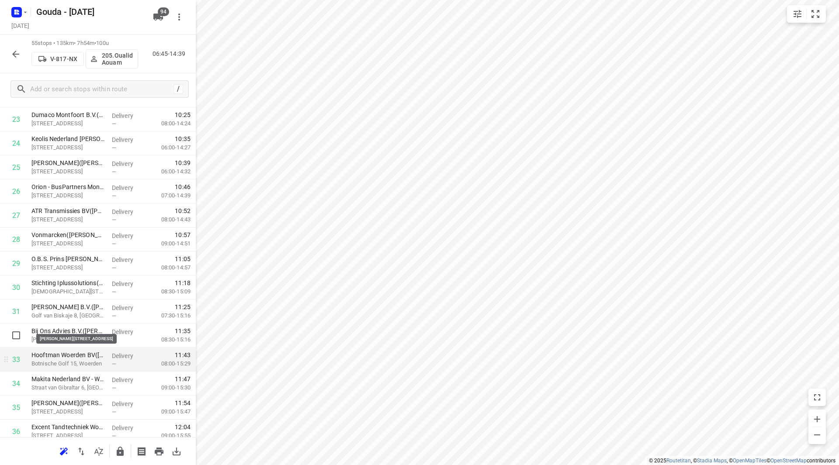
scroll to position [638, 0]
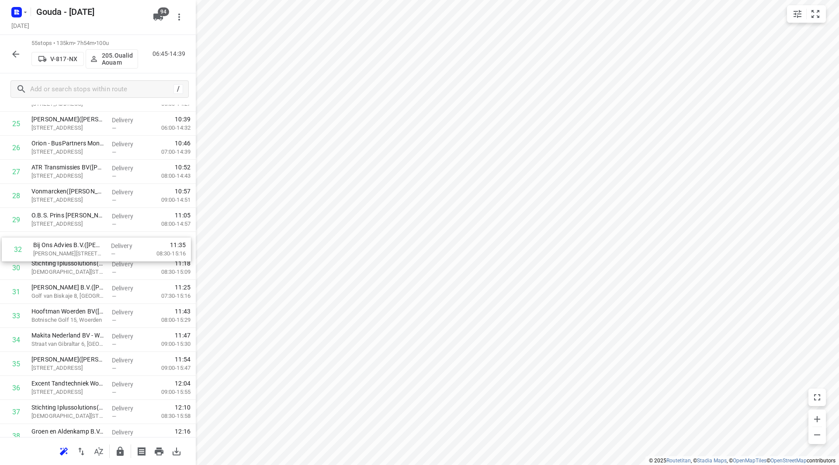
drag, startPoint x: 52, startPoint y: 297, endPoint x: 54, endPoint y: 240, distance: 57.2
click at [54, 240] on div "1 [PERSON_NAME]([PERSON_NAME]) [STREET_ADDRESS] Delivery — 06:58 06:15-09:20 2 …" at bounding box center [98, 195] width 196 height 1321
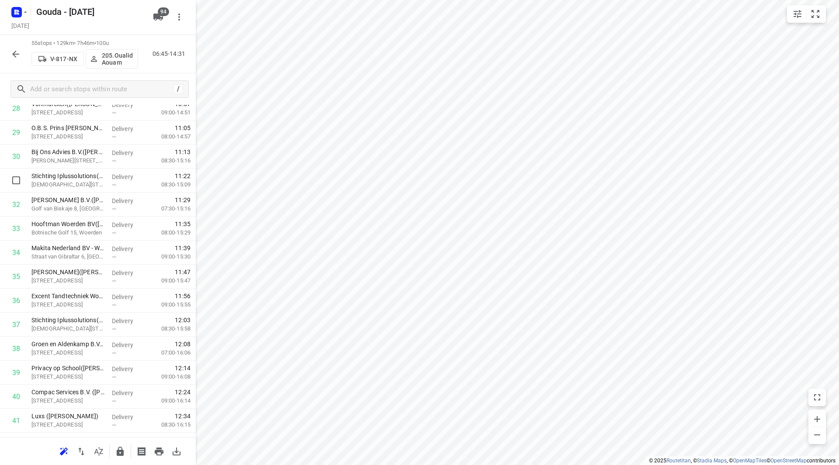
scroll to position [725, 0]
drag, startPoint x: 106, startPoint y: 184, endPoint x: 102, endPoint y: 309, distance: 124.5
click at [102, 309] on div "1 [PERSON_NAME]([PERSON_NAME]) [STREET_ADDRESS] Delivery — 06:58 06:15-09:20 2 …" at bounding box center [98, 108] width 196 height 1321
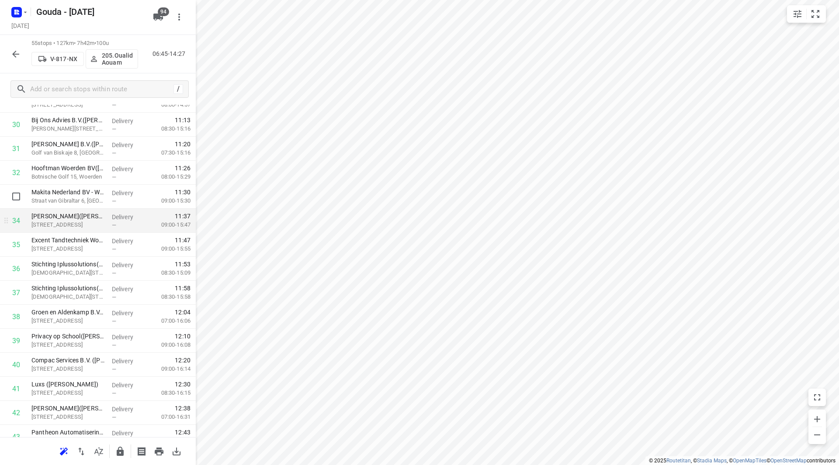
scroll to position [769, 0]
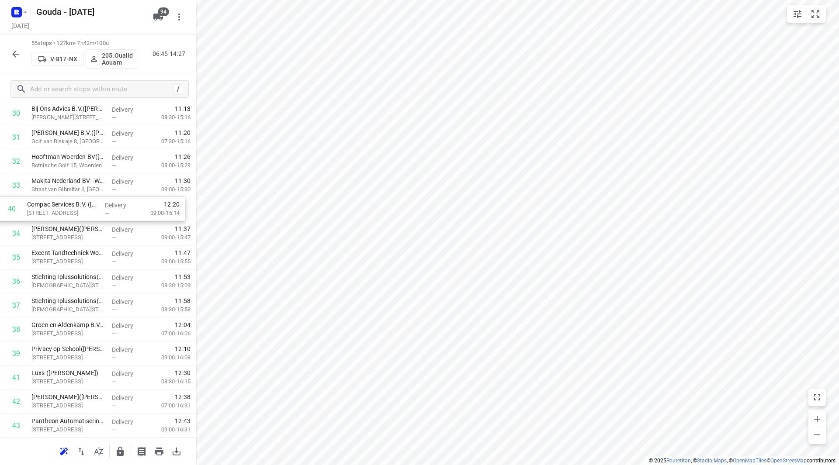
drag, startPoint x: 98, startPoint y: 355, endPoint x: 95, endPoint y: 204, distance: 150.3
click at [95, 204] on div "1 [PERSON_NAME]([PERSON_NAME]) [STREET_ADDRESS] Delivery — 06:58 06:15-09:20 2 …" at bounding box center [98, 65] width 196 height 1321
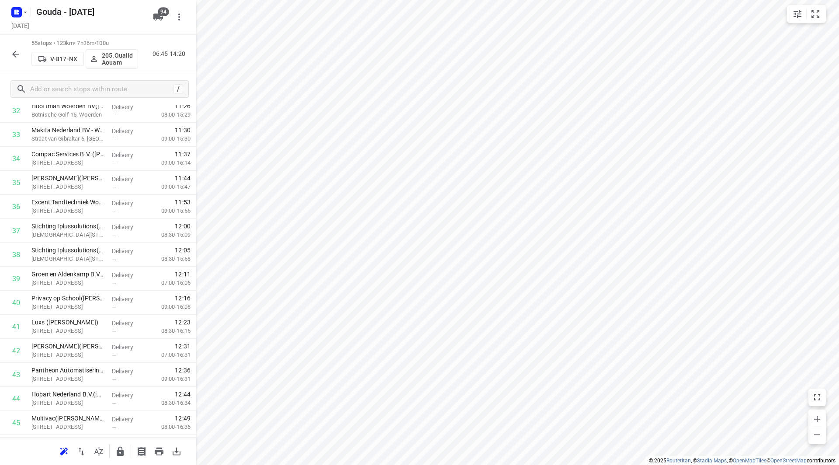
scroll to position [0, 0]
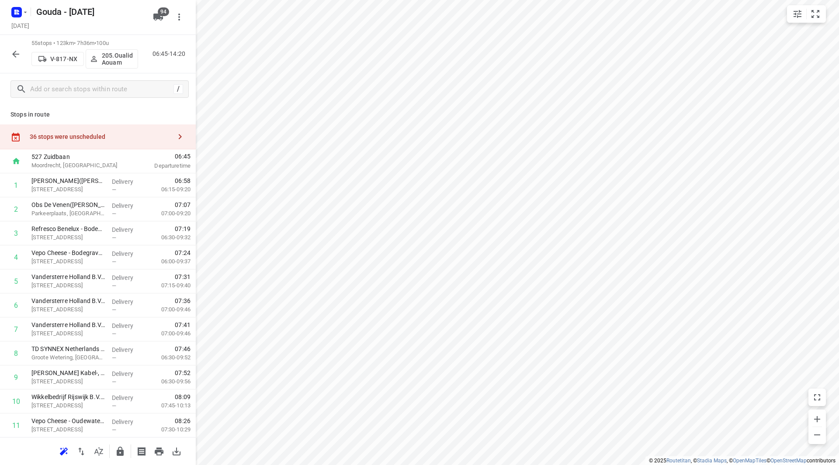
click at [142, 141] on div "36 stops were unscheduled" at bounding box center [98, 136] width 196 height 25
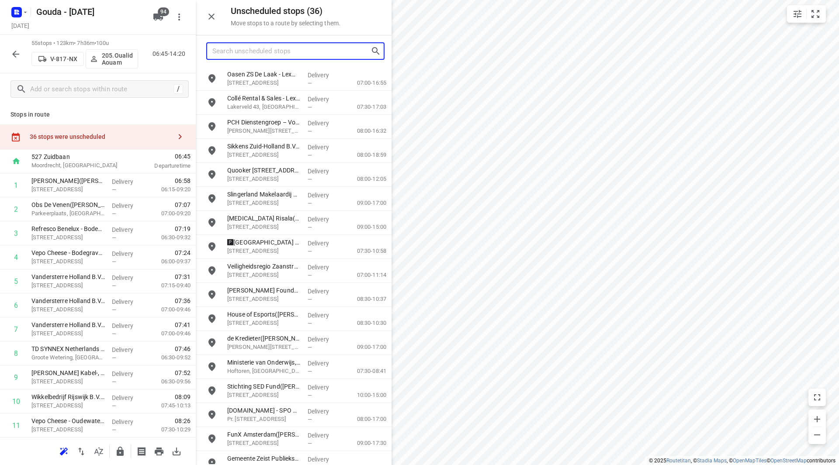
click at [265, 49] on input "Search unscheduled stops" at bounding box center [291, 52] width 158 height 14
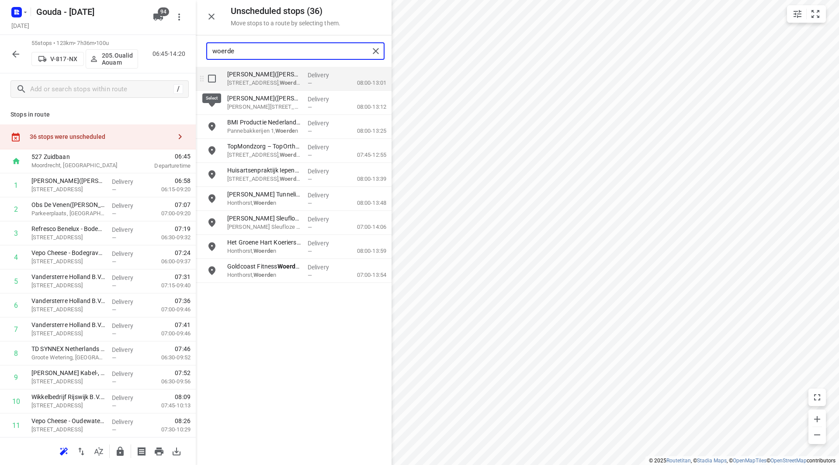
type input "woerde"
click at [213, 76] on input "grid" at bounding box center [211, 78] width 17 height 17
checkbox input "true"
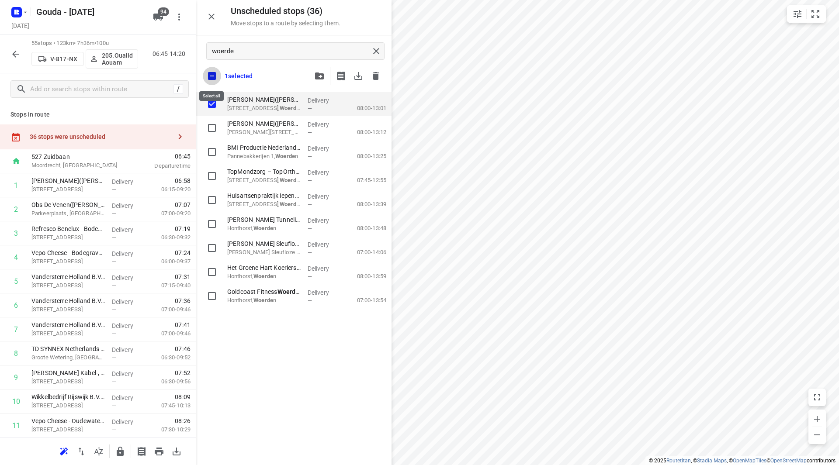
click at [214, 77] on input "checkbox" at bounding box center [212, 76] width 18 height 18
checkbox input "false"
checkbox input "true"
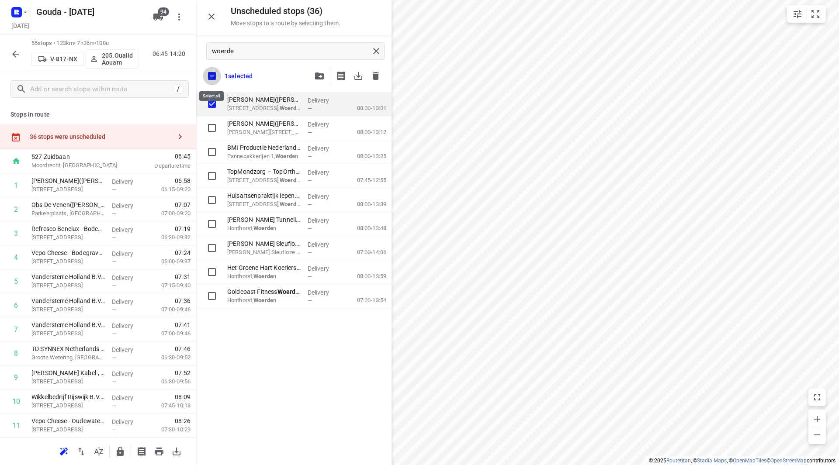
checkbox input "true"
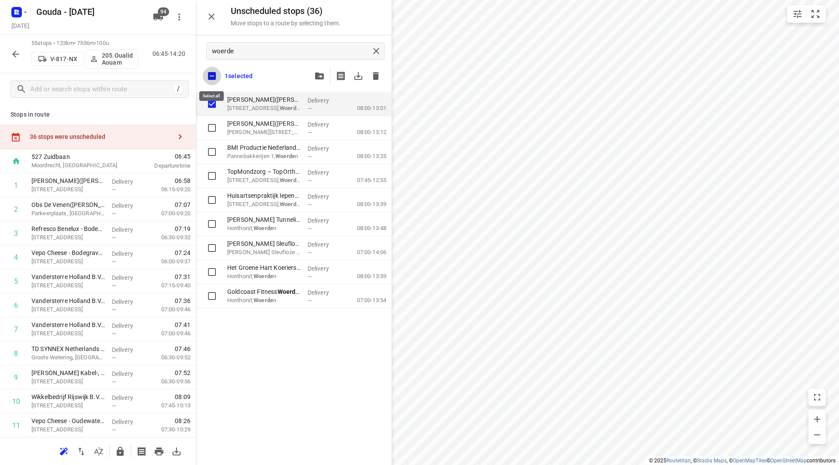
checkbox input "true"
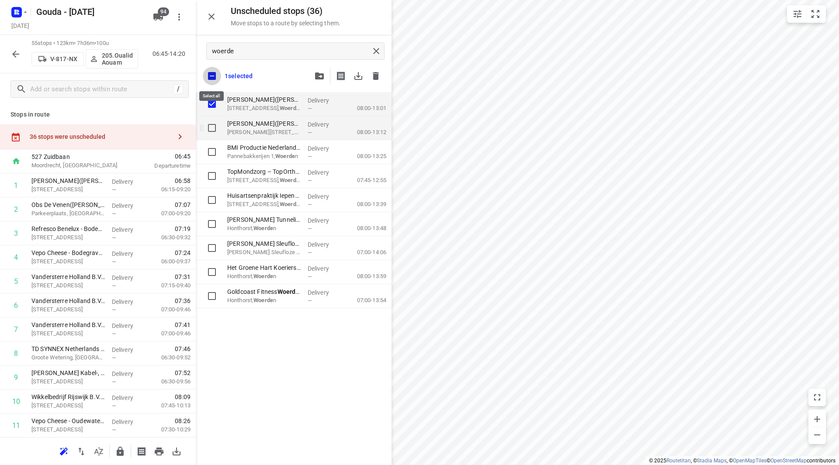
checkbox input "true"
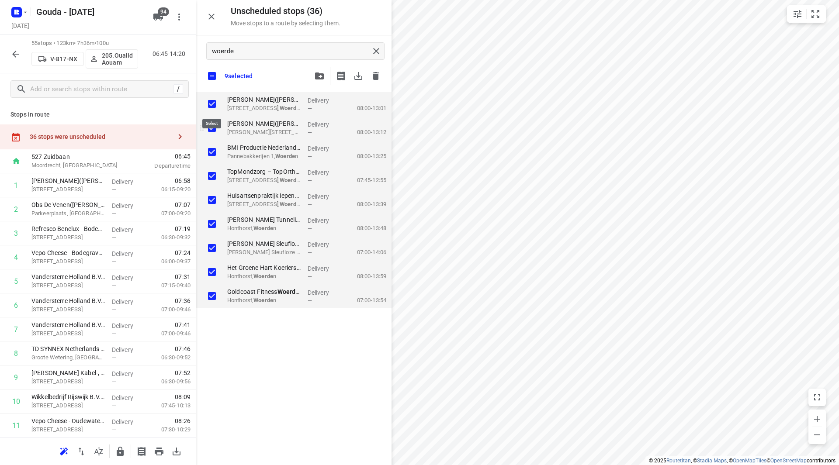
checkbox input "true"
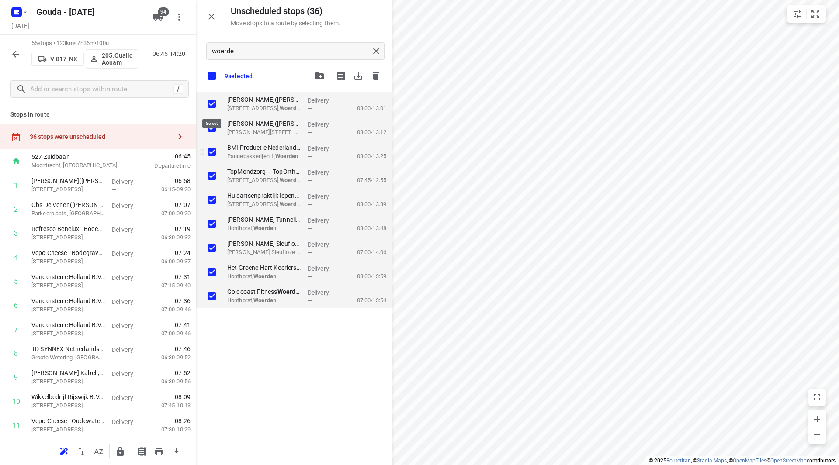
checkbox input "true"
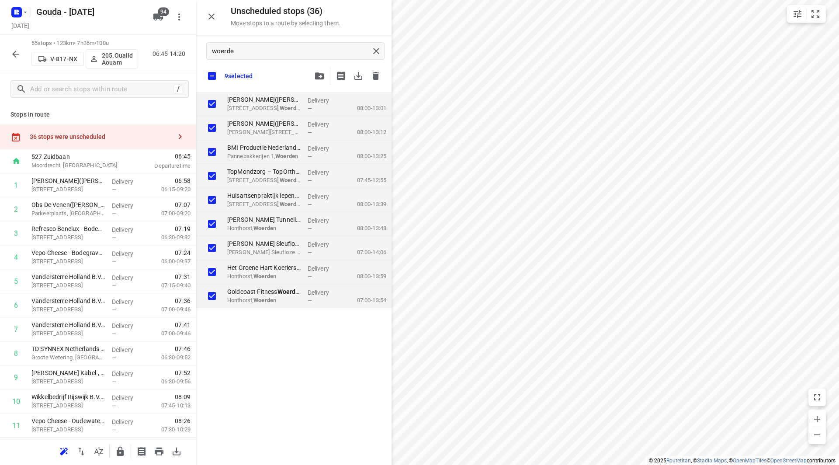
checkbox input "true"
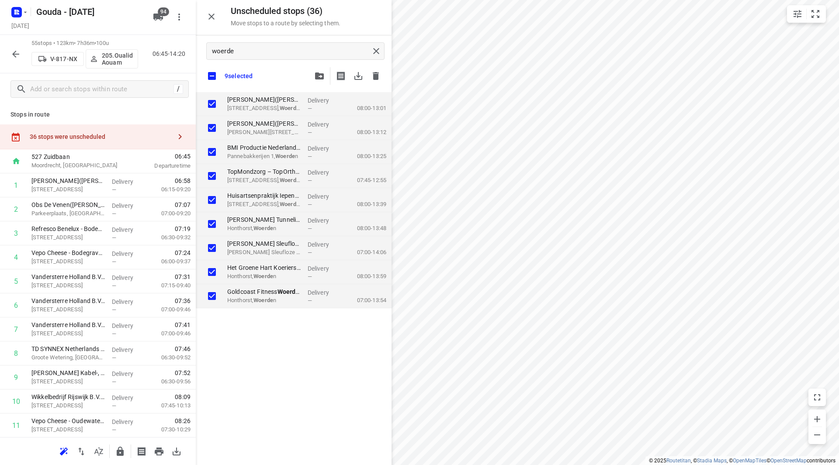
checkbox input "true"
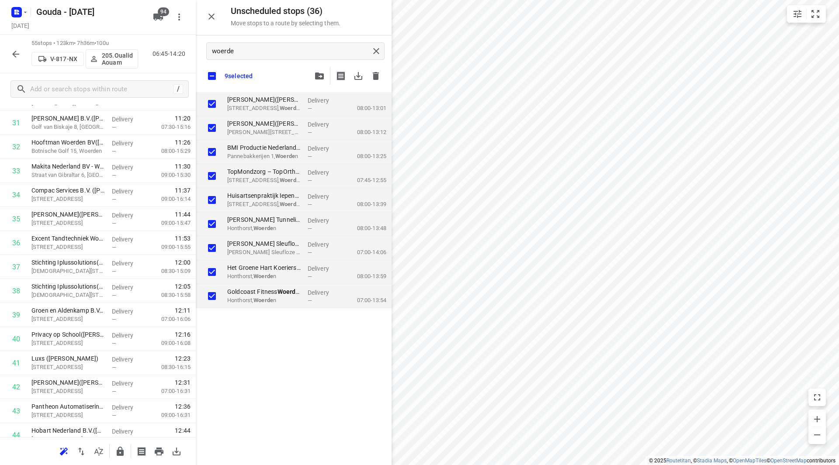
scroll to position [1082, 0]
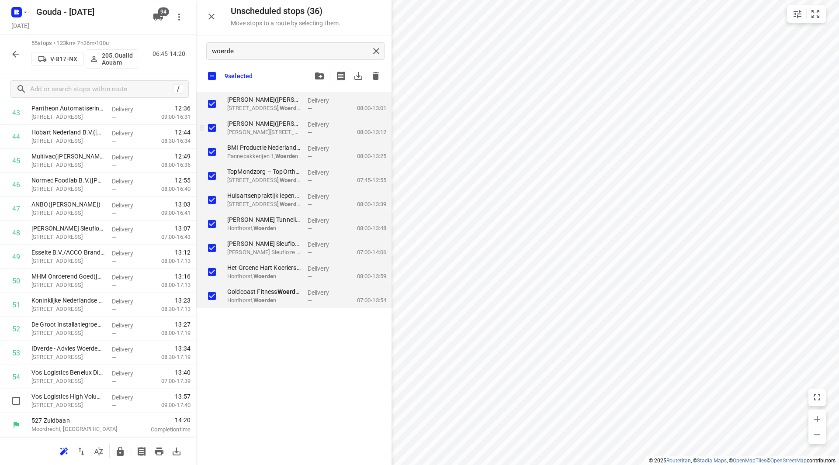
checkbox input "true"
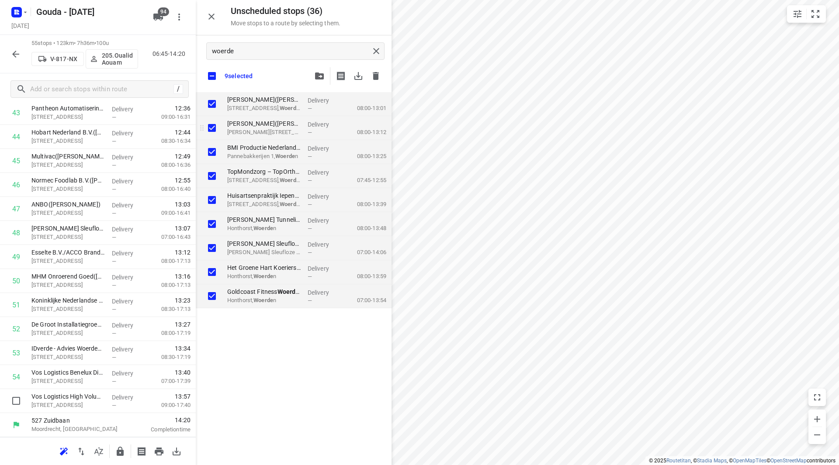
checkbox input "true"
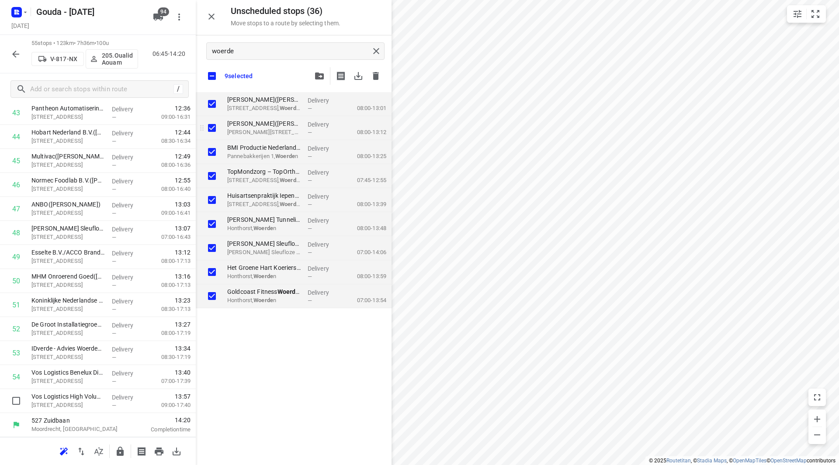
checkbox input "true"
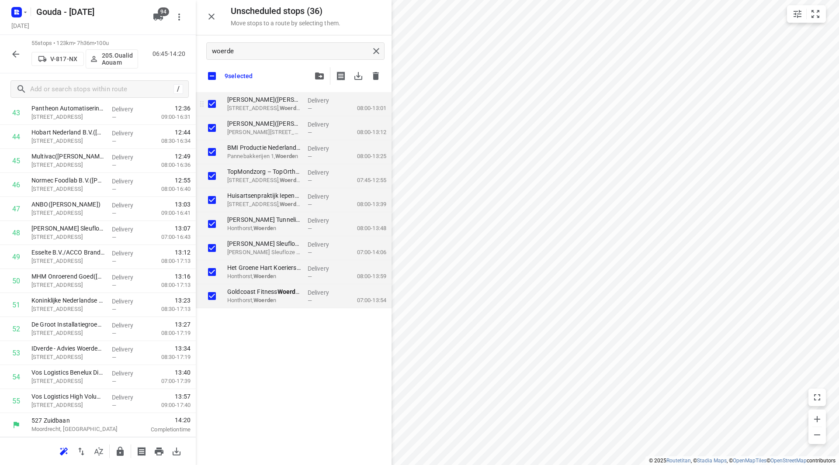
checkbox input "true"
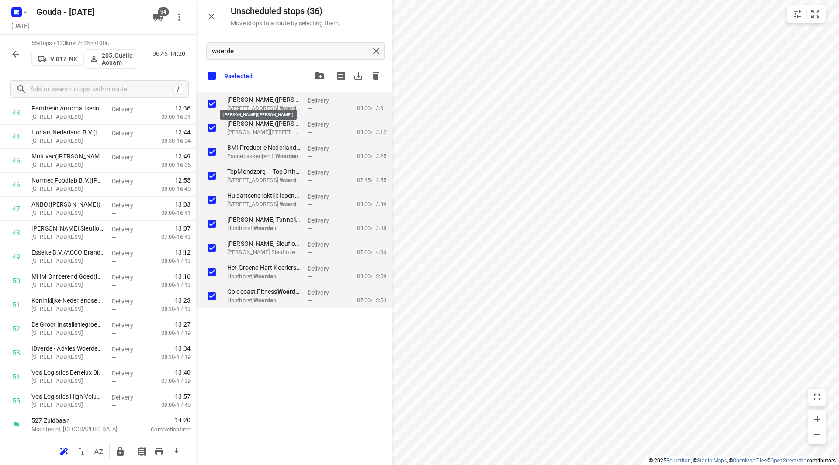
checkbox input "true"
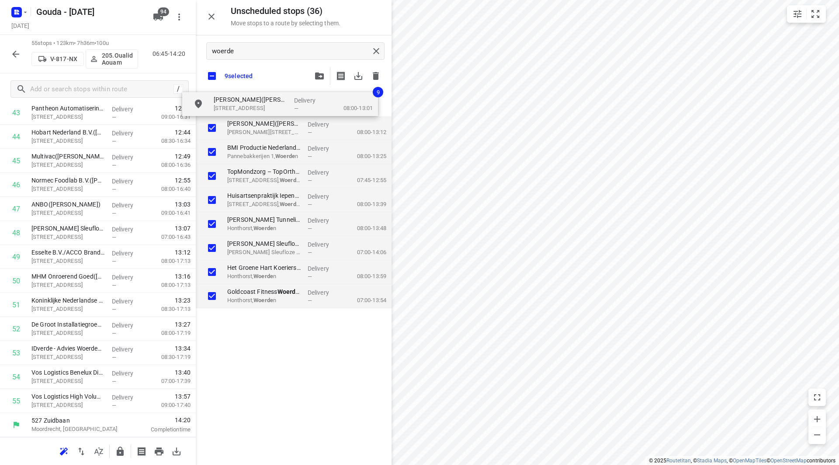
checkbox input "true"
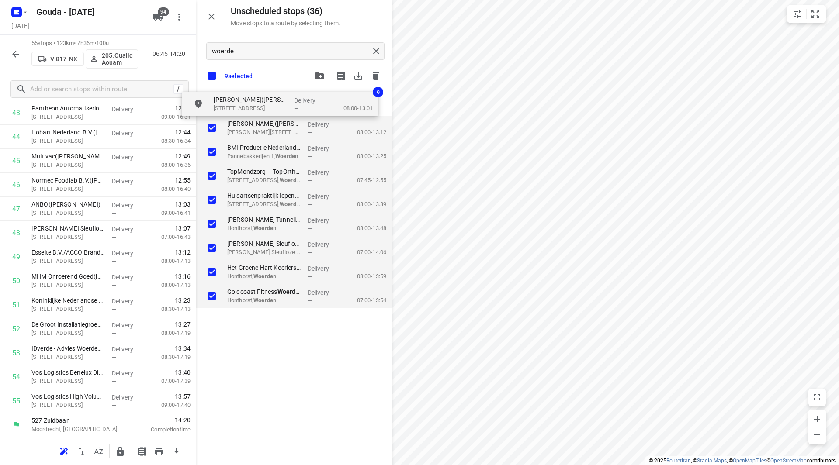
checkbox input "true"
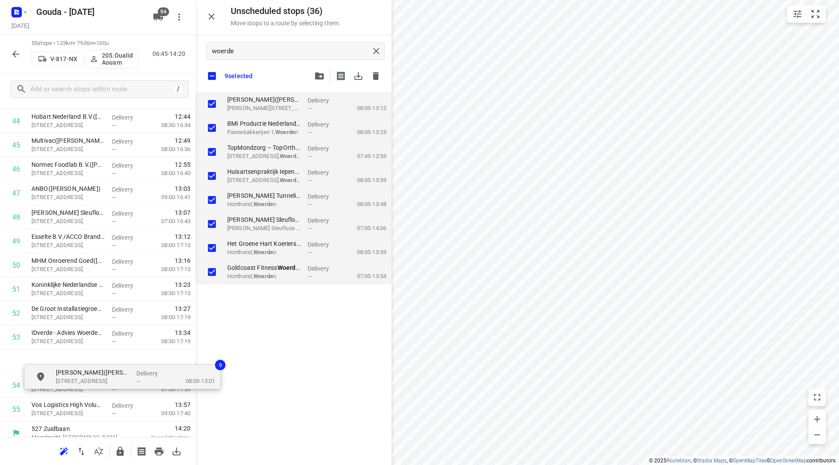
scroll to position [1112, 0]
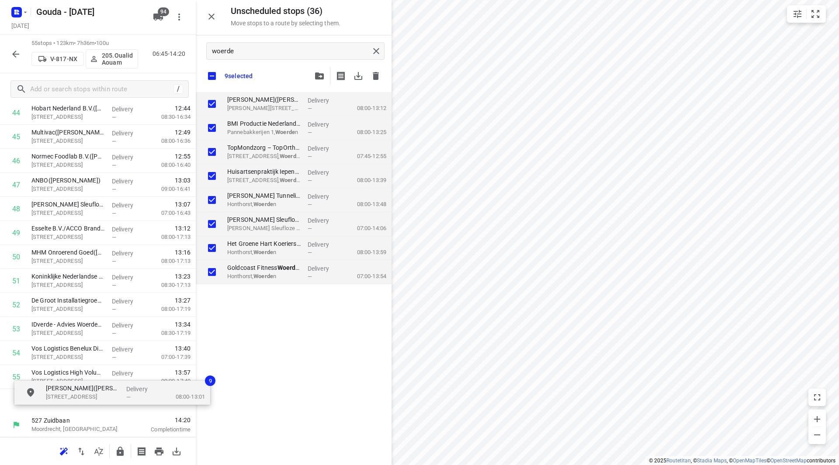
drag, startPoint x: 263, startPoint y: 104, endPoint x: 70, endPoint y: 390, distance: 345.1
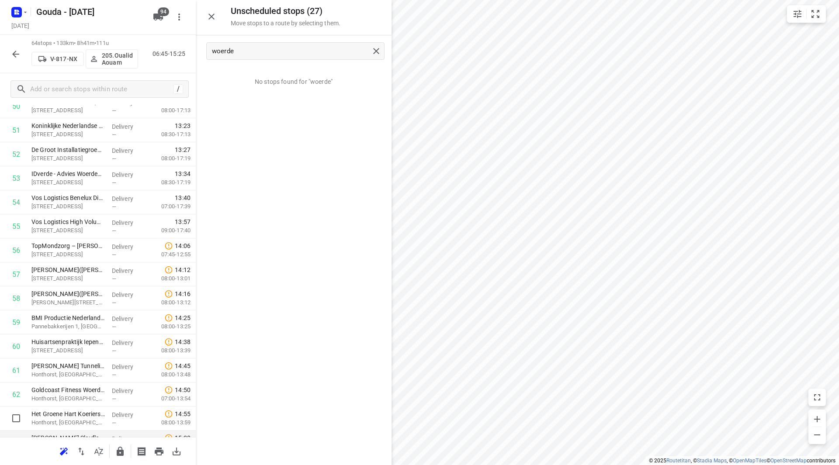
scroll to position [1298, 0]
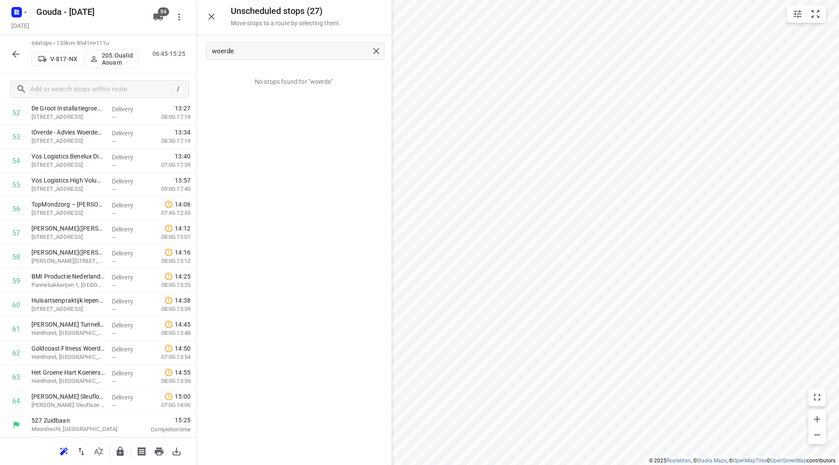
click at [119, 456] on icon "button" at bounding box center [120, 451] width 10 height 10
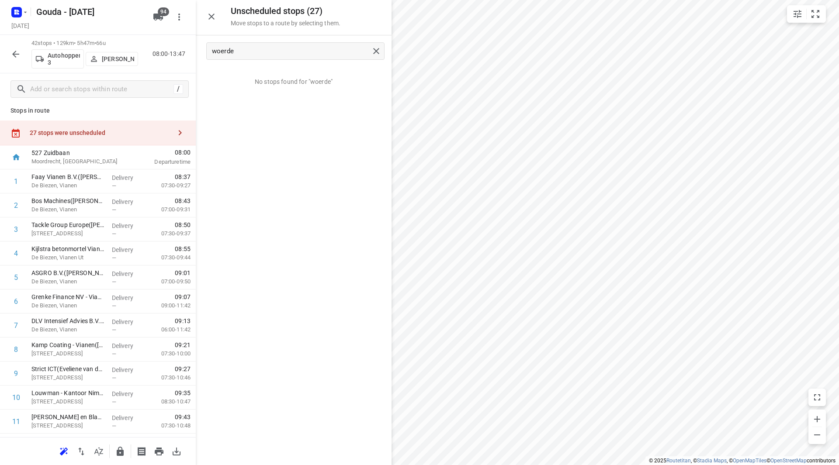
scroll to position [0, 0]
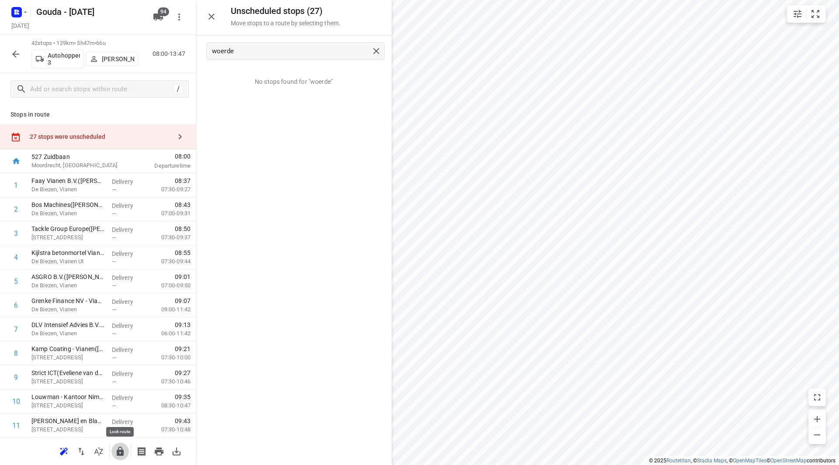
click at [121, 458] on button "button" at bounding box center [119, 451] width 17 height 17
click at [16, 53] on icon "button" at bounding box center [15, 54] width 10 height 10
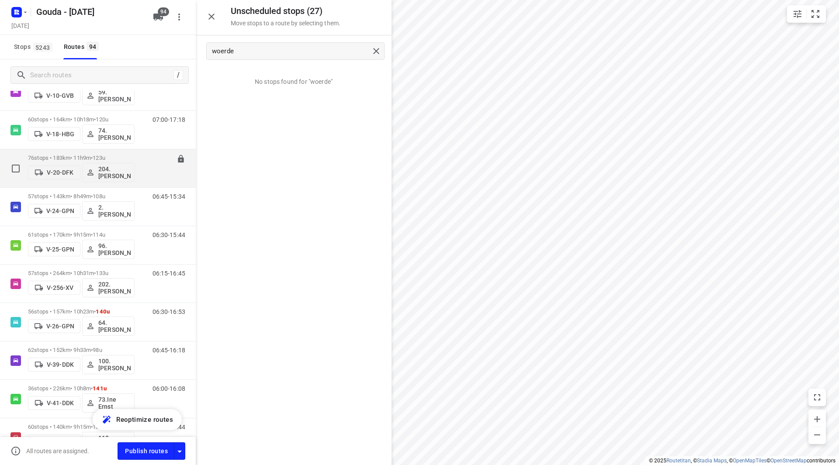
scroll to position [393, 0]
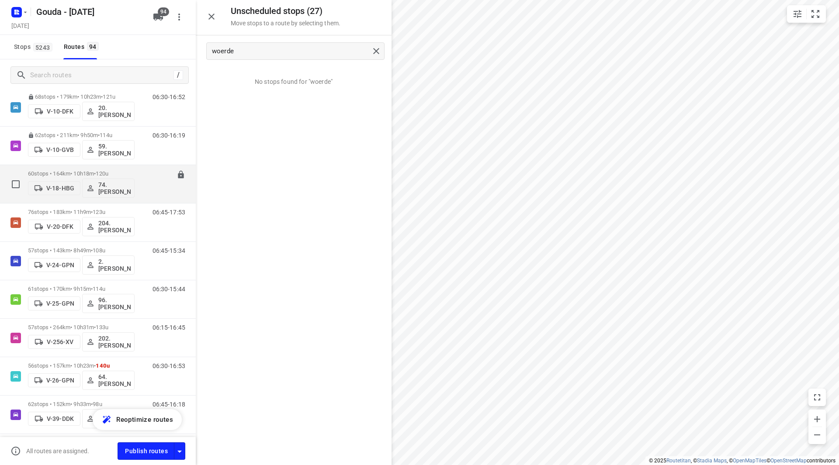
click at [96, 170] on span "•" at bounding box center [95, 173] width 2 height 7
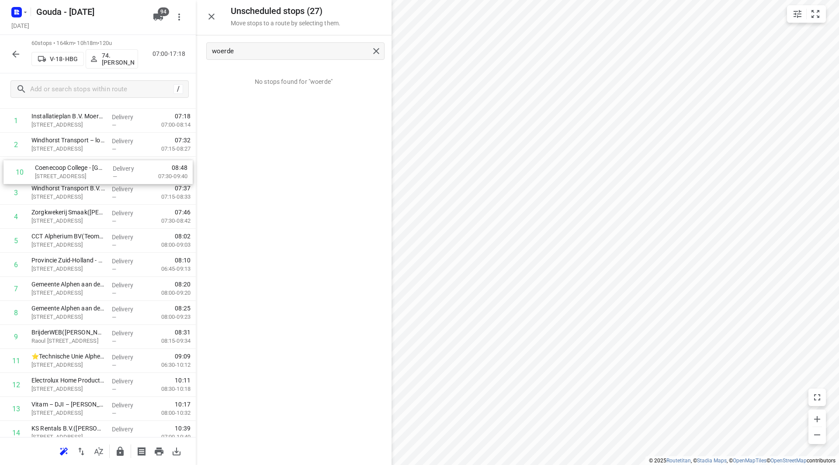
scroll to position [62, 0]
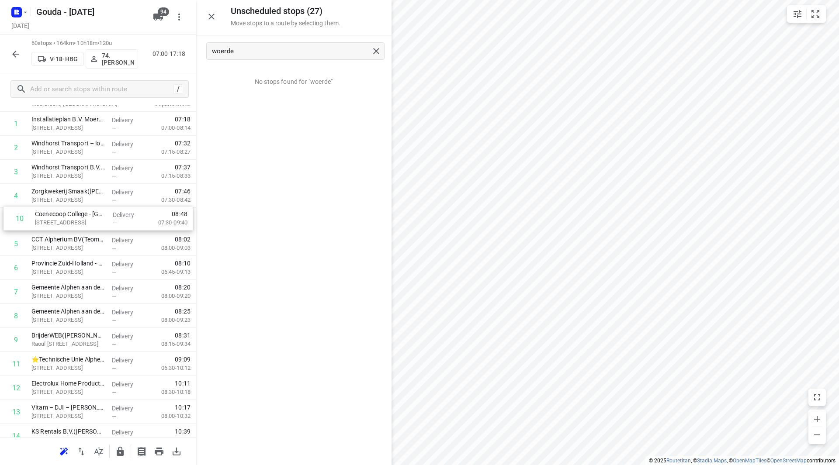
drag, startPoint x: 81, startPoint y: 228, endPoint x: 85, endPoint y: 215, distance: 12.8
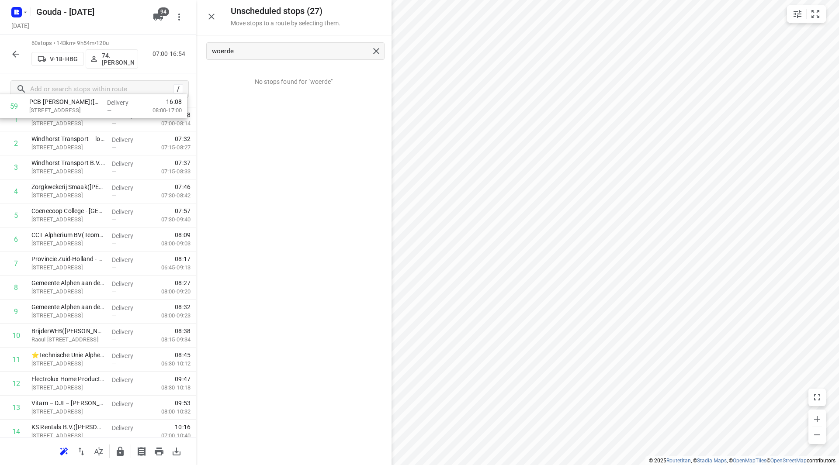
scroll to position [0, 0]
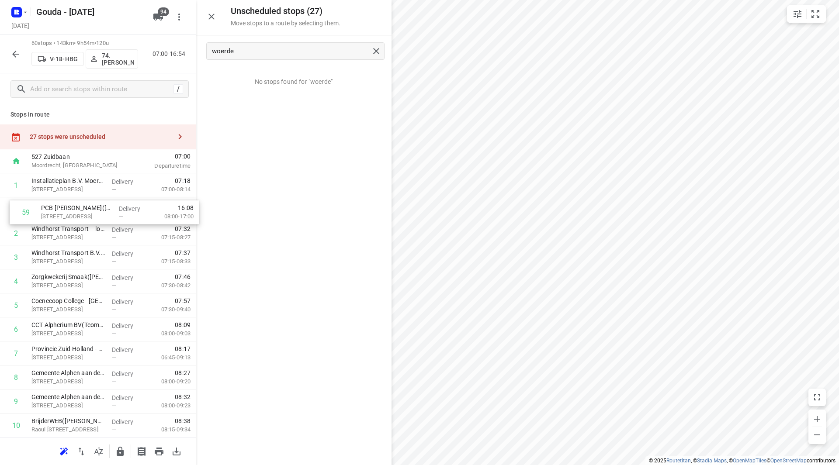
drag, startPoint x: 51, startPoint y: 386, endPoint x: 62, endPoint y: 218, distance: 169.0
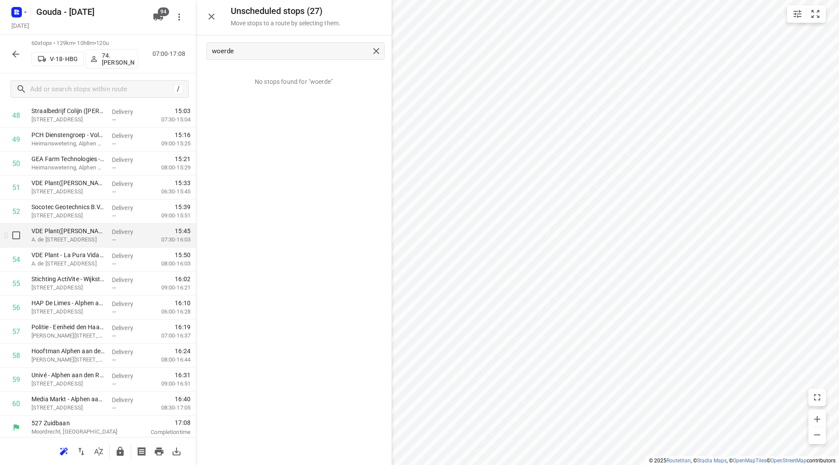
scroll to position [1202, 0]
click at [119, 452] on icon "button" at bounding box center [120, 451] width 10 height 10
click at [19, 55] on icon "button" at bounding box center [15, 54] width 10 height 10
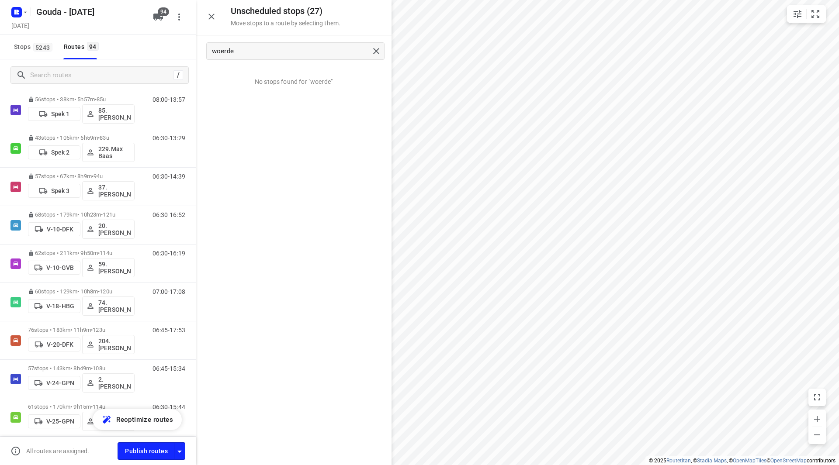
scroll to position [349, 0]
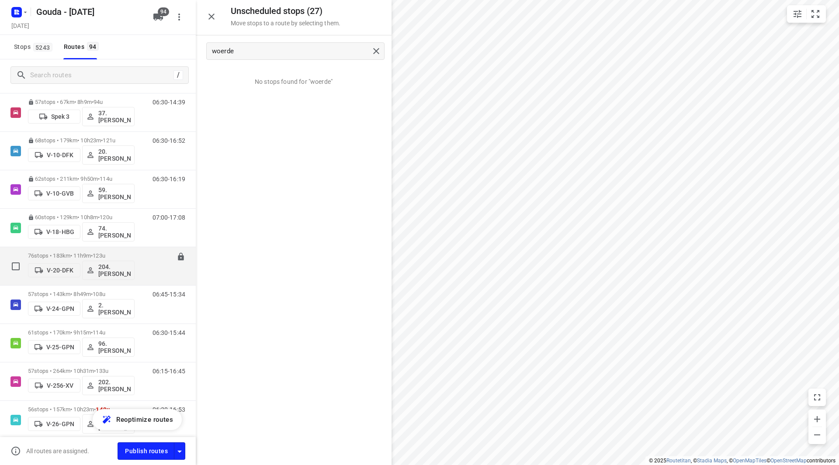
click at [99, 250] on div "76 stops • 183km • 11h9m • 123u V-20-DFK 204.[PERSON_NAME]" at bounding box center [81, 266] width 107 height 36
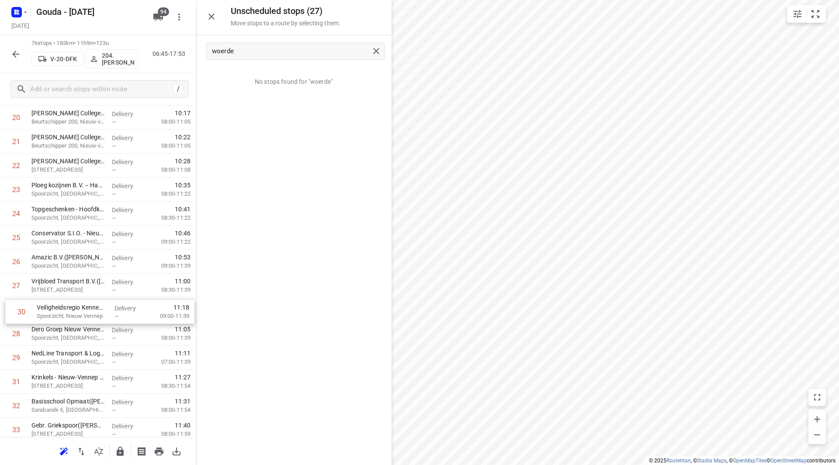
scroll to position [525, 0]
drag, startPoint x: 62, startPoint y: 360, endPoint x: 66, endPoint y: 256, distance: 104.0
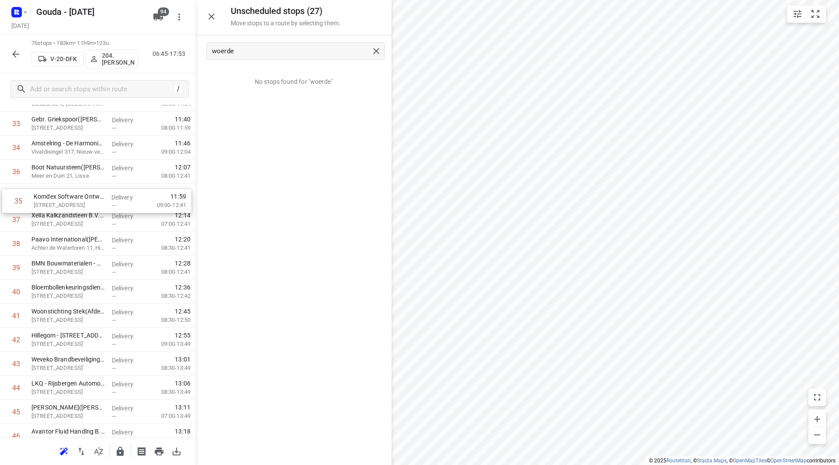
scroll to position [829, 0]
drag, startPoint x: 114, startPoint y: 172, endPoint x: 119, endPoint y: 256, distance: 84.1
click at [119, 256] on div "1 DACHSER Netherlands Food Logistics B.V. - Roelofarendsveen([PERSON_NAME]) 237…" at bounding box center [98, 257] width 196 height 1826
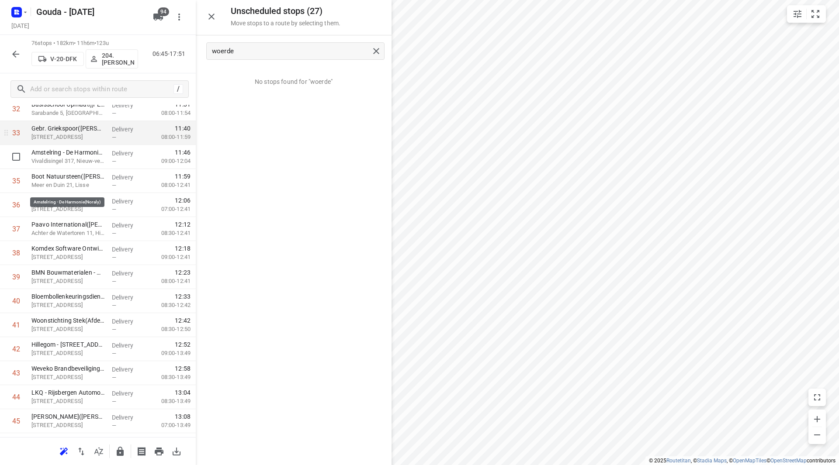
scroll to position [785, 0]
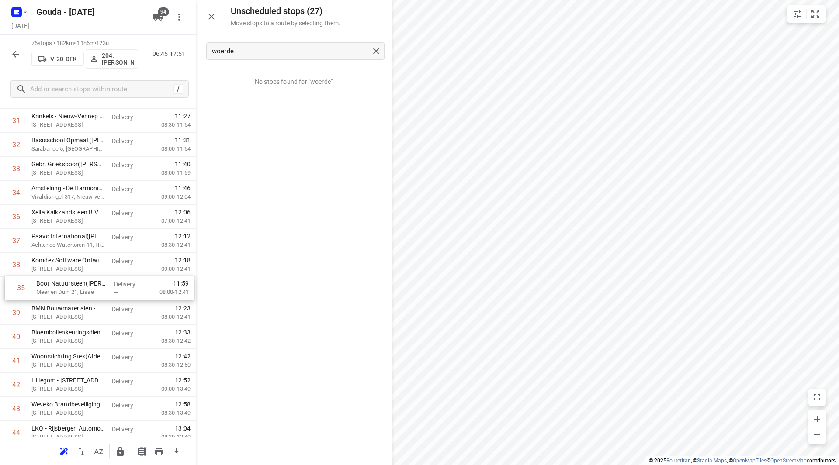
drag, startPoint x: 62, startPoint y: 218, endPoint x: 68, endPoint y: 319, distance: 100.6
click at [68, 318] on div "1 DACHSER Netherlands Food Logistics B.V. - Roelofarendsveen([PERSON_NAME]) 237…" at bounding box center [98, 301] width 196 height 1826
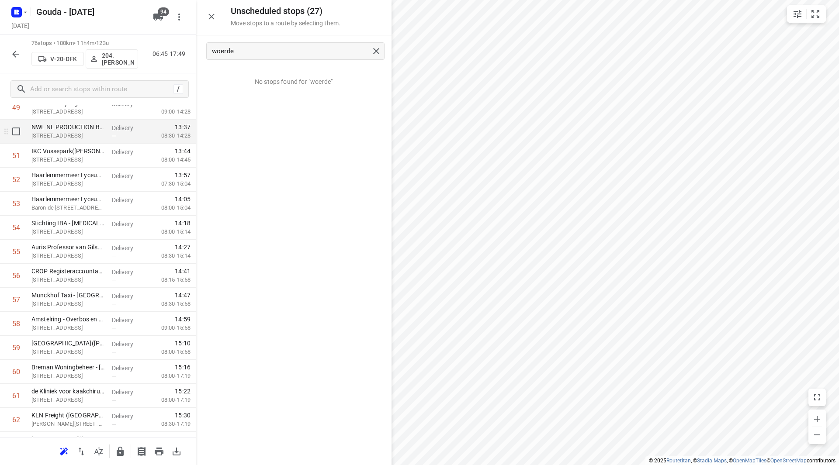
scroll to position [1179, 0]
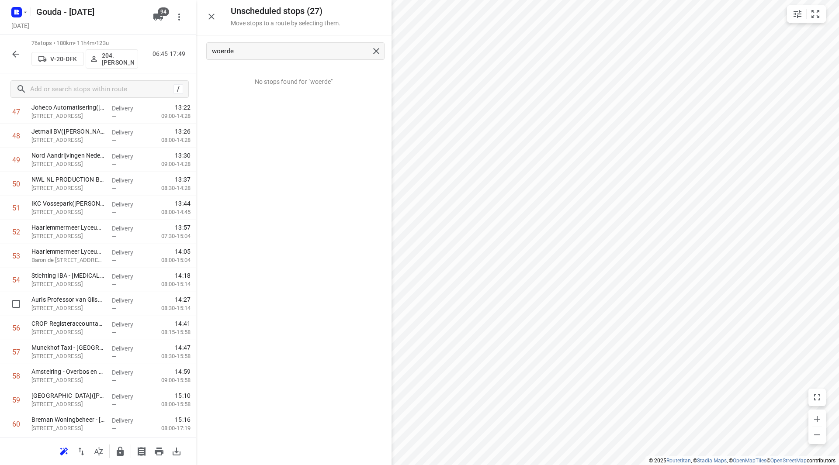
drag, startPoint x: 143, startPoint y: 297, endPoint x: 142, endPoint y: 276, distance: 20.6
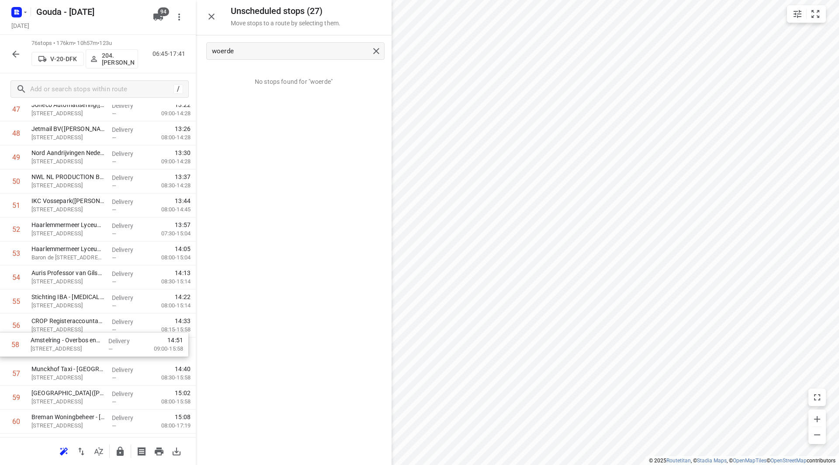
scroll to position [1181, 0]
drag, startPoint x: 91, startPoint y: 384, endPoint x: 91, endPoint y: 333, distance: 50.2
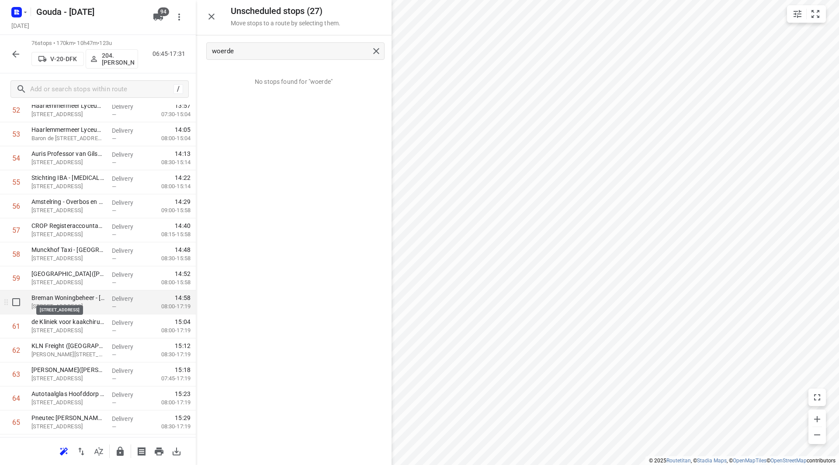
scroll to position [1312, 0]
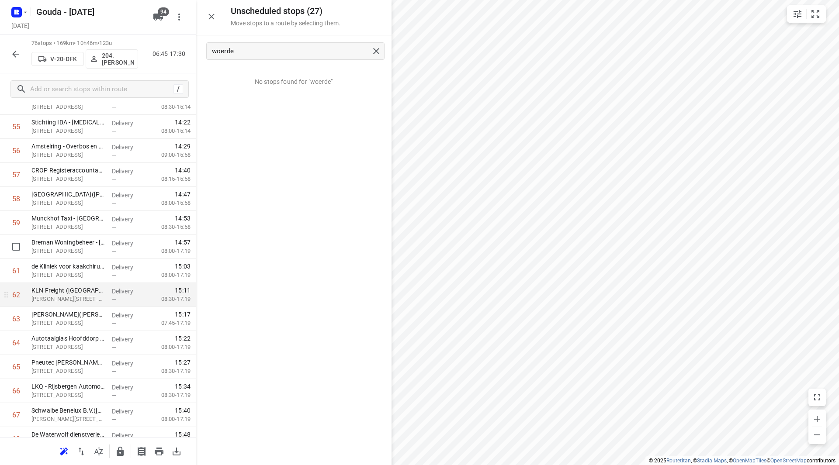
scroll to position [1400, 0]
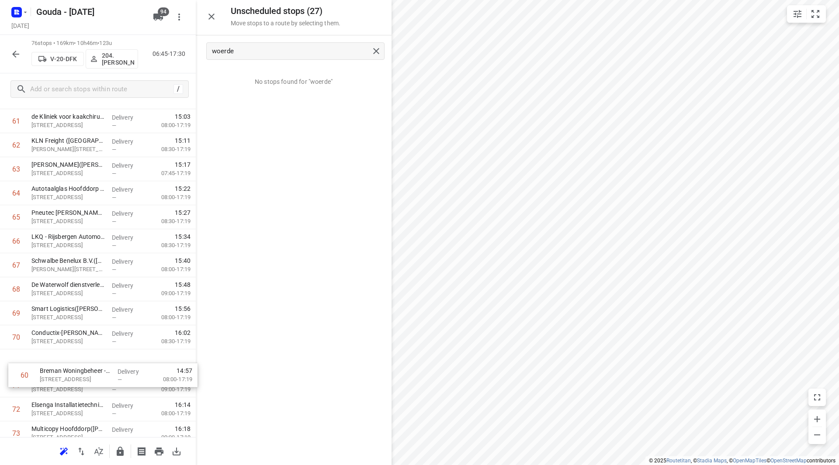
drag, startPoint x: 96, startPoint y: 205, endPoint x: 99, endPoint y: 358, distance: 152.9
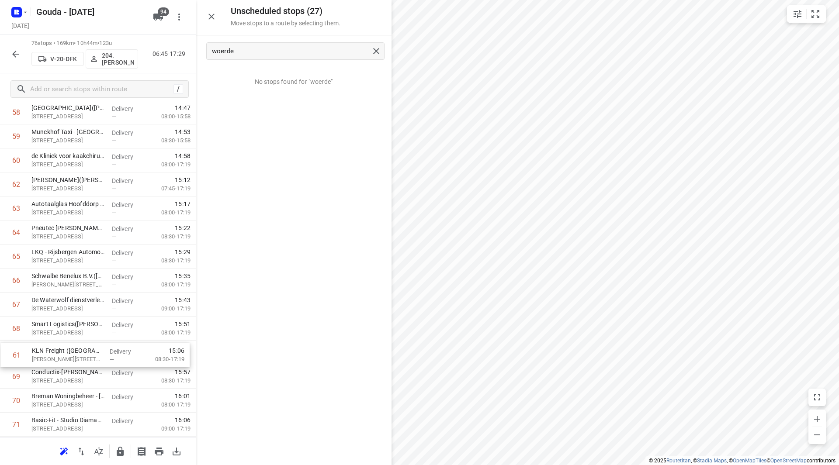
scroll to position [1444, 0]
drag, startPoint x: 68, startPoint y: 188, endPoint x: 66, endPoint y: 312, distance: 124.5
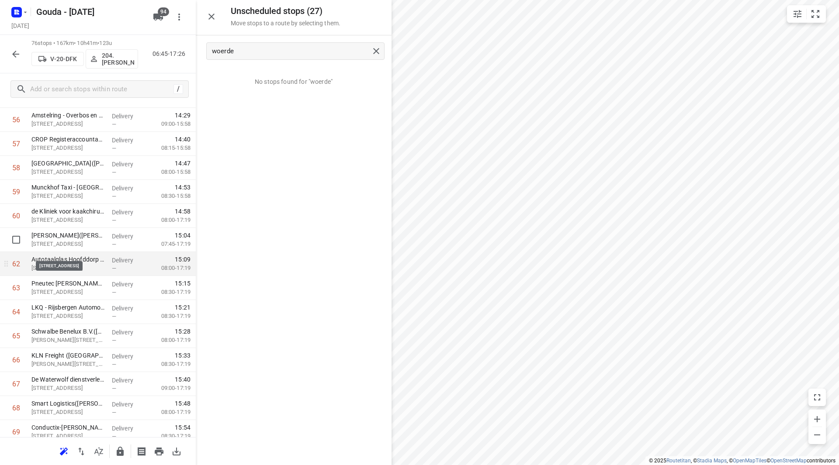
scroll to position [1400, 0]
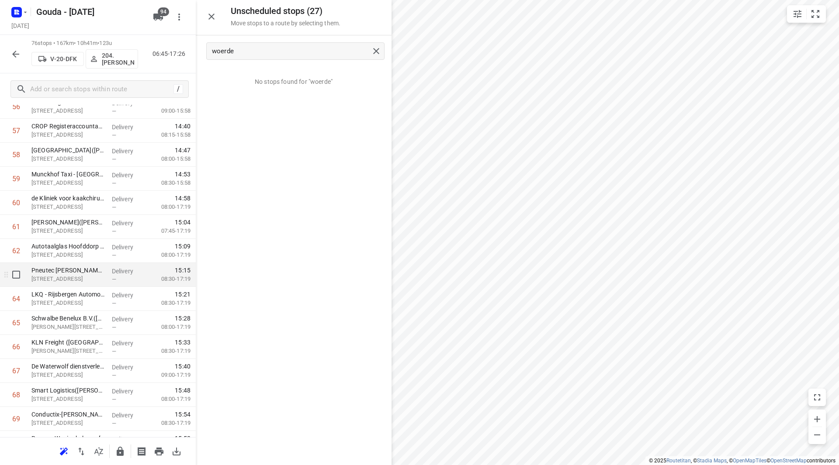
click at [13, 277] on input "checkbox" at bounding box center [15, 274] width 17 height 17
checkbox input "true"
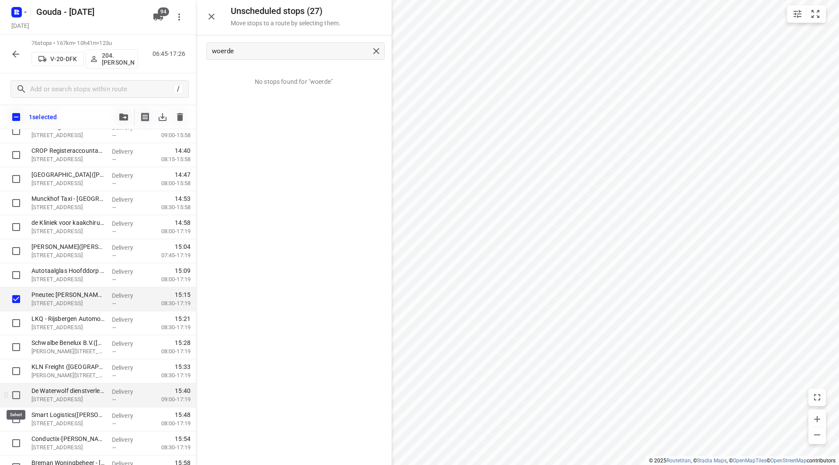
click at [15, 397] on input "checkbox" at bounding box center [15, 395] width 17 height 17
checkbox input "true"
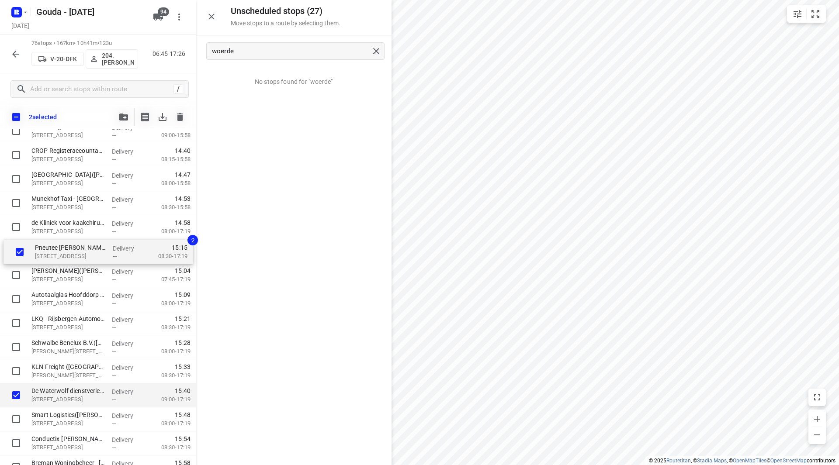
drag, startPoint x: 70, startPoint y: 300, endPoint x: 73, endPoint y: 254, distance: 46.4
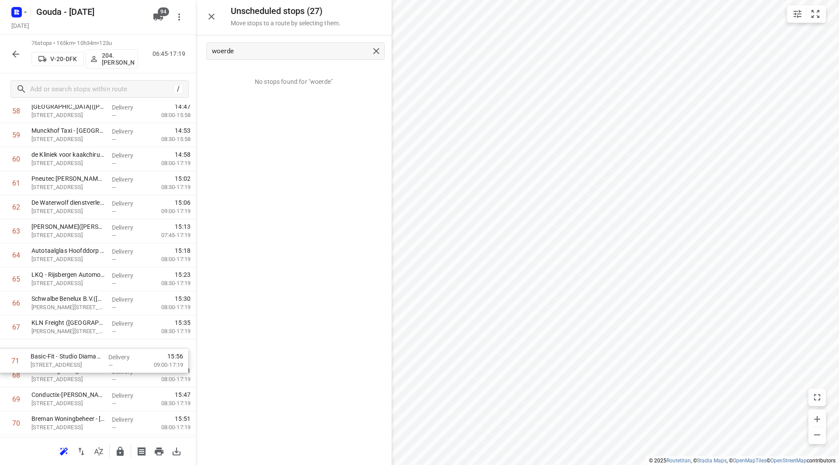
scroll to position [1446, 0]
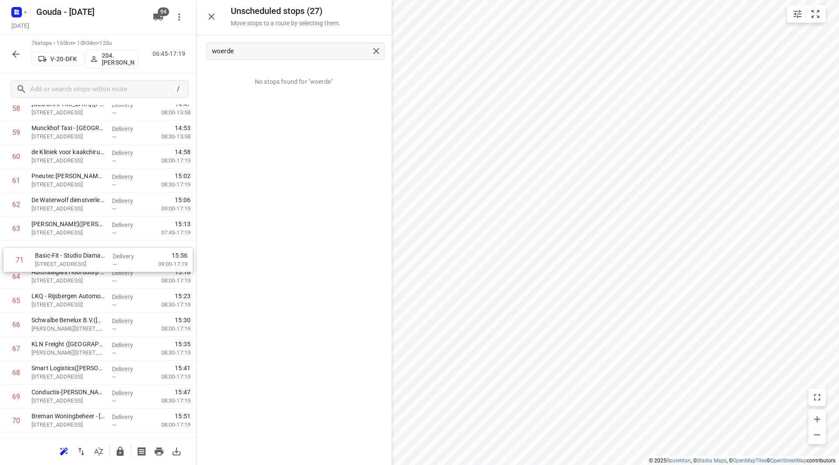
drag, startPoint x: 51, startPoint y: 419, endPoint x: 55, endPoint y: 244, distance: 174.8
drag, startPoint x: 75, startPoint y: 244, endPoint x: 76, endPoint y: 221, distance: 23.2
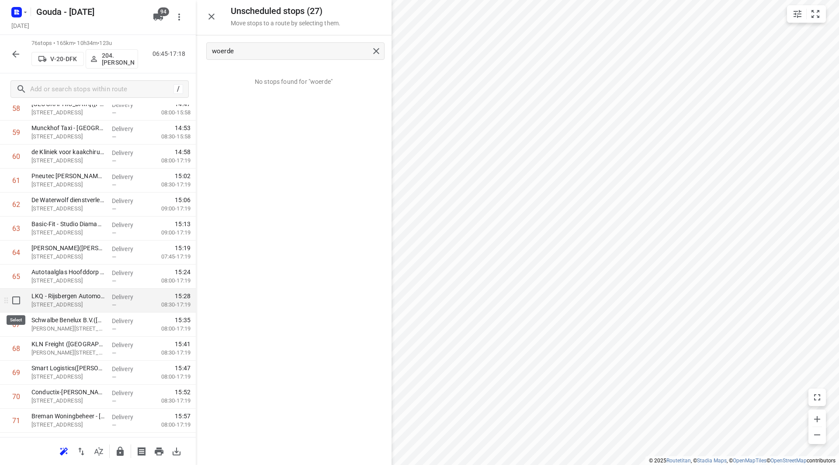
click at [17, 301] on input "checkbox" at bounding box center [15, 300] width 17 height 17
checkbox input "true"
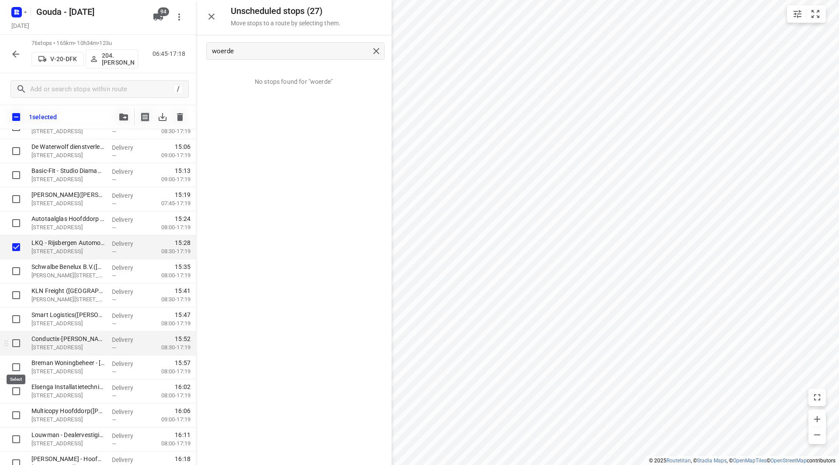
scroll to position [1534, 0]
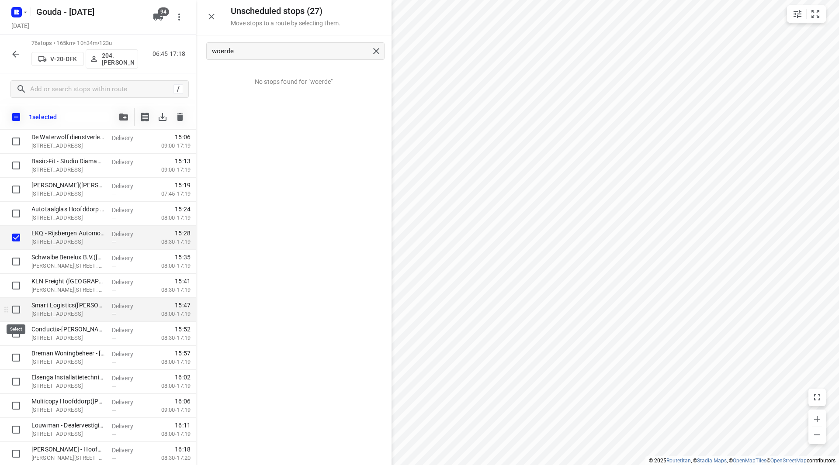
click at [11, 308] on input "checkbox" at bounding box center [15, 309] width 17 height 17
checkbox input "true"
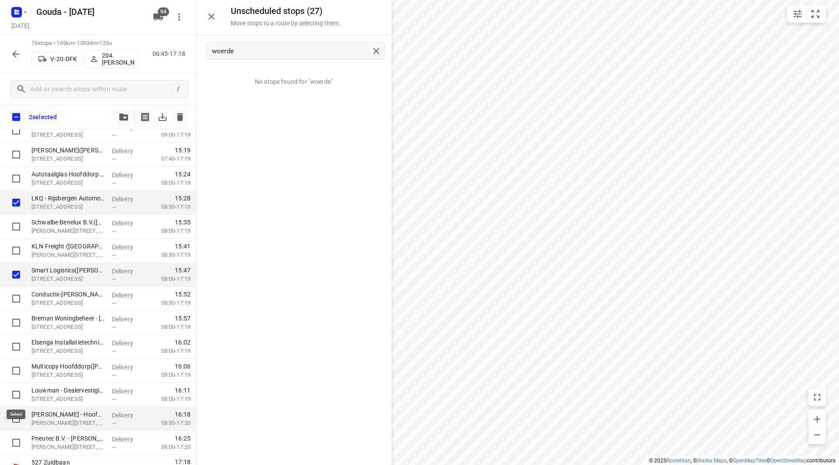
scroll to position [1577, 0]
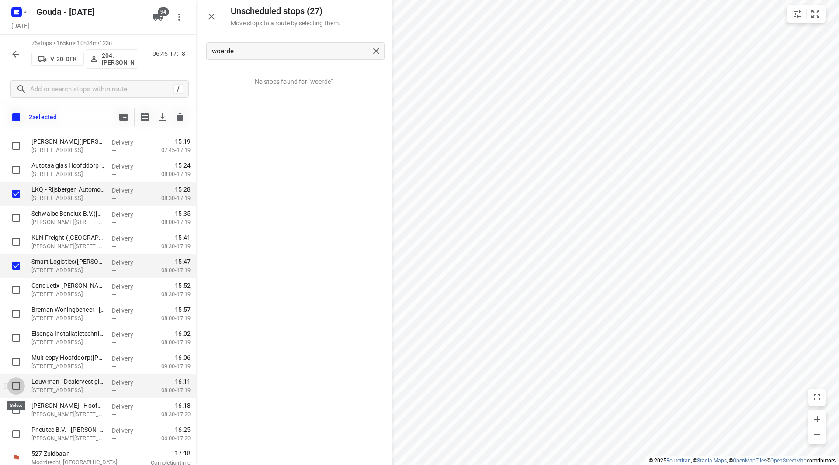
click at [13, 384] on input "checkbox" at bounding box center [15, 385] width 17 height 17
checkbox input "true"
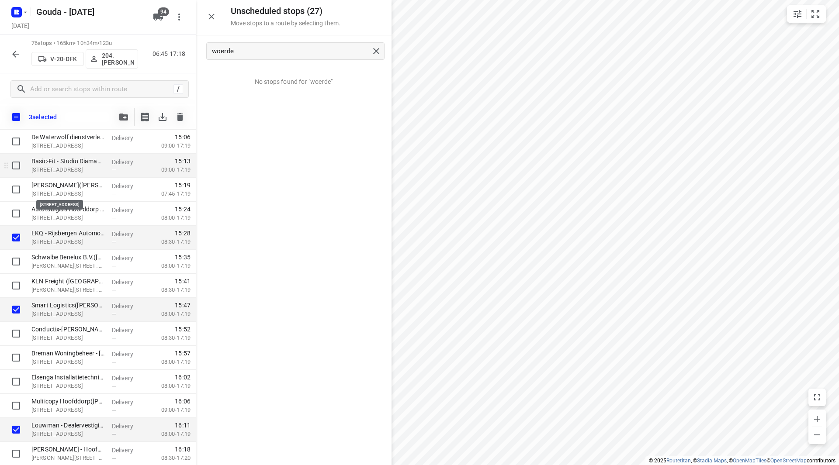
scroll to position [1490, 0]
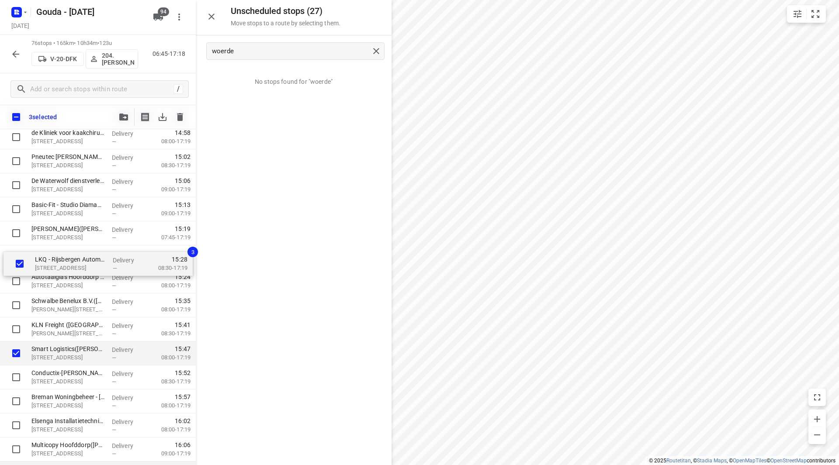
drag, startPoint x: 47, startPoint y: 285, endPoint x: 51, endPoint y: 265, distance: 20.4
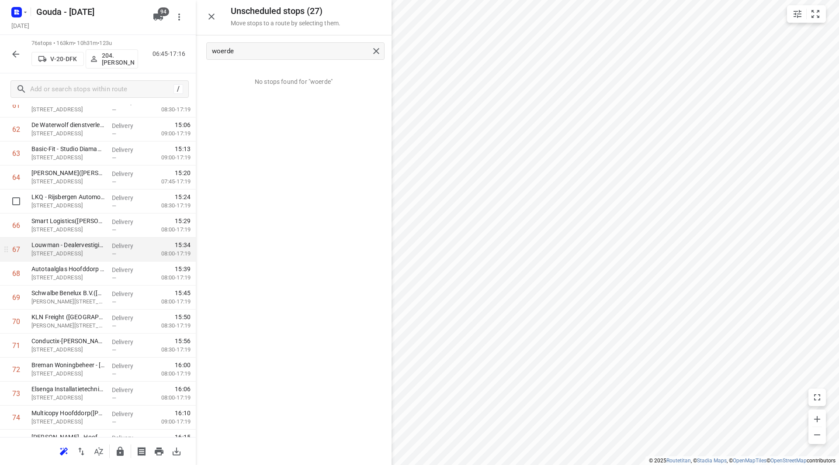
scroll to position [1534, 0]
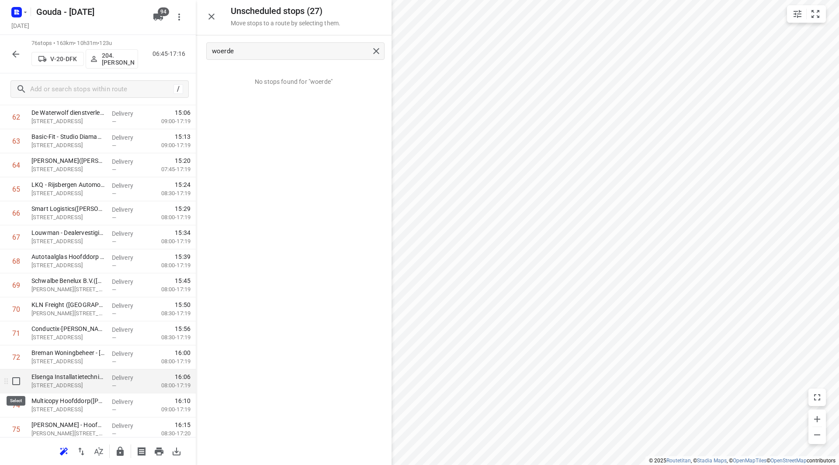
click at [11, 380] on input "checkbox" at bounding box center [15, 381] width 17 height 17
checkbox input "true"
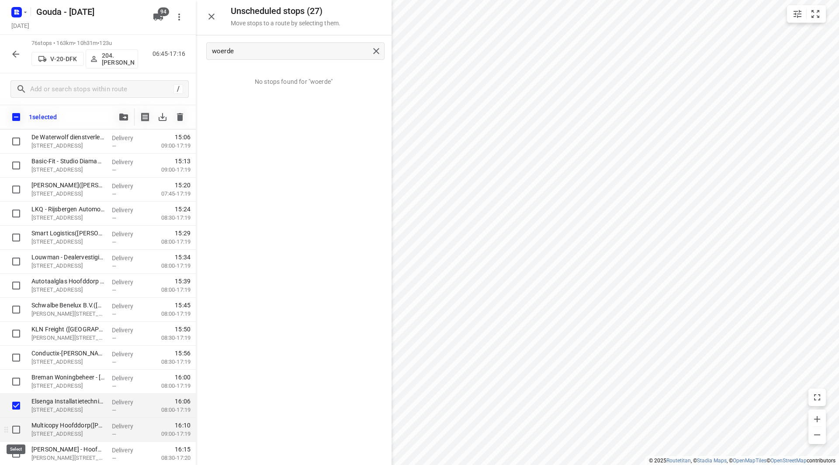
click at [16, 430] on input "checkbox" at bounding box center [15, 429] width 17 height 17
checkbox input "true"
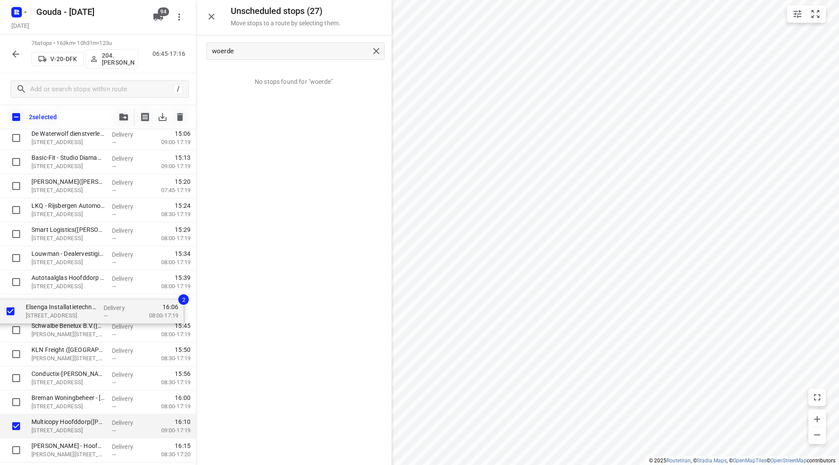
drag, startPoint x: 60, startPoint y: 406, endPoint x: 54, endPoint y: 299, distance: 107.2
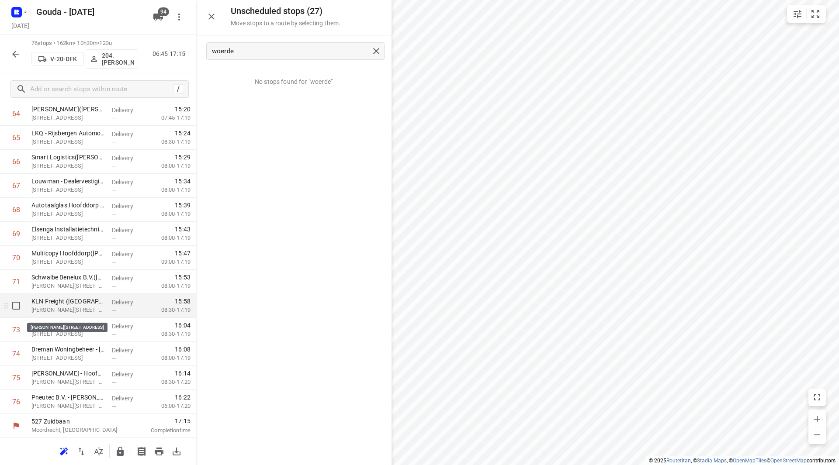
scroll to position [1586, 0]
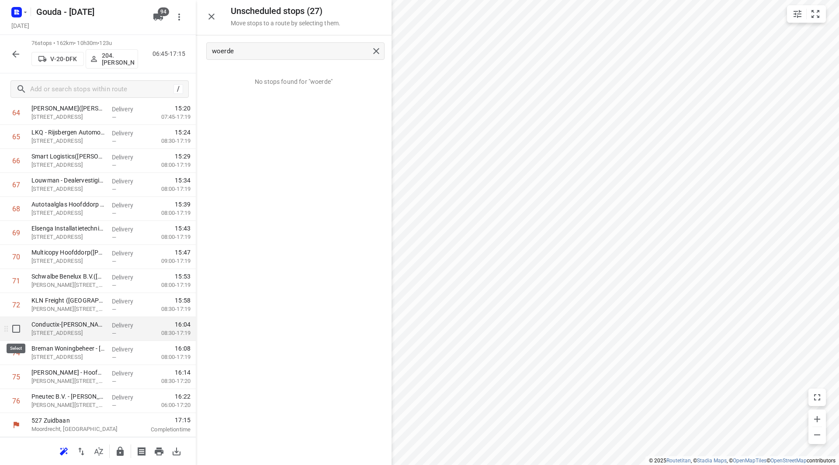
click at [18, 330] on input "checkbox" at bounding box center [15, 328] width 17 height 17
checkbox input "true"
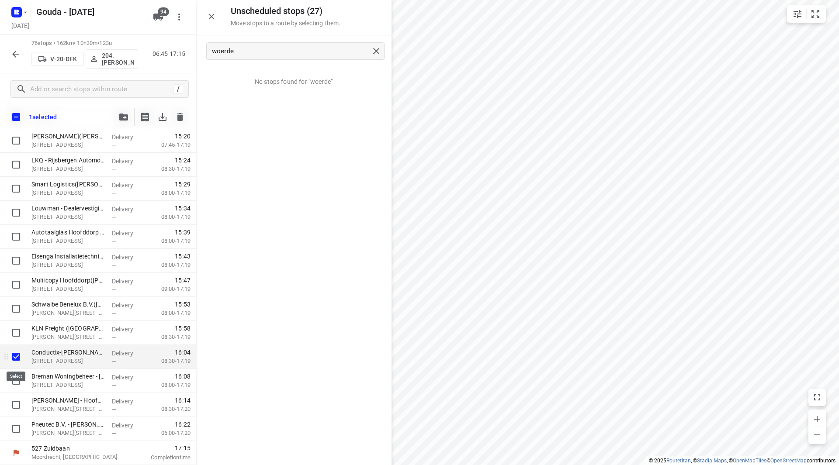
scroll to position [1583, 0]
click at [14, 374] on input "checkbox" at bounding box center [15, 380] width 17 height 17
checkbox input "true"
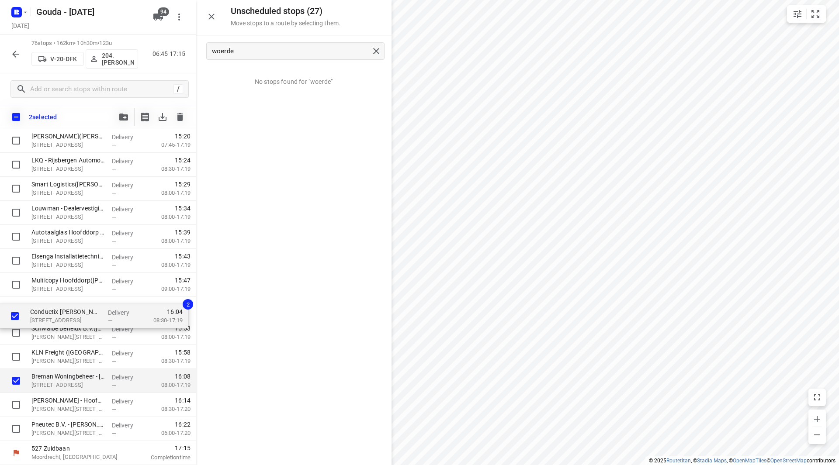
drag, startPoint x: 49, startPoint y: 361, endPoint x: 47, endPoint y: 314, distance: 47.2
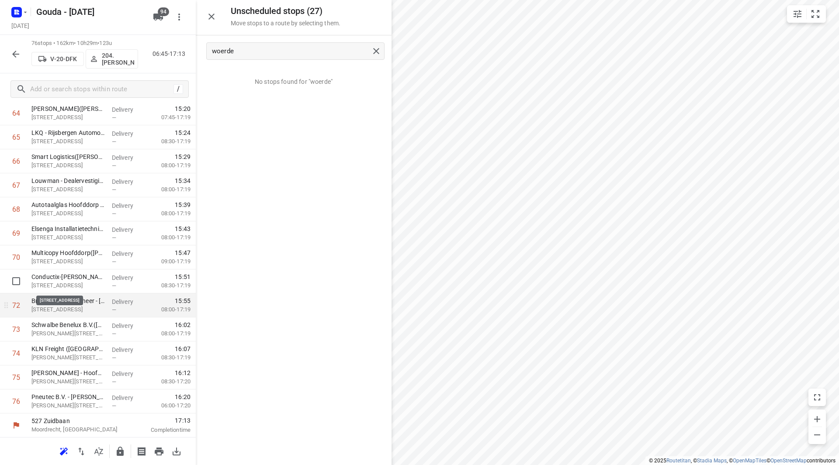
scroll to position [1586, 0]
click at [118, 448] on icon "button" at bounding box center [120, 451] width 10 height 10
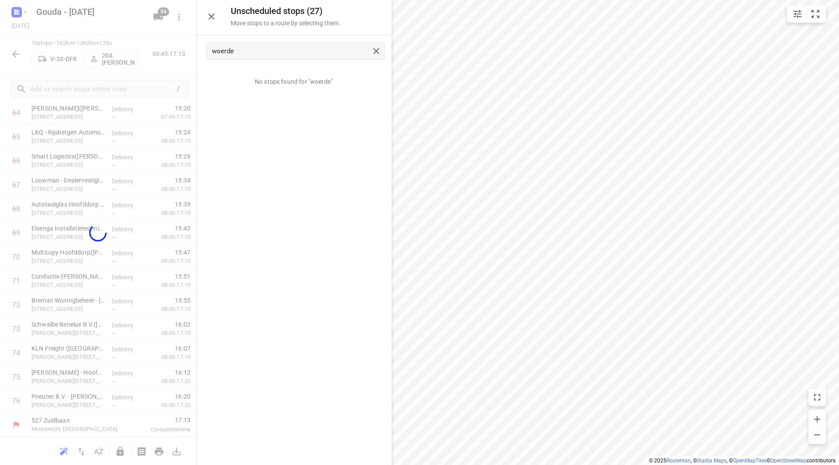
click at [15, 54] on div at bounding box center [98, 232] width 196 height 465
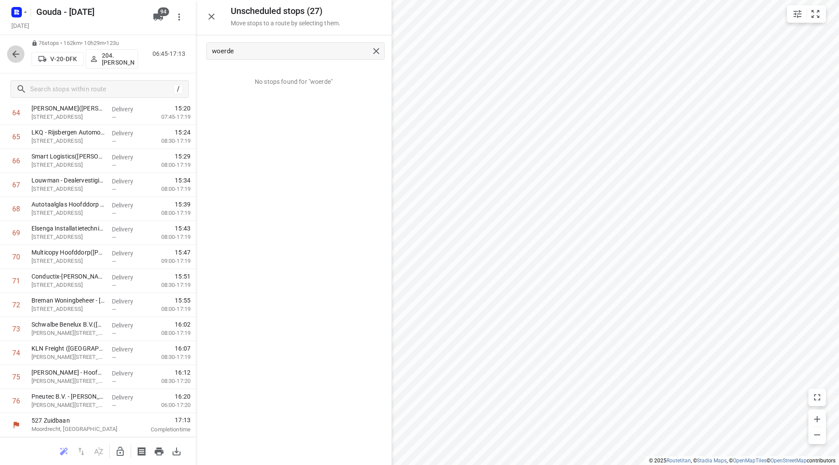
click at [12, 59] on icon "button" at bounding box center [15, 54] width 10 height 10
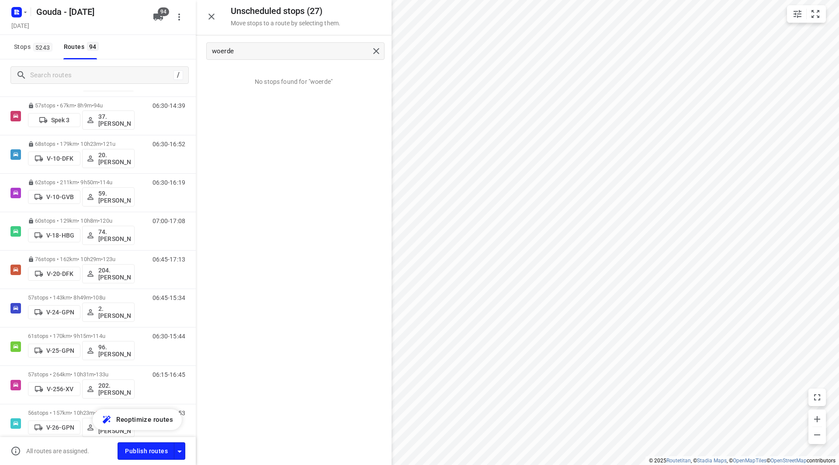
scroll to position [410, 0]
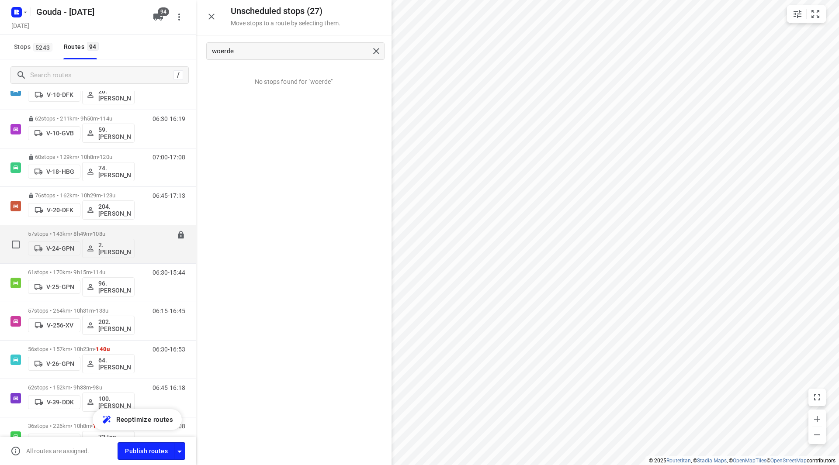
click at [93, 233] on p "57 stops • 143km • 8h49m • 108u" at bounding box center [81, 234] width 107 height 7
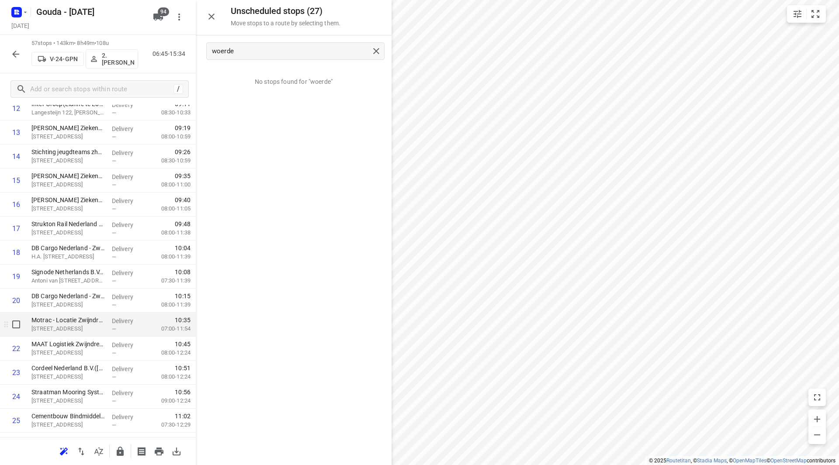
scroll to position [349, 0]
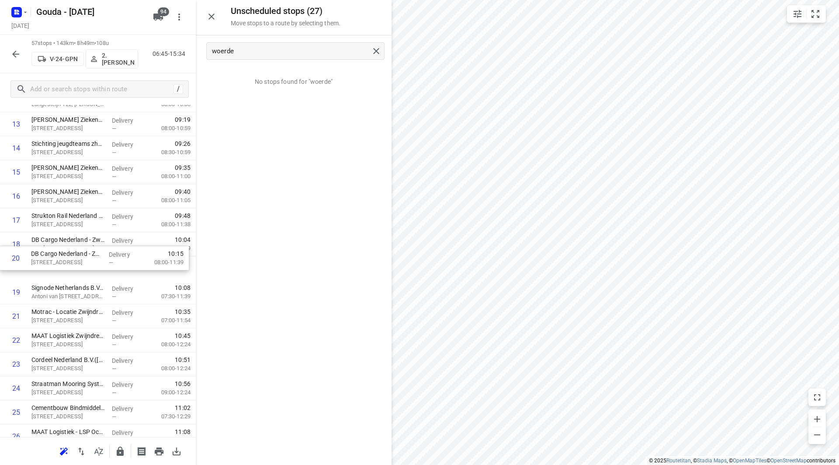
drag, startPoint x: 97, startPoint y: 283, endPoint x: 94, endPoint y: 242, distance: 40.7
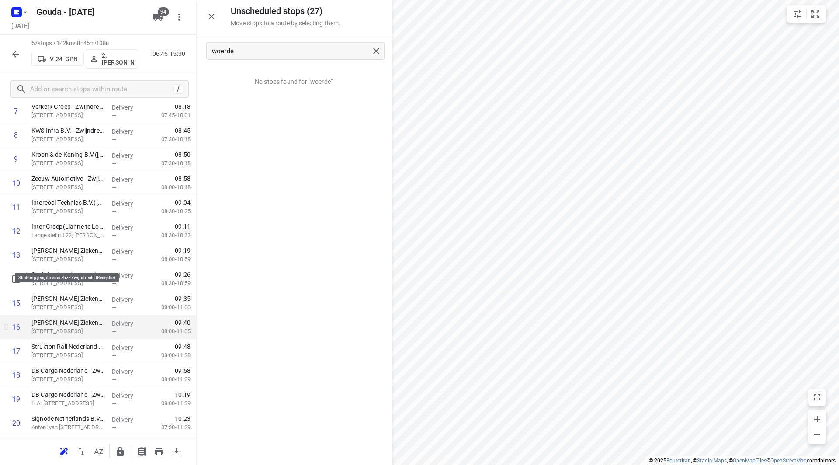
scroll to position [262, 0]
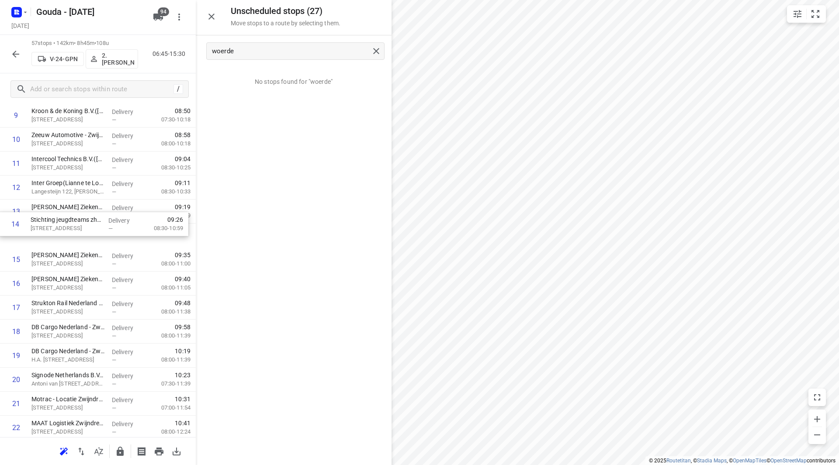
drag, startPoint x: 97, startPoint y: 239, endPoint x: 95, endPoint y: 219, distance: 19.7
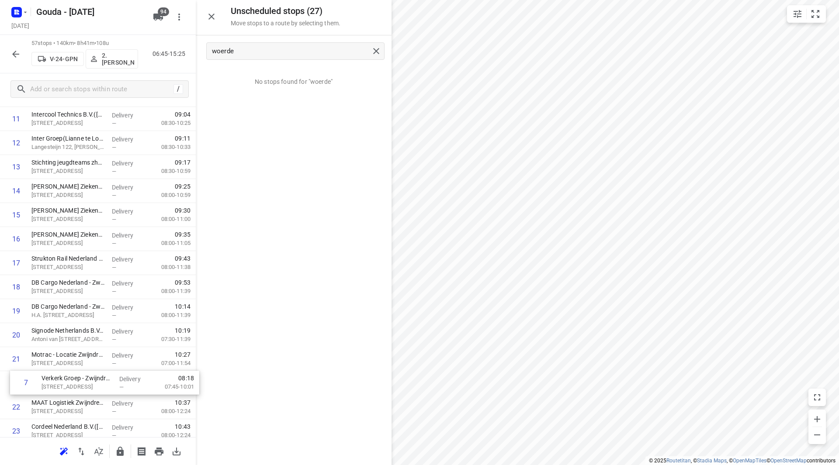
scroll to position [292, 0]
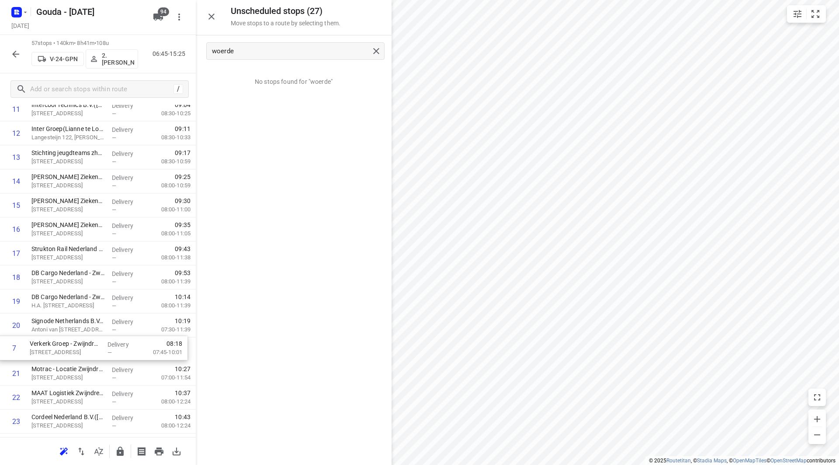
drag, startPoint x: 41, startPoint y: 116, endPoint x: 39, endPoint y: 354, distance: 238.1
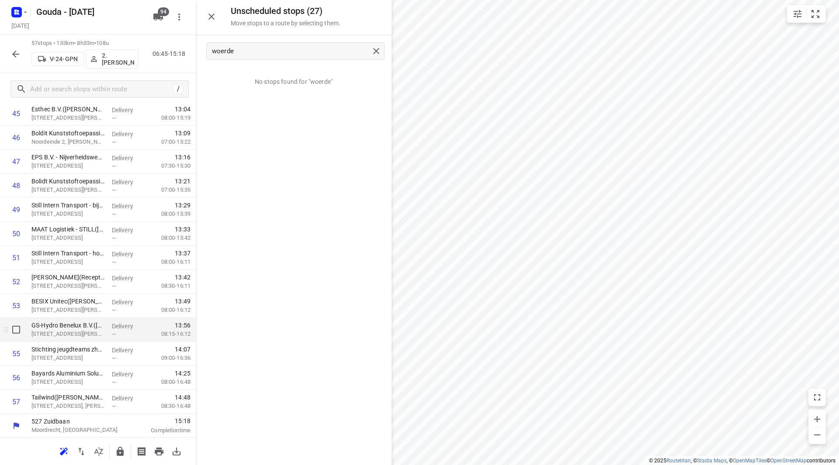
scroll to position [1130, 0]
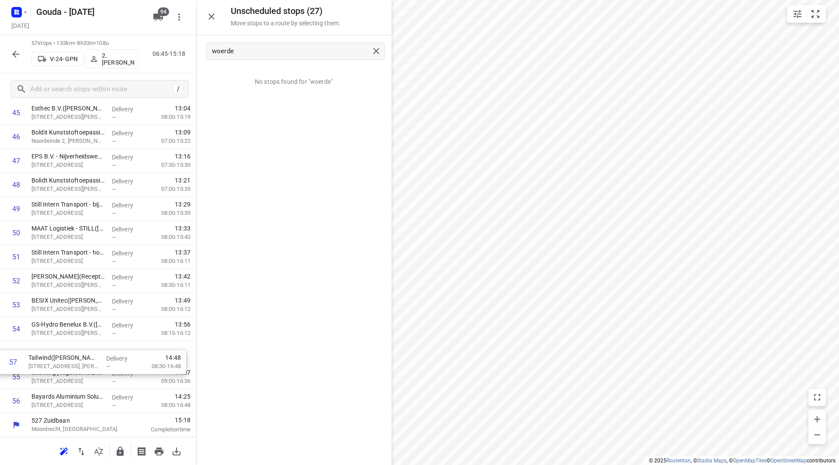
drag, startPoint x: 90, startPoint y: 384, endPoint x: 86, endPoint y: 348, distance: 36.0
click at [119, 456] on icon "button" at bounding box center [120, 451] width 7 height 9
click at [13, 50] on icon "button" at bounding box center [15, 54] width 10 height 10
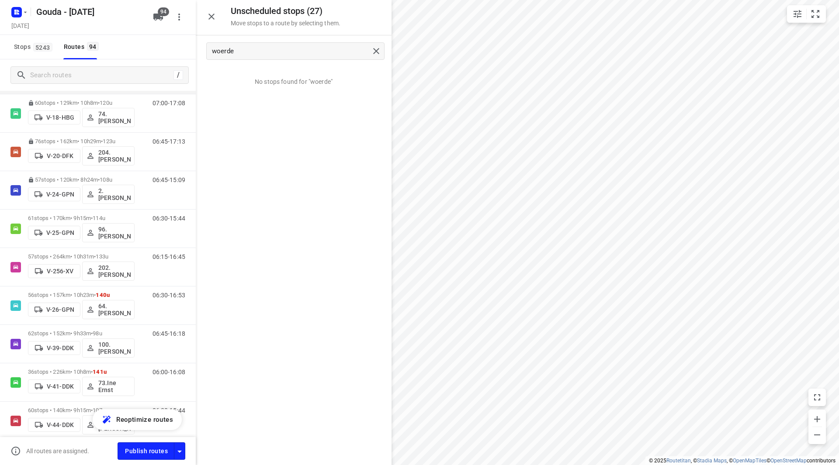
scroll to position [481, 0]
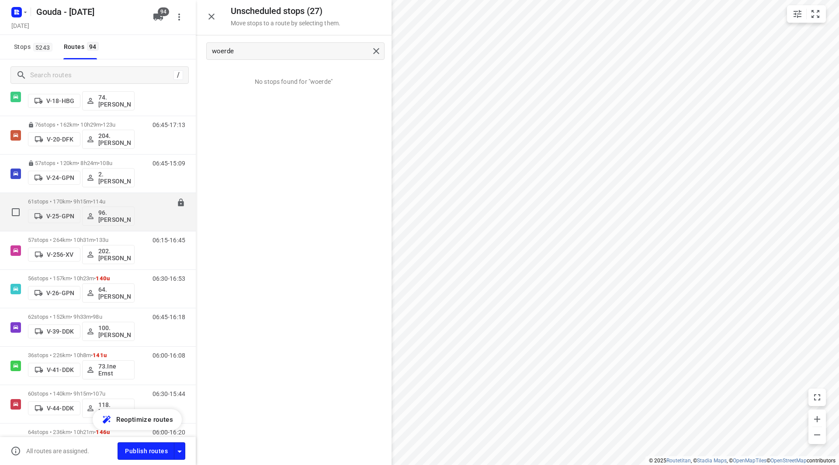
click at [93, 200] on span "•" at bounding box center [92, 201] width 2 height 7
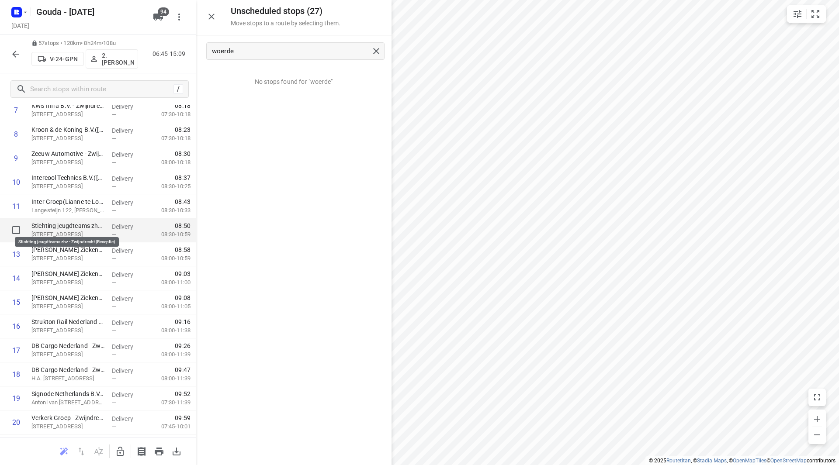
scroll to position [262, 0]
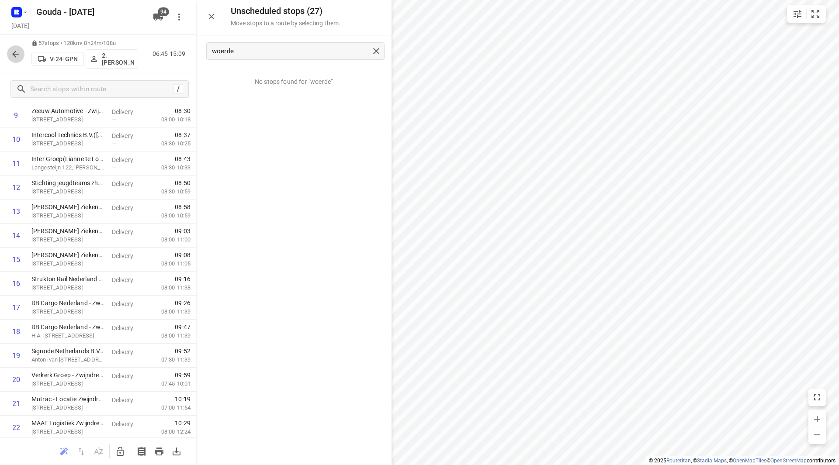
click at [20, 51] on icon "button" at bounding box center [15, 54] width 10 height 10
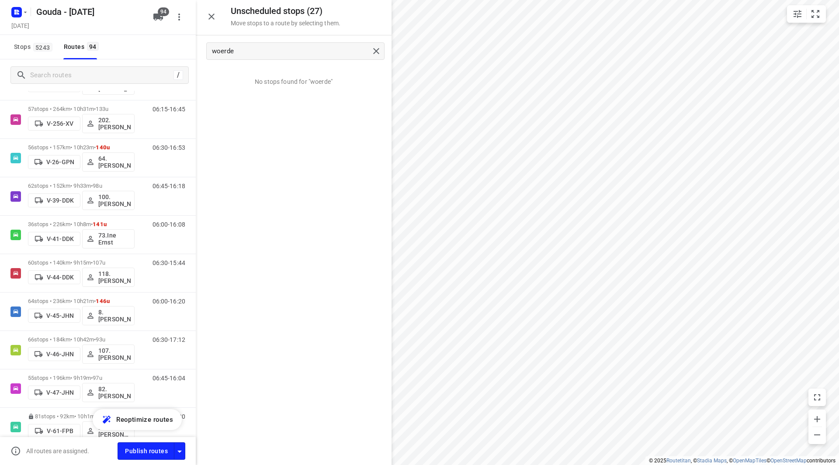
scroll to position [481, 0]
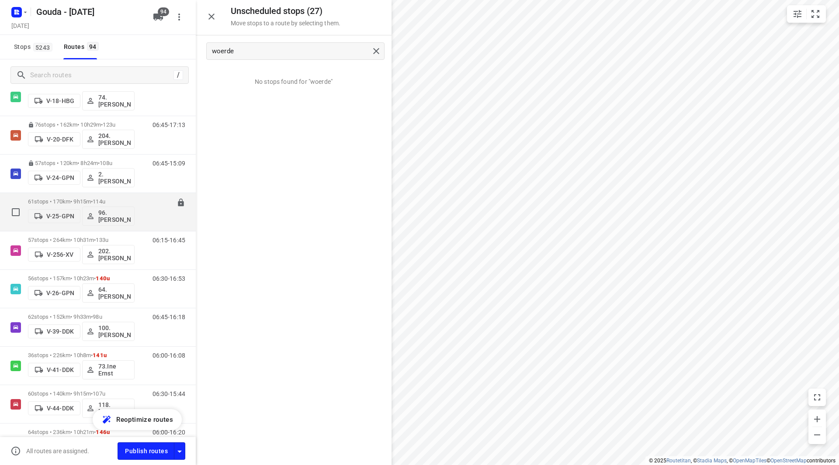
click at [105, 200] on span "114u" at bounding box center [99, 201] width 13 height 7
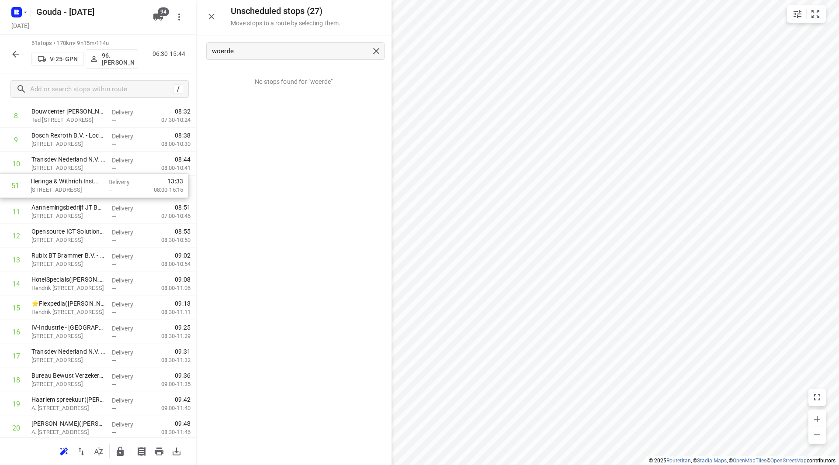
scroll to position [232, 0]
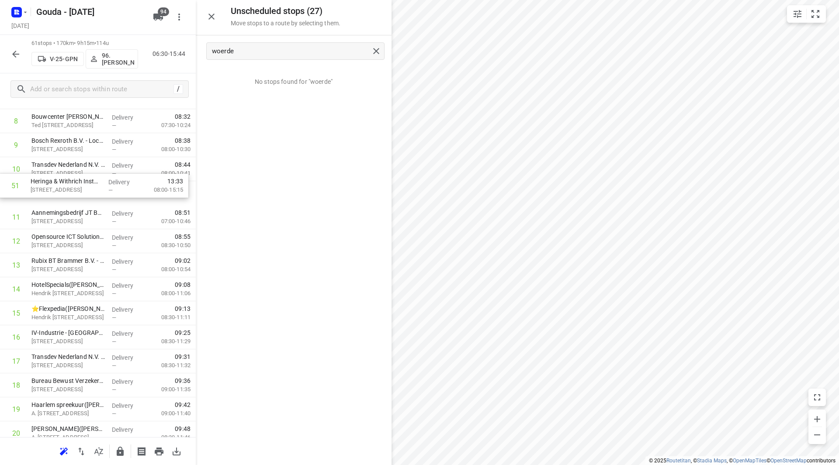
drag, startPoint x: 56, startPoint y: 338, endPoint x: 55, endPoint y: 183, distance: 154.6
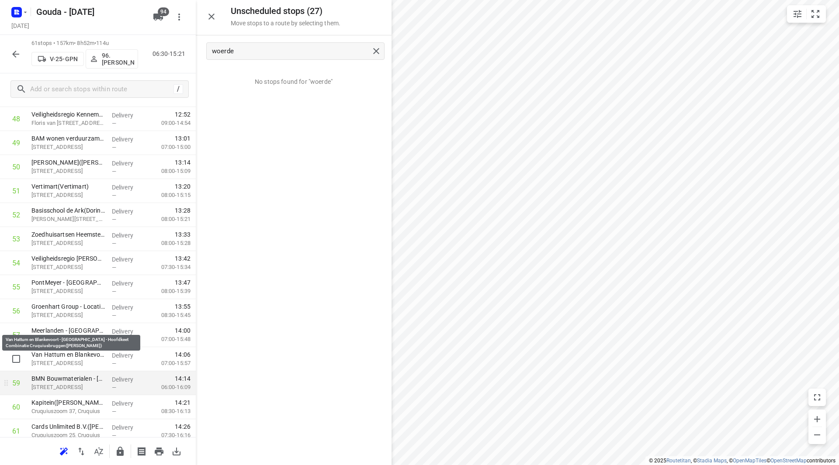
scroll to position [1226, 0]
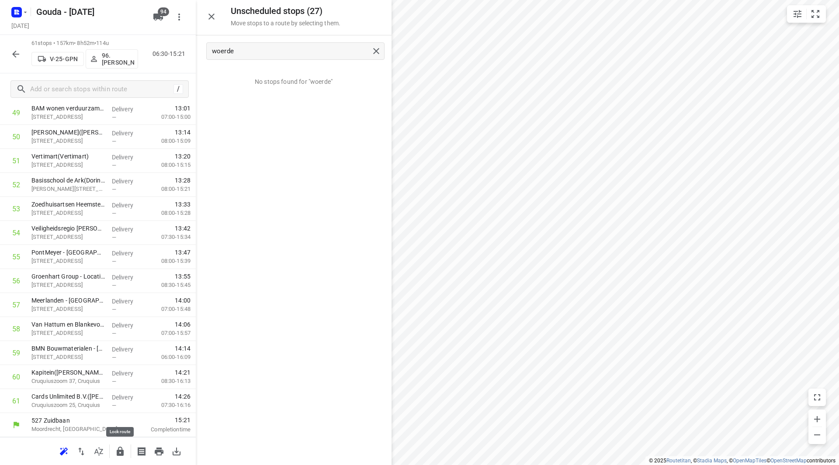
click at [121, 453] on icon "button" at bounding box center [120, 451] width 10 height 10
click at [17, 55] on icon "button" at bounding box center [15, 54] width 10 height 10
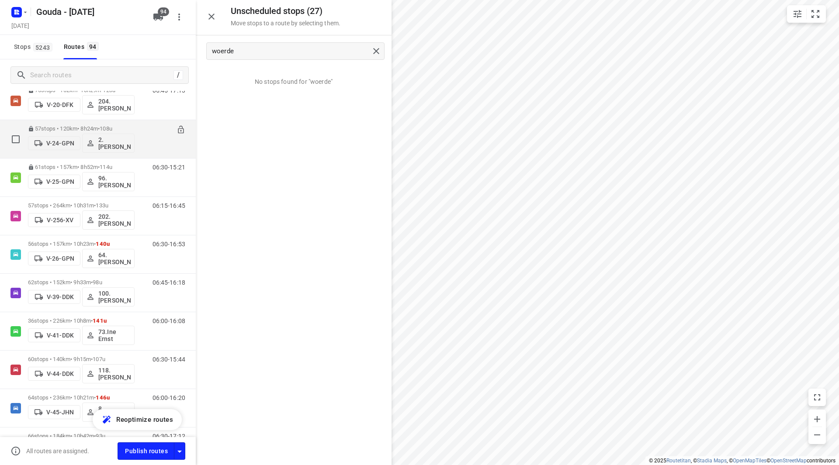
scroll to position [437, 0]
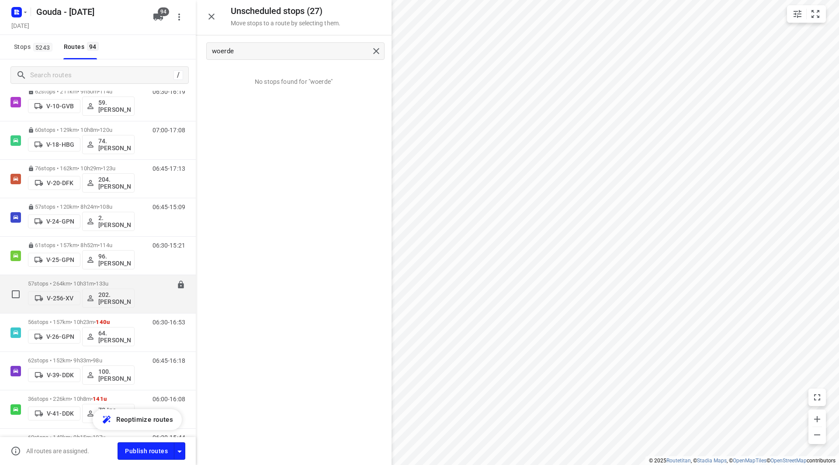
click at [108, 283] on span "133u" at bounding box center [102, 283] width 13 height 7
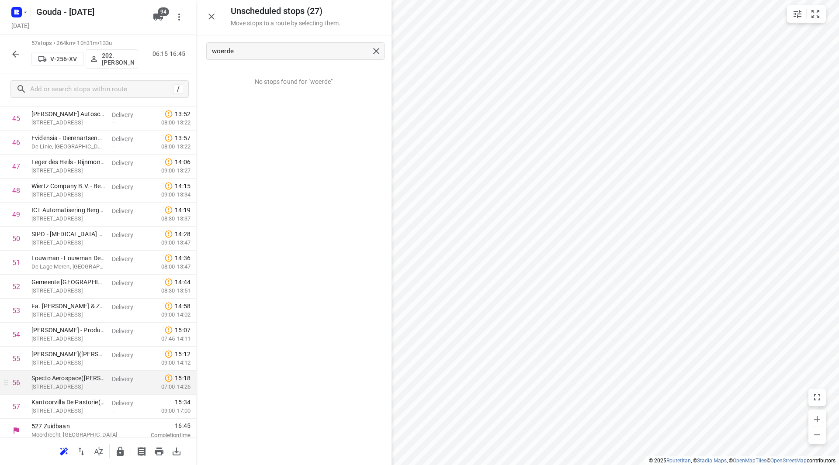
scroll to position [1130, 0]
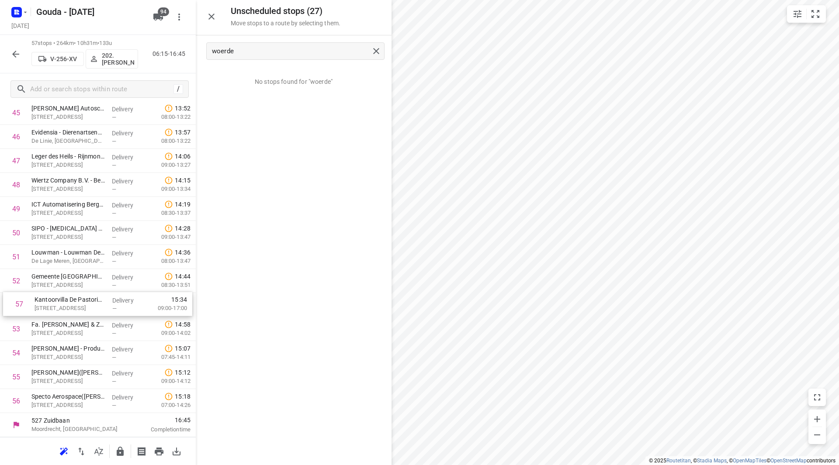
drag, startPoint x: 76, startPoint y: 404, endPoint x: 75, endPoint y: 309, distance: 95.2
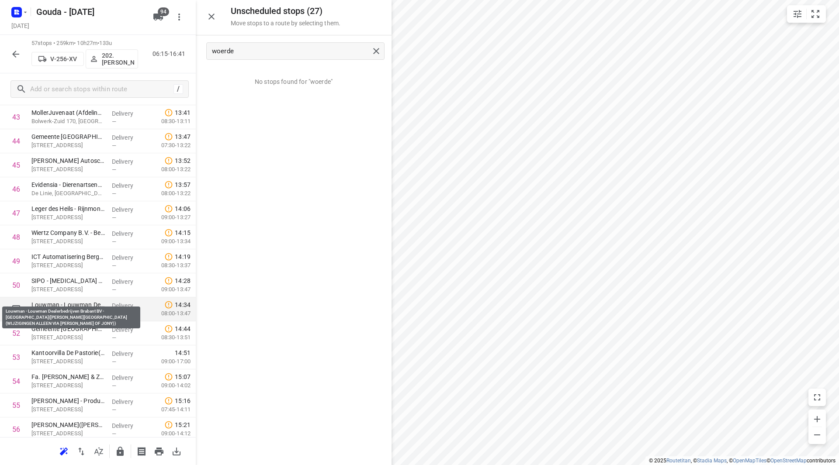
scroll to position [1086, 0]
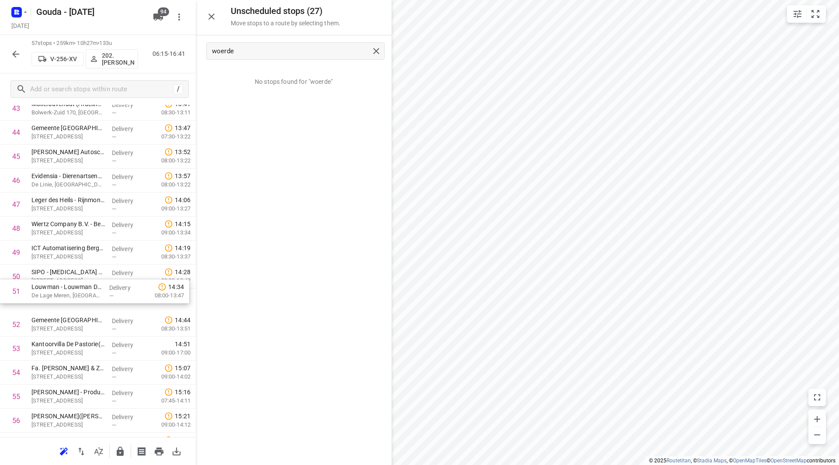
drag, startPoint x: 59, startPoint y: 290, endPoint x: 61, endPoint y: 275, distance: 15.0
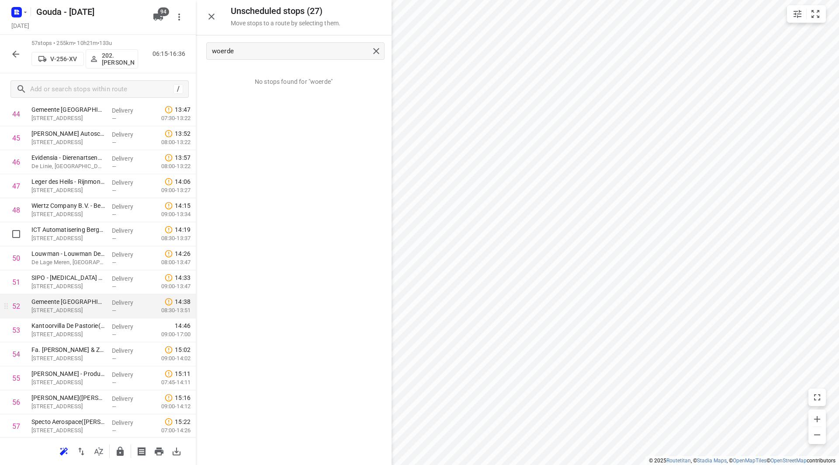
scroll to position [1130, 0]
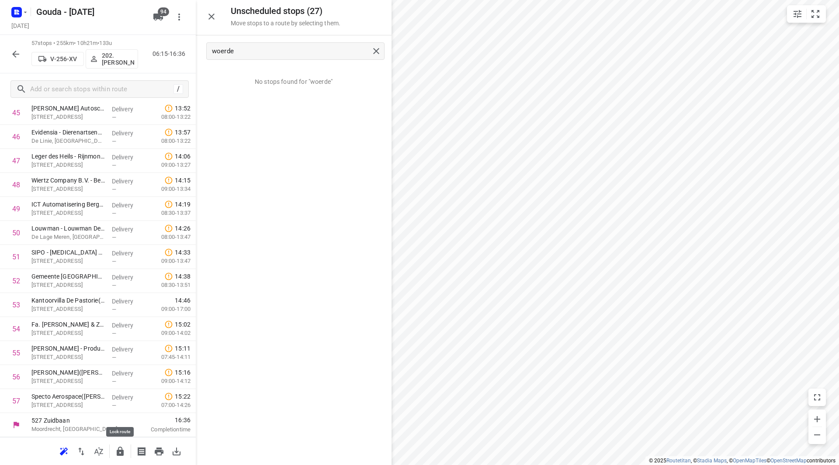
click at [121, 449] on icon "button" at bounding box center [120, 451] width 10 height 10
click at [11, 57] on icon "button" at bounding box center [15, 54] width 10 height 10
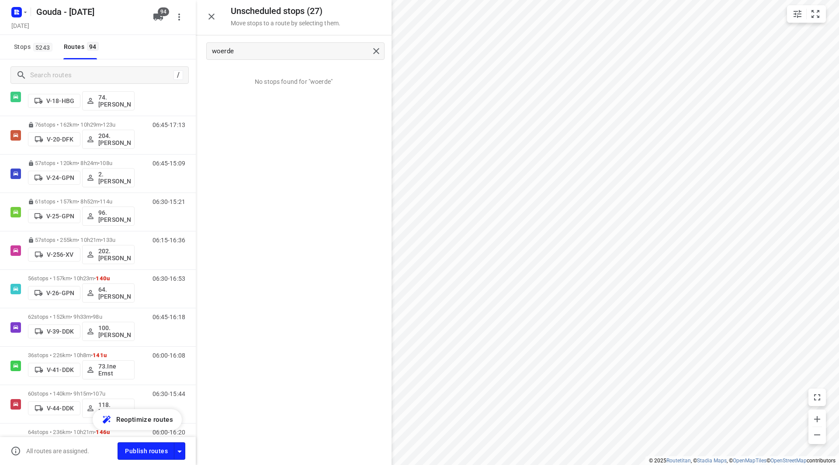
scroll to position [568, 0]
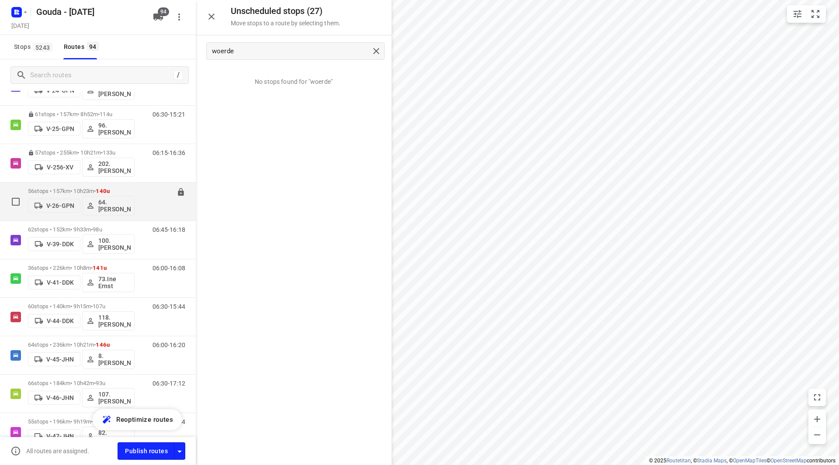
click at [90, 185] on div "56 stops • 157km • 10h23m • 140u V-26-GPN 64. René Verhees" at bounding box center [81, 201] width 107 height 36
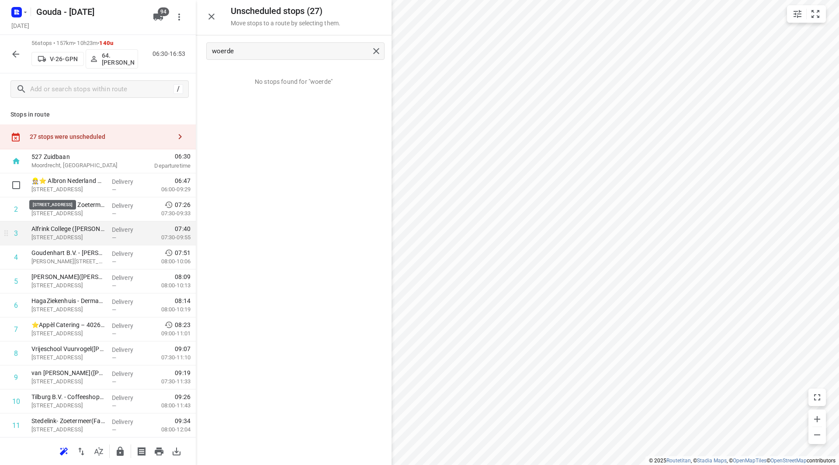
scroll to position [44, 0]
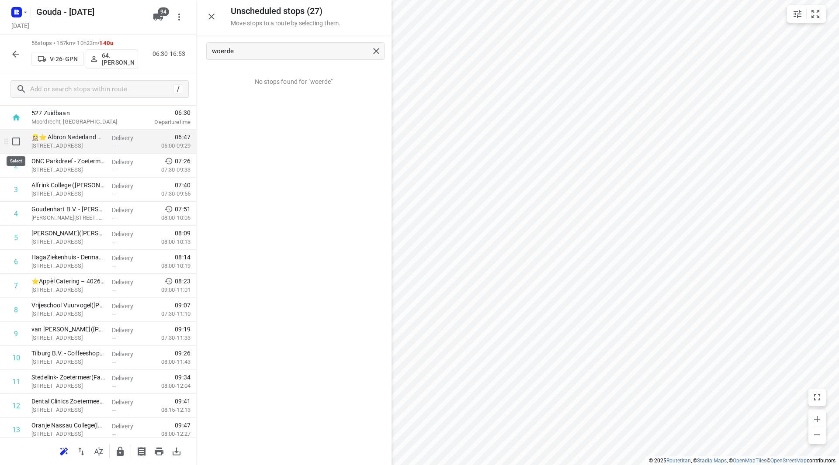
click at [12, 140] on input "checkbox" at bounding box center [15, 141] width 17 height 17
checkbox input "true"
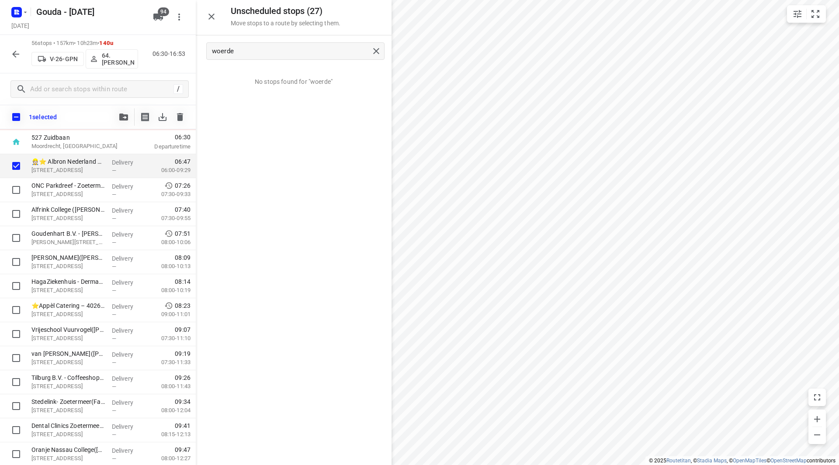
drag, startPoint x: 123, startPoint y: 103, endPoint x: 125, endPoint y: 115, distance: 12.0
click at [124, 105] on div "56 stops • 157km • 10h23m • 140u V-26-GPN 64. René Verhees 06:30-16:53 / 1 sele…" at bounding box center [98, 82] width 196 height 94
click at [126, 116] on icon "button" at bounding box center [123, 117] width 9 height 7
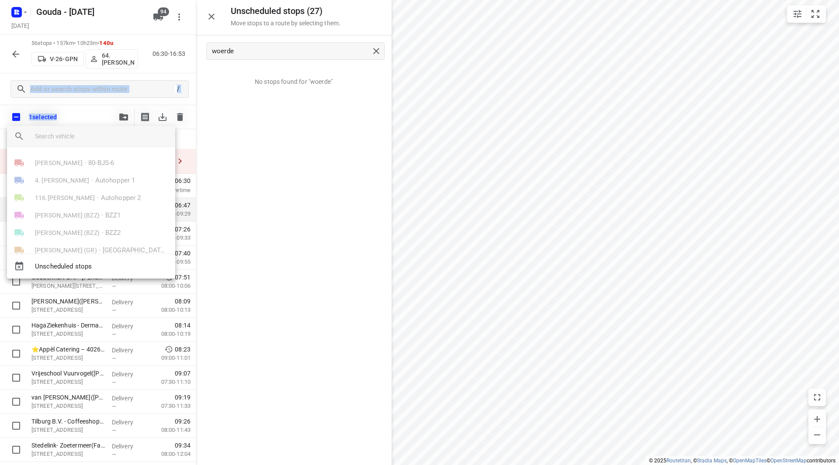
scroll to position [44, 0]
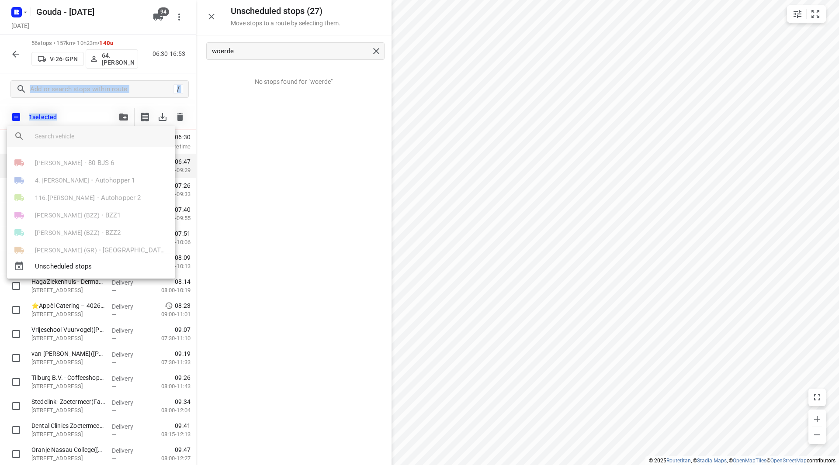
click at [99, 142] on input "search vehicle" at bounding box center [101, 136] width 133 height 13
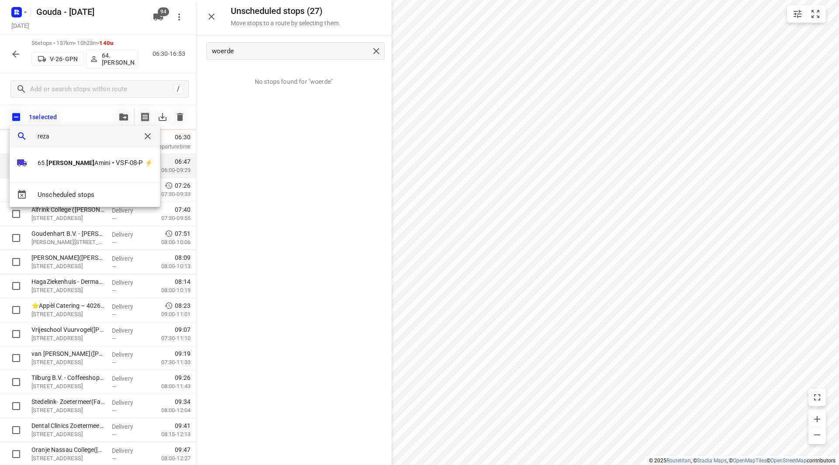
type input "reza"
click at [76, 176] on div "65. [PERSON_NAME] • VSF-08-P ⚡" at bounding box center [85, 168] width 150 height 28
click at [76, 168] on li "65. [PERSON_NAME] • VSF-08-P ⚡" at bounding box center [85, 162] width 150 height 17
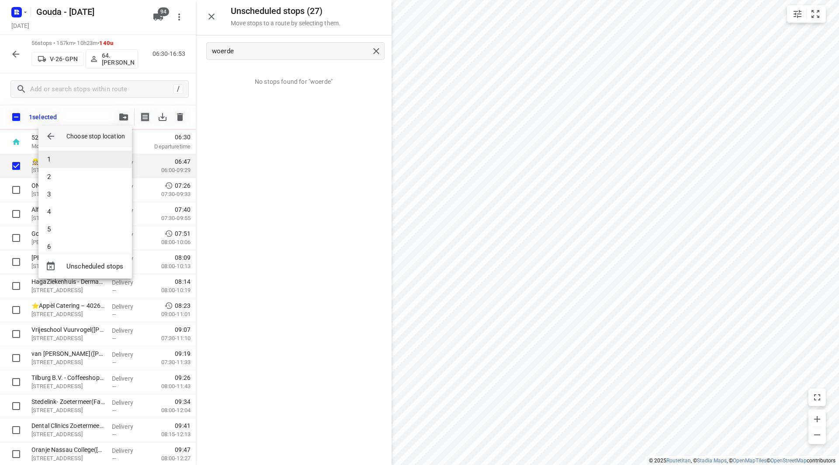
click at [68, 161] on li "1" at bounding box center [84, 159] width 93 height 17
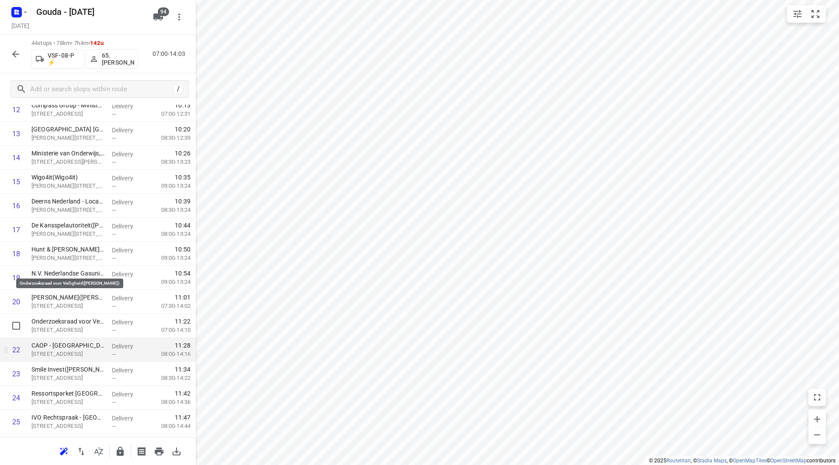
scroll to position [393, 0]
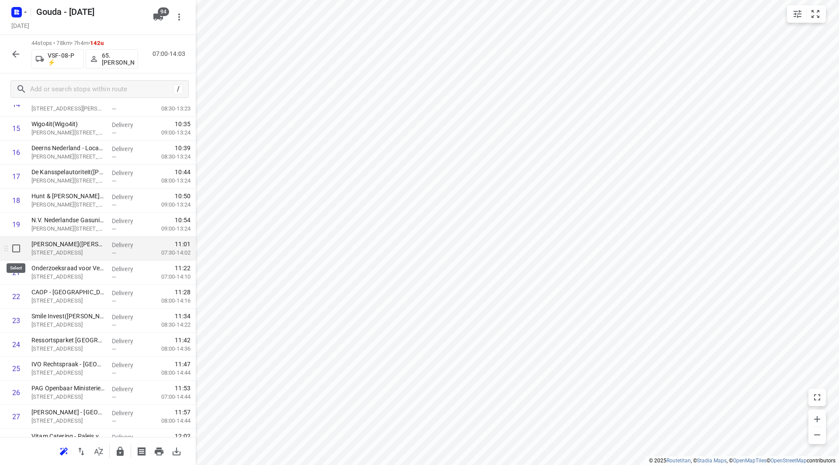
click at [13, 248] on input "checkbox" at bounding box center [15, 248] width 17 height 17
checkbox input "true"
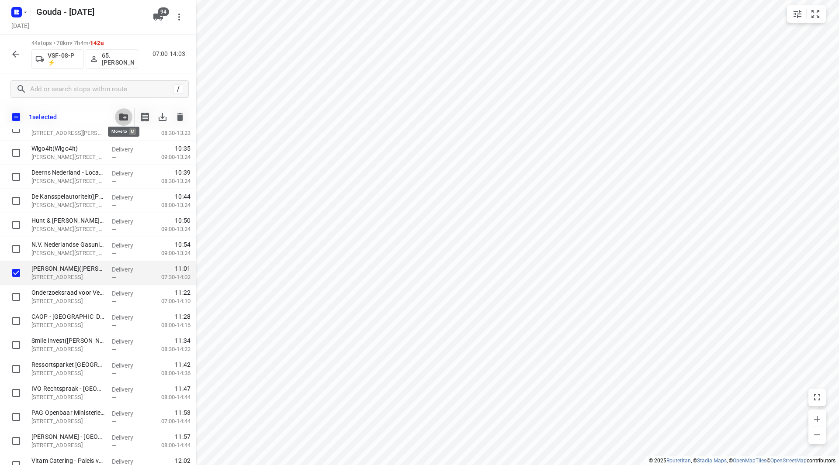
click at [122, 115] on icon "button" at bounding box center [123, 117] width 9 height 7
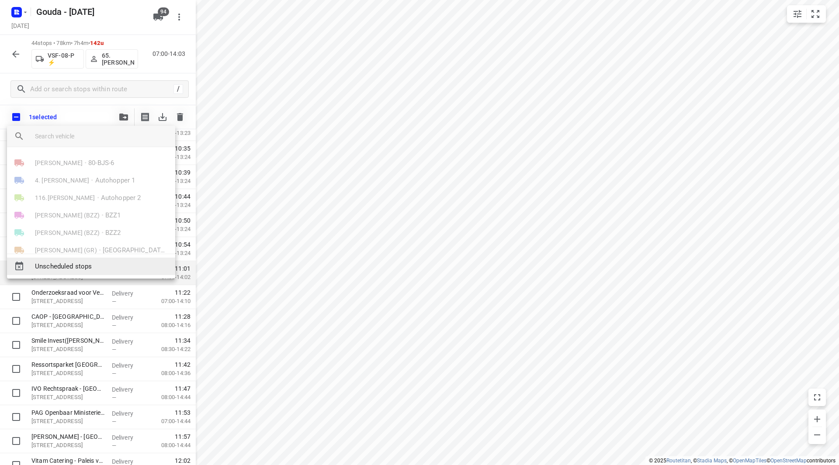
click at [86, 270] on span "Unscheduled stops" at bounding box center [101, 267] width 133 height 10
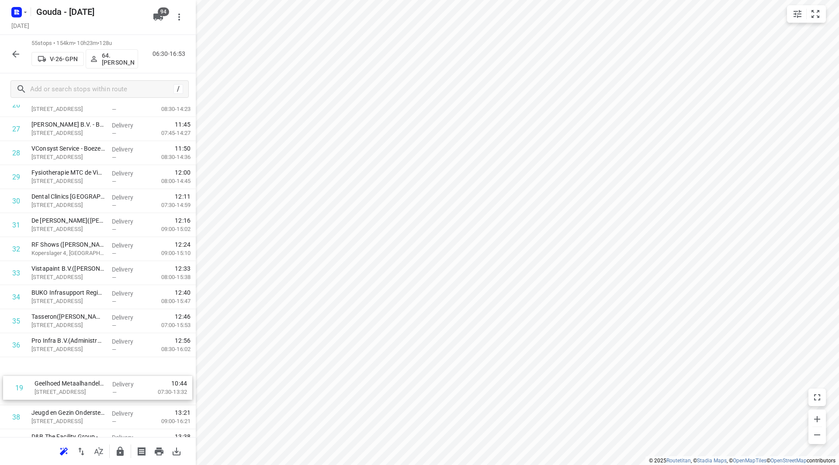
scroll to position [657, 0]
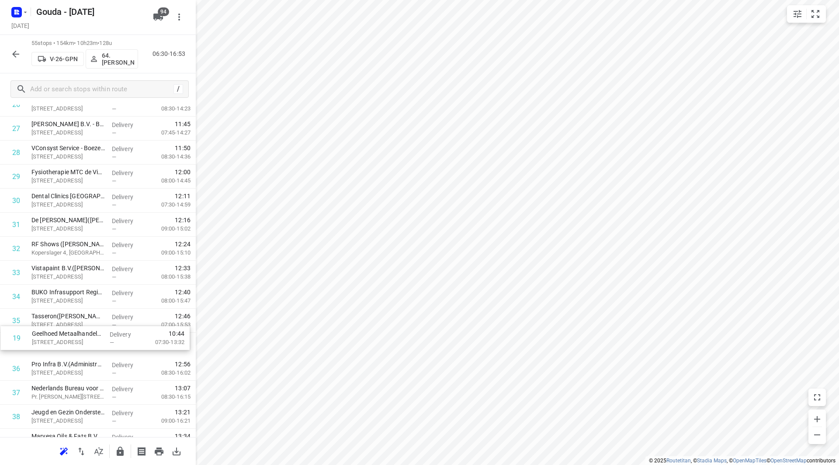
drag, startPoint x: 96, startPoint y: 222, endPoint x: 94, endPoint y: 348, distance: 125.4
click at [95, 348] on div "1 ONC Parkdreef - Zoetermeer(Jeanineke Akkerman) Parkdreef 282, Zoetermeer Deli…" at bounding box center [98, 176] width 196 height 1321
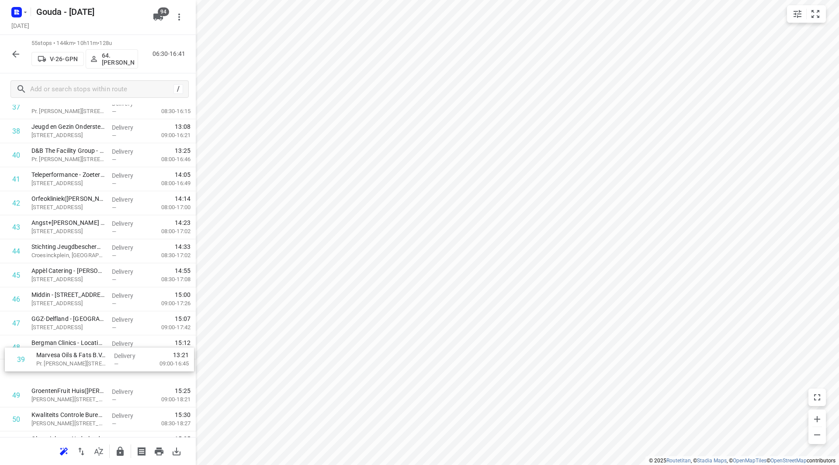
scroll to position [959, 0]
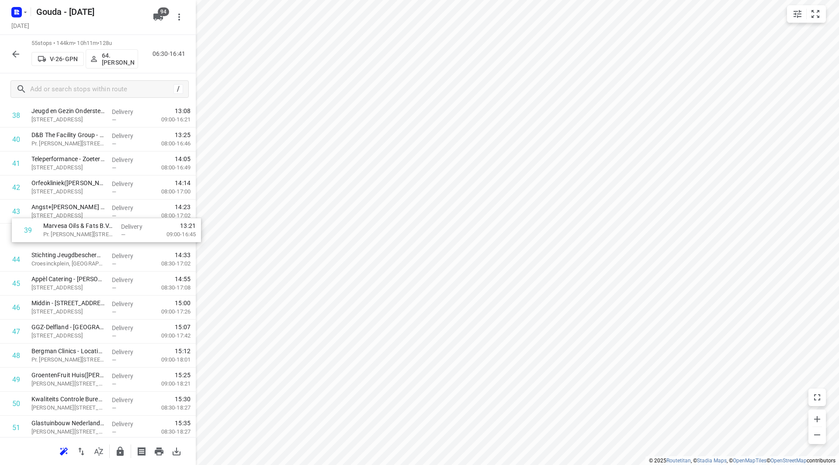
drag, startPoint x: 79, startPoint y: 351, endPoint x: 78, endPoint y: 212, distance: 138.5
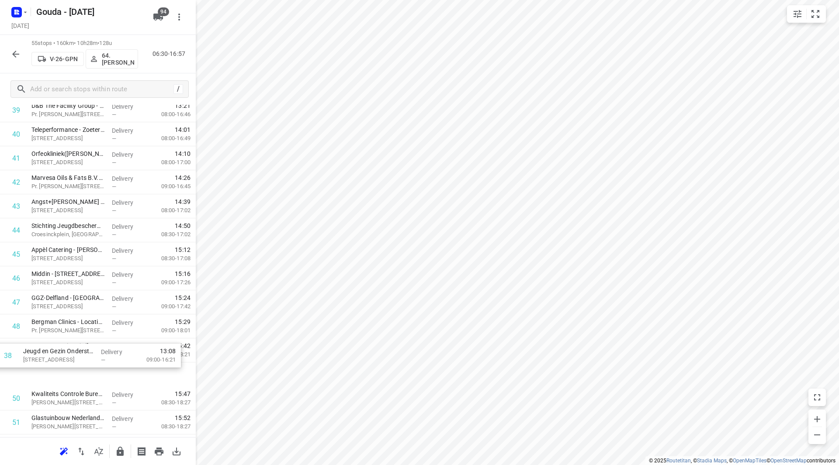
scroll to position [978, 0]
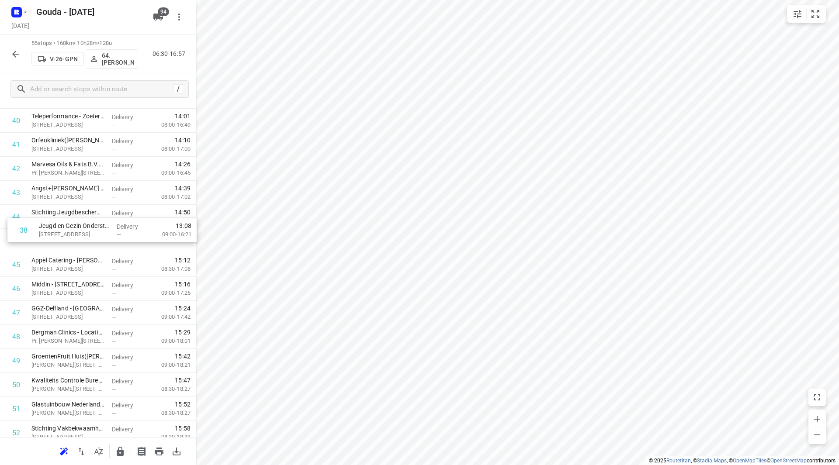
drag, startPoint x: 70, startPoint y: 210, endPoint x: 73, endPoint y: 225, distance: 15.9
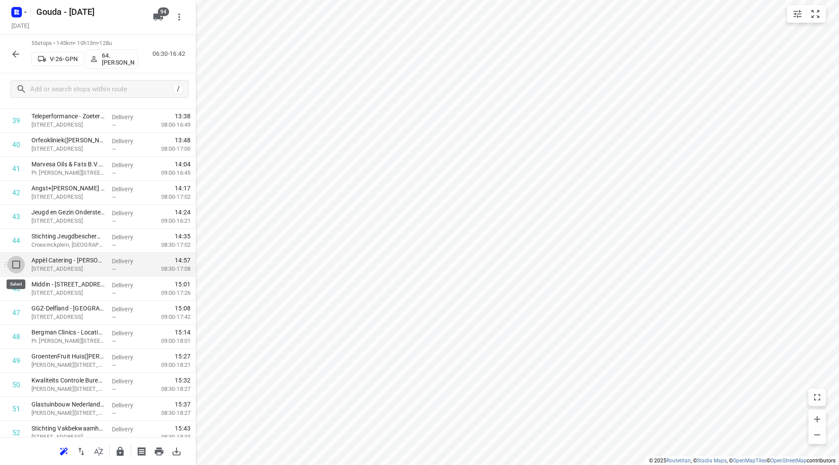
click at [14, 265] on input "checkbox" at bounding box center [15, 264] width 17 height 17
checkbox input "true"
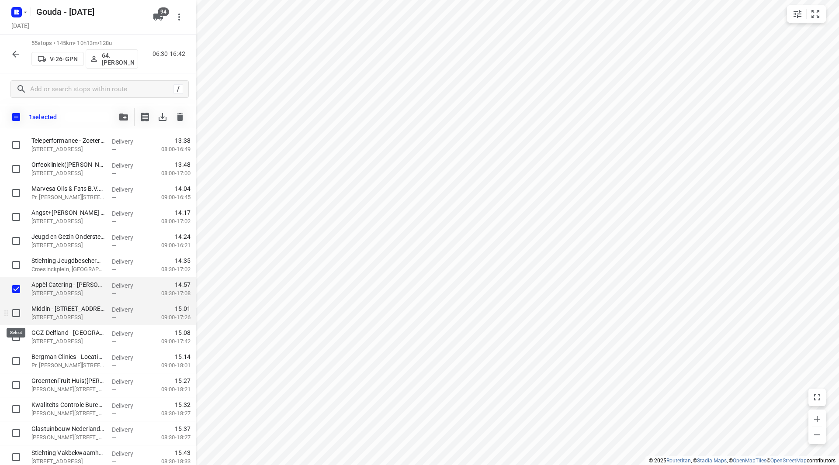
drag, startPoint x: 16, startPoint y: 316, endPoint x: 16, endPoint y: 323, distance: 7.0
click at [16, 315] on input "checkbox" at bounding box center [15, 312] width 17 height 17
checkbox input "true"
click at [13, 339] on input "checkbox" at bounding box center [15, 336] width 17 height 17
checkbox input "true"
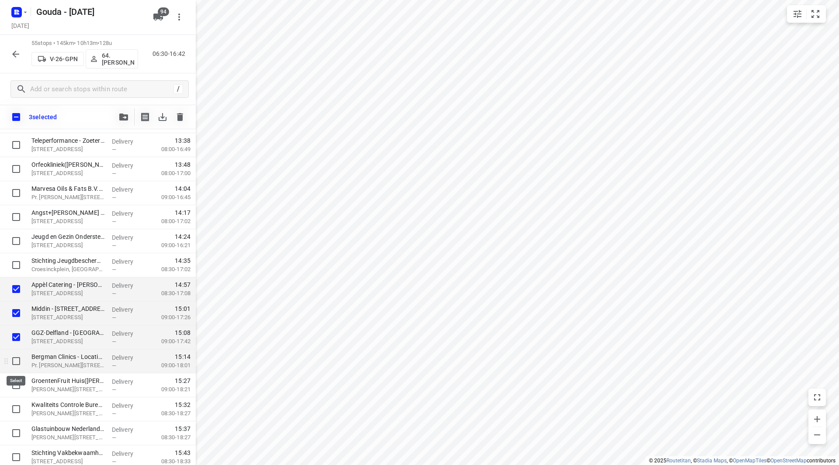
click at [19, 363] on input "checkbox" at bounding box center [15, 361] width 17 height 17
checkbox input "true"
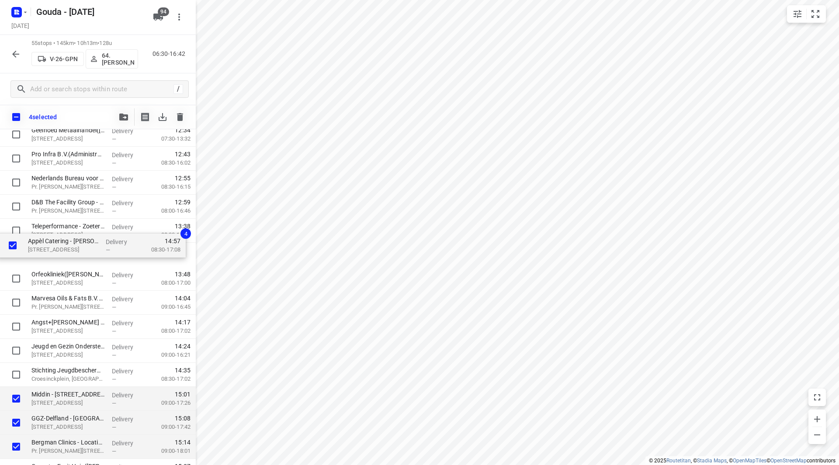
scroll to position [892, 0]
drag, startPoint x: 64, startPoint y: 285, endPoint x: 62, endPoint y: 225, distance: 60.3
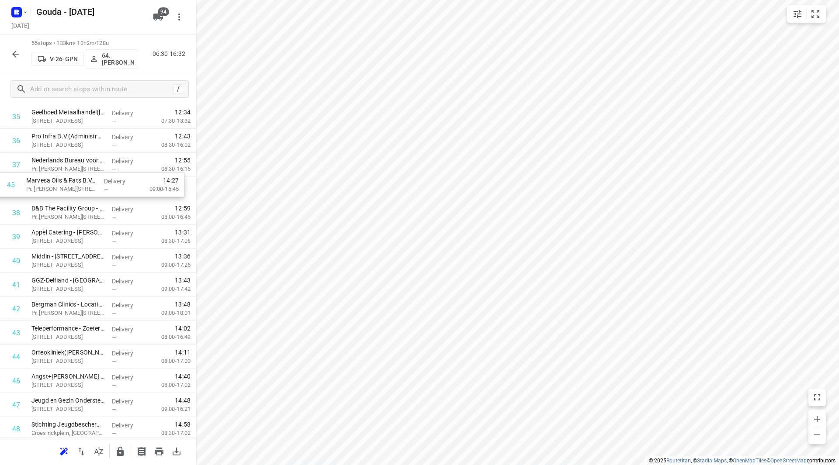
scroll to position [883, 0]
drag, startPoint x: 76, startPoint y: 303, endPoint x: 77, endPoint y: 181, distance: 121.9
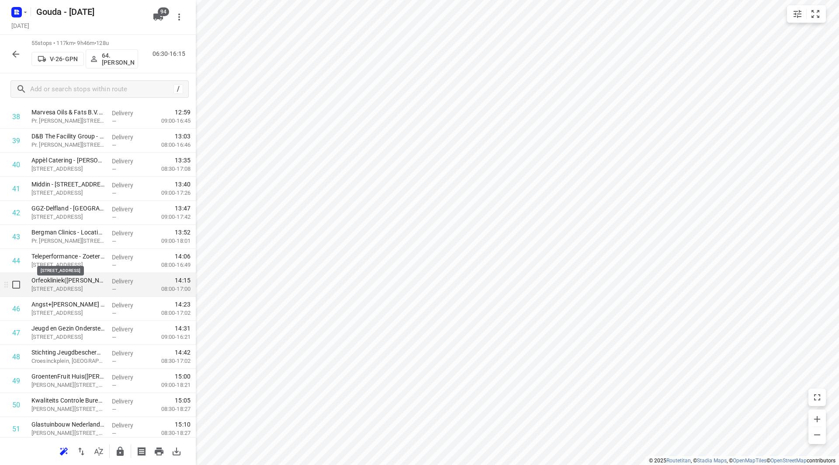
scroll to position [971, 0]
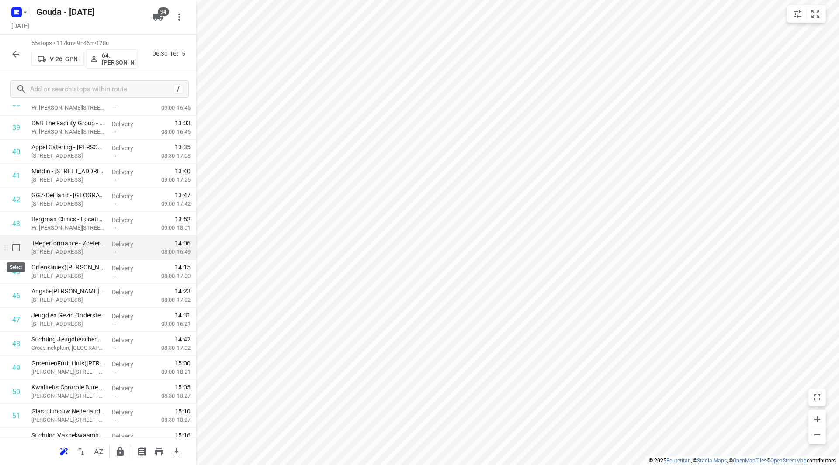
click at [17, 245] on input "checkbox" at bounding box center [15, 247] width 17 height 17
checkbox input "true"
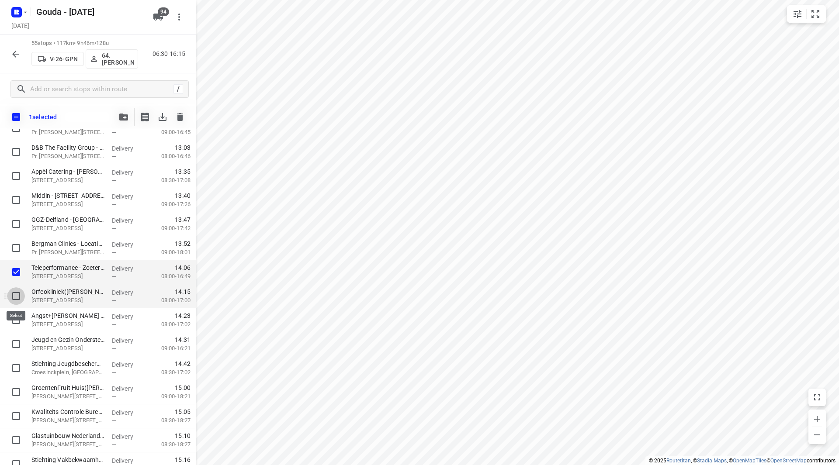
click at [13, 297] on input "checkbox" at bounding box center [15, 295] width 17 height 17
checkbox input "true"
click at [15, 319] on input "checkbox" at bounding box center [15, 319] width 17 height 17
checkbox input "true"
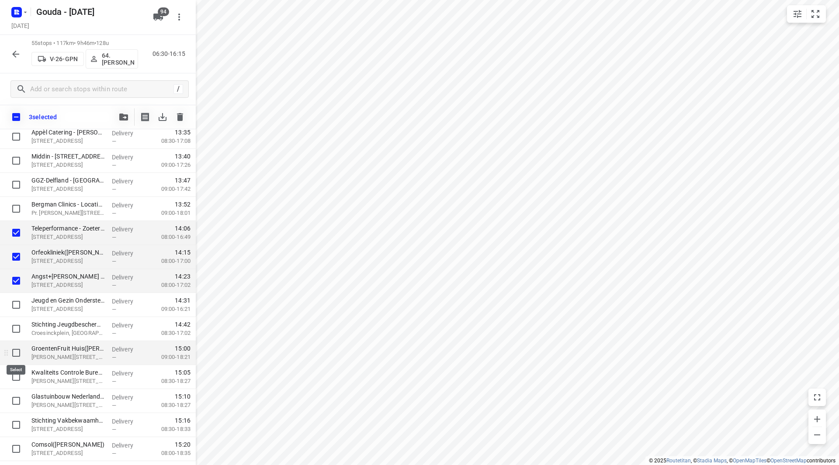
scroll to position [1014, 0]
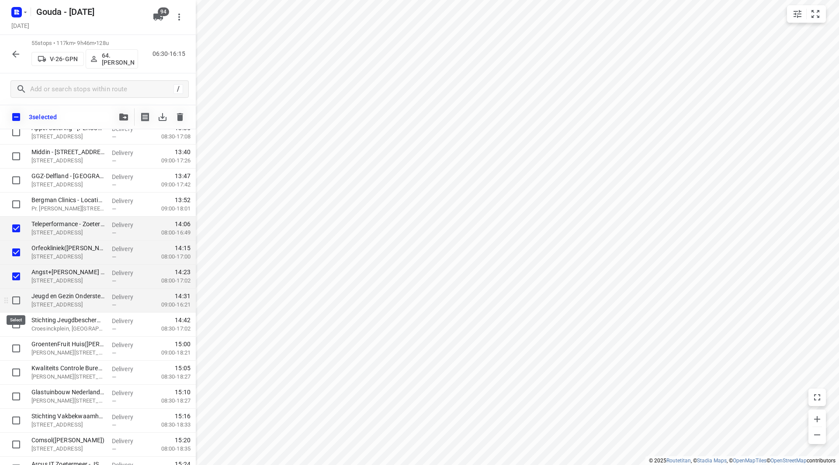
click at [17, 297] on input "checkbox" at bounding box center [15, 300] width 17 height 17
checkbox input "true"
click at [14, 336] on div at bounding box center [14, 325] width 28 height 24
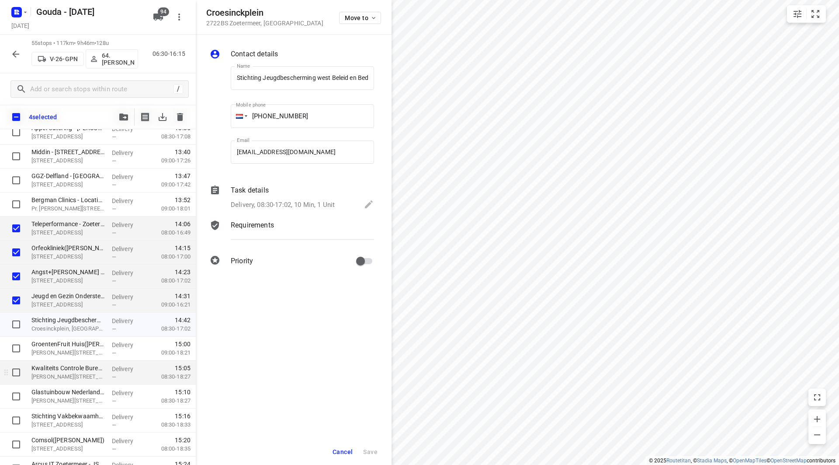
scroll to position [0, 239]
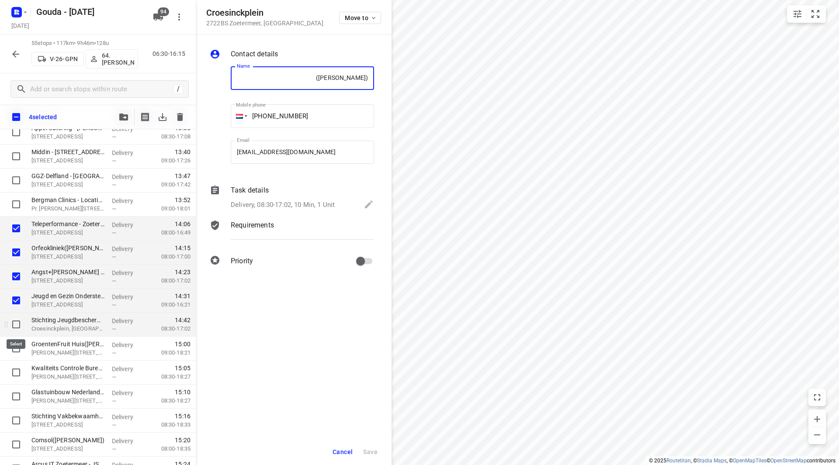
click at [17, 325] on input "checkbox" at bounding box center [15, 324] width 17 height 17
checkbox input "true"
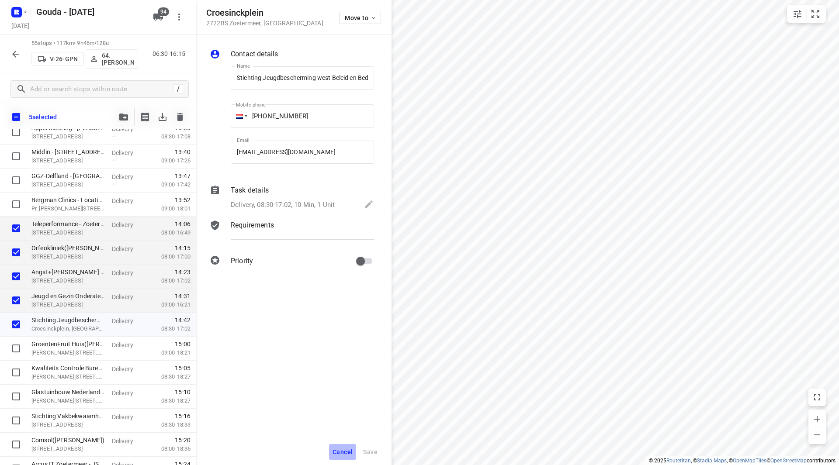
click at [339, 452] on span "Cancel" at bounding box center [342, 452] width 20 height 7
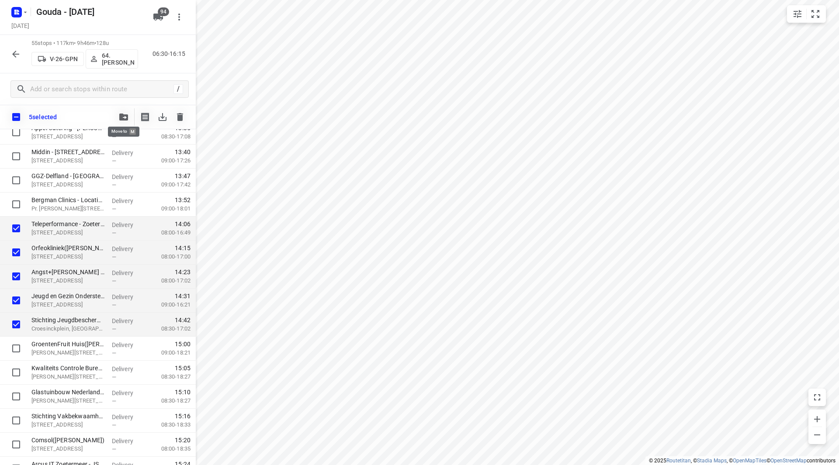
click at [118, 111] on button "button" at bounding box center [123, 116] width 17 height 17
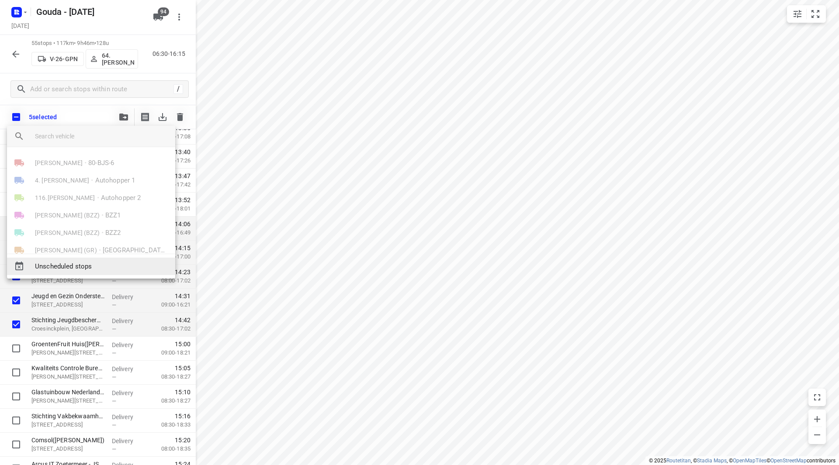
click at [83, 268] on span "Unscheduled stops" at bounding box center [101, 267] width 133 height 10
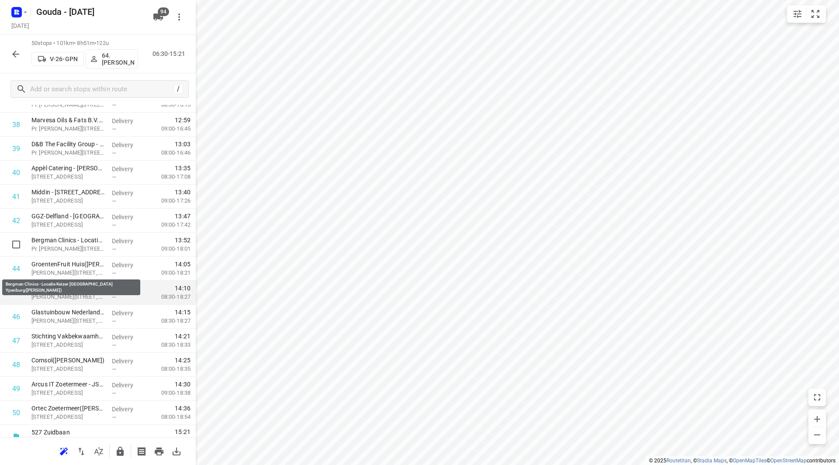
scroll to position [961, 0]
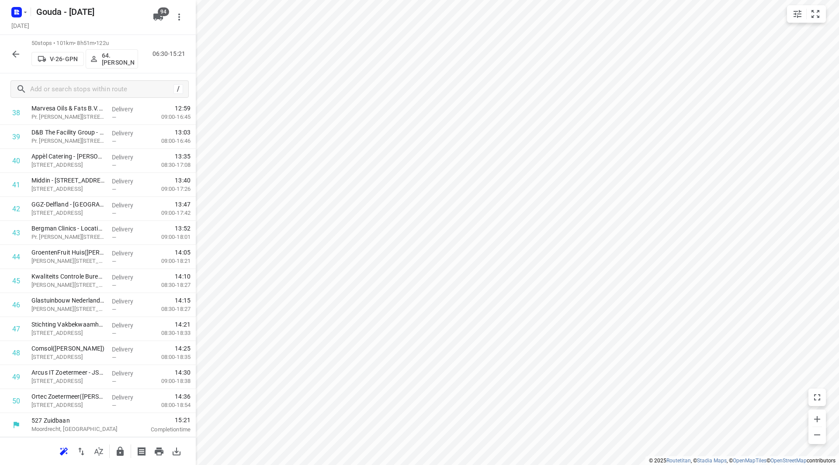
click at [118, 452] on icon "button" at bounding box center [120, 451] width 7 height 9
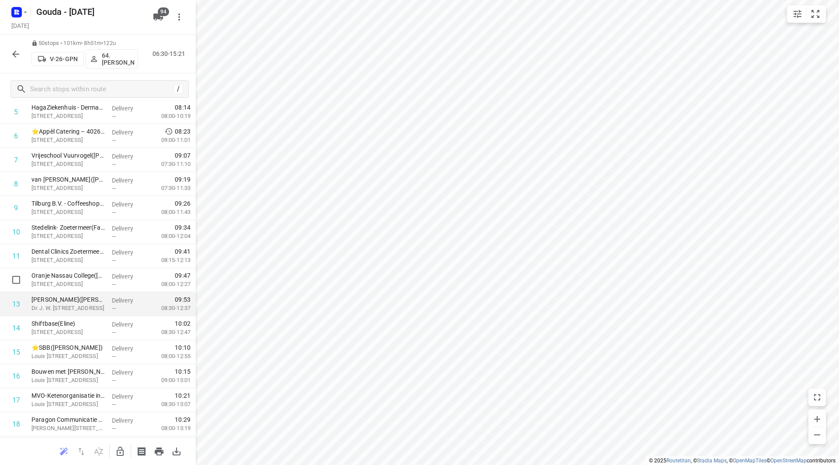
scroll to position [175, 0]
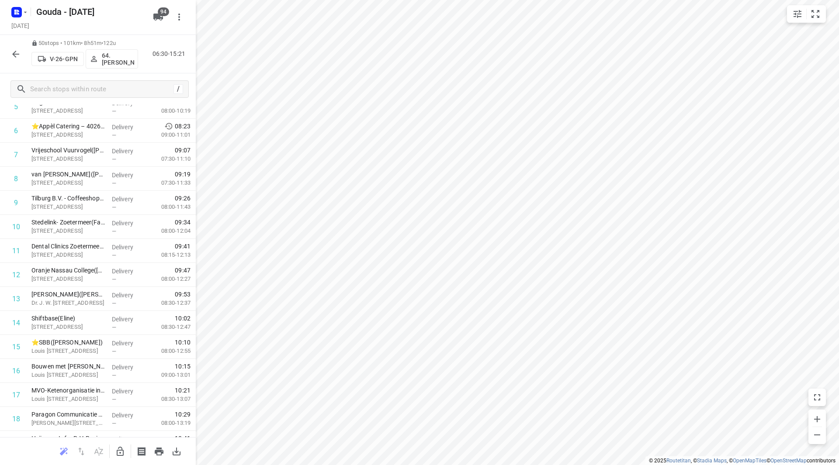
click at [15, 51] on icon "button" at bounding box center [15, 54] width 7 height 7
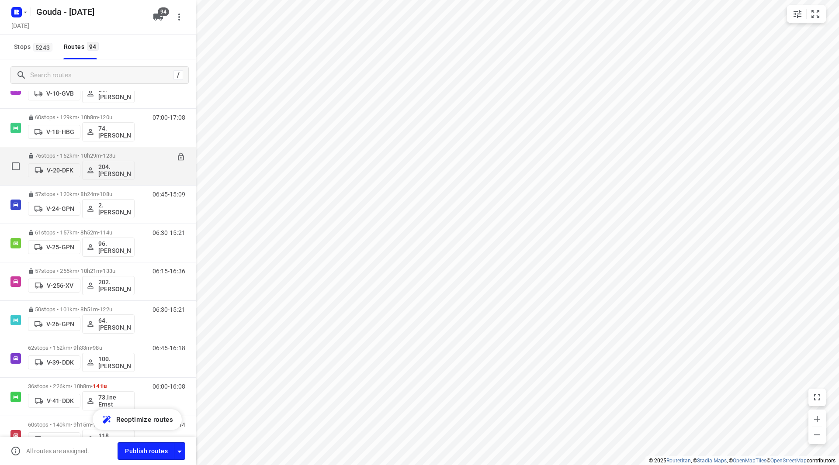
scroll to position [524, 0]
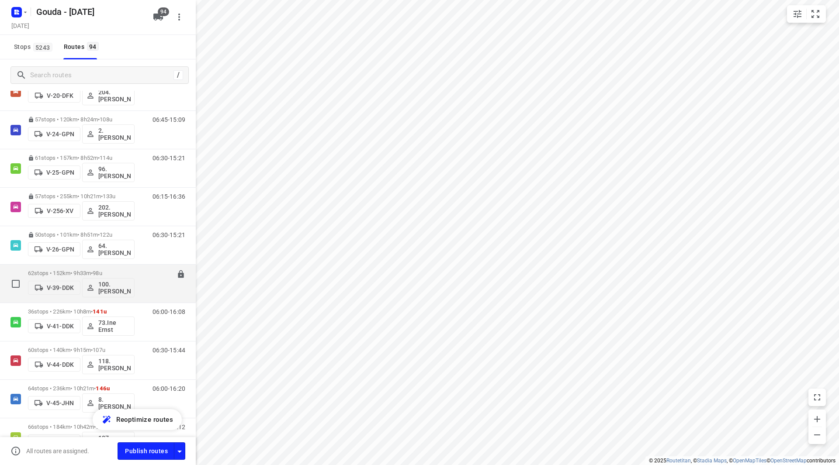
click at [102, 273] on span "98u" at bounding box center [97, 273] width 9 height 7
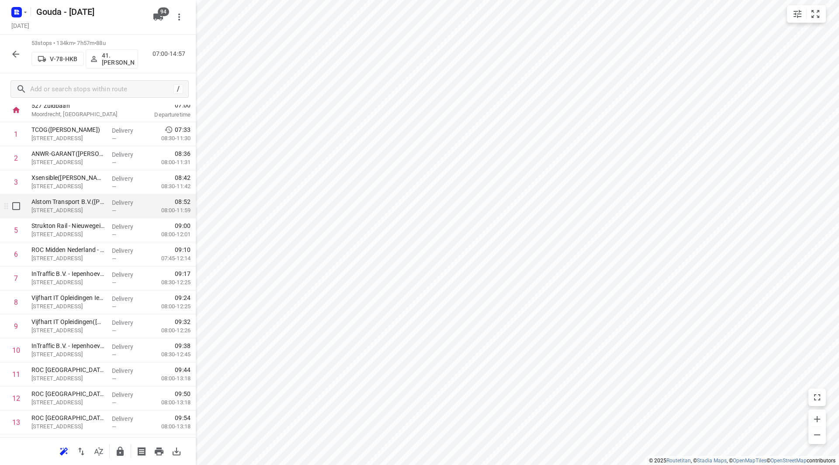
scroll to position [44, 0]
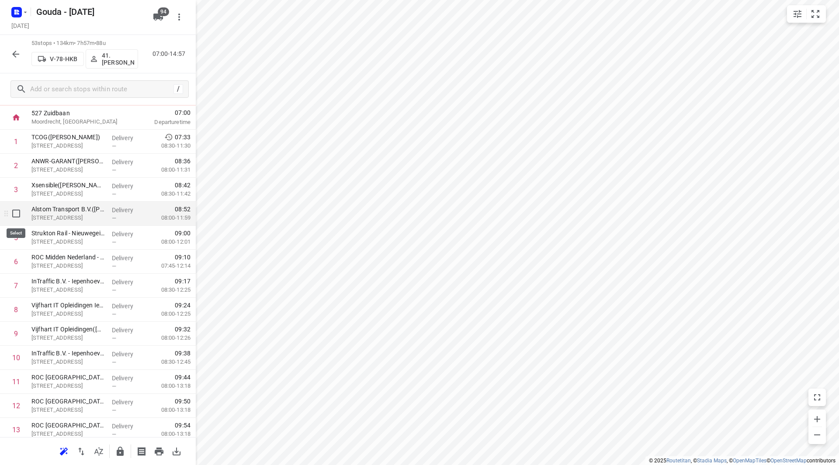
click at [12, 214] on input "checkbox" at bounding box center [15, 213] width 17 height 17
checkbox input "true"
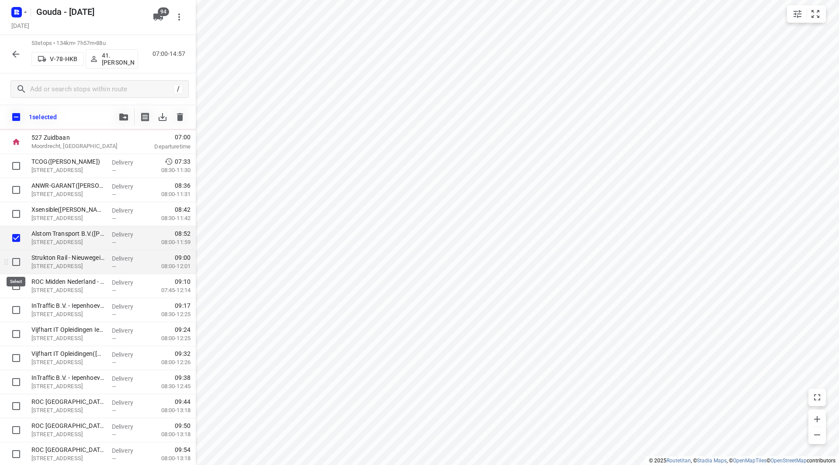
click at [13, 261] on input "checkbox" at bounding box center [15, 261] width 17 height 17
checkbox input "true"
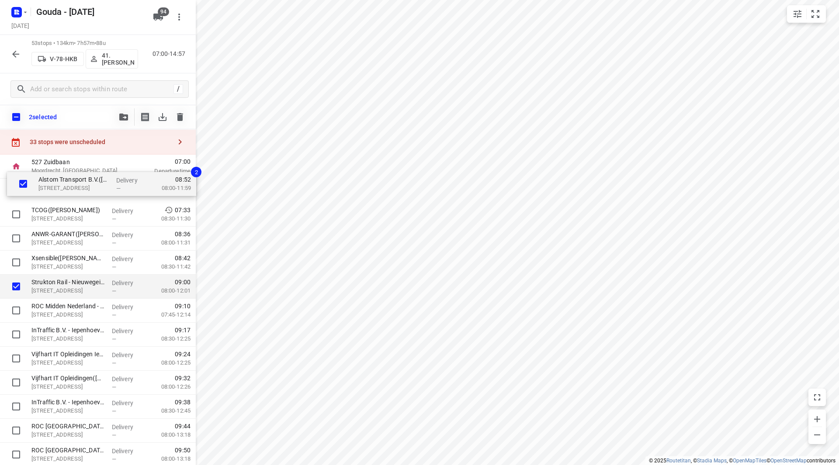
scroll to position [0, 0]
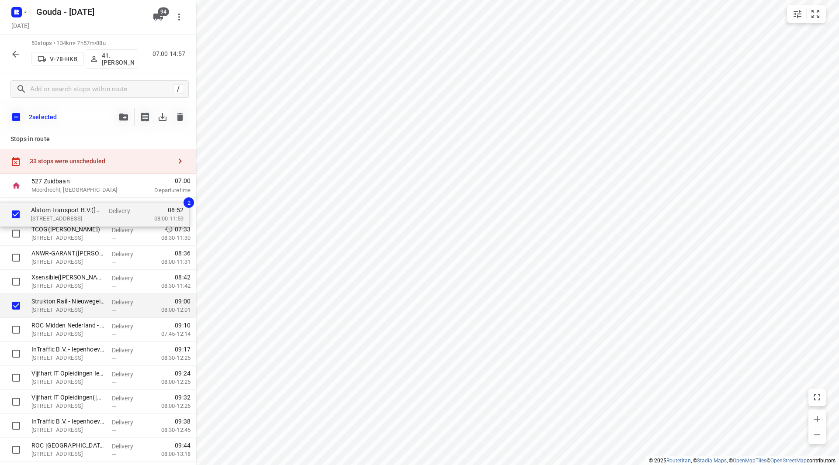
drag, startPoint x: 59, startPoint y: 239, endPoint x: 58, endPoint y: 213, distance: 26.2
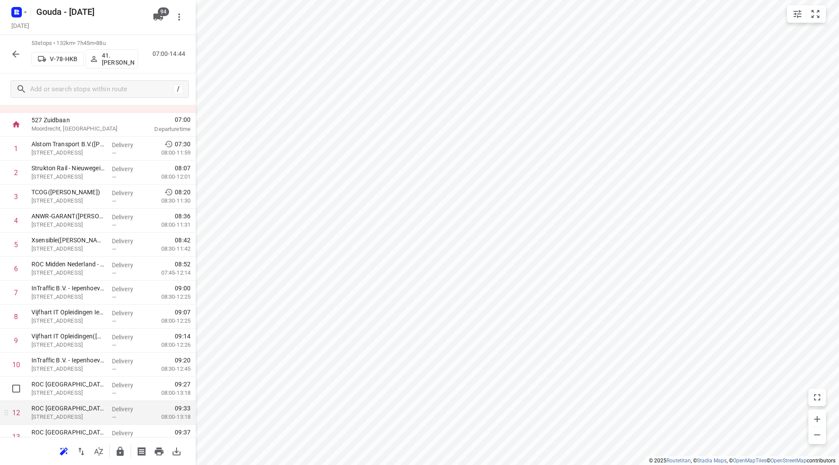
scroll to position [131, 0]
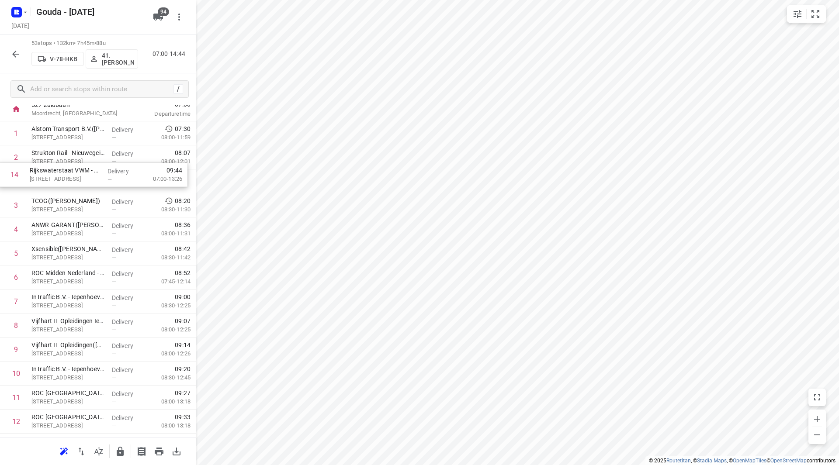
drag, startPoint x: 74, startPoint y: 366, endPoint x: 69, endPoint y: 183, distance: 182.6
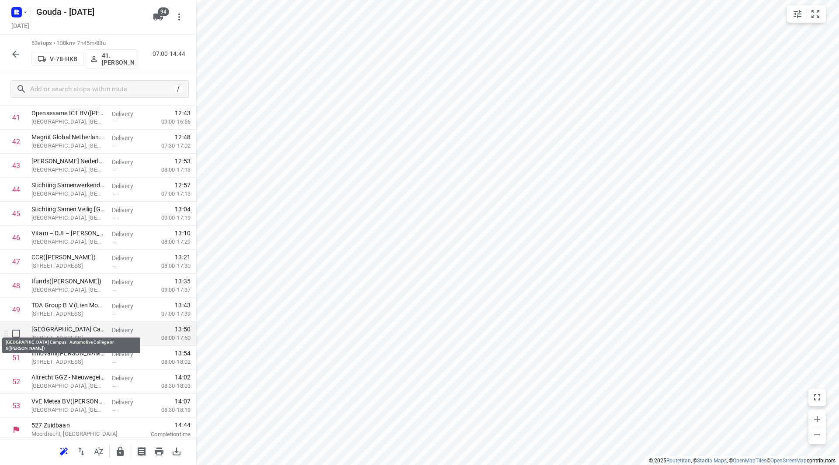
scroll to position [1034, 0]
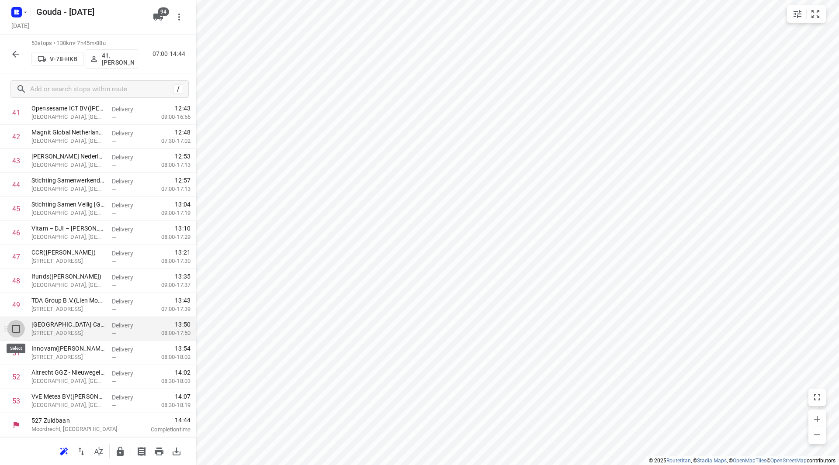
click at [17, 327] on input "checkbox" at bounding box center [15, 328] width 17 height 17
checkbox input "true"
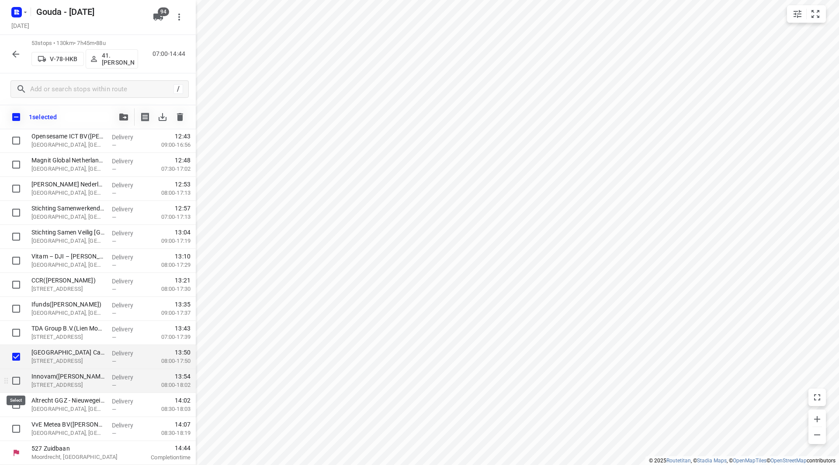
click at [13, 373] on input "checkbox" at bounding box center [15, 380] width 17 height 17
checkbox input "true"
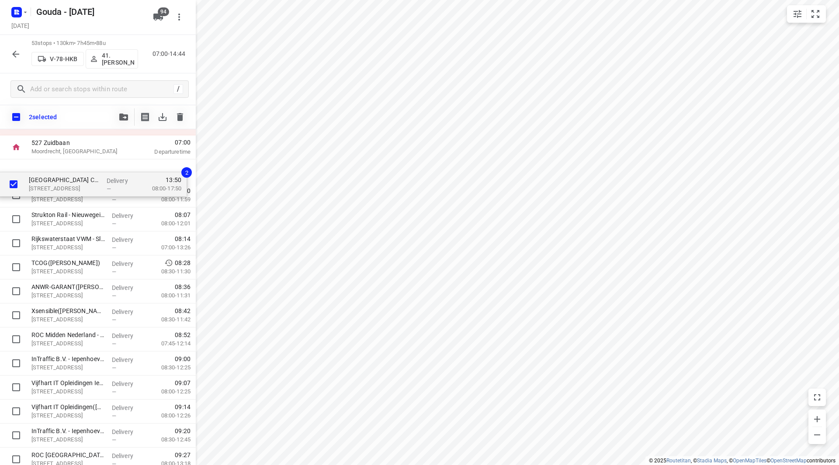
scroll to position [30, 0]
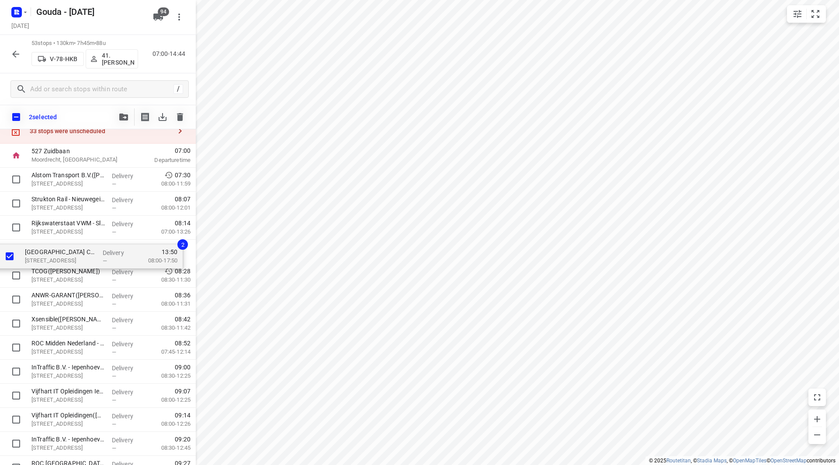
drag, startPoint x: 50, startPoint y: 356, endPoint x: 45, endPoint y: 249, distance: 108.0
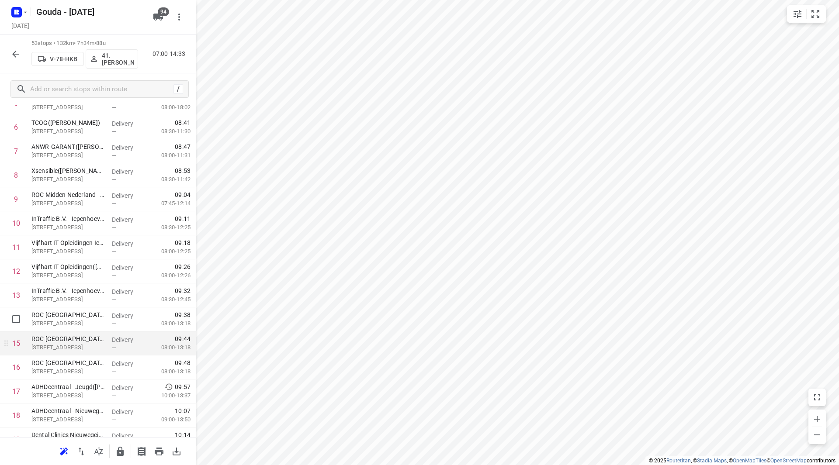
scroll to position [205, 0]
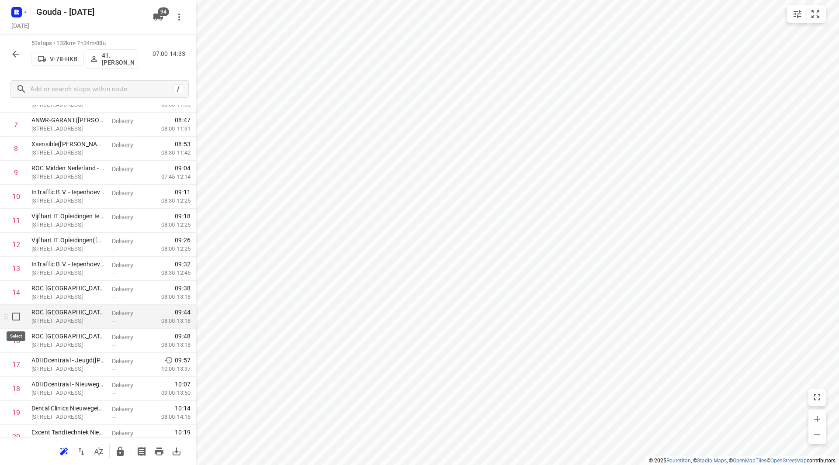
click at [12, 318] on input "checkbox" at bounding box center [15, 316] width 17 height 17
checkbox input "true"
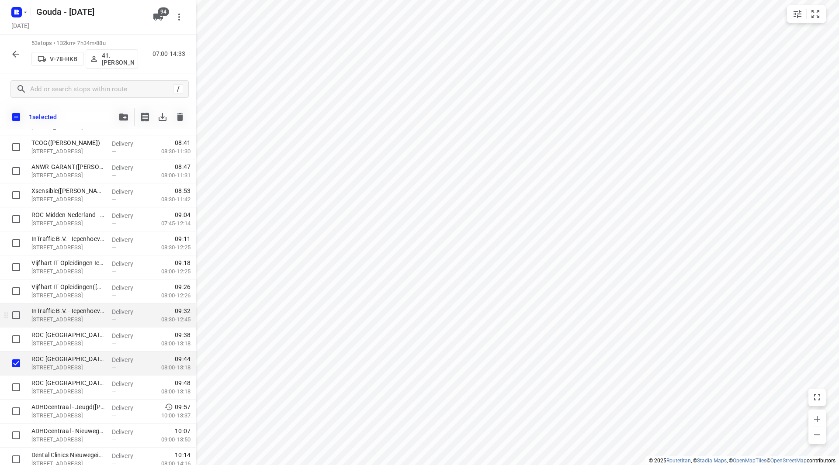
scroll to position [161, 0]
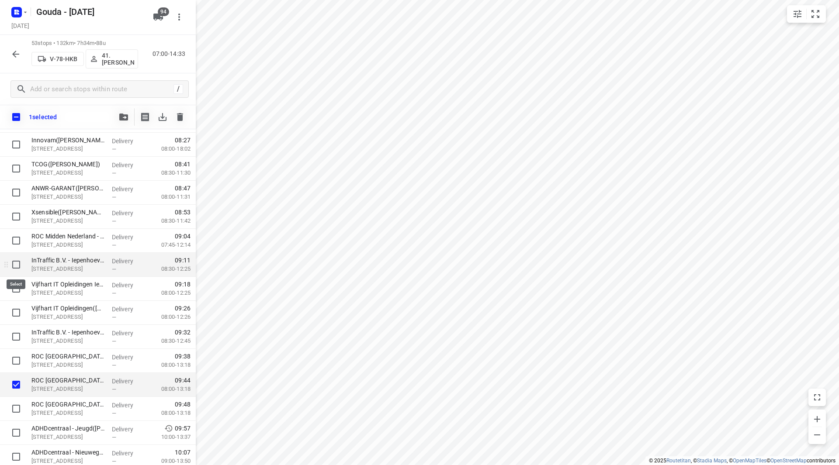
click at [17, 261] on input "checkbox" at bounding box center [15, 264] width 17 height 17
checkbox input "true"
click at [16, 288] on input "checkbox" at bounding box center [15, 288] width 17 height 17
checkbox input "true"
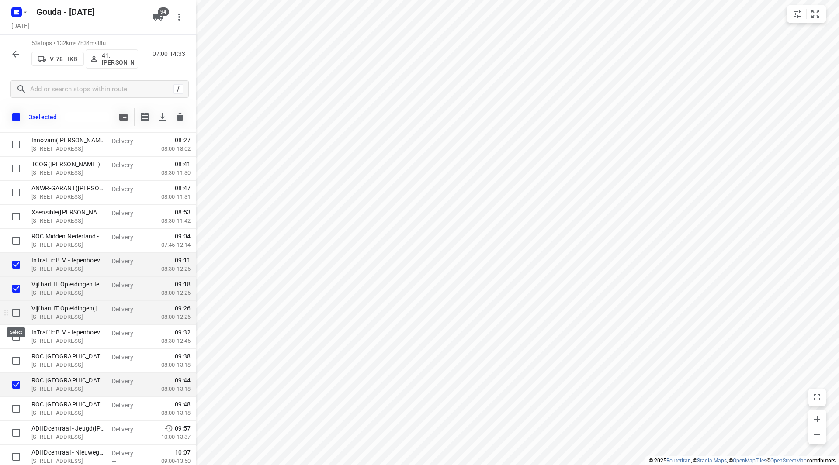
click at [12, 311] on input "checkbox" at bounding box center [15, 312] width 17 height 17
checkbox input "true"
click at [15, 335] on input "checkbox" at bounding box center [15, 336] width 17 height 17
checkbox input "true"
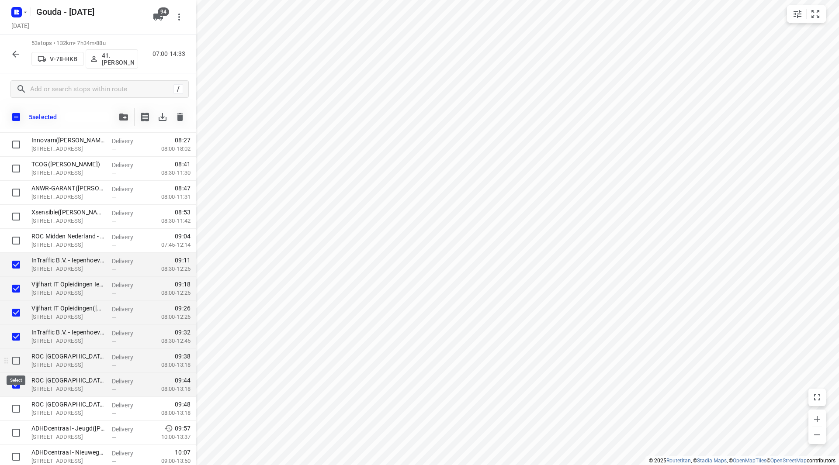
click at [16, 363] on input "checkbox" at bounding box center [15, 360] width 17 height 17
checkbox input "true"
click at [16, 413] on input "checkbox" at bounding box center [15, 408] width 17 height 17
checkbox input "true"
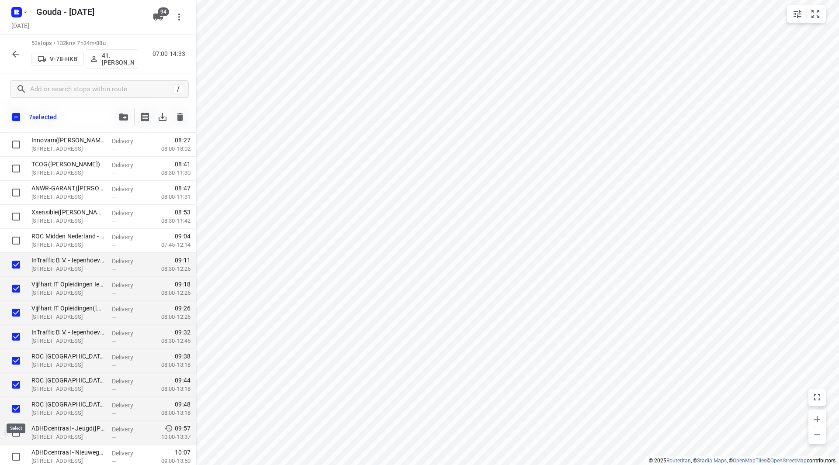
drag, startPoint x: 15, startPoint y: 416, endPoint x: 18, endPoint y: 434, distance: 17.7
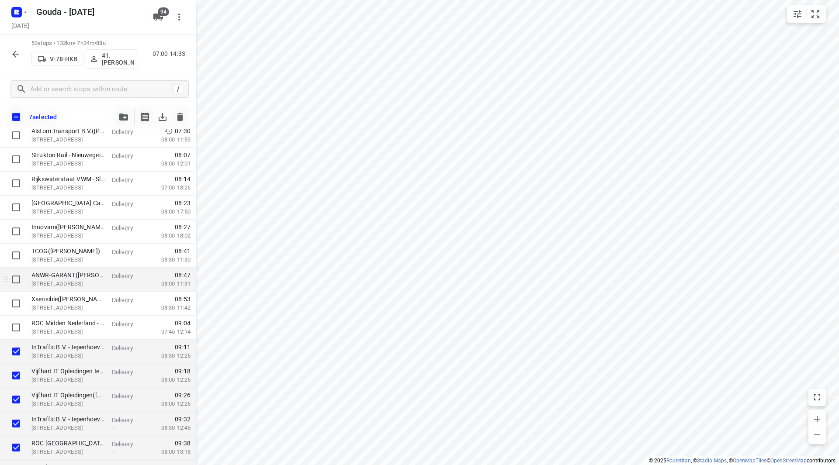
scroll to position [87, 0]
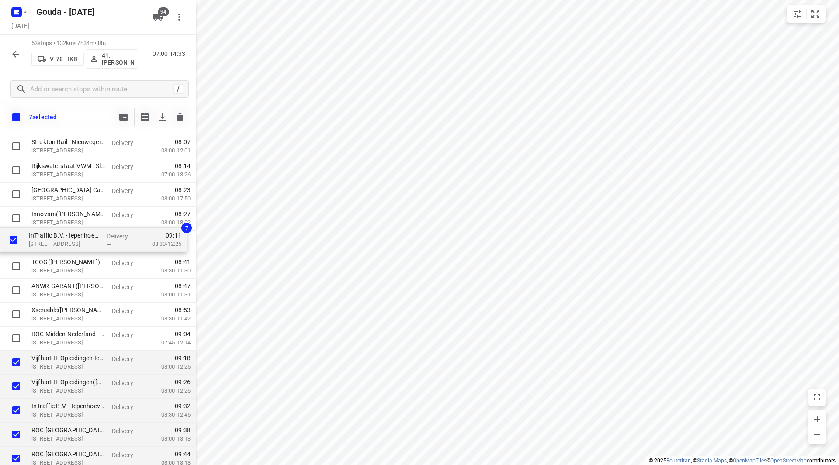
drag, startPoint x: 57, startPoint y: 347, endPoint x: 55, endPoint y: 246, distance: 100.9
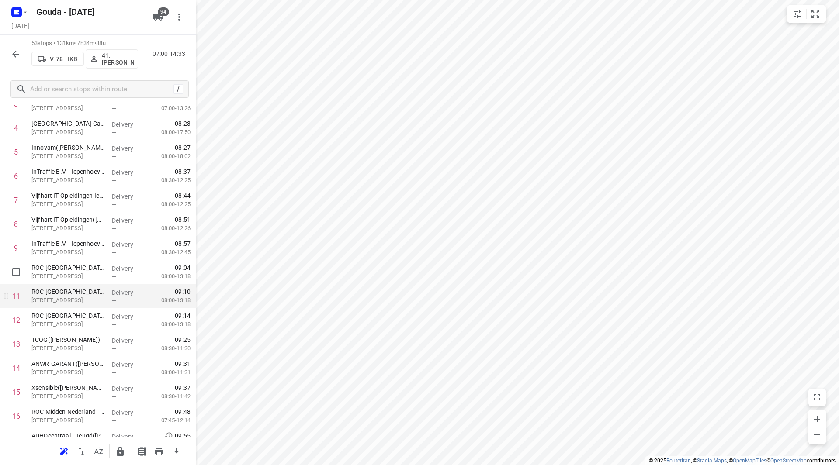
scroll to position [131, 0]
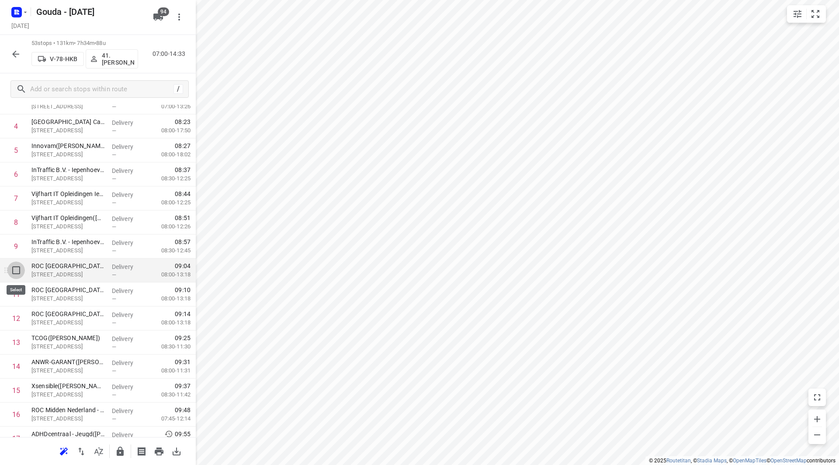
click at [14, 269] on input "checkbox" at bounding box center [15, 270] width 17 height 17
checkbox input "true"
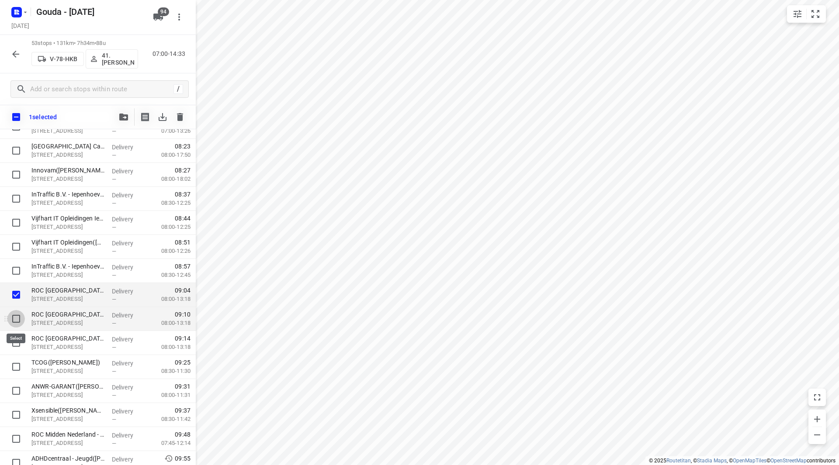
click at [15, 318] on input "checkbox" at bounding box center [15, 318] width 17 height 17
checkbox input "true"
click at [15, 339] on input "checkbox" at bounding box center [15, 342] width 17 height 17
checkbox input "true"
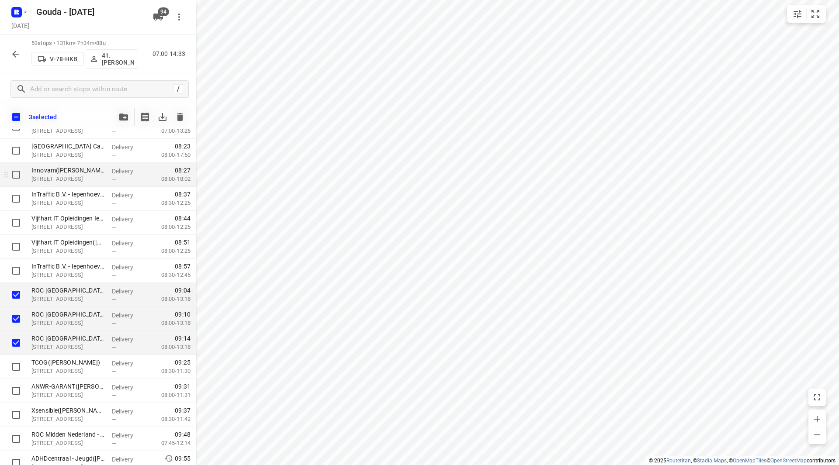
scroll to position [87, 0]
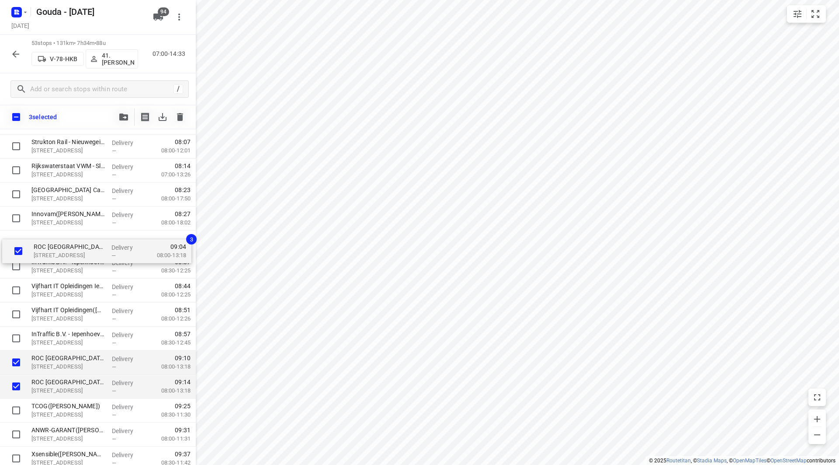
drag, startPoint x: 55, startPoint y: 341, endPoint x: 57, endPoint y: 250, distance: 90.9
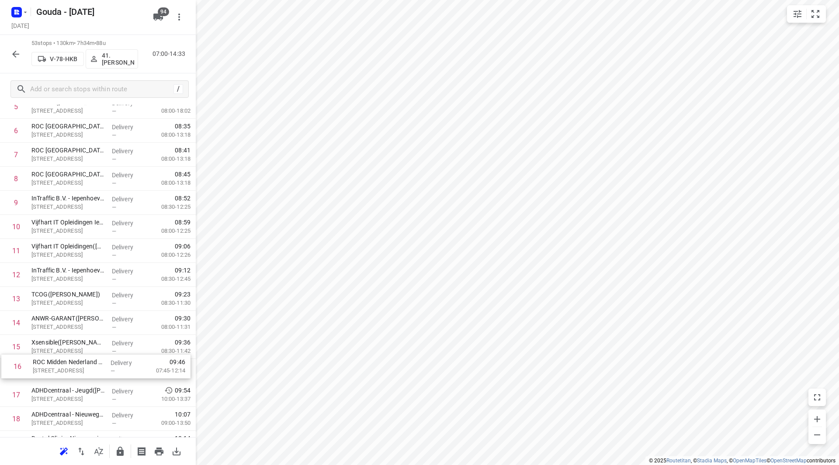
scroll to position [176, 0]
drag, startPoint x: 62, startPoint y: 370, endPoint x: 62, endPoint y: 296, distance: 74.7
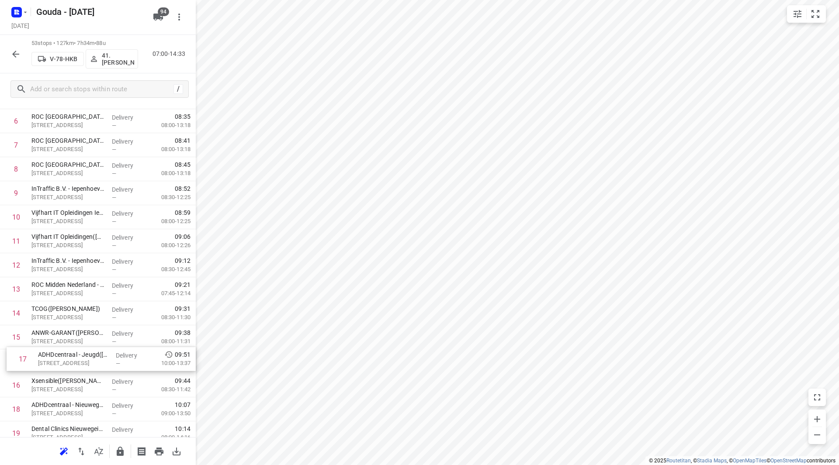
scroll to position [186, 0]
drag, startPoint x: 54, startPoint y: 384, endPoint x: 60, endPoint y: 307, distance: 77.6
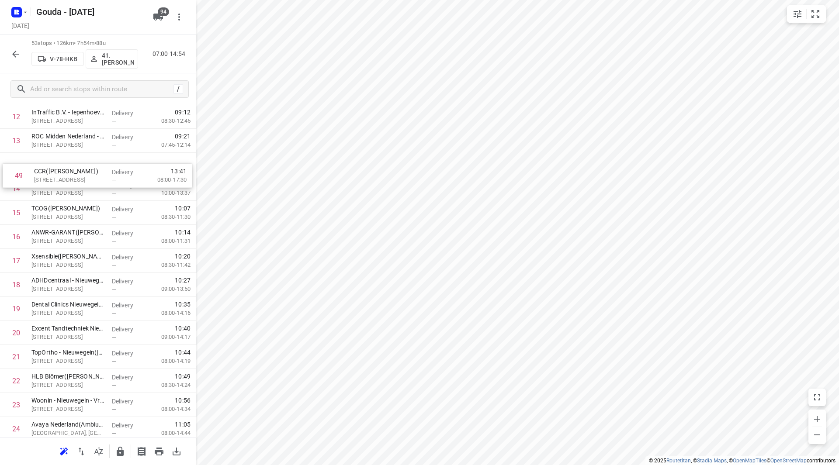
scroll to position [332, 0]
drag, startPoint x: 60, startPoint y: 413, endPoint x: 63, endPoint y: 210, distance: 203.1
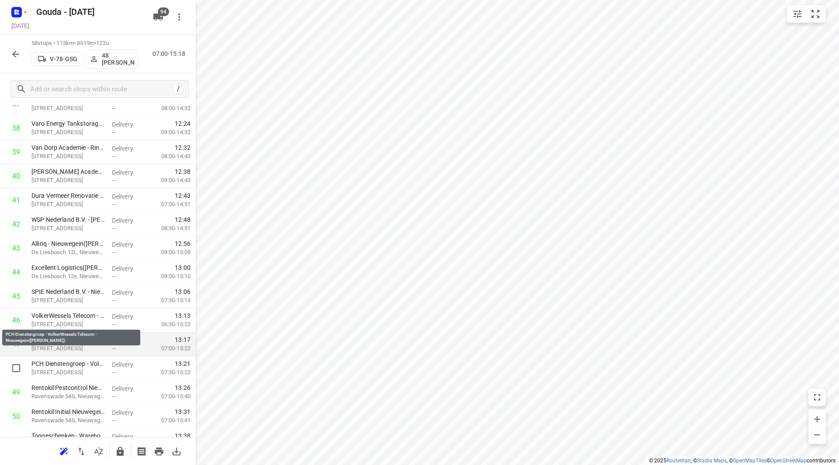
scroll to position [1034, 0]
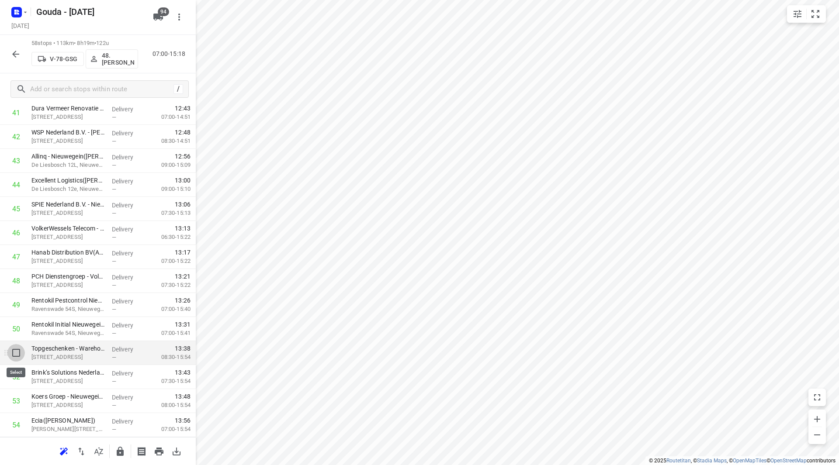
click at [17, 353] on input "checkbox" at bounding box center [15, 352] width 17 height 17
checkbox input "true"
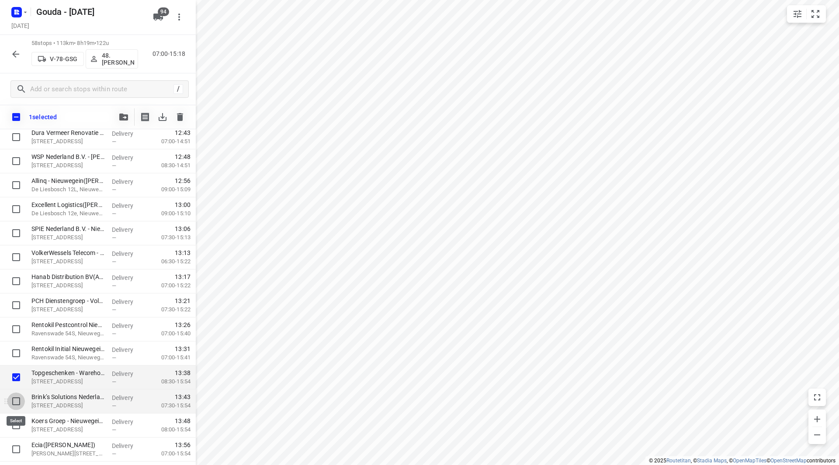
click at [17, 397] on input "checkbox" at bounding box center [15, 401] width 17 height 17
checkbox input "true"
click at [17, 420] on input "checkbox" at bounding box center [15, 425] width 17 height 17
checkbox input "true"
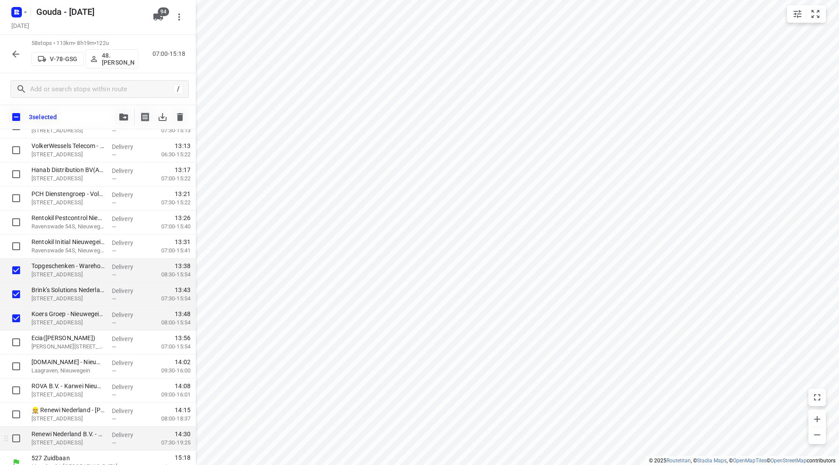
scroll to position [1150, 0]
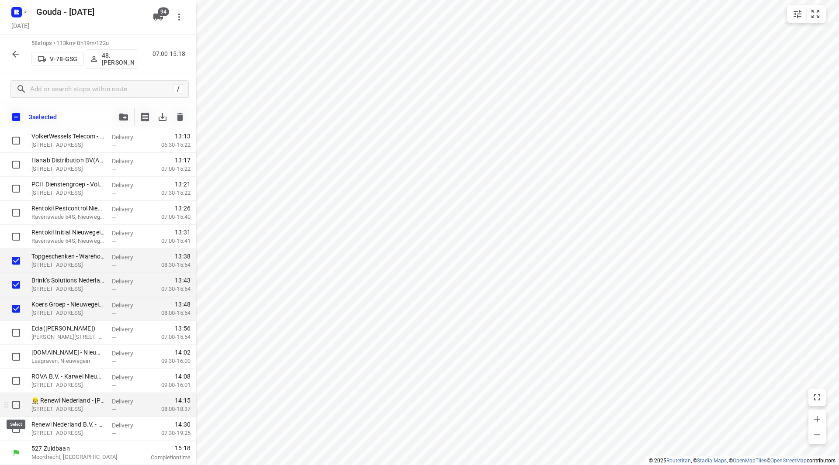
drag, startPoint x: 17, startPoint y: 403, endPoint x: 17, endPoint y: 428, distance: 25.4
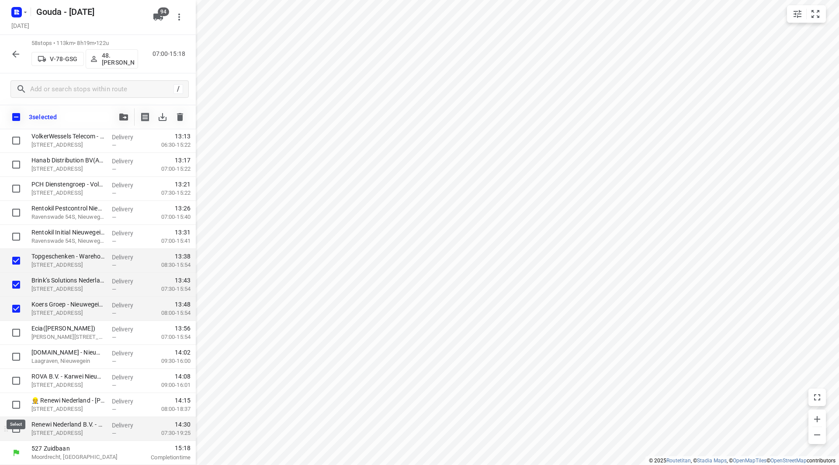
click at [17, 403] on input "checkbox" at bounding box center [15, 404] width 17 height 17
checkbox input "true"
drag, startPoint x: 17, startPoint y: 432, endPoint x: 16, endPoint y: 426, distance: 5.8
click at [17, 431] on input "checkbox" at bounding box center [15, 428] width 17 height 17
checkbox input "true"
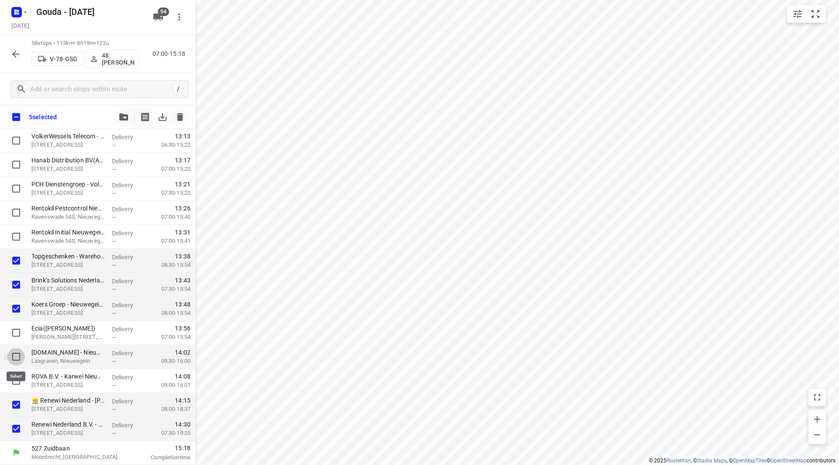
click at [18, 355] on input "checkbox" at bounding box center [15, 356] width 17 height 17
checkbox input "true"
click at [16, 384] on input "checkbox" at bounding box center [15, 380] width 17 height 17
checkbox input "true"
click at [123, 117] on icon "button" at bounding box center [123, 117] width 9 height 7
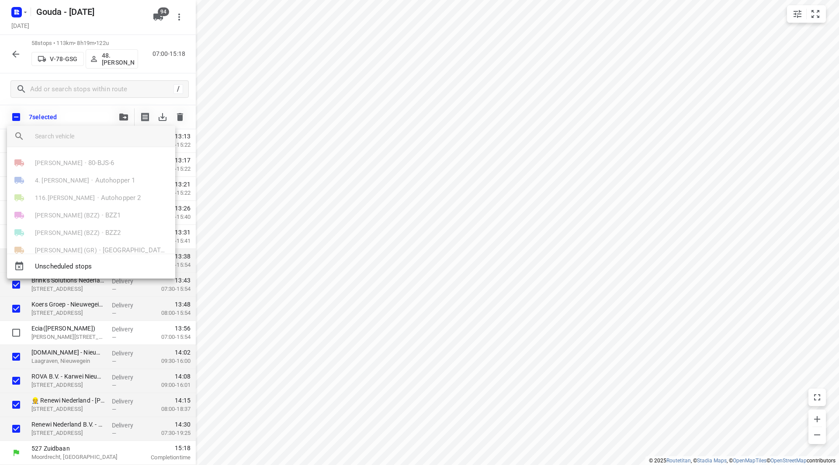
click at [99, 142] on input "search vehicle" at bounding box center [101, 136] width 133 height 13
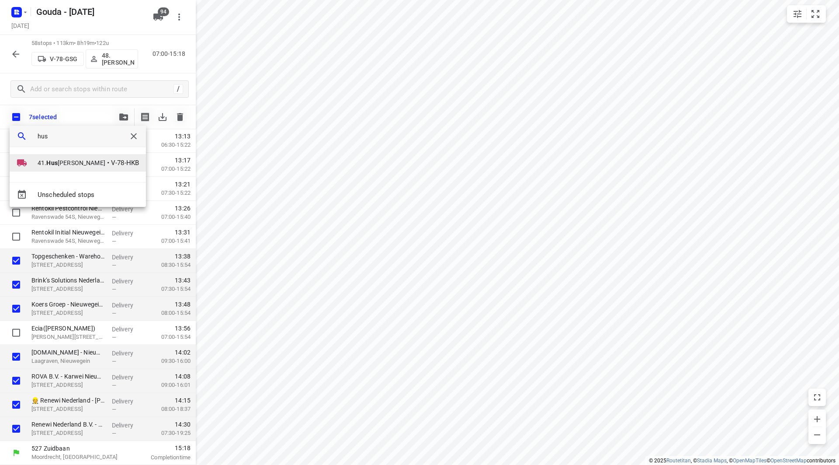
type input "hus"
click at [53, 165] on b "Hus" at bounding box center [51, 162] width 11 height 7
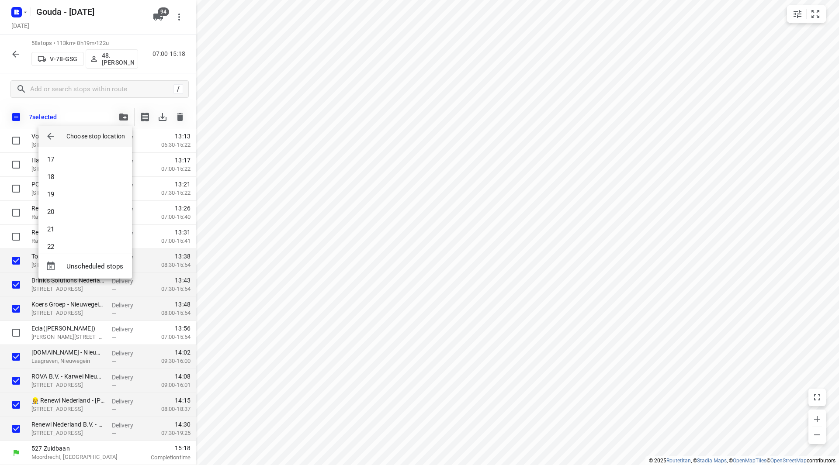
scroll to position [830, 0]
click at [83, 239] on li "53" at bounding box center [84, 237] width 93 height 17
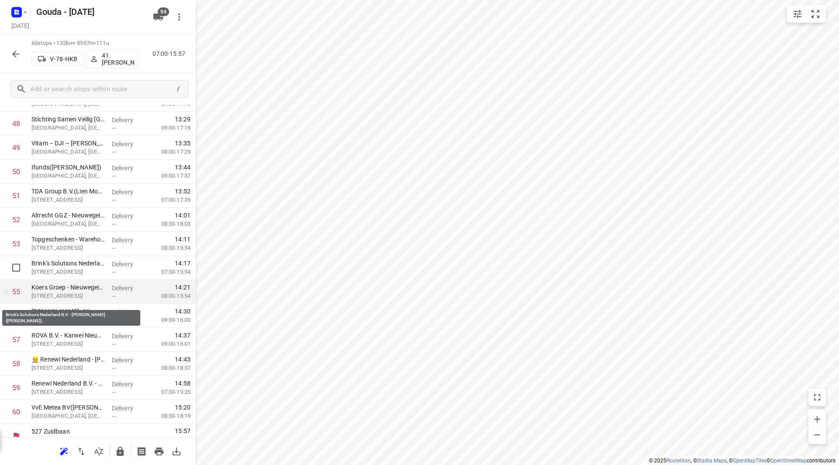
scroll to position [1202, 0]
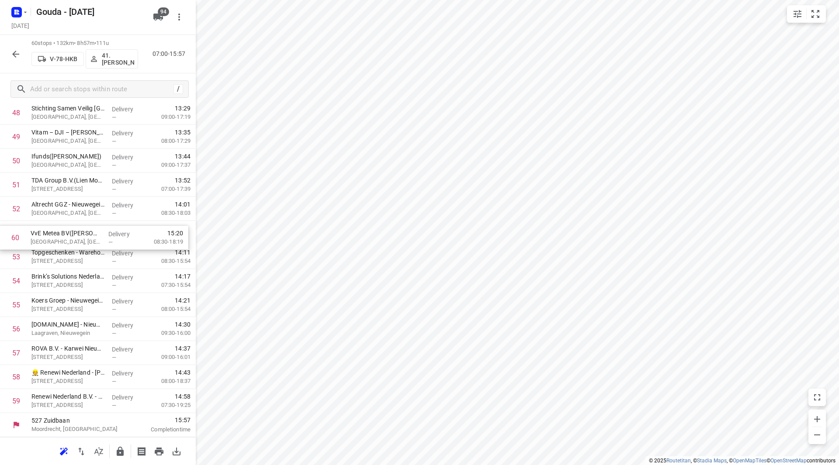
drag, startPoint x: 59, startPoint y: 399, endPoint x: 58, endPoint y: 228, distance: 170.8
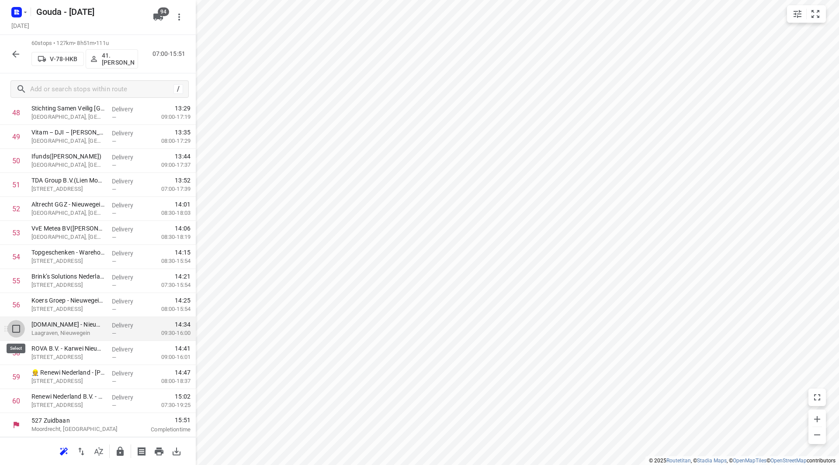
click at [16, 329] on input "checkbox" at bounding box center [15, 328] width 17 height 17
checkbox input "true"
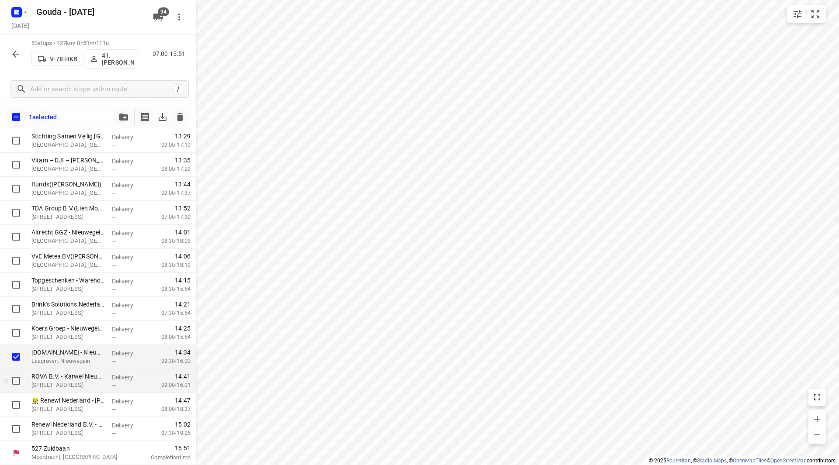
scroll to position [1198, 0]
click at [14, 377] on input "checkbox" at bounding box center [15, 380] width 17 height 17
checkbox input "true"
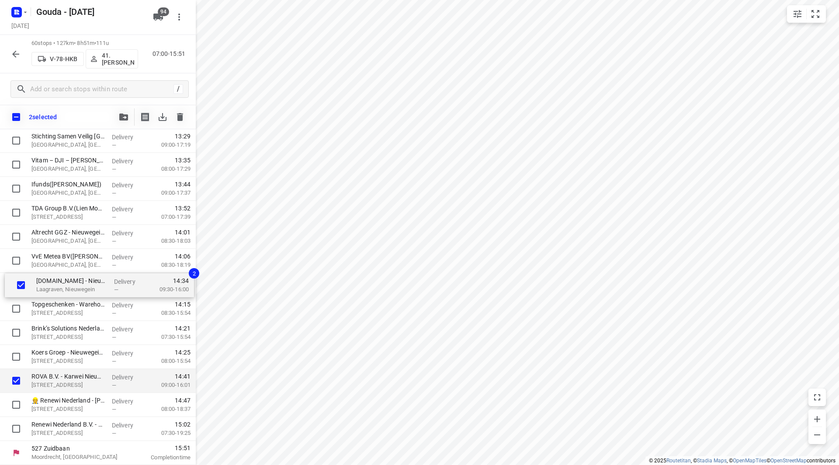
drag, startPoint x: 45, startPoint y: 340, endPoint x: 47, endPoint y: 289, distance: 51.6
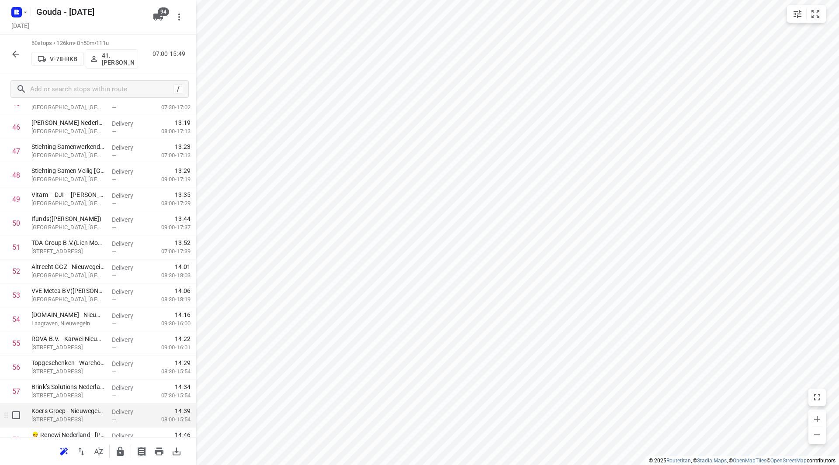
scroll to position [1202, 0]
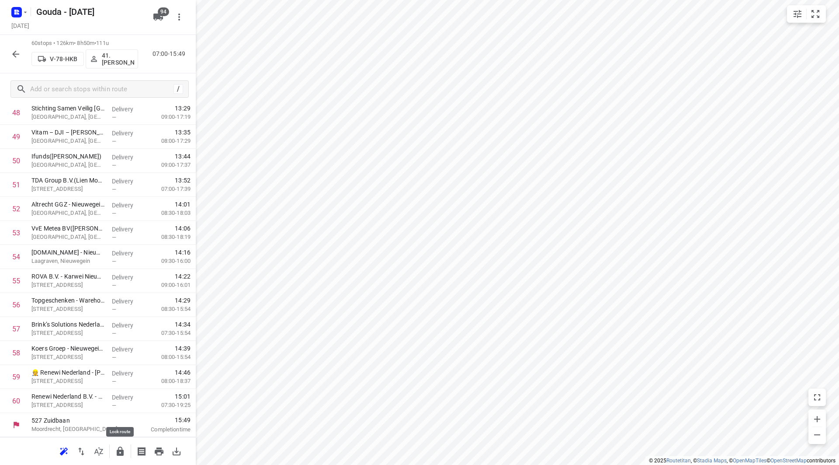
click at [119, 453] on icon "button" at bounding box center [120, 451] width 7 height 9
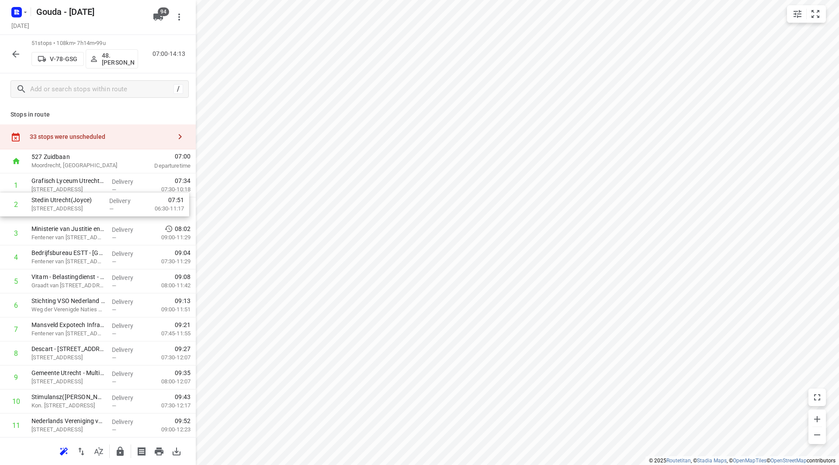
drag, startPoint x: 54, startPoint y: 208, endPoint x: 57, endPoint y: 185, distance: 23.3
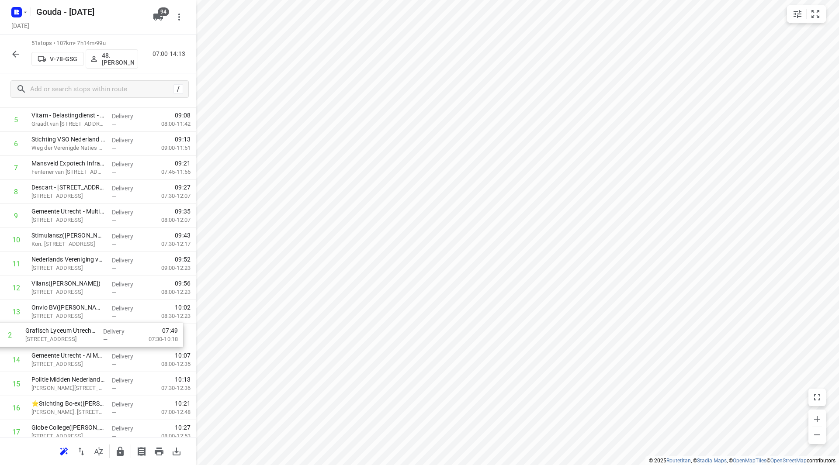
scroll to position [142, 0]
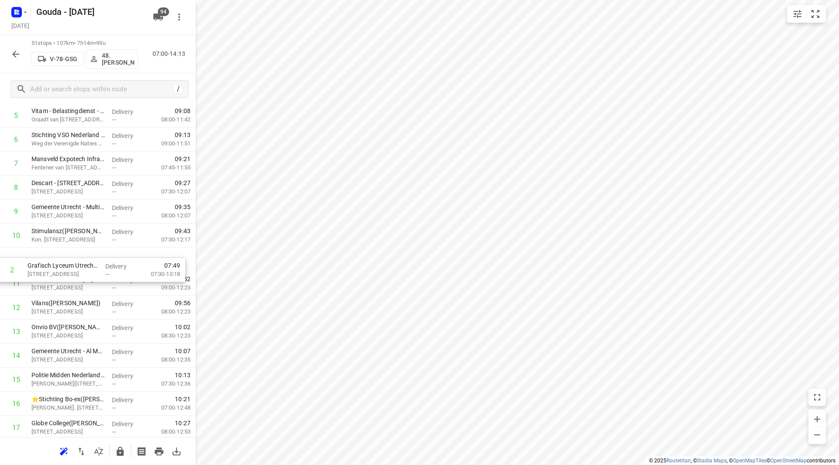
drag, startPoint x: 77, startPoint y: 210, endPoint x: 74, endPoint y: 267, distance: 57.3
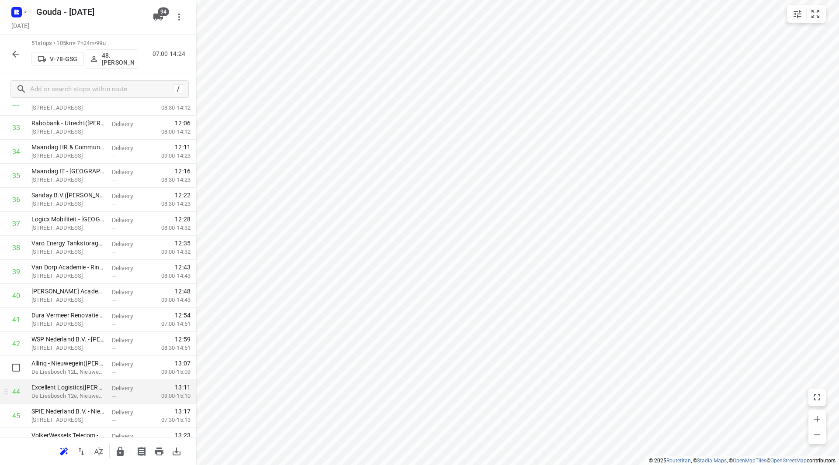
scroll to position [841, 0]
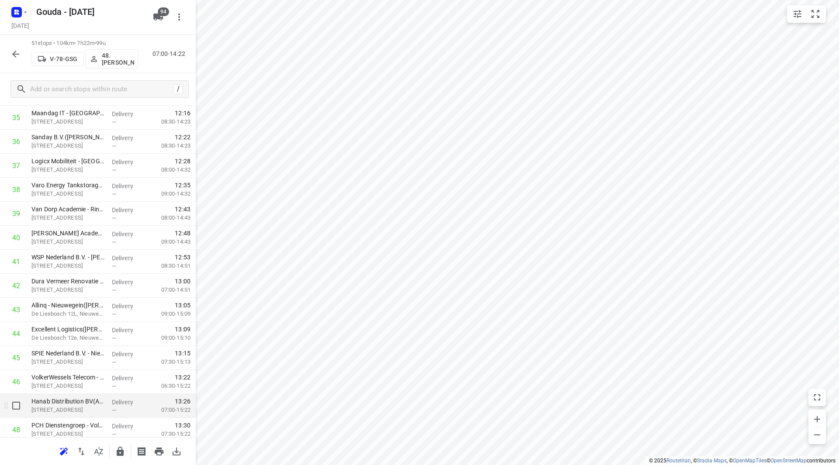
scroll to position [928, 0]
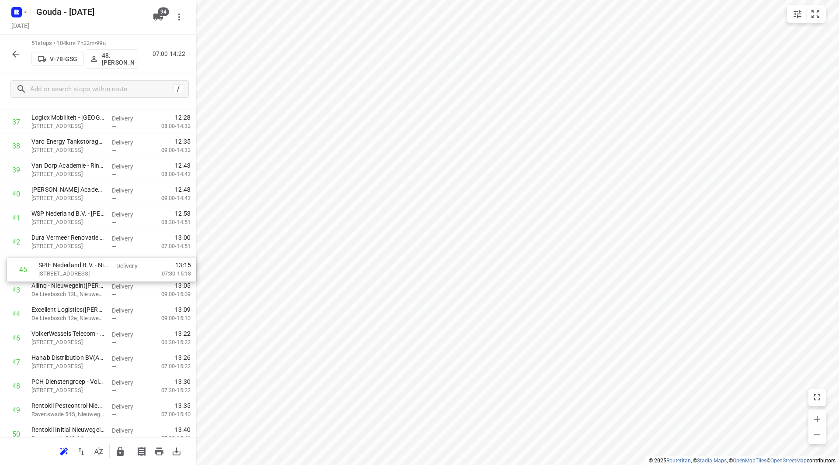
drag, startPoint x: 60, startPoint y: 312, endPoint x: 67, endPoint y: 263, distance: 49.9
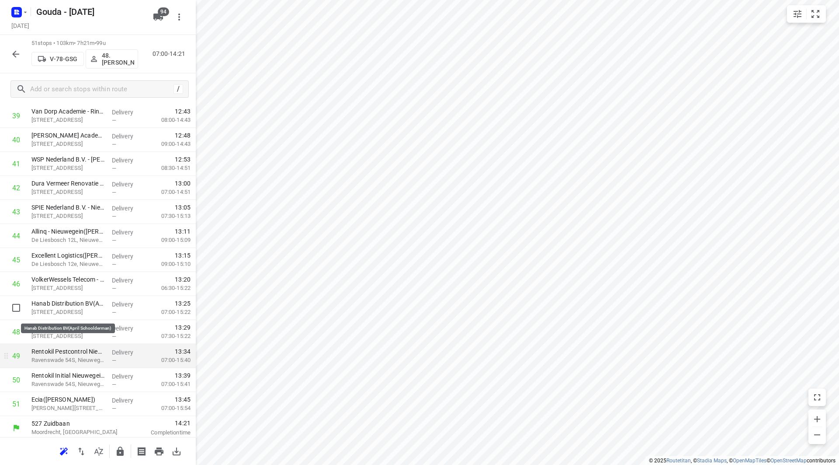
scroll to position [985, 0]
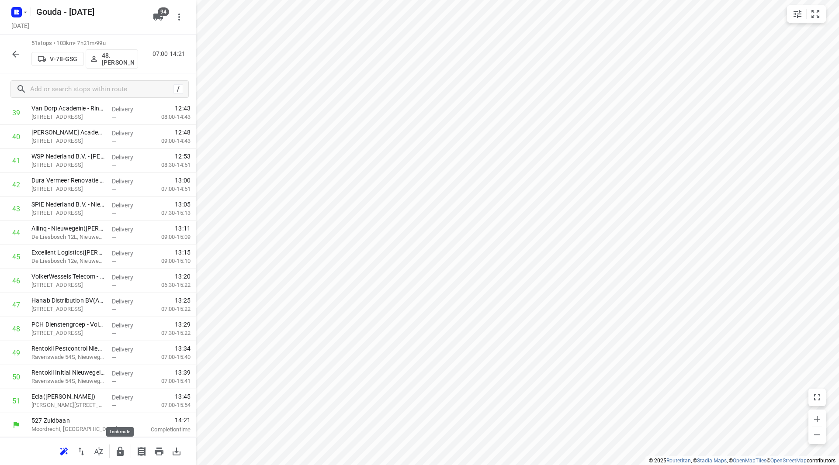
click at [119, 449] on icon "button" at bounding box center [120, 451] width 10 height 10
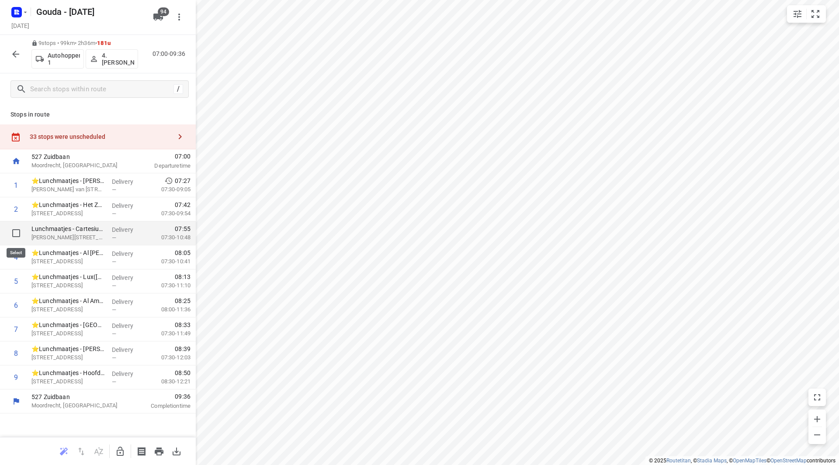
click at [17, 232] on input "checkbox" at bounding box center [15, 233] width 17 height 17
checkbox input "true"
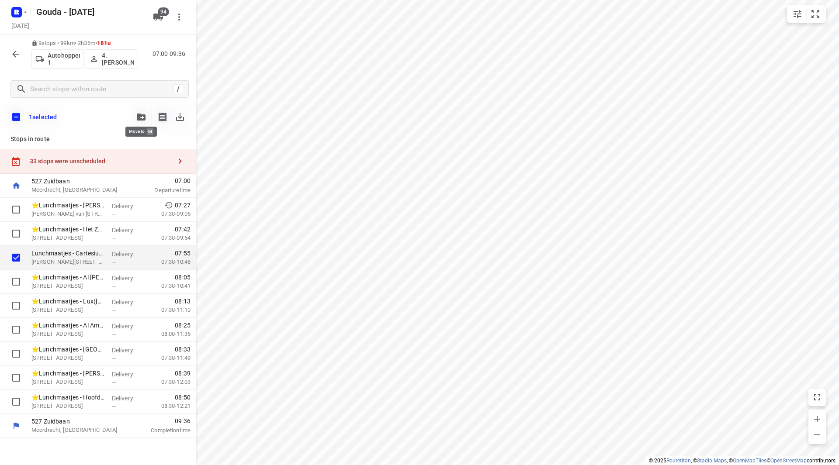
click at [138, 114] on icon "button" at bounding box center [141, 117] width 9 height 7
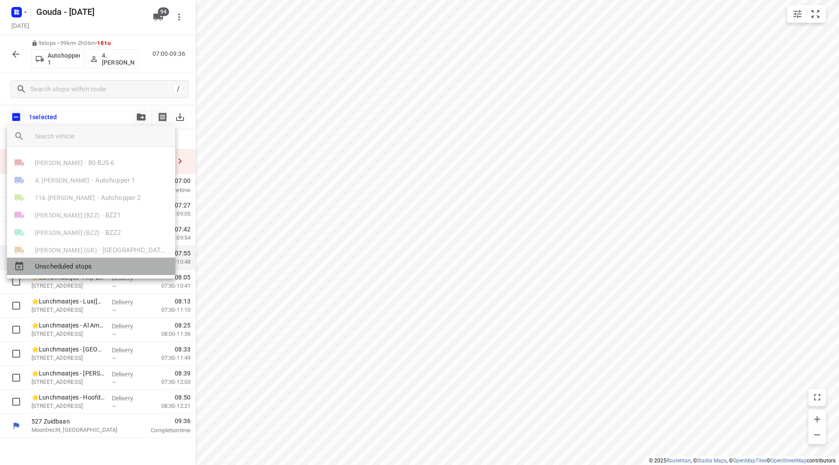
click at [82, 265] on span "Unscheduled stops" at bounding box center [101, 267] width 133 height 10
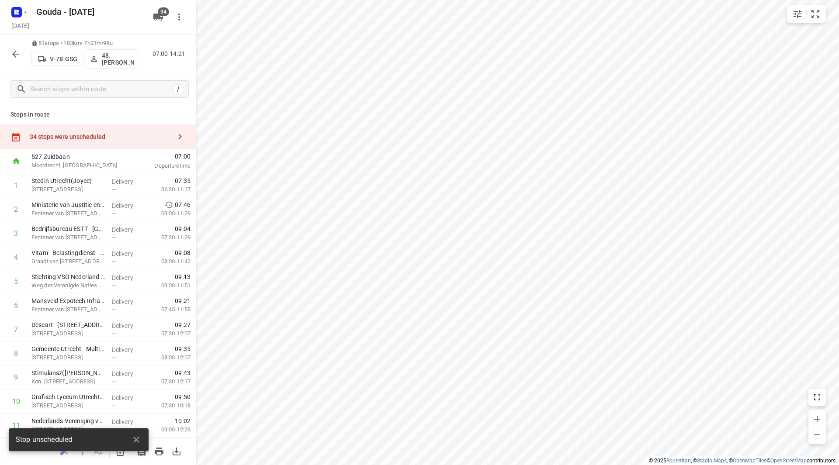
click at [101, 133] on div "34 stops were unscheduled" at bounding box center [101, 136] width 142 height 7
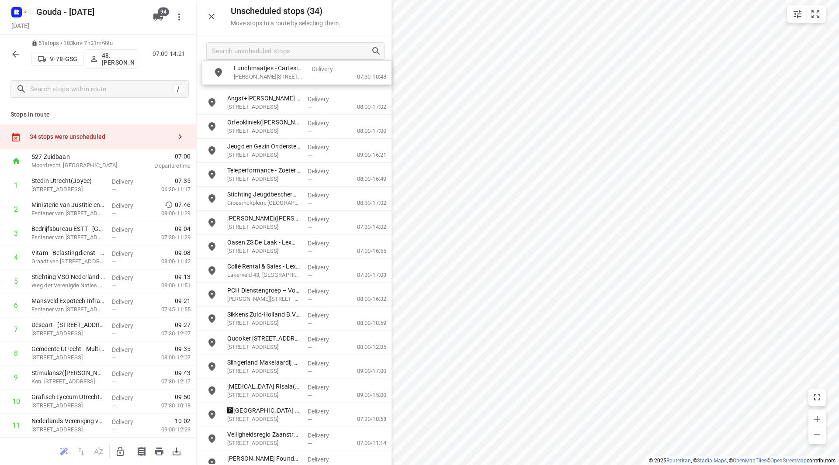
drag, startPoint x: 244, startPoint y: 76, endPoint x: 245, endPoint y: 89, distance: 12.7
click at [121, 448] on icon "button" at bounding box center [120, 451] width 7 height 9
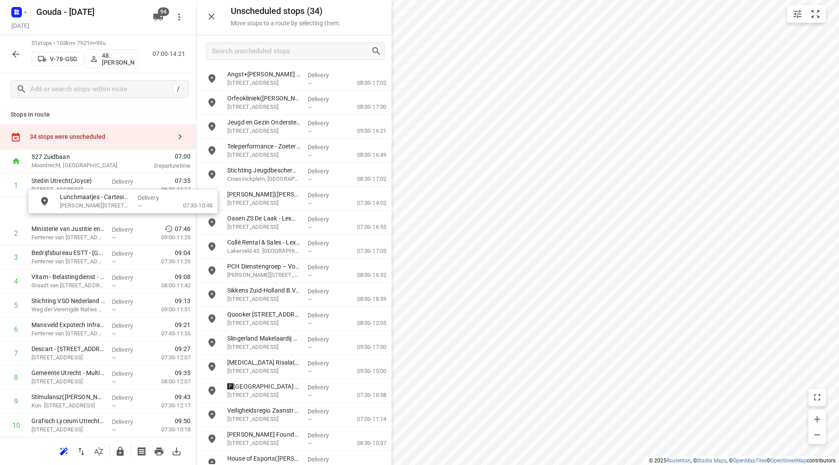
drag, startPoint x: 256, startPoint y: 80, endPoint x: 58, endPoint y: 214, distance: 238.4
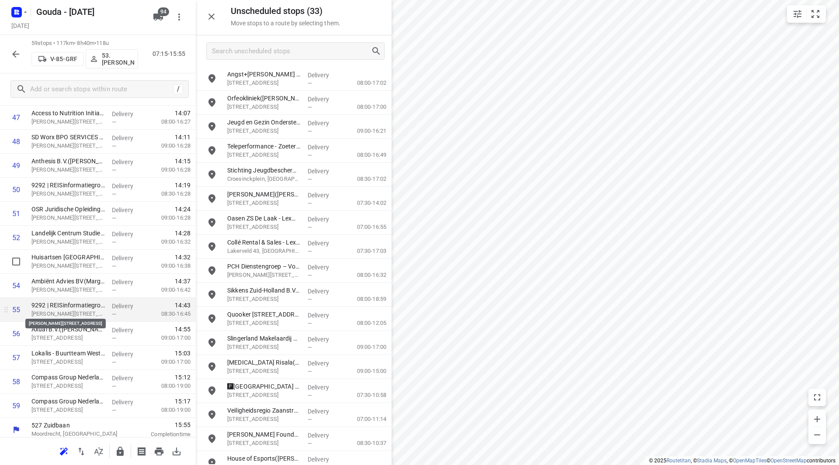
scroll to position [1178, 0]
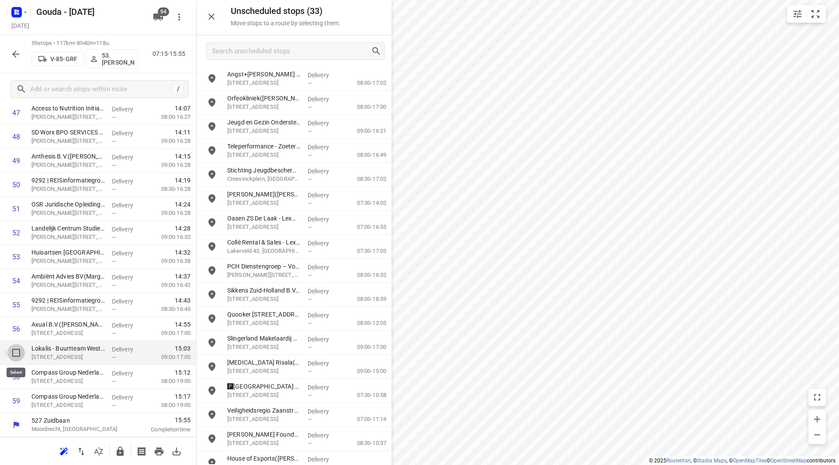
click at [16, 357] on input "checkbox" at bounding box center [15, 352] width 17 height 17
checkbox input "true"
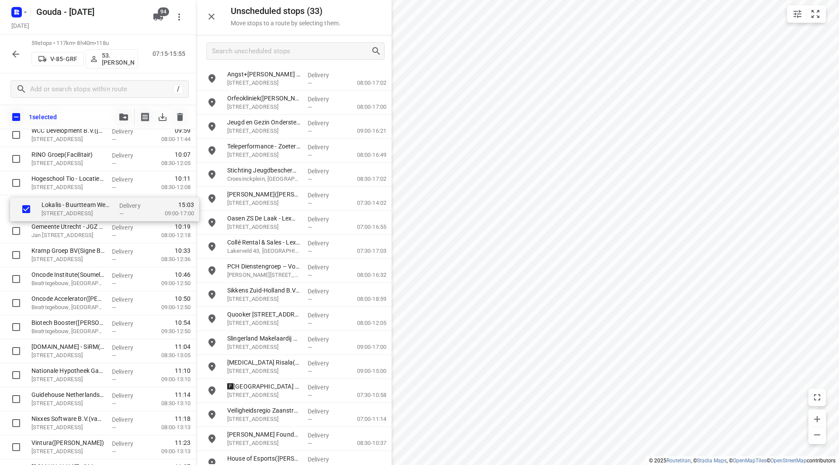
scroll to position [339, 0]
drag, startPoint x: 59, startPoint y: 381, endPoint x: 66, endPoint y: 211, distance: 169.6
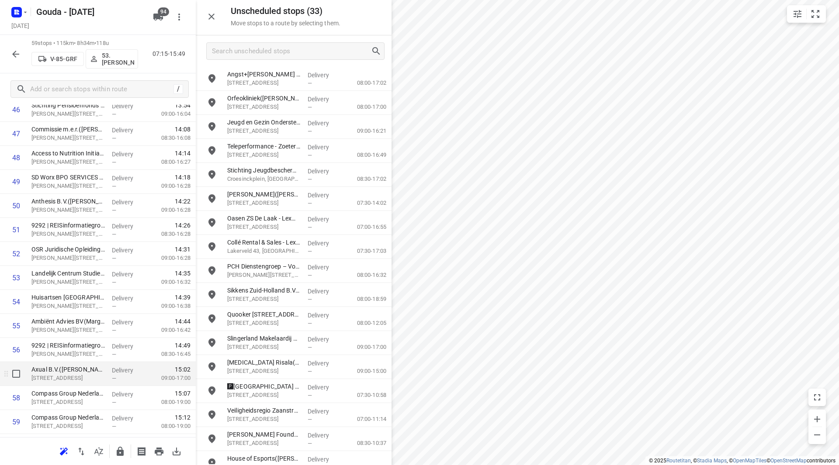
scroll to position [1169, 0]
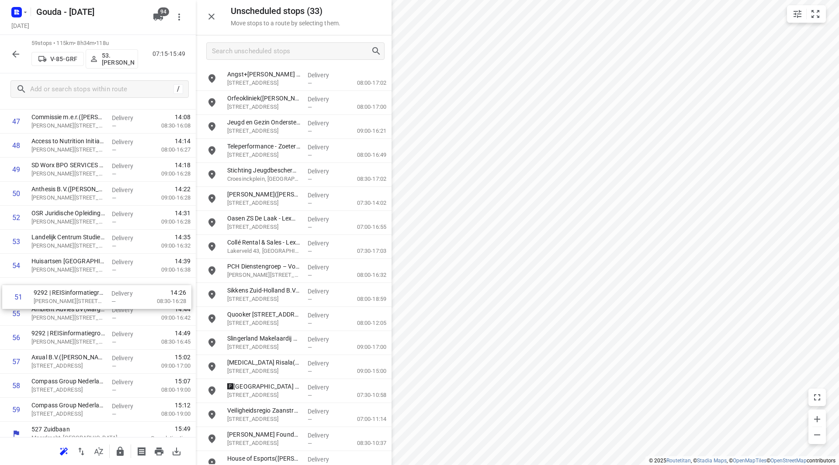
drag, startPoint x: 68, startPoint y: 216, endPoint x: 73, endPoint y: 320, distance: 104.1
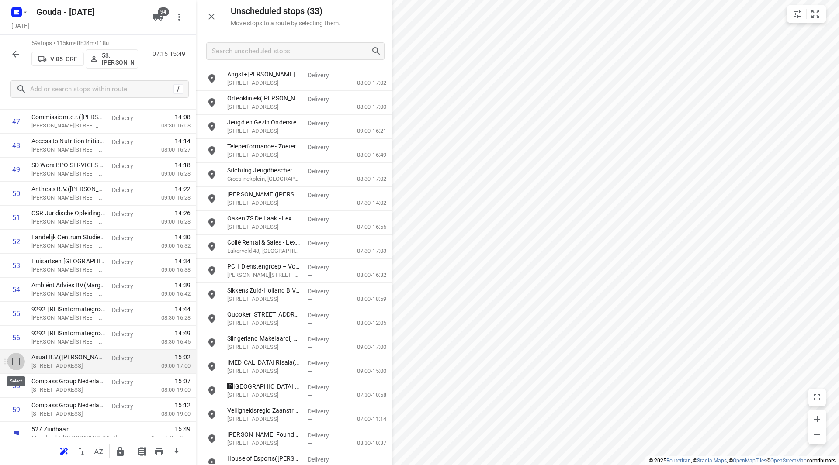
click at [12, 363] on input "checkbox" at bounding box center [15, 361] width 17 height 17
checkbox input "true"
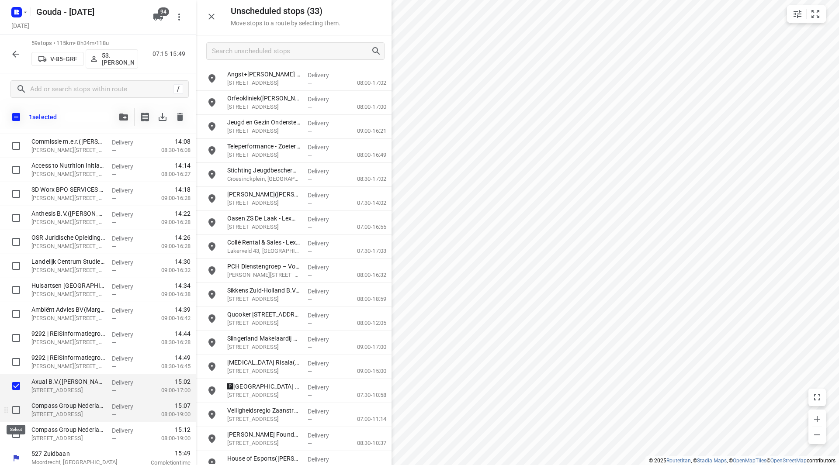
click at [15, 411] on input "checkbox" at bounding box center [15, 409] width 17 height 17
checkbox input "true"
click at [12, 433] on input "checkbox" at bounding box center [15, 433] width 17 height 17
checkbox input "true"
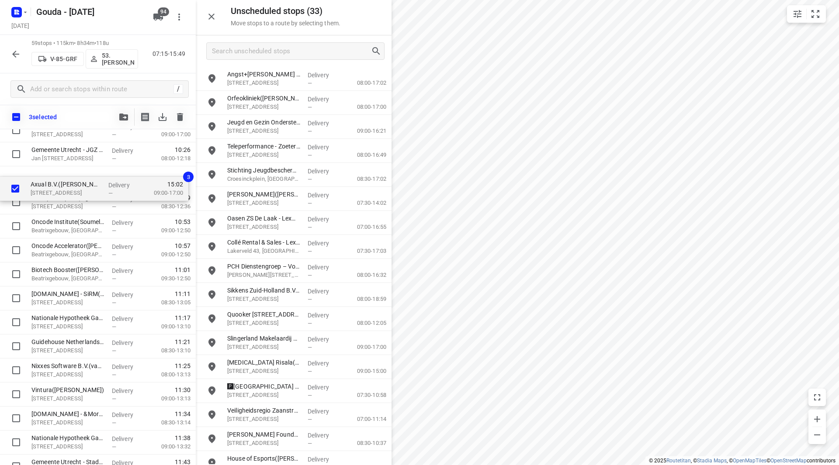
scroll to position [397, 0]
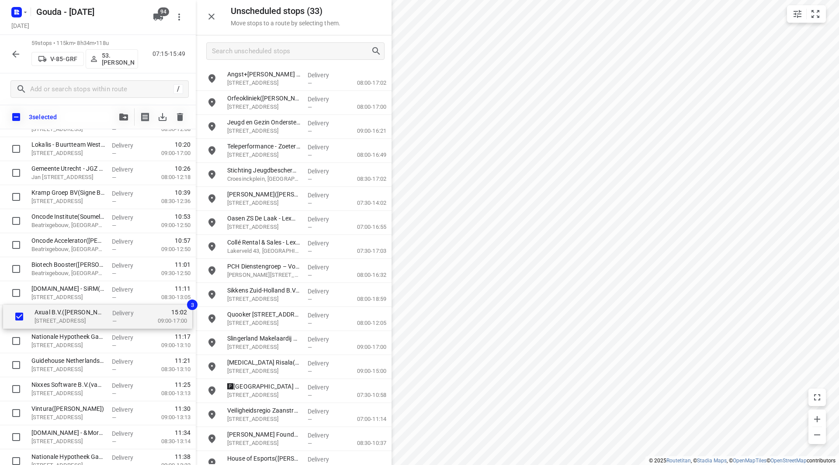
drag, startPoint x: 60, startPoint y: 386, endPoint x: 64, endPoint y: 312, distance: 73.5
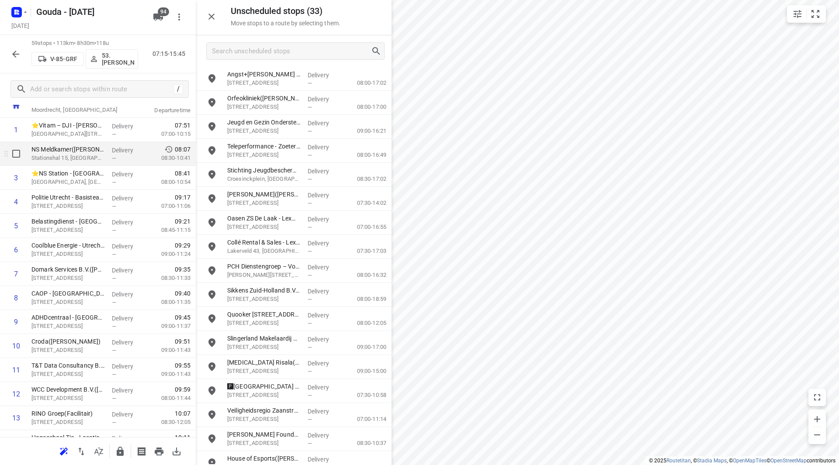
scroll to position [42, 0]
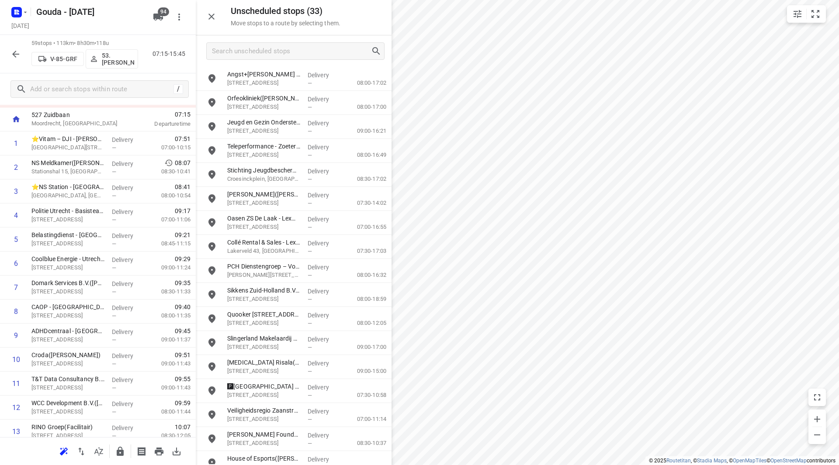
click at [119, 452] on icon "button" at bounding box center [120, 451] width 7 height 9
drag, startPoint x: 52, startPoint y: 187, endPoint x: 67, endPoint y: 222, distance: 38.8
click at [67, 222] on div "1 Royal A-Ware - Bouter Group Culemborg - Rolweg(Annelies de Koning) Rolweg 11,…" at bounding box center [98, 107] width 196 height 1057
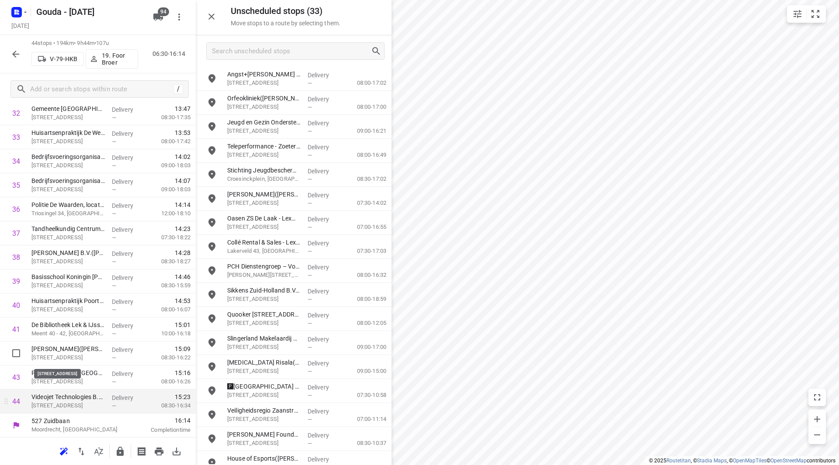
scroll to position [817, 0]
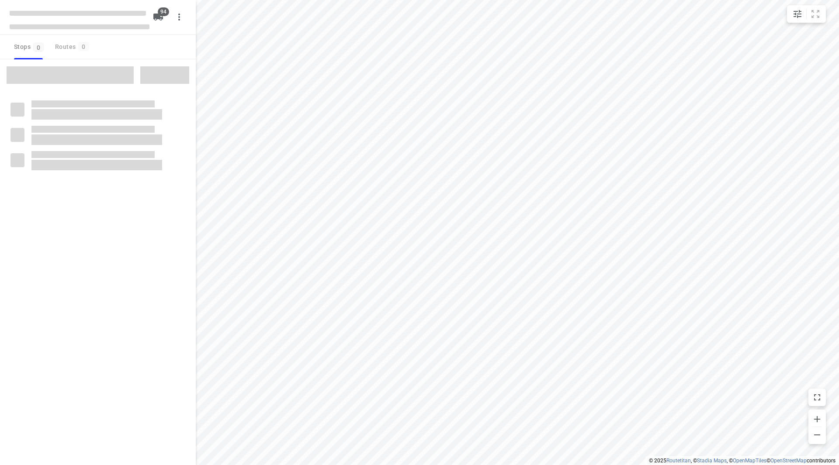
checkbox input "true"
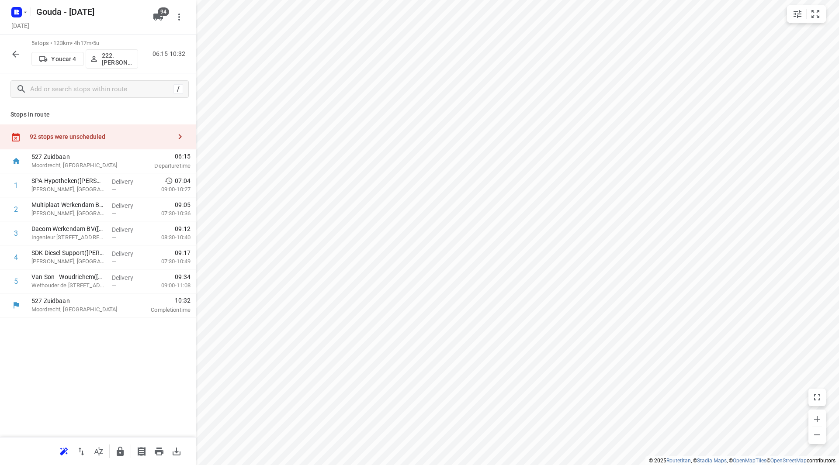
click at [124, 137] on div "92 stops were unscheduled" at bounding box center [101, 136] width 142 height 7
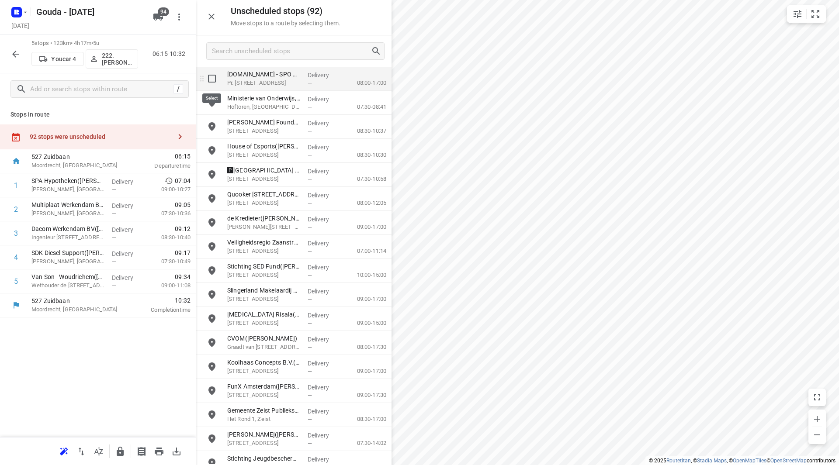
click at [214, 81] on input "grid" at bounding box center [211, 78] width 17 height 17
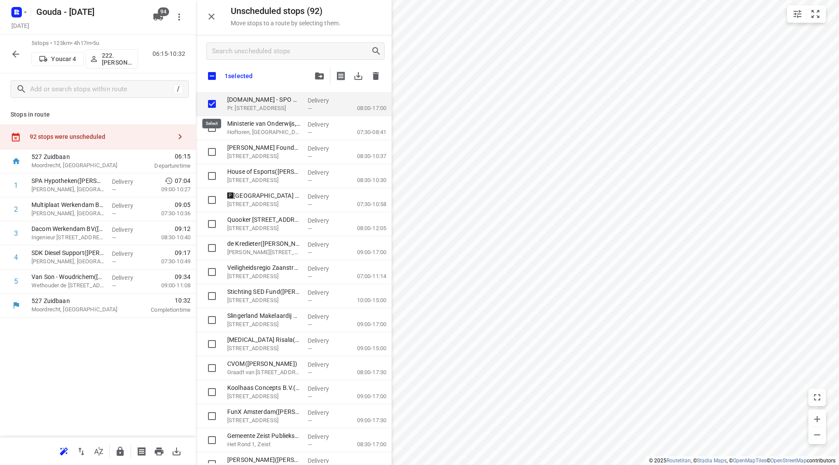
checkbox input "true"
click at [212, 72] on input "checkbox" at bounding box center [212, 76] width 18 height 18
checkbox input "true"
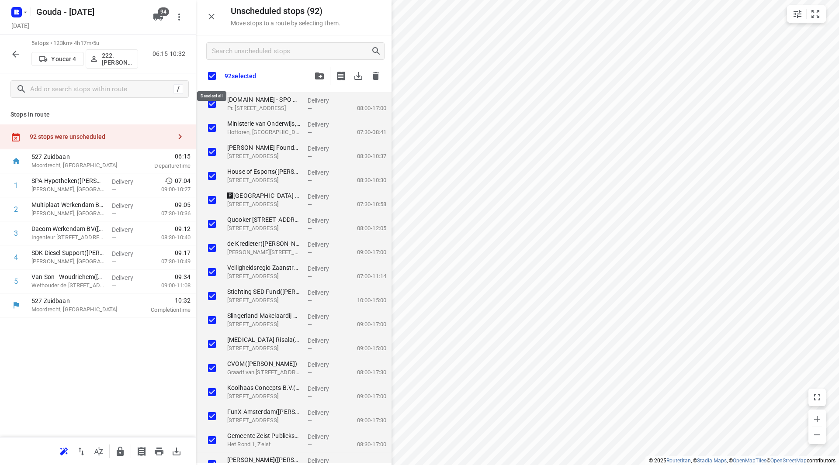
checkbox input "true"
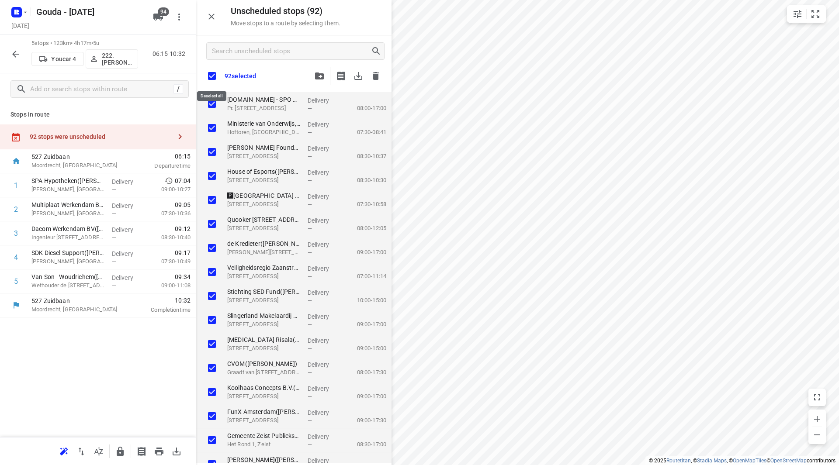
checkbox input "true"
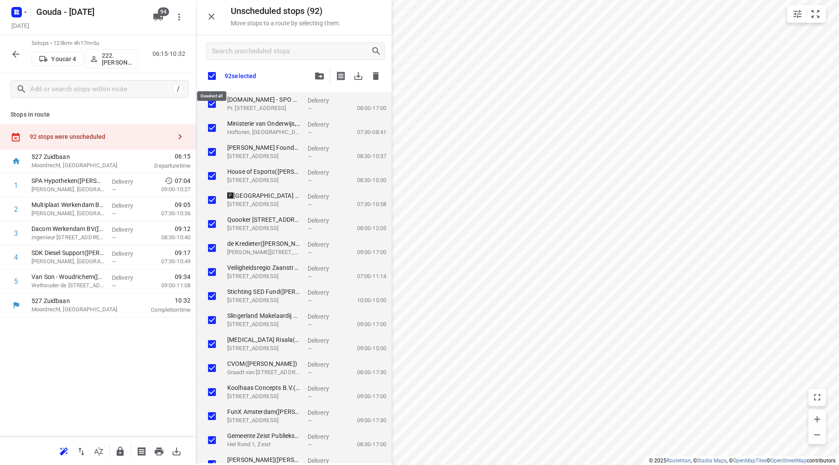
checkbox input "true"
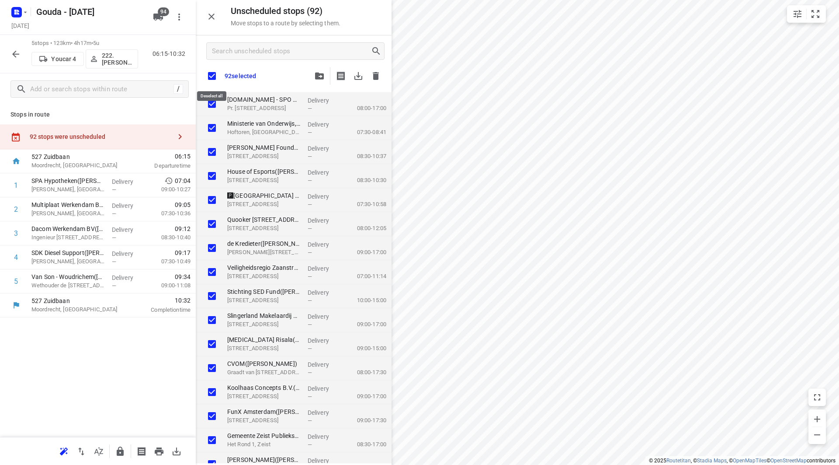
checkbox input "true"
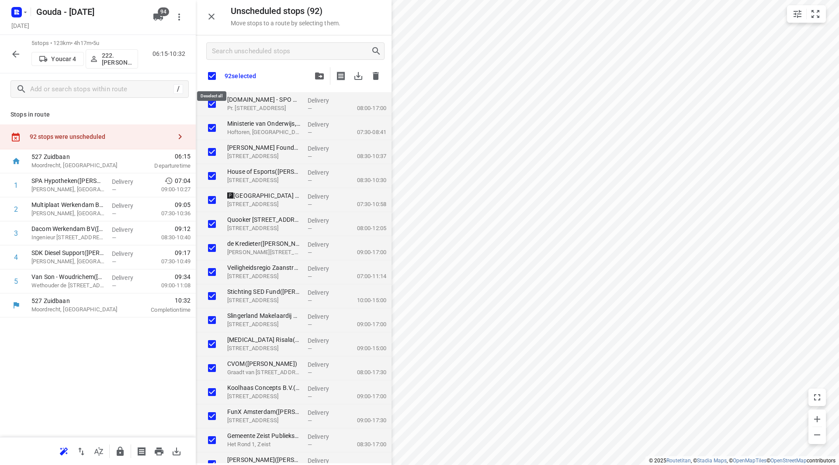
checkbox input "true"
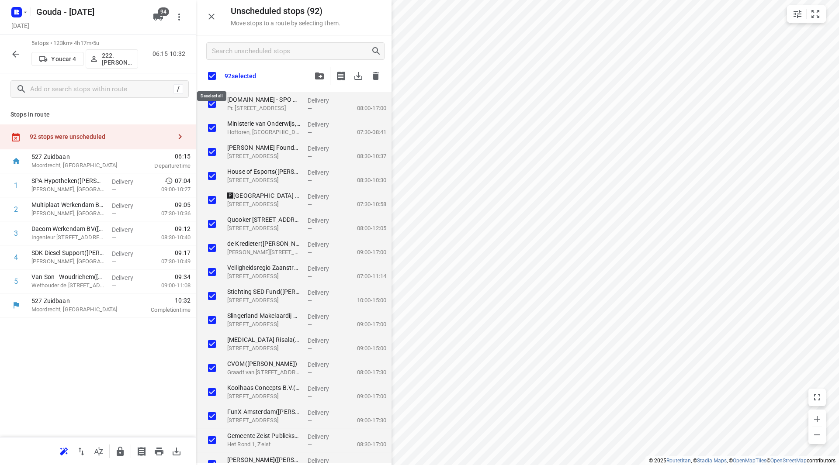
checkbox input "true"
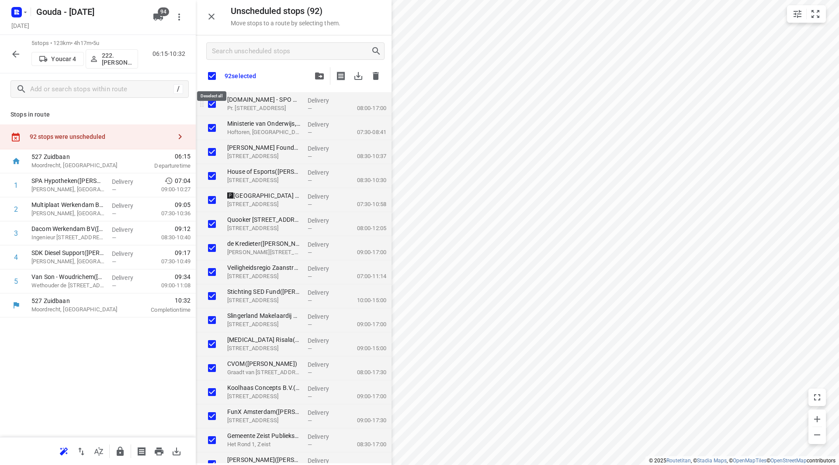
checkbox input "true"
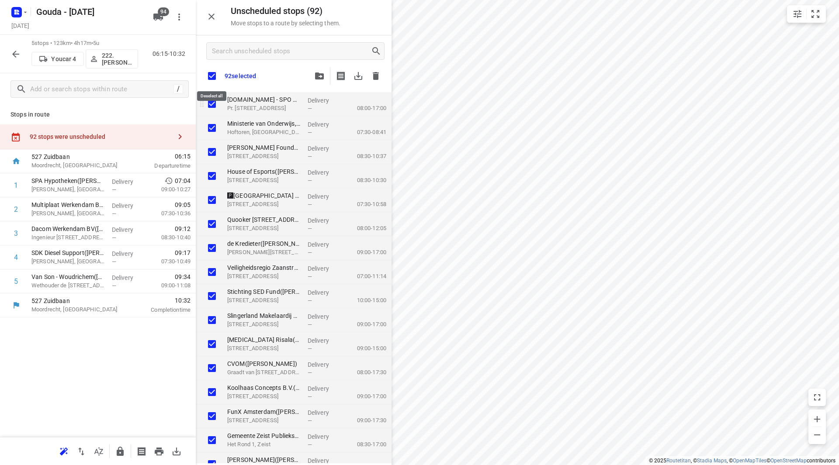
checkbox input "true"
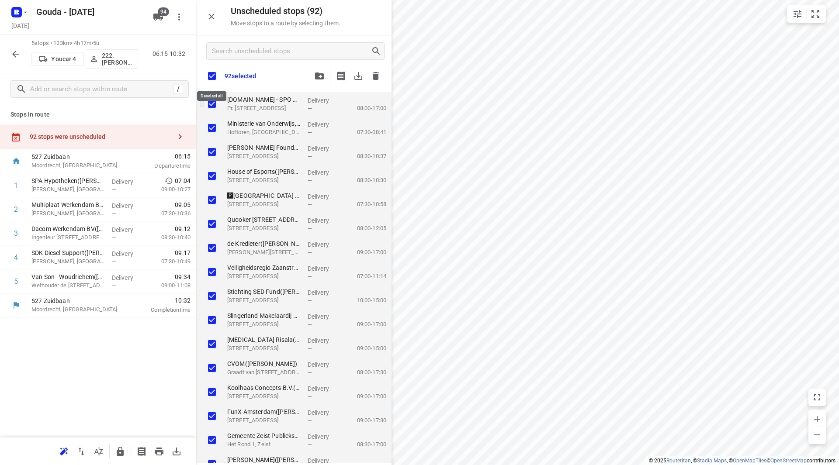
checkbox input "true"
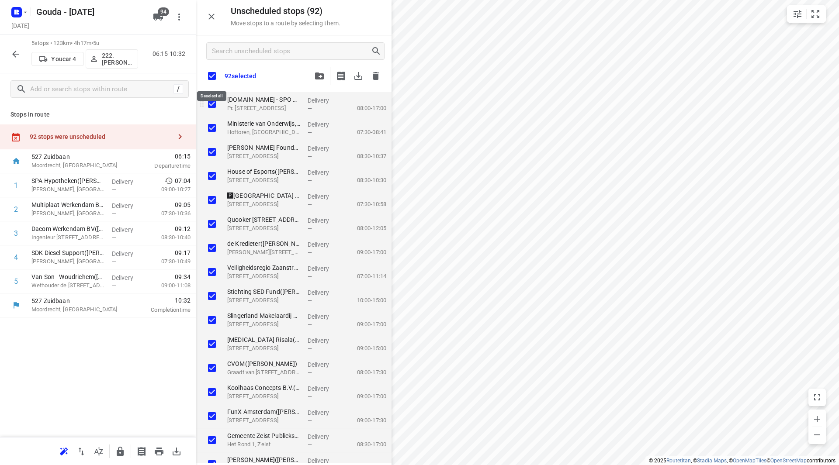
checkbox input "true"
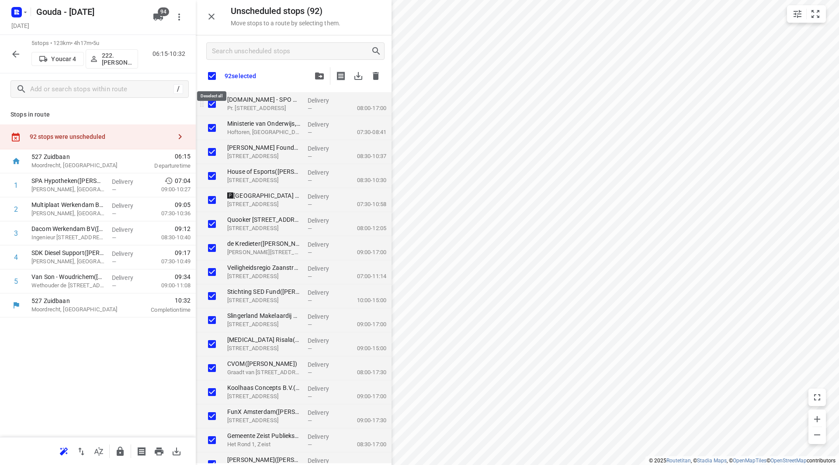
checkbox input "true"
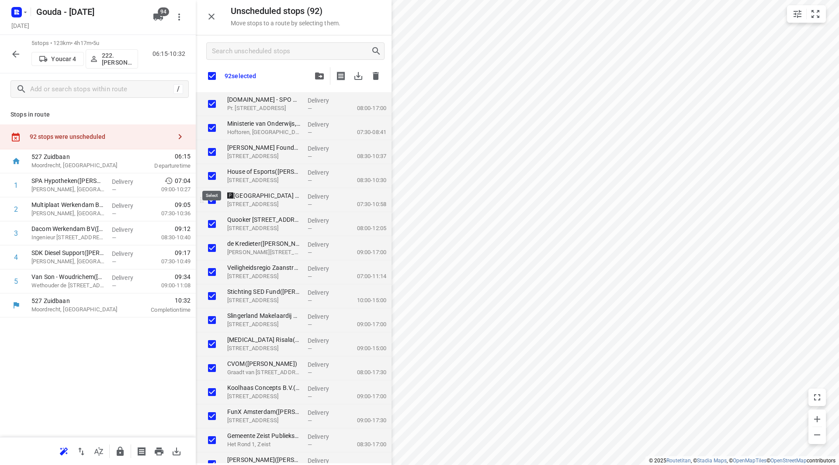
checkbox input "true"
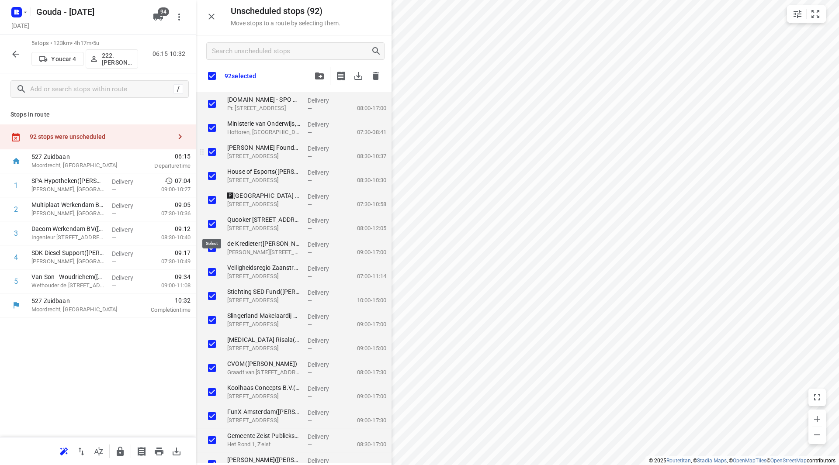
checkbox input "true"
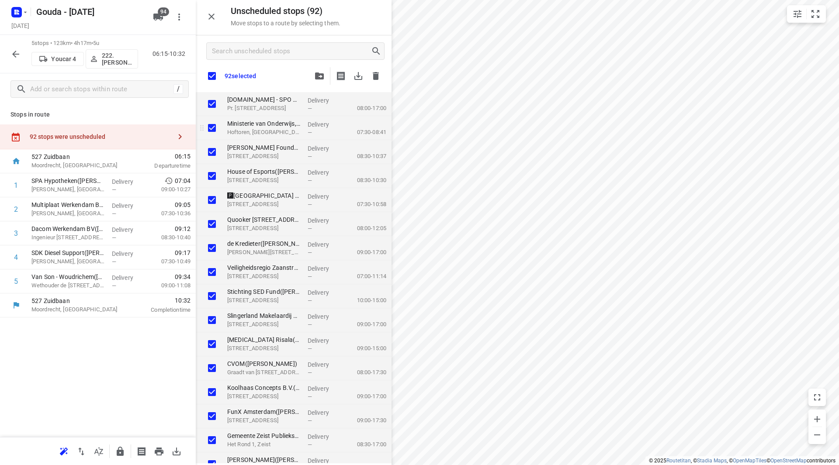
checkbox input "true"
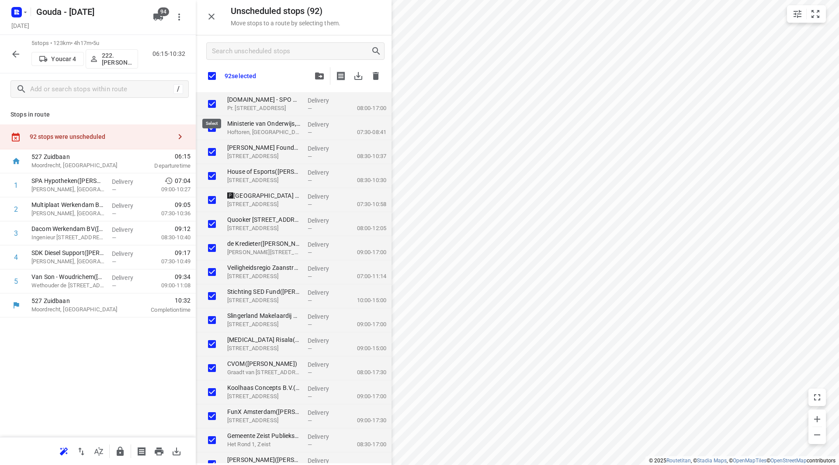
checkbox input "true"
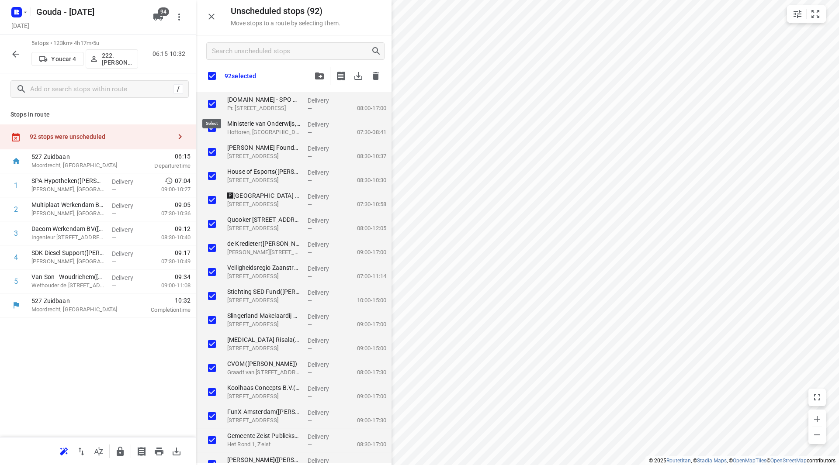
checkbox input "true"
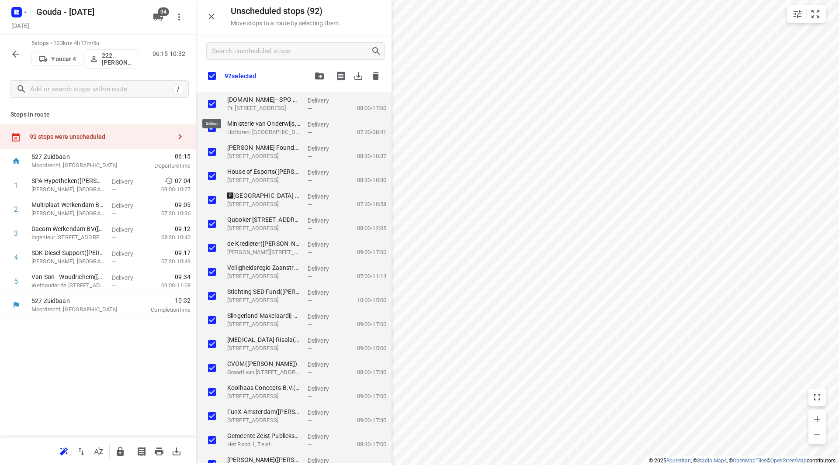
checkbox input "true"
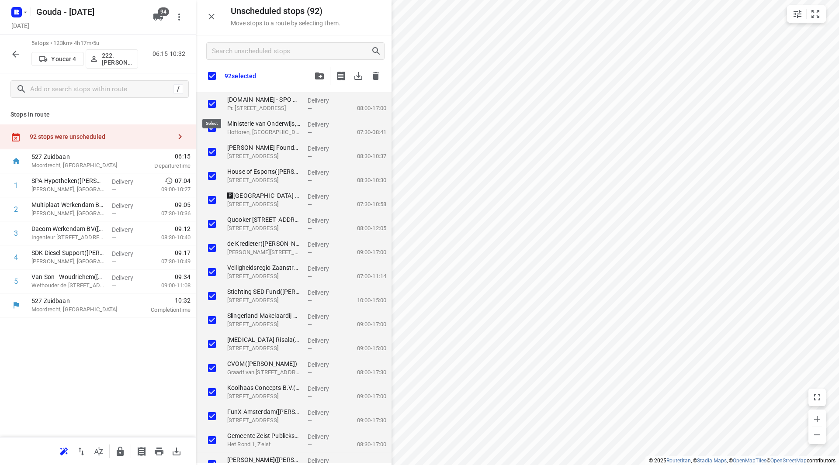
checkbox input "true"
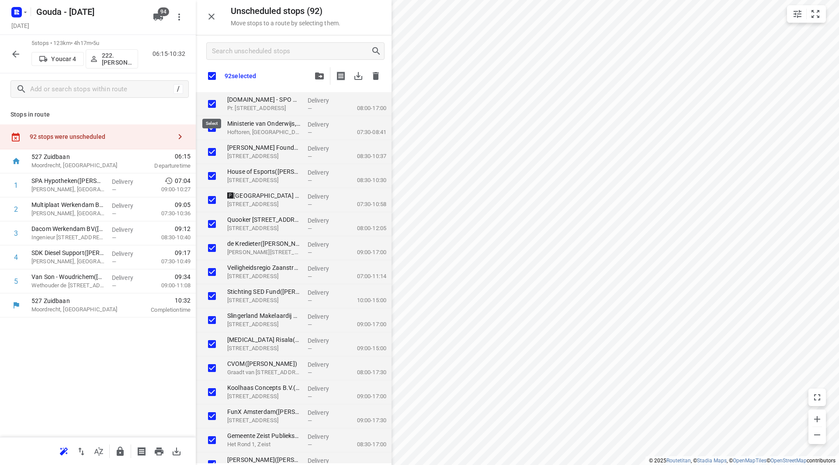
checkbox input "true"
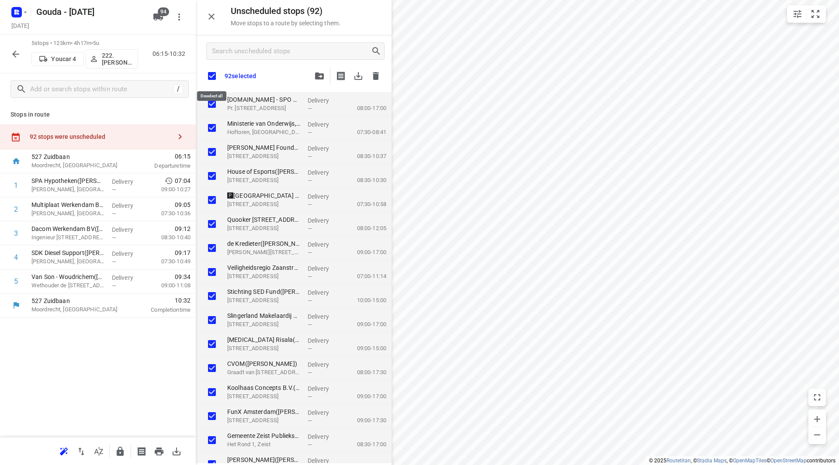
click at [215, 74] on input "checkbox" at bounding box center [212, 76] width 18 height 18
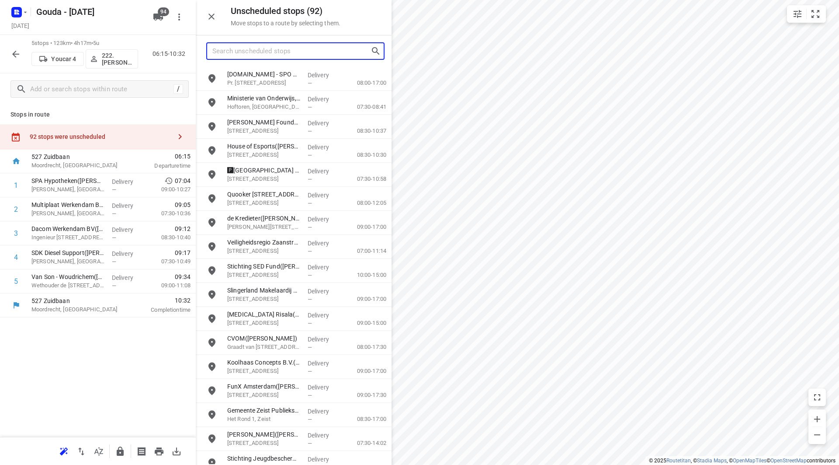
click at [230, 57] on input "Search unscheduled stops" at bounding box center [291, 52] width 158 height 14
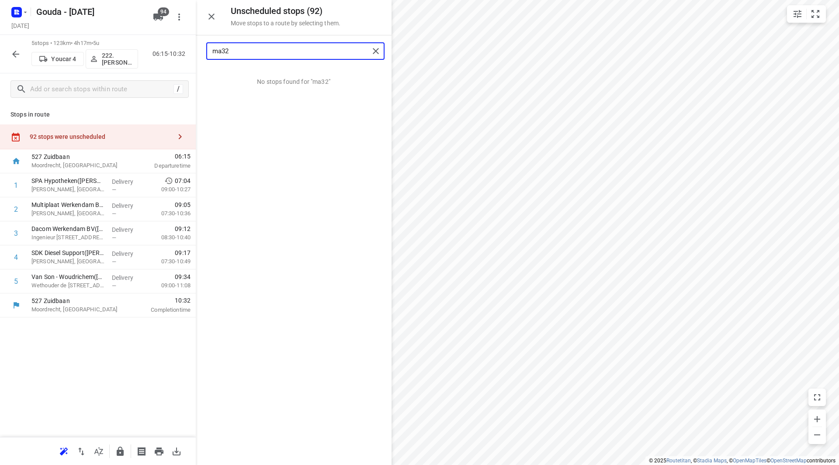
drag, startPoint x: 239, startPoint y: 56, endPoint x: 223, endPoint y: 54, distance: 16.3
click at [223, 54] on input "ma32" at bounding box center [290, 52] width 157 height 14
click at [231, 52] on input "ma32" at bounding box center [290, 52] width 157 height 14
drag, startPoint x: 232, startPoint y: 51, endPoint x: 223, endPoint y: 51, distance: 8.7
click at [223, 51] on input "ma32" at bounding box center [290, 52] width 157 height 14
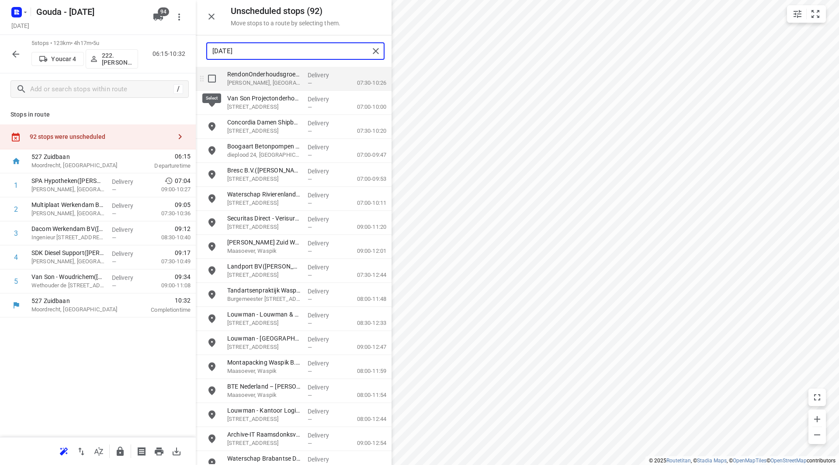
type input "[DATE]"
click at [214, 85] on input "grid" at bounding box center [211, 78] width 17 height 17
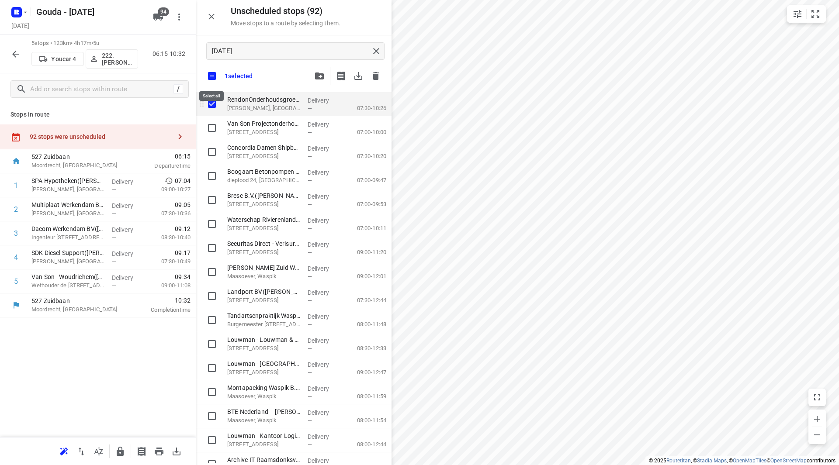
checkbox input "true"
click at [211, 76] on input "checkbox" at bounding box center [212, 76] width 18 height 18
checkbox input "false"
checkbox input "true"
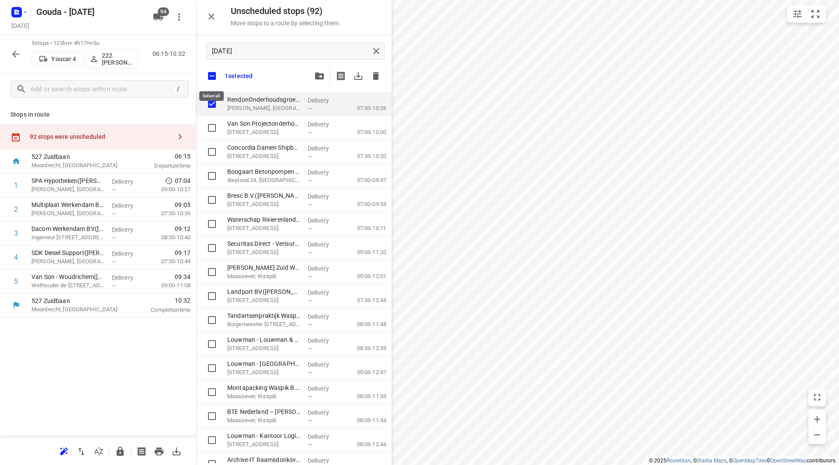
checkbox input "true"
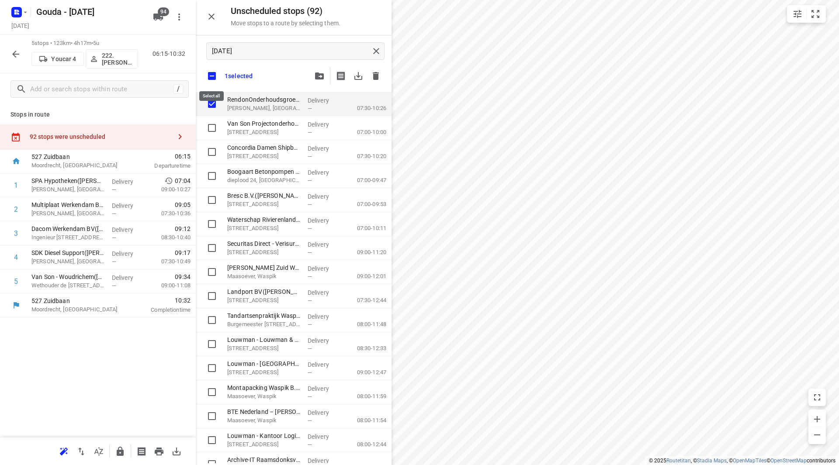
checkbox input "true"
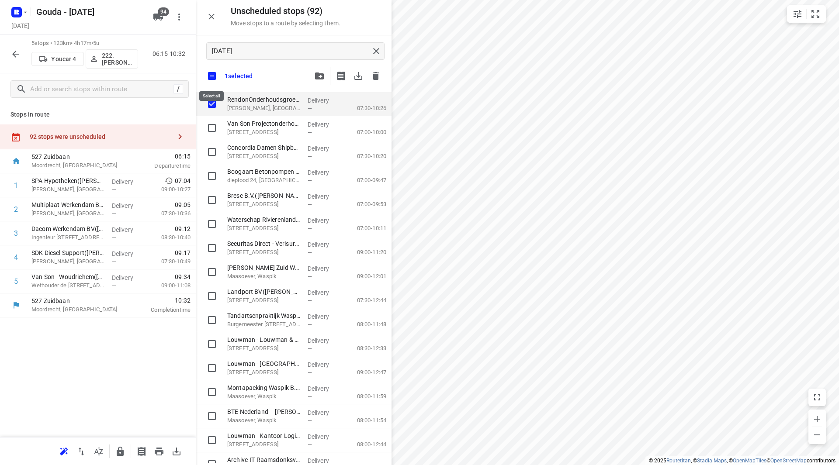
checkbox input "true"
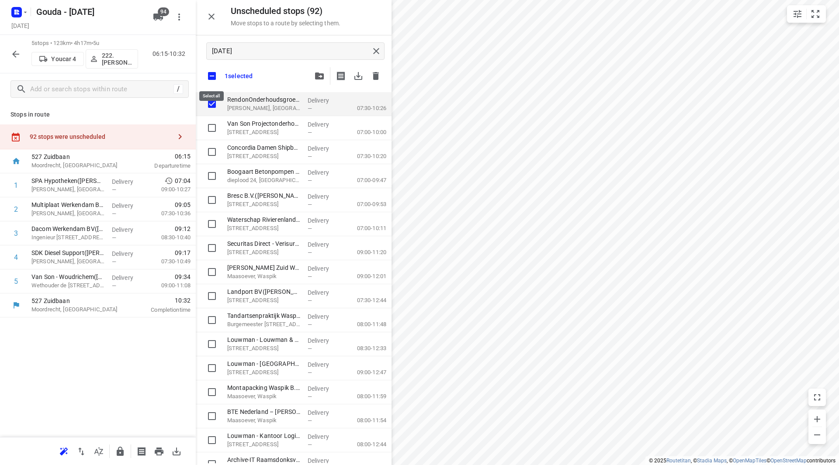
checkbox input "true"
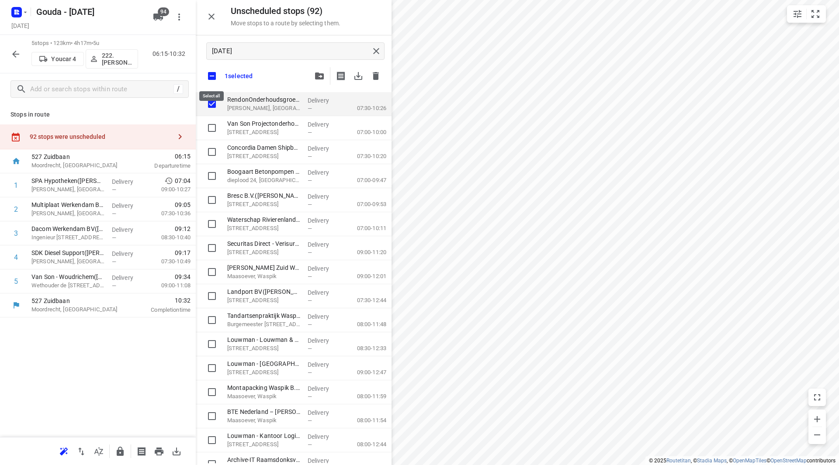
checkbox input "true"
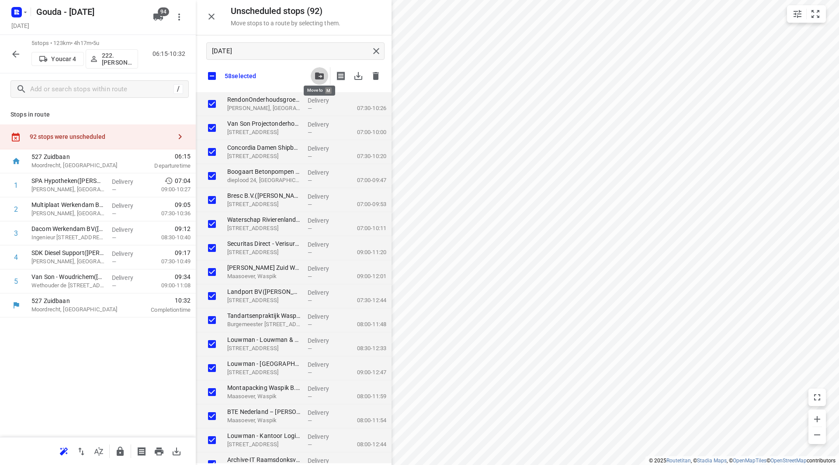
click at [318, 77] on icon "button" at bounding box center [319, 76] width 9 height 7
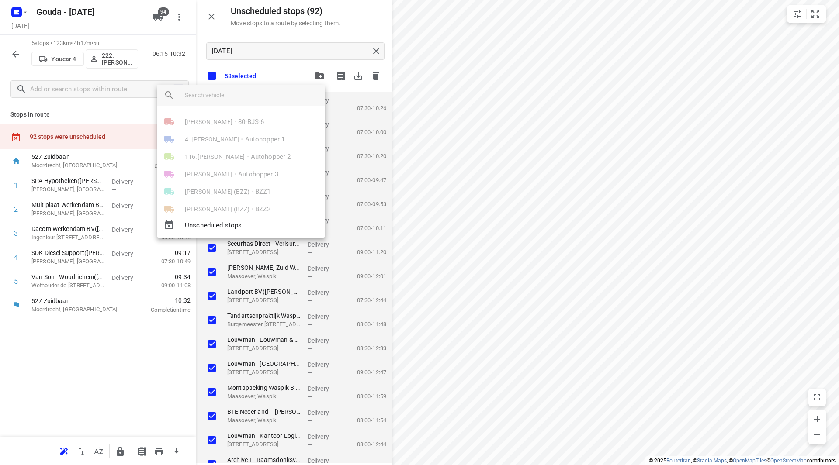
click at [259, 98] on input "search vehicle" at bounding box center [251, 95] width 133 height 13
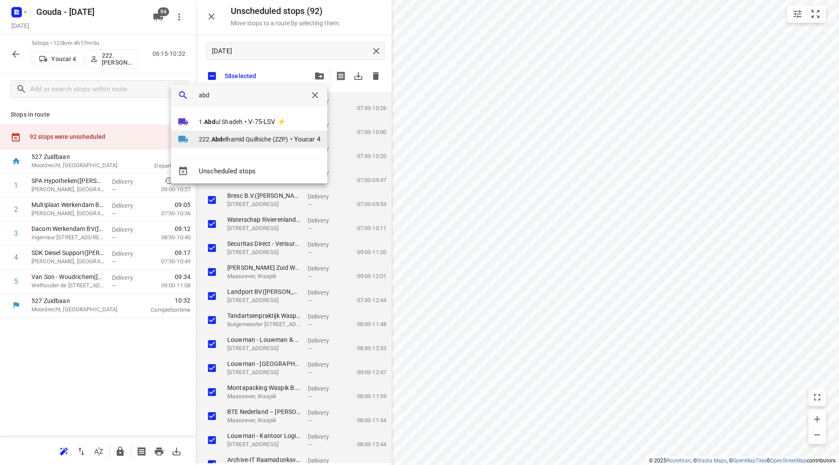
type input "abd"
click at [249, 138] on span "222. [PERSON_NAME] (ZZP)" at bounding box center [244, 139] width 90 height 9
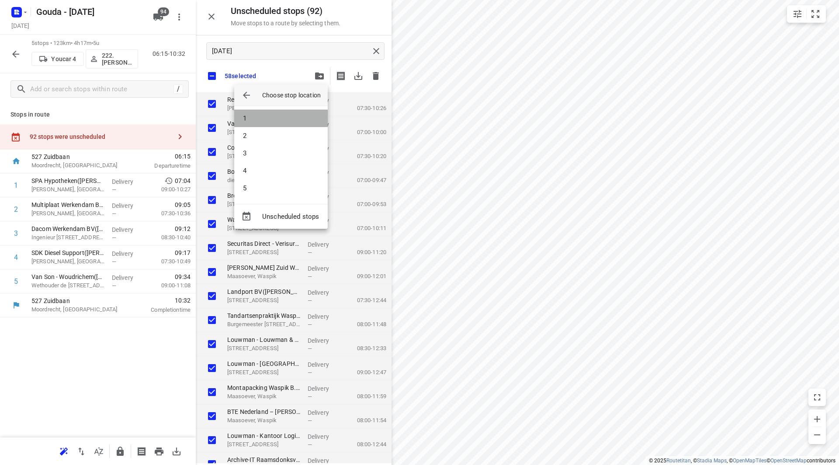
click at [252, 119] on li "1" at bounding box center [280, 118] width 93 height 17
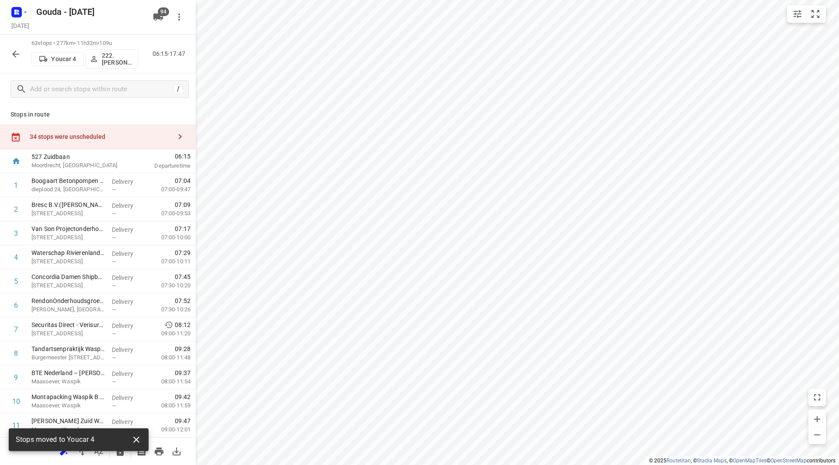
click at [135, 443] on icon "button" at bounding box center [136, 440] width 10 height 10
click at [99, 453] on icon "button" at bounding box center [98, 451] width 10 height 10
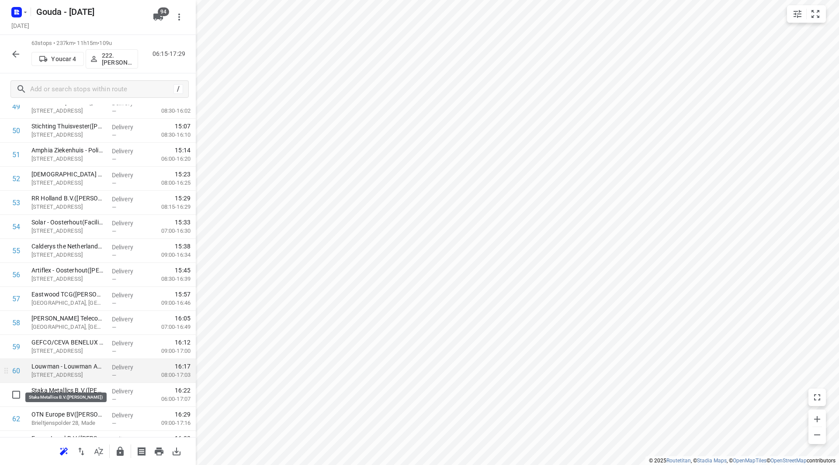
scroll to position [1230, 0]
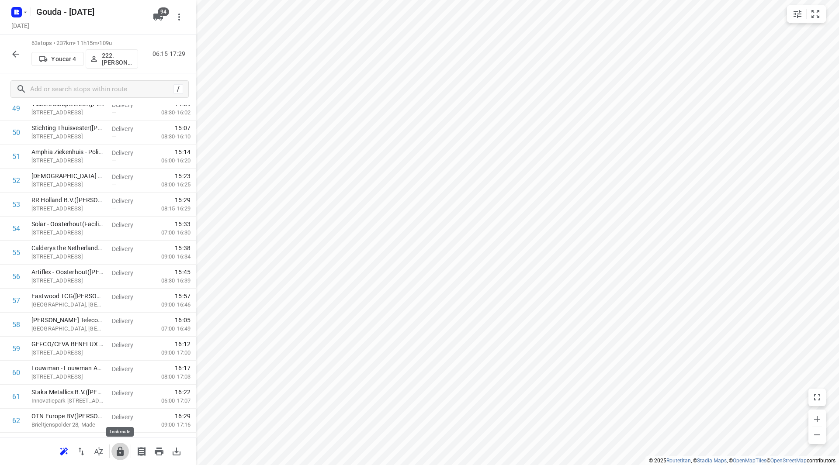
click at [120, 454] on icon "button" at bounding box center [120, 451] width 7 height 9
click at [20, 57] on icon "button" at bounding box center [15, 54] width 10 height 10
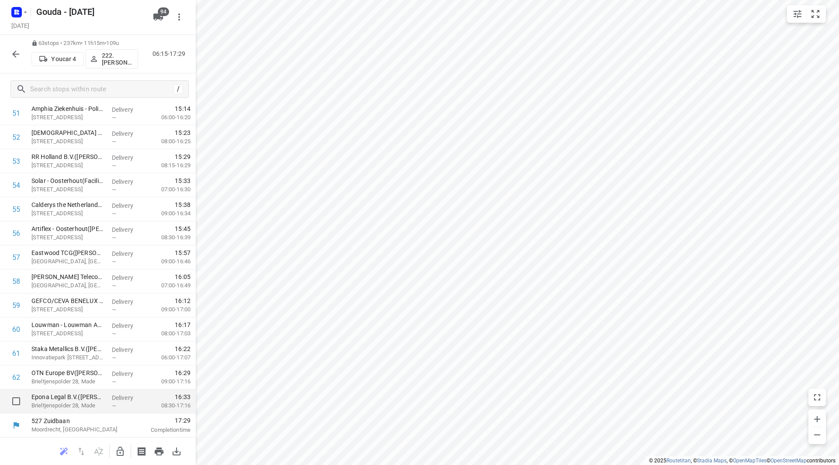
scroll to position [1274, 0]
click at [18, 55] on icon "button" at bounding box center [15, 54] width 10 height 10
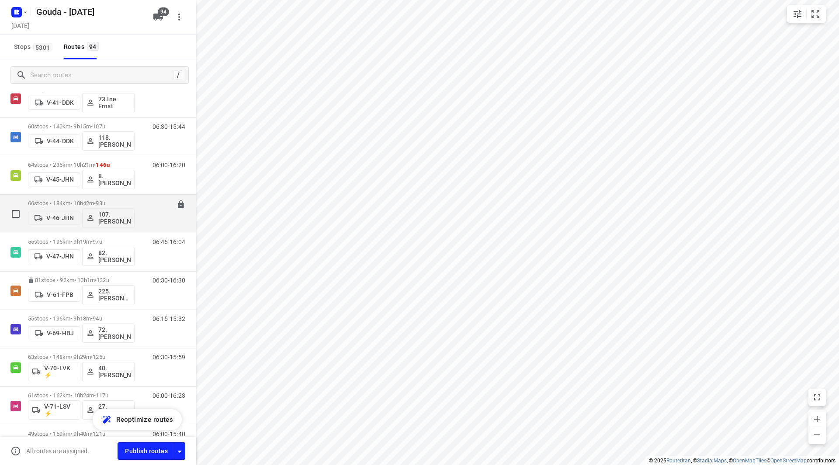
scroll to position [612, 0]
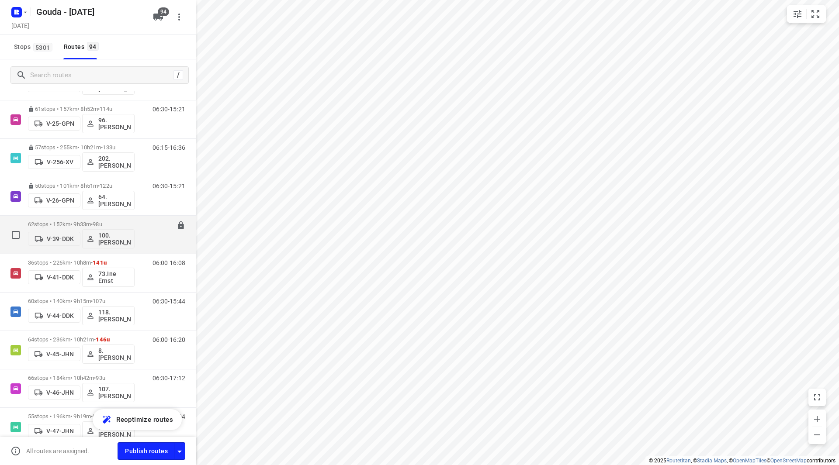
click at [92, 219] on div "62 stops • 152km • 9h33m • 98u V-39-DDK 100.[PERSON_NAME]" at bounding box center [81, 235] width 107 height 36
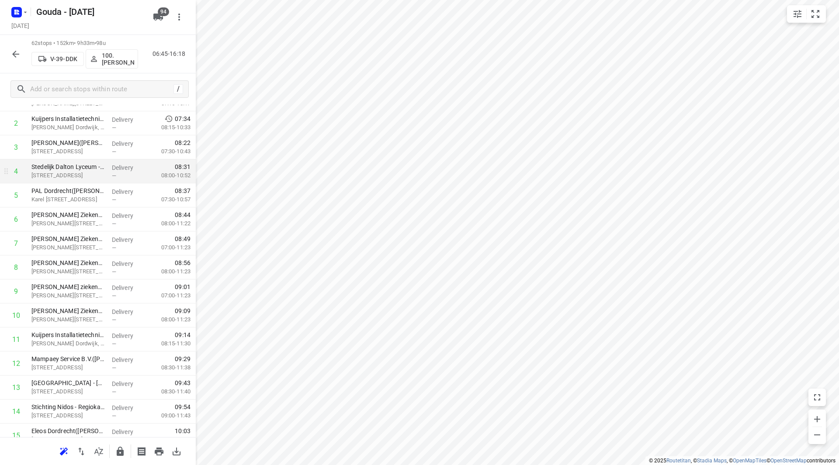
scroll to position [44, 0]
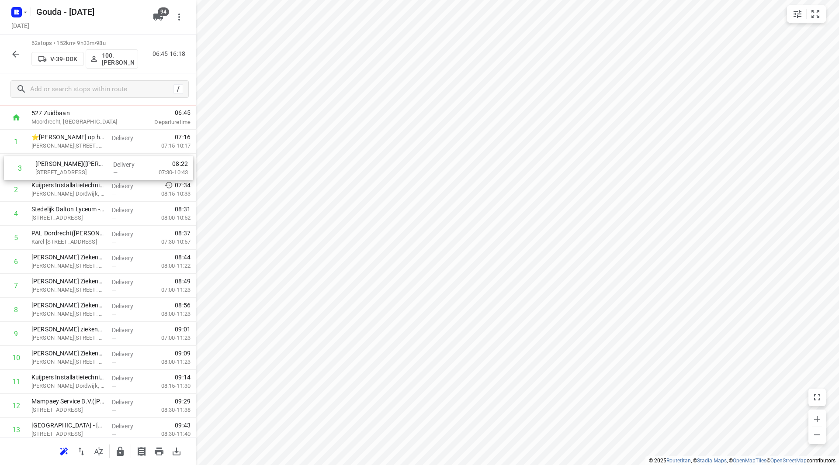
drag, startPoint x: 71, startPoint y: 189, endPoint x: 75, endPoint y: 164, distance: 24.8
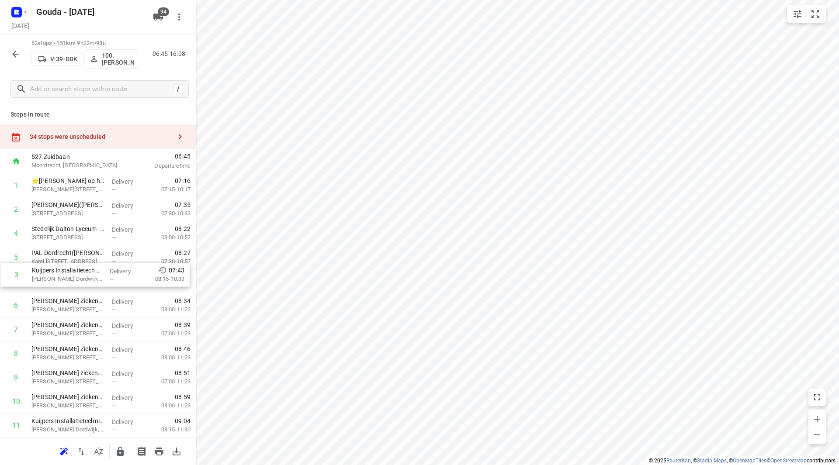
drag, startPoint x: 76, startPoint y: 226, endPoint x: 77, endPoint y: 278, distance: 52.0
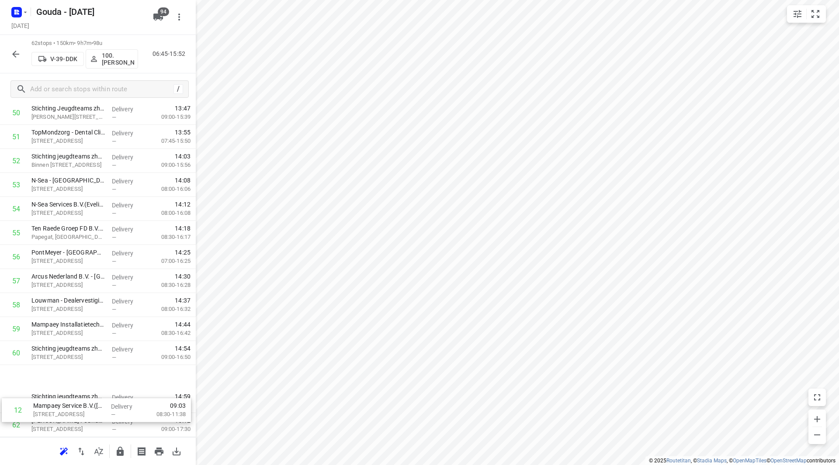
scroll to position [1250, 0]
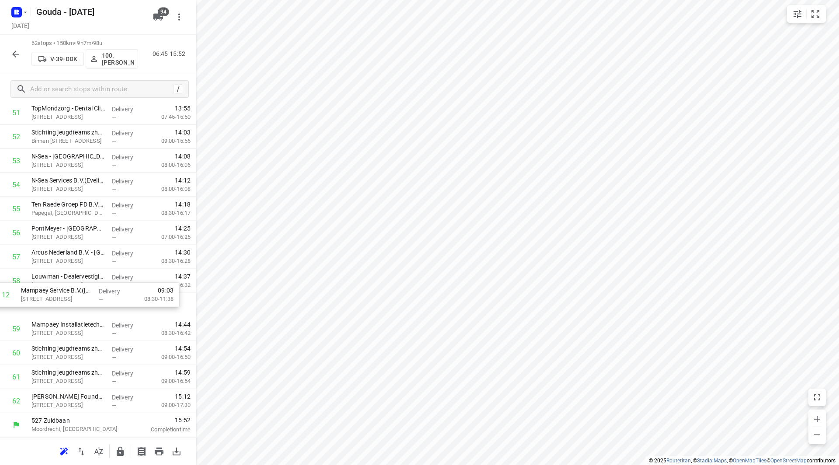
drag, startPoint x: 67, startPoint y: 270, endPoint x: 58, endPoint y: 299, distance: 30.3
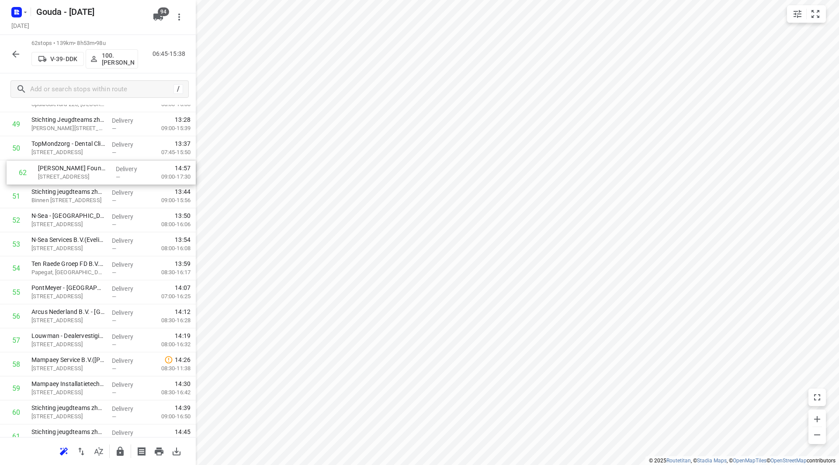
drag, startPoint x: 57, startPoint y: 397, endPoint x: 58, endPoint y: 173, distance: 224.1
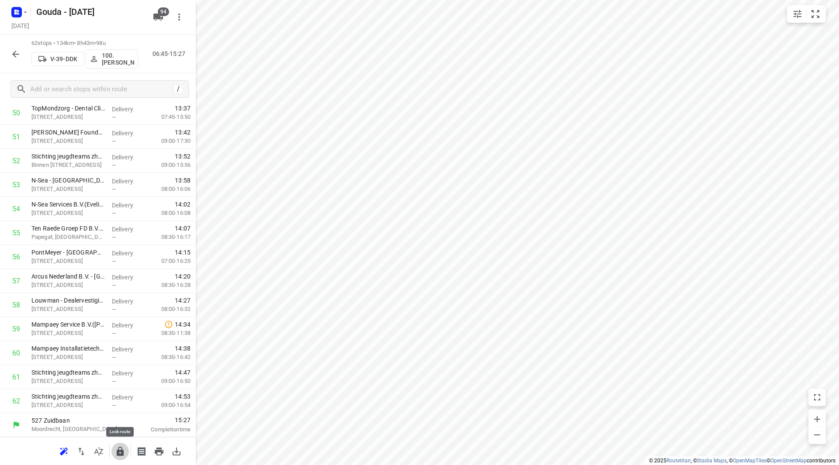
click at [116, 449] on icon "button" at bounding box center [120, 451] width 10 height 10
click at [6, 54] on div "62 stops • 134km • 8h43m • 98u V-39-DDK 100.[PERSON_NAME] 06:45-15:27" at bounding box center [98, 54] width 196 height 38
click at [11, 53] on icon "button" at bounding box center [15, 54] width 10 height 10
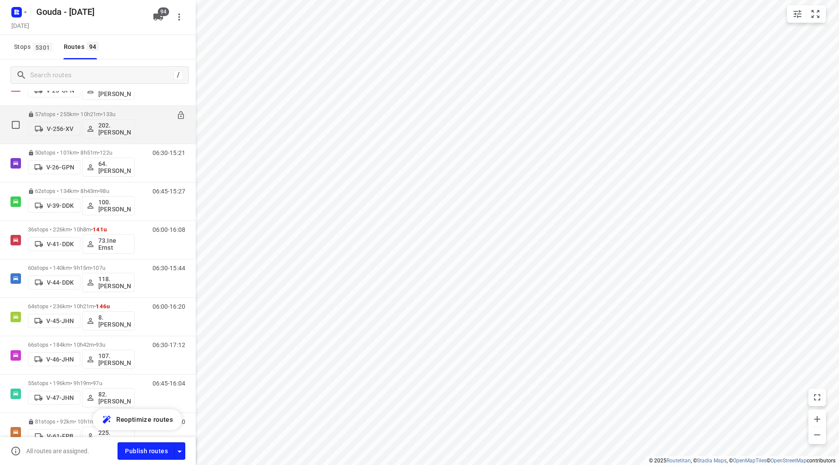
scroll to position [655, 0]
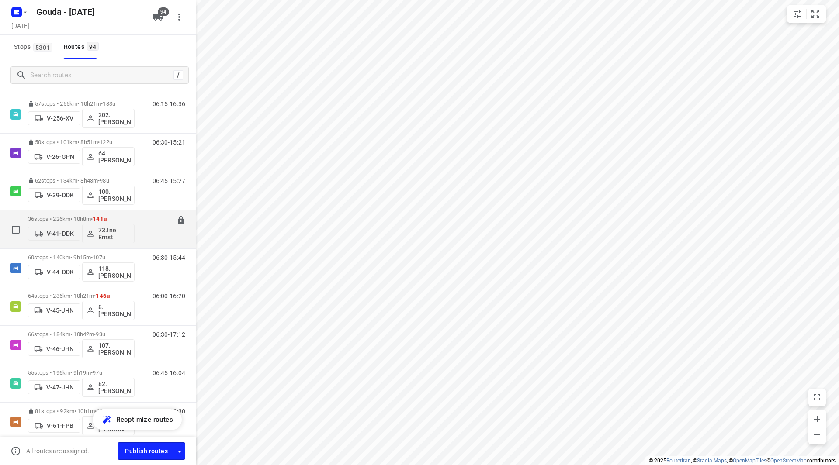
click at [76, 218] on p "36 stops • 226km • 10h8m • 141u" at bounding box center [81, 219] width 107 height 7
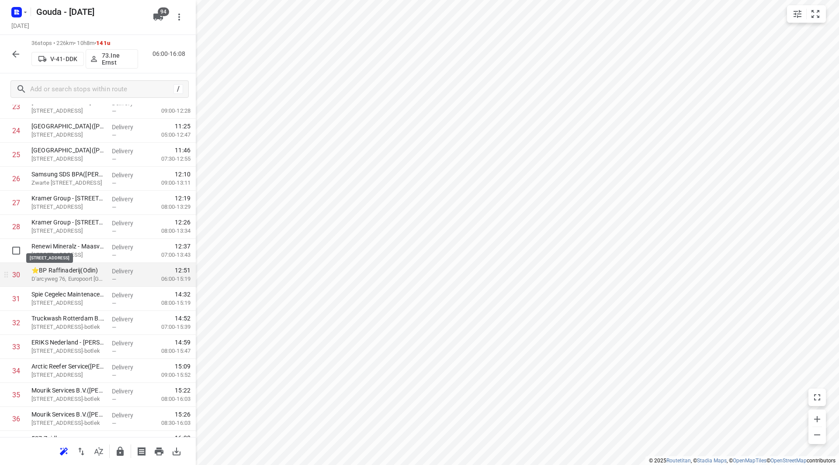
scroll to position [625, 0]
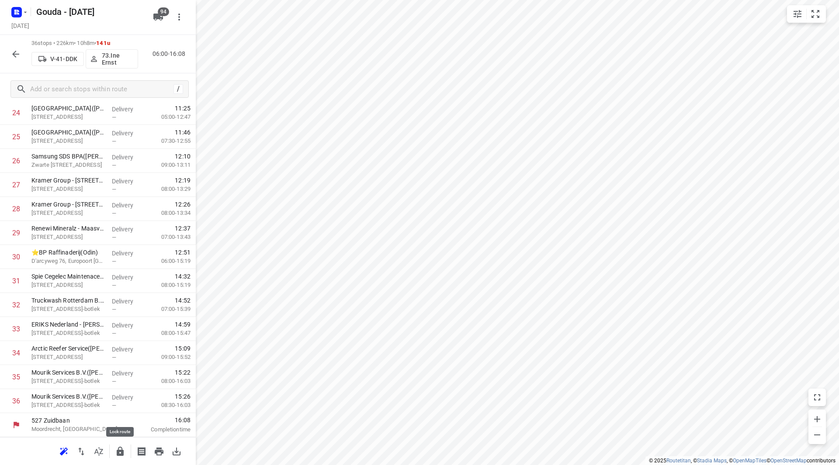
click at [117, 453] on icon "button" at bounding box center [120, 451] width 10 height 10
click at [11, 52] on icon "button" at bounding box center [15, 54] width 10 height 10
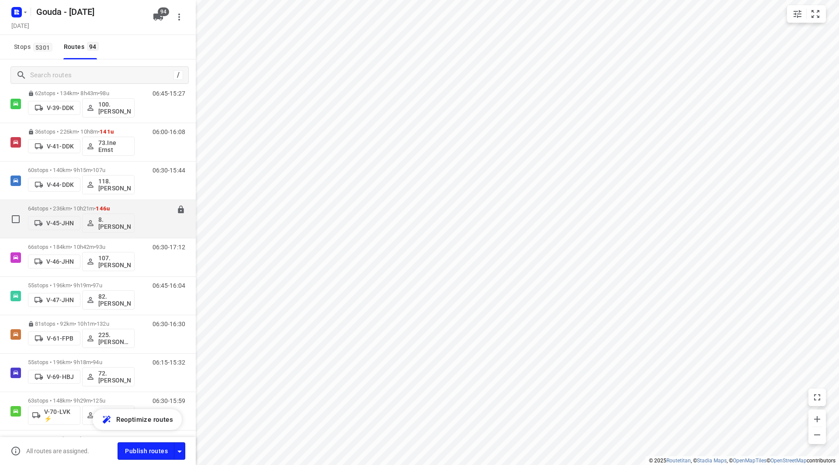
scroll to position [655, 0]
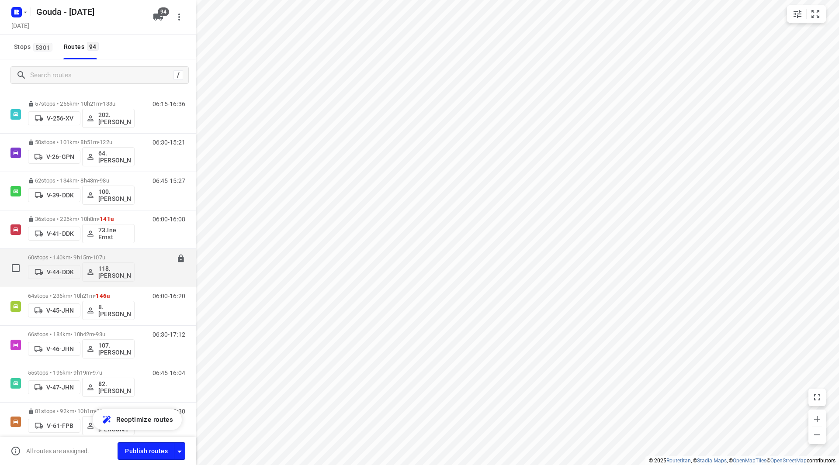
click at [105, 253] on div "60 stops • 140km • 9h15m • 107u V-44-DDK 118.[PERSON_NAME]" at bounding box center [81, 268] width 107 height 36
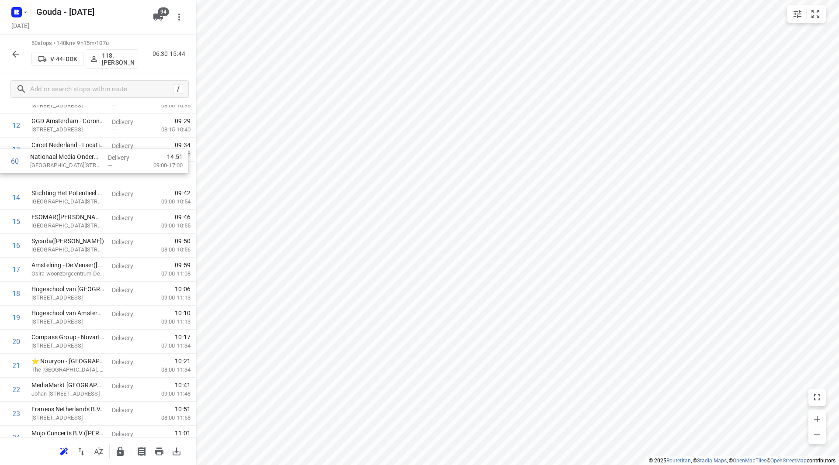
scroll to position [322, 0]
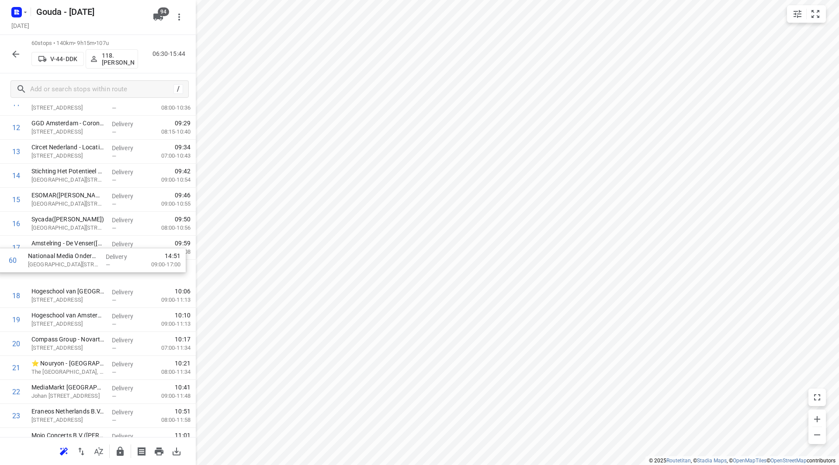
drag, startPoint x: 73, startPoint y: 401, endPoint x: 69, endPoint y: 251, distance: 150.3
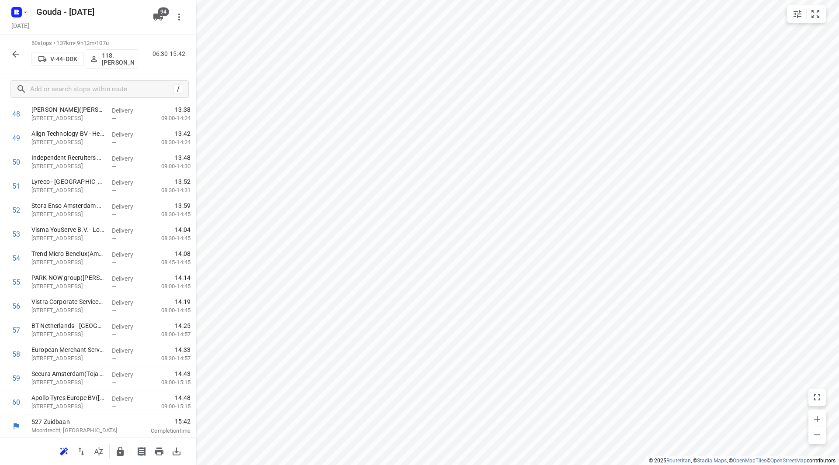
scroll to position [1202, 0]
click at [111, 445] on div at bounding box center [98, 451] width 196 height 28
click at [114, 447] on button "button" at bounding box center [119, 451] width 17 height 17
click at [11, 49] on icon "button" at bounding box center [15, 54] width 10 height 10
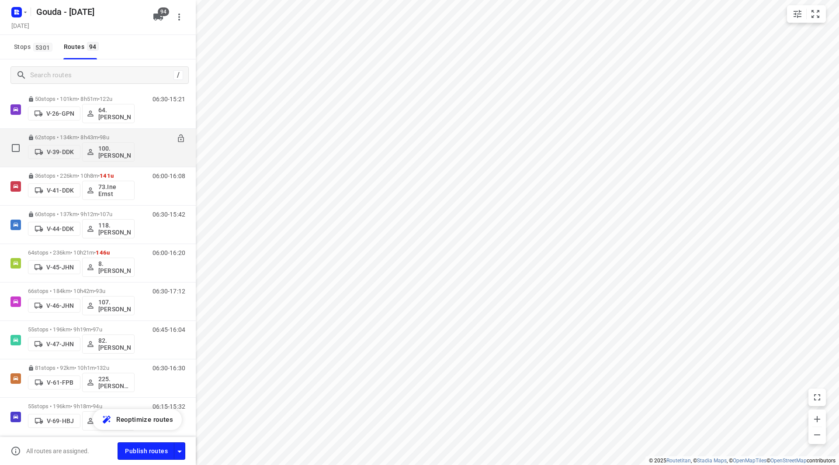
scroll to position [699, 0]
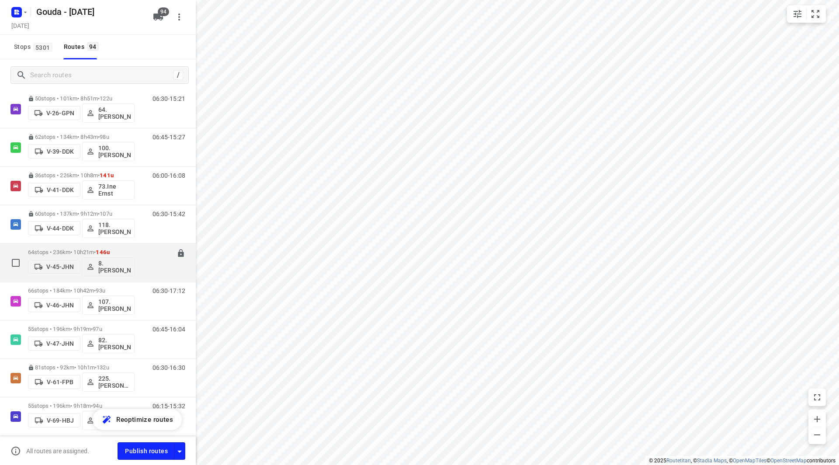
click at [87, 247] on div "64 stops • 236km • 10h21m • 146u V-45-JHN 8. [PERSON_NAME]" at bounding box center [81, 263] width 107 height 36
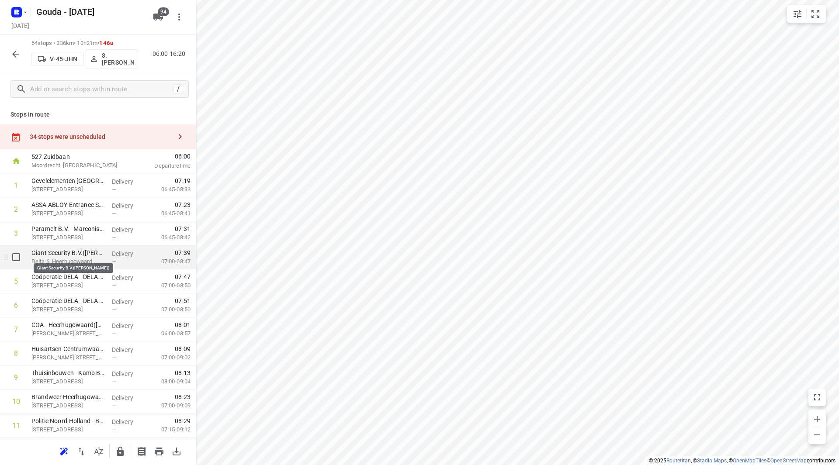
click at [91, 257] on p "Giant Security B.V.([PERSON_NAME])" at bounding box center [67, 253] width 73 height 9
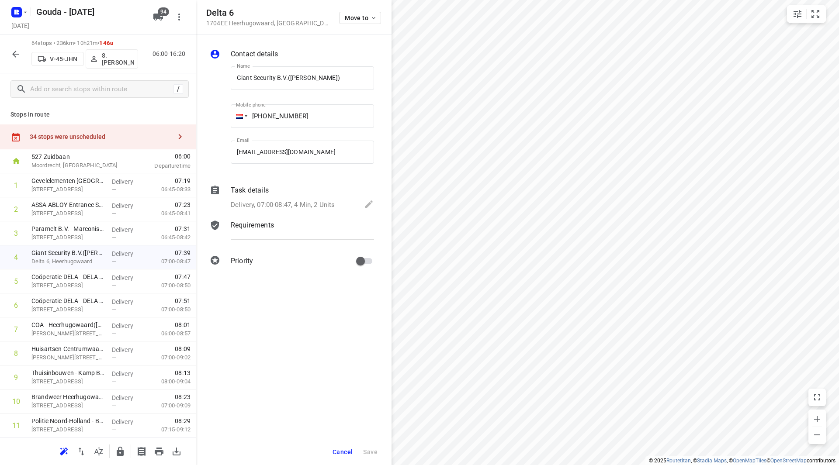
click at [287, 197] on div "Task details Delivery, 07:00-08:47, 4 Min, 2 Units" at bounding box center [302, 198] width 147 height 30
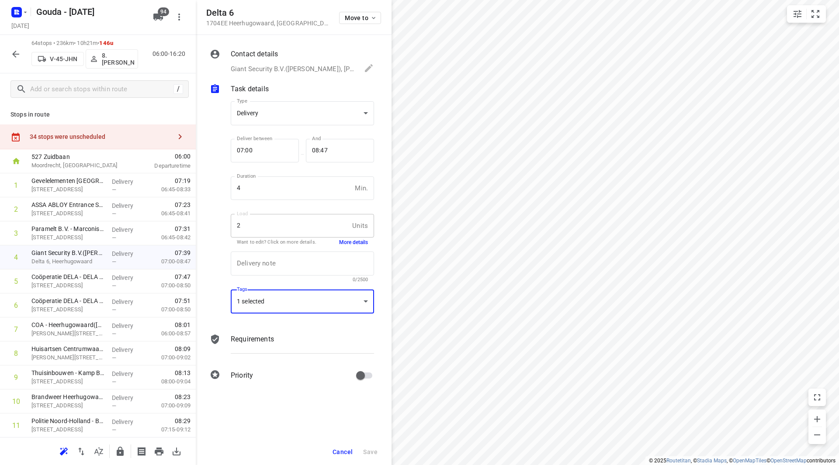
click at [282, 296] on div "1 selected" at bounding box center [302, 302] width 143 height 24
click at [286, 339] on button "Driver (565)" at bounding box center [288, 347] width 35 height 21
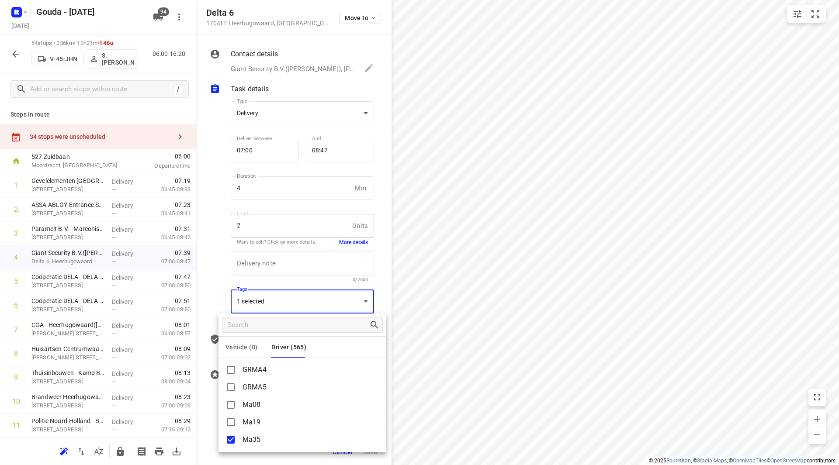
scroll to position [612, 0]
click at [113, 146] on div at bounding box center [419, 232] width 839 height 465
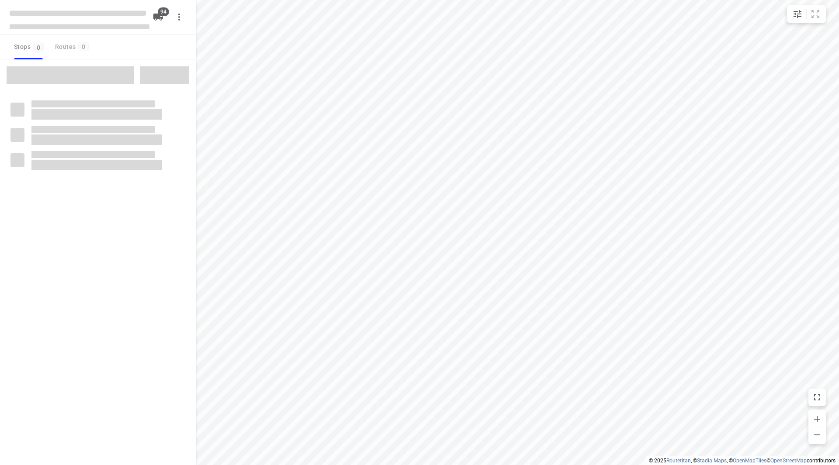
checkbox input "true"
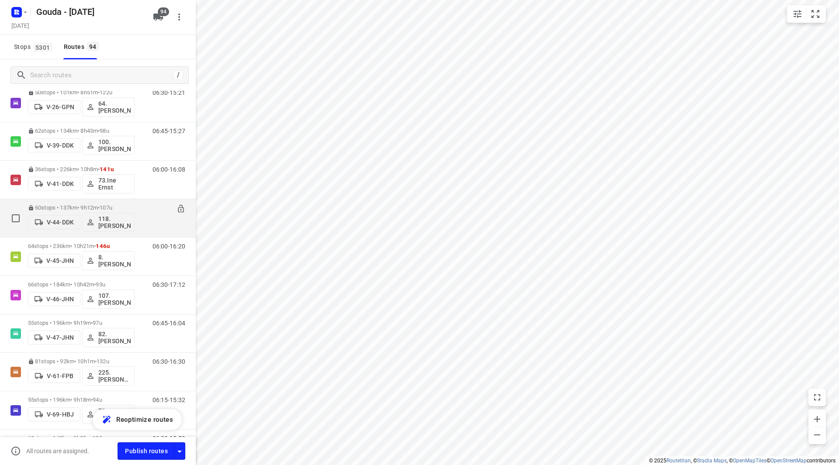
scroll to position [699, 0]
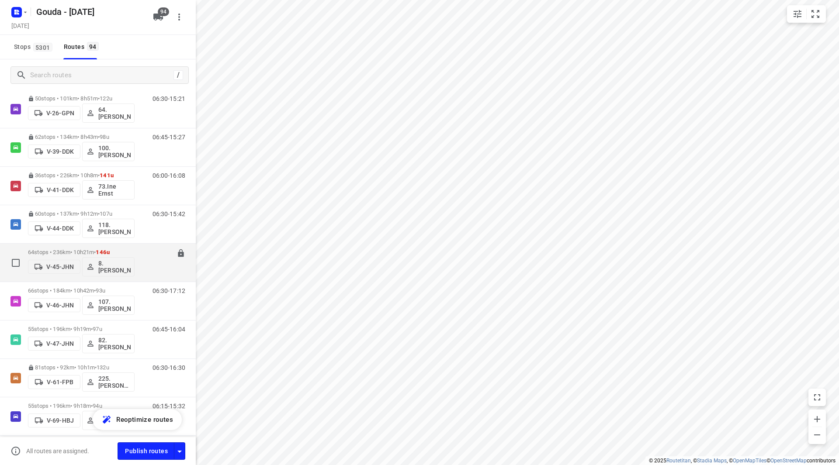
click at [74, 248] on div "64 stops • 236km • 10h21m • 146u V-45-JHN 8. [PERSON_NAME]" at bounding box center [81, 263] width 107 height 36
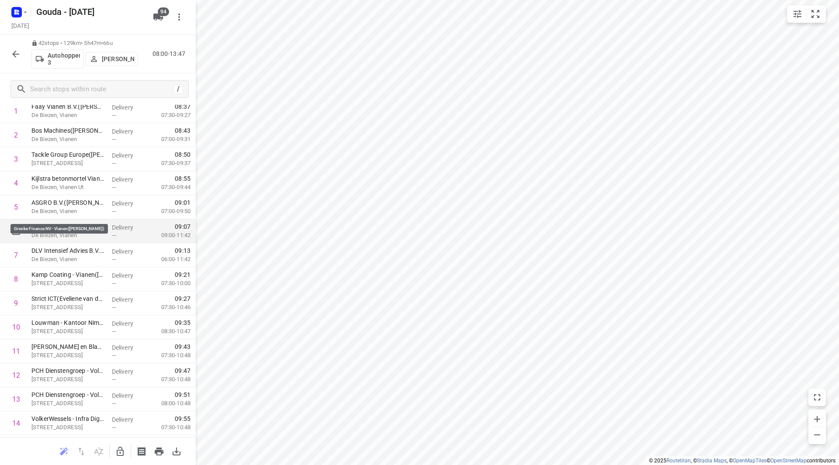
scroll to position [87, 0]
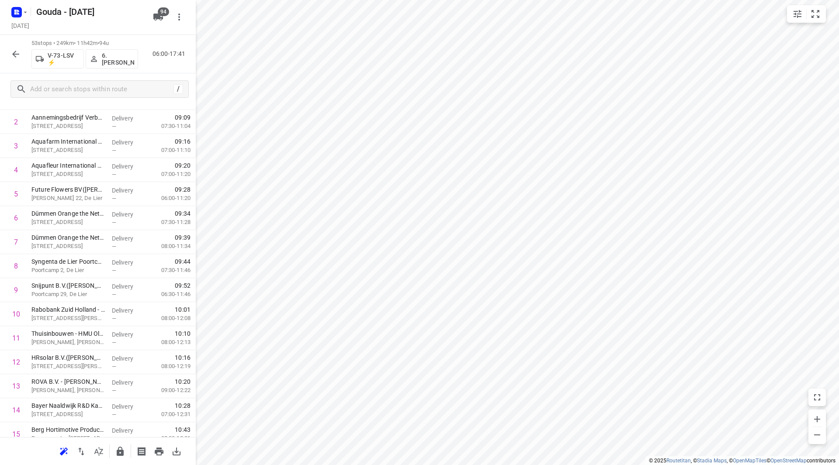
click at [30, 13] on div "Gouda - Monday" at bounding box center [78, 11] width 140 height 16
click at [27, 13] on icon "button" at bounding box center [25, 12] width 7 height 7
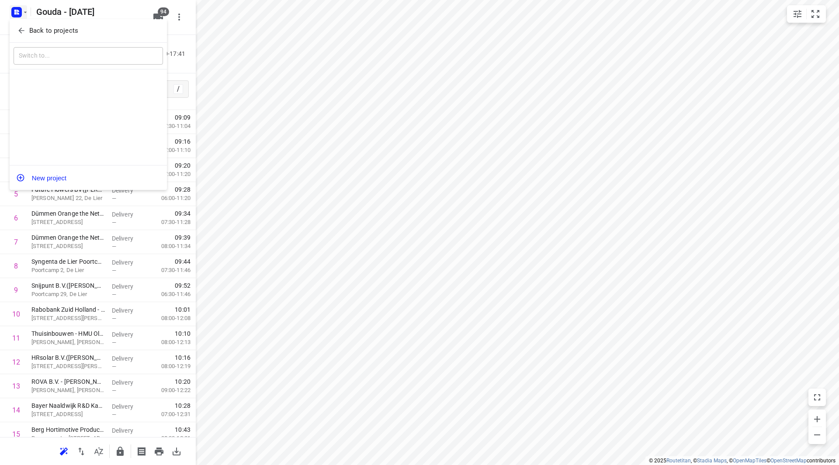
click at [33, 35] on p "Back to projects" at bounding box center [53, 31] width 49 height 10
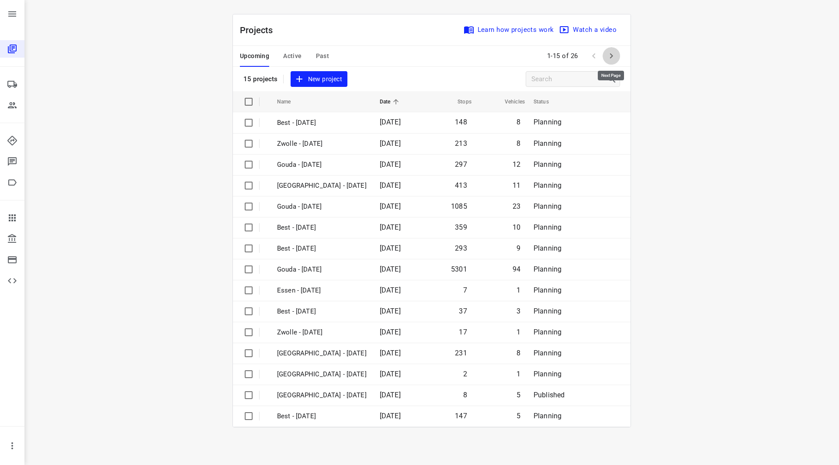
click at [612, 52] on icon "button" at bounding box center [611, 56] width 10 height 10
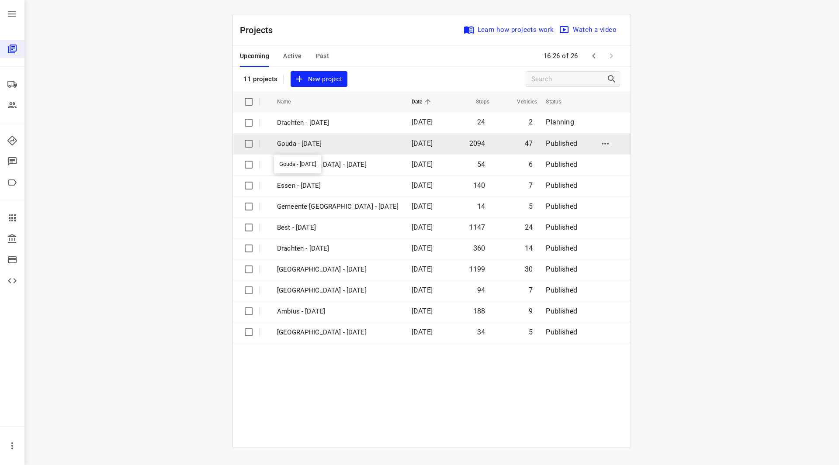
click at [322, 143] on p "Gouda - Wednesday" at bounding box center [337, 144] width 121 height 10
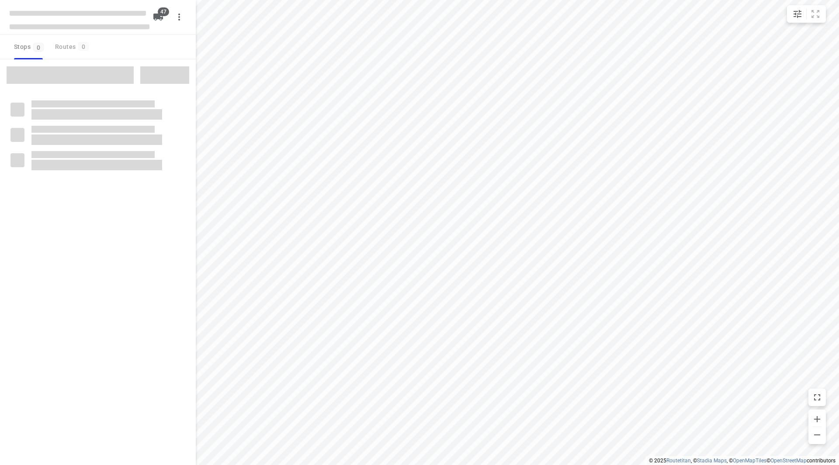
checkbox input "true"
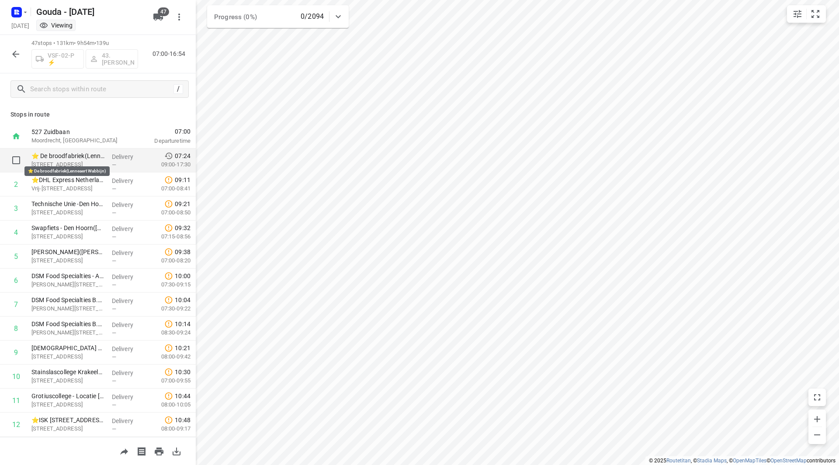
click at [68, 157] on p "⭐ De broodfabriek(Lenneaert Wabbijn)" at bounding box center [67, 156] width 73 height 9
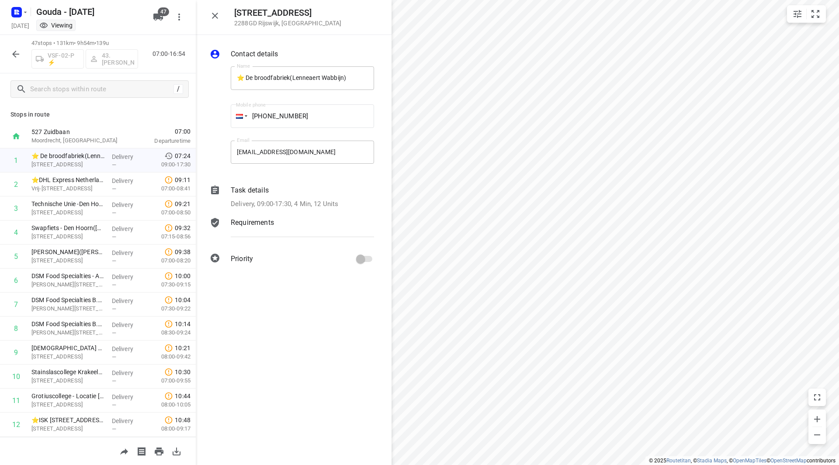
click at [289, 201] on p "Delivery, 09:00-17:30, 4 Min, 12 Units" at bounding box center [284, 204] width 107 height 10
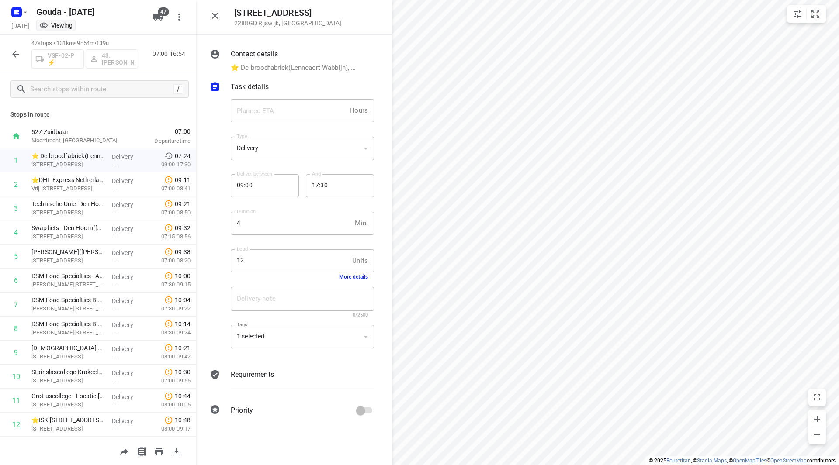
click at [358, 275] on button "More details" at bounding box center [353, 277] width 29 height 6
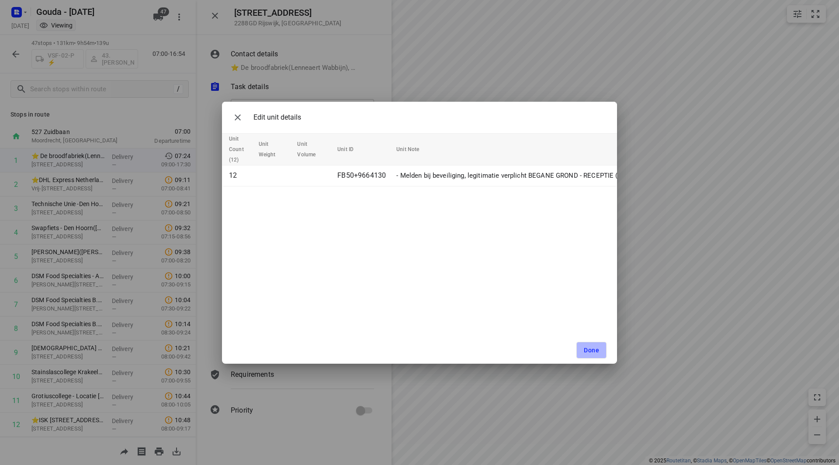
click at [597, 346] on button "Done" at bounding box center [591, 350] width 30 height 17
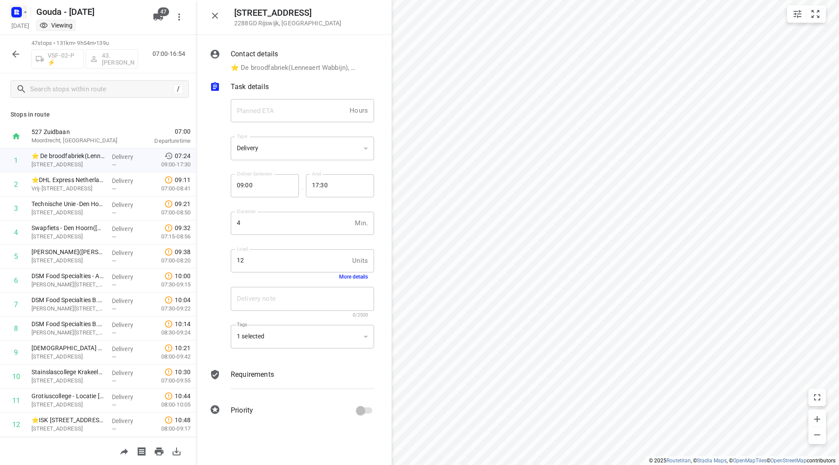
click at [26, 17] on button "button" at bounding box center [18, 12] width 17 height 14
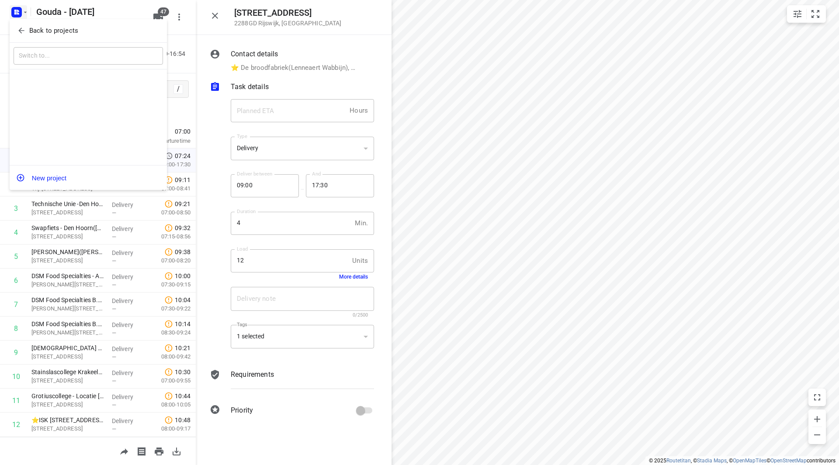
click at [31, 33] on p "Back to projects" at bounding box center [53, 31] width 49 height 10
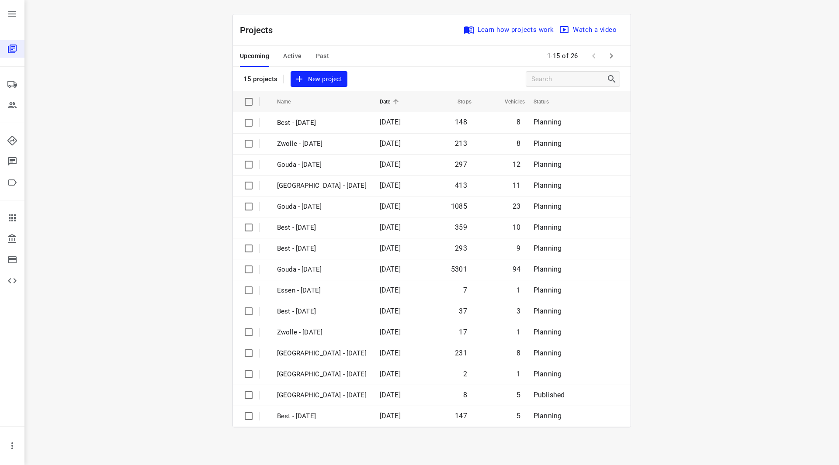
click at [614, 57] on icon "button" at bounding box center [611, 56] width 10 height 10
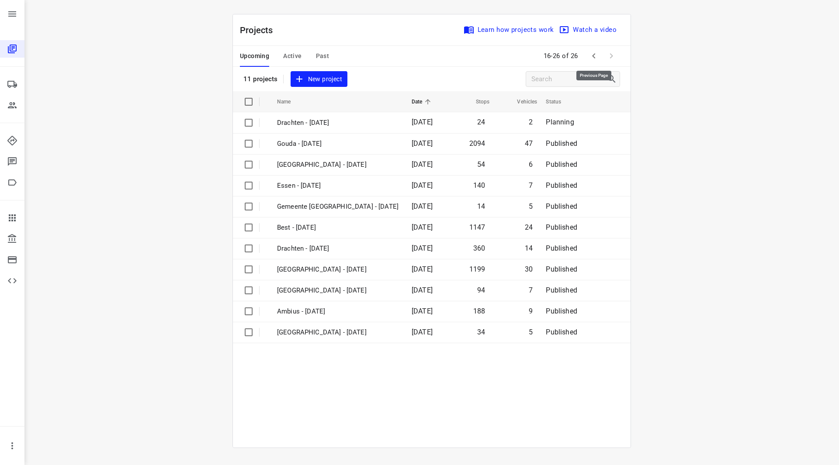
click at [599, 57] on button "button" at bounding box center [593, 55] width 17 height 17
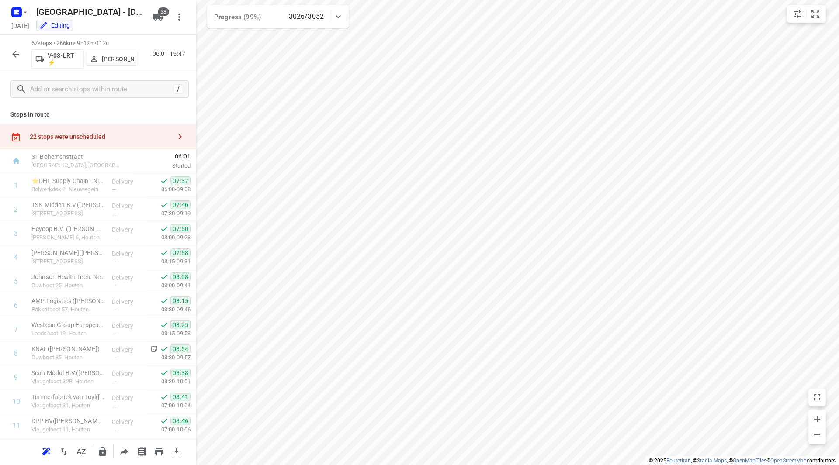
scroll to position [1195, 0]
